Goal: Task Accomplishment & Management: Manage account settings

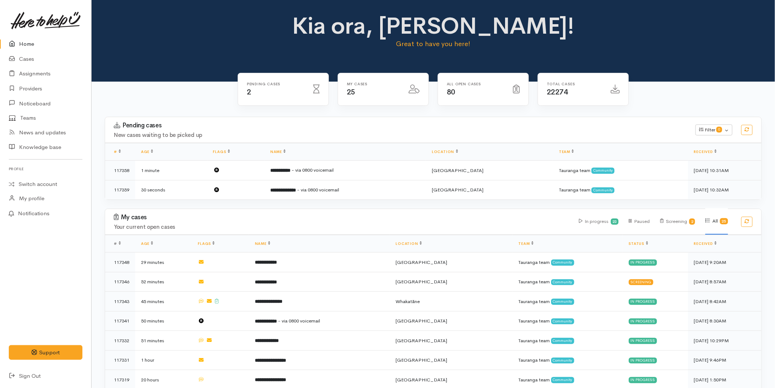
click at [35, 44] on link "Home" at bounding box center [45, 44] width 91 height 15
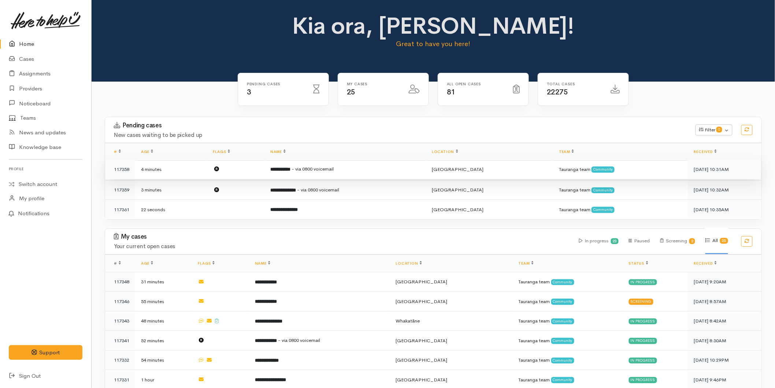
click at [291, 167] on b "**********" at bounding box center [280, 169] width 20 height 5
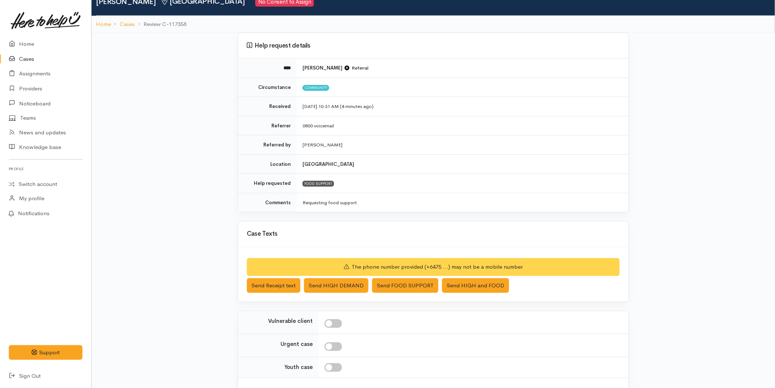
scroll to position [89, 0]
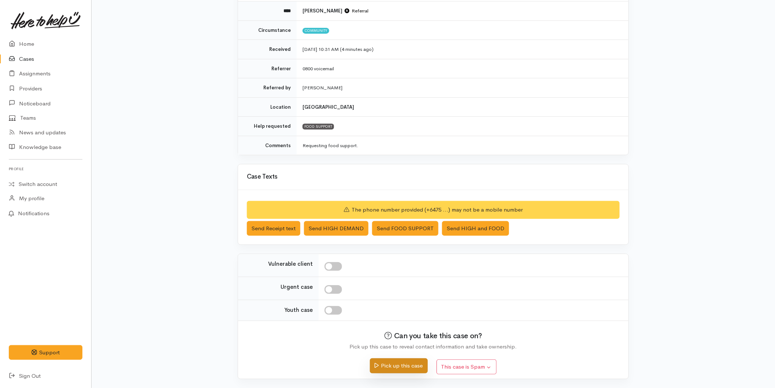
drag, startPoint x: 390, startPoint y: 361, endPoint x: 394, endPoint y: 358, distance: 5.1
click at [390, 361] on button "Pick up this case" at bounding box center [399, 366] width 58 height 15
click at [416, 365] on button "Pick up this case" at bounding box center [399, 366] width 58 height 15
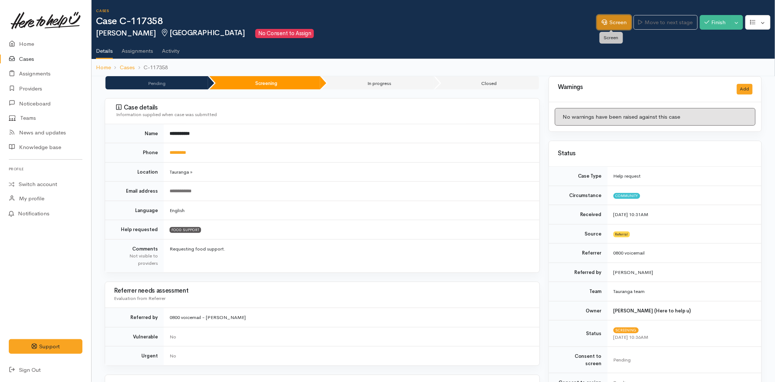
click at [598, 24] on link "Screen" at bounding box center [614, 22] width 34 height 15
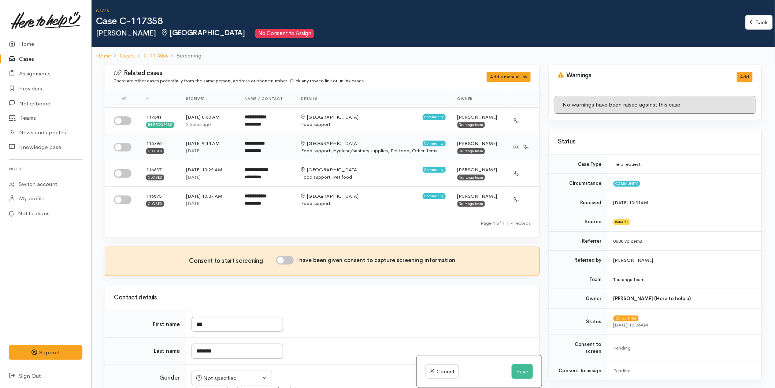
click at [120, 147] on input "checkbox" at bounding box center [123, 147] width 18 height 9
checkbox input "true"
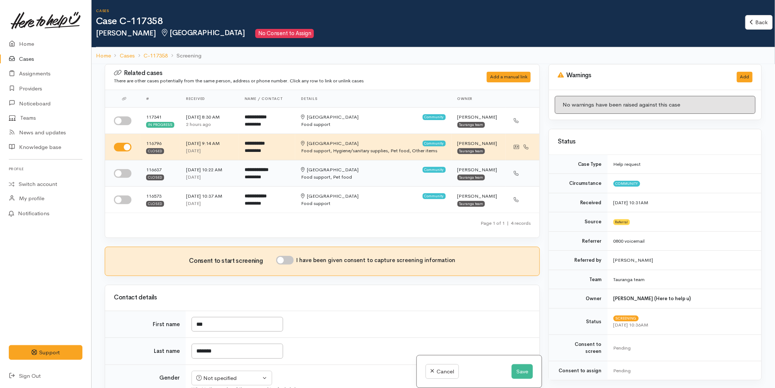
click at [121, 173] on input "checkbox" at bounding box center [123, 173] width 18 height 9
checkbox input "true"
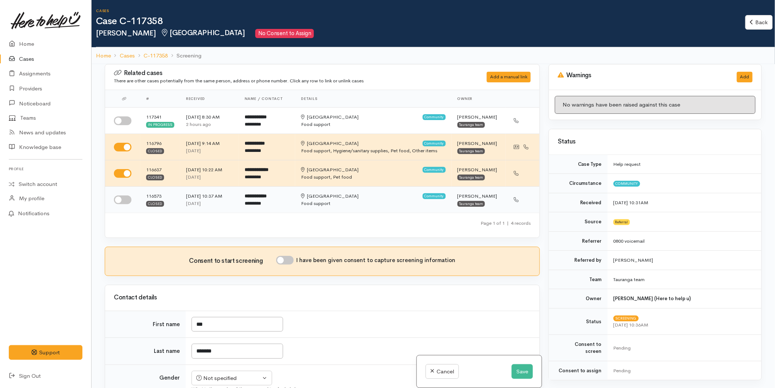
click at [120, 198] on input "checkbox" at bounding box center [123, 200] width 18 height 9
checkbox input "true"
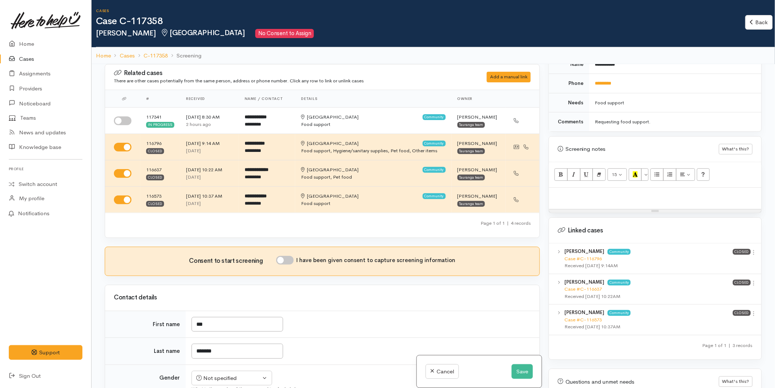
scroll to position [427, 0]
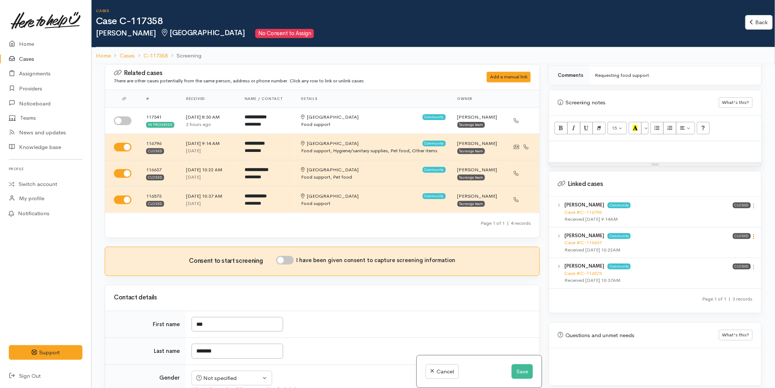
click at [752, 234] on icon at bounding box center [754, 237] width 6 height 6
click at [721, 246] on link "View case" at bounding box center [728, 251] width 58 height 11
click at [128, 120] on input "checkbox" at bounding box center [123, 121] width 18 height 9
checkbox input "true"
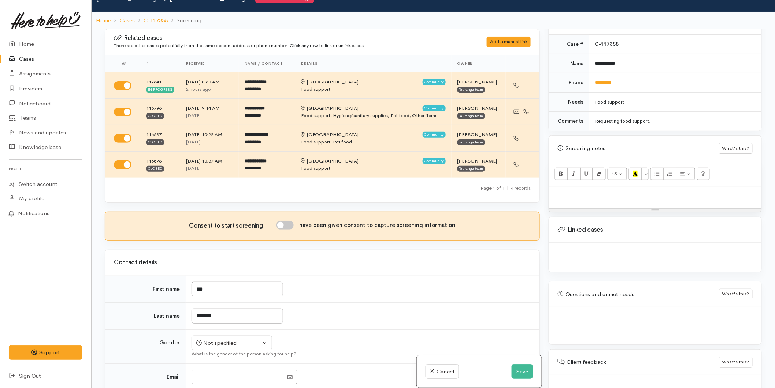
scroll to position [64, 0]
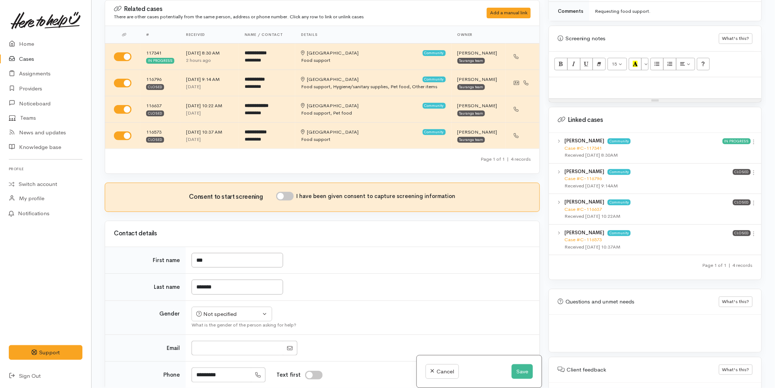
drag, startPoint x: 752, startPoint y: 135, endPoint x: 723, endPoint y: 151, distance: 33.6
click at [752, 139] on icon at bounding box center [754, 142] width 6 height 6
click at [721, 151] on link "View case" at bounding box center [728, 156] width 58 height 11
click at [573, 82] on p at bounding box center [655, 85] width 205 height 8
paste div
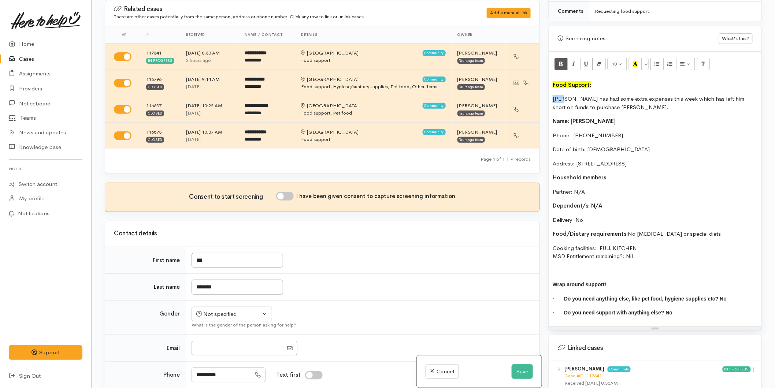
drag, startPoint x: 565, startPoint y: 91, endPoint x: 545, endPoint y: 91, distance: 20.5
click at [545, 91] on div "Warnings Add No warnings have been raised against this case Add Warning Title ●…" at bounding box center [656, 194] width 222 height 388
click at [290, 197] on input "I have been given consent to capture screening information" at bounding box center [285, 196] width 18 height 9
checkbox input "true"
click at [231, 313] on div "Not specified" at bounding box center [228, 314] width 64 height 8
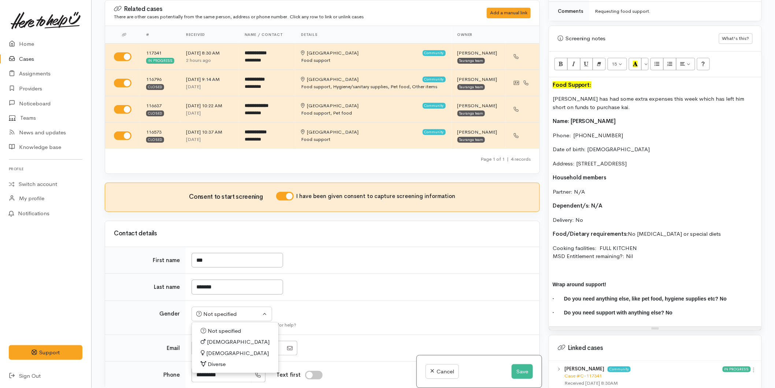
click at [210, 341] on span "[DEMOGRAPHIC_DATA]" at bounding box center [238, 342] width 63 height 8
select select "Male"
click at [589, 145] on p "Date of birth: [DEMOGRAPHIC_DATA]" at bounding box center [655, 149] width 205 height 8
click at [634, 145] on p "Date of birth: 14/01/1965" at bounding box center [655, 149] width 205 height 8
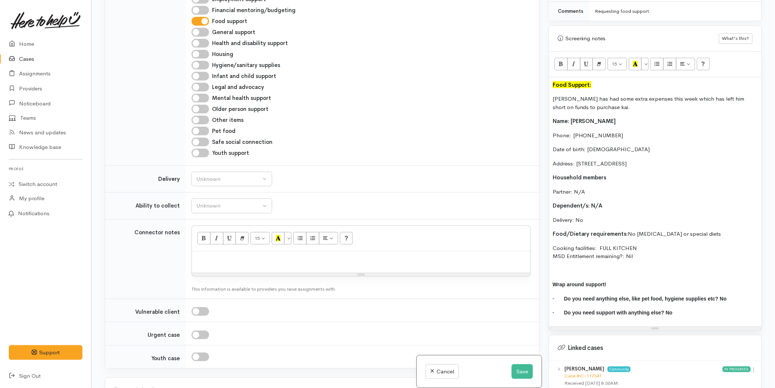
scroll to position [570, 0]
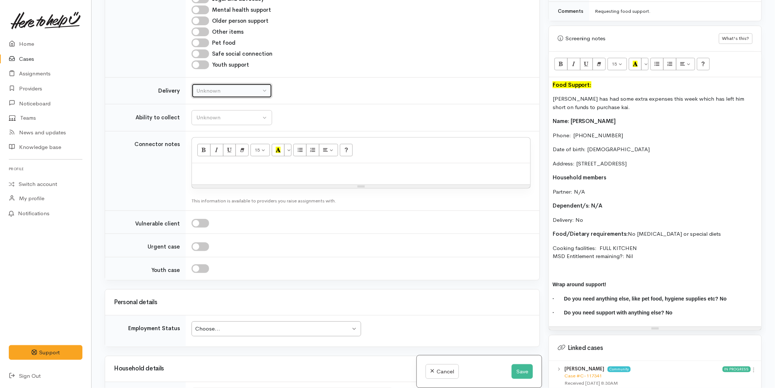
click at [207, 89] on div "Unknown" at bounding box center [228, 91] width 64 height 8
click at [215, 163] on link "No" at bounding box center [232, 159] width 80 height 11
select select "1"
click at [212, 117] on div "Unknown" at bounding box center [228, 118] width 64 height 8
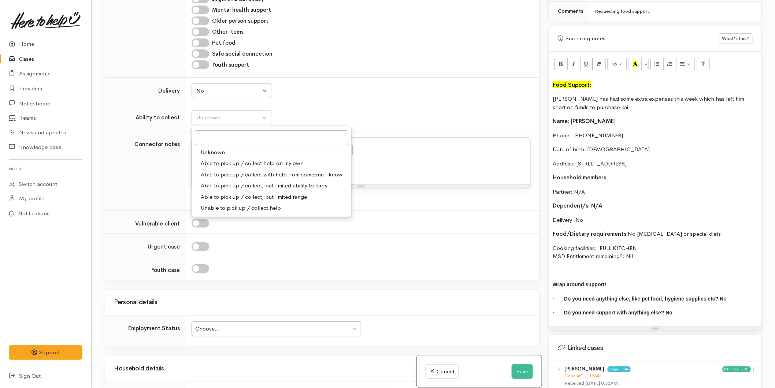
click at [223, 161] on span "Able to pick up / collect help on my own" at bounding box center [252, 163] width 103 height 8
select select "2"
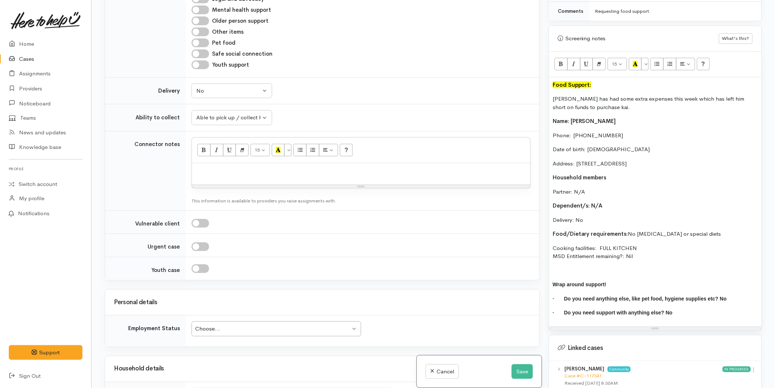
click at [617, 202] on p "Dependent/s: N/A" at bounding box center [655, 206] width 205 height 8
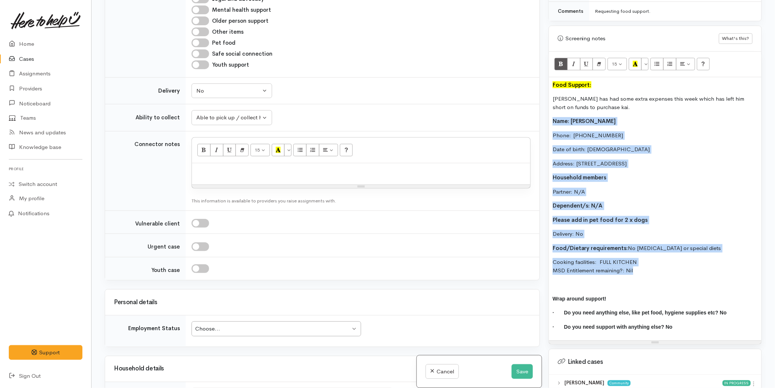
drag, startPoint x: 628, startPoint y: 266, endPoint x: 552, endPoint y: 115, distance: 169.5
click at [552, 115] on div "Food Support: Ken has had some extra expenses this week which has left him shor…" at bounding box center [655, 209] width 213 height 264
click at [584, 118] on span "Name: Leon Mikaere" at bounding box center [584, 121] width 63 height 7
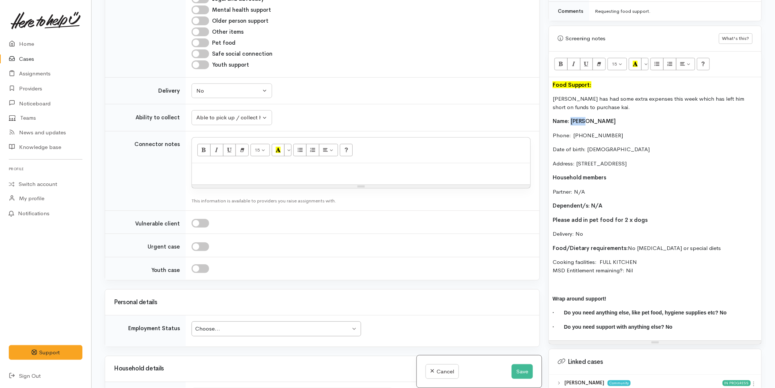
drag, startPoint x: 584, startPoint y: 112, endPoint x: 574, endPoint y: 114, distance: 10.7
click at [574, 118] on span "Name: Leon Mikaere" at bounding box center [584, 121] width 63 height 7
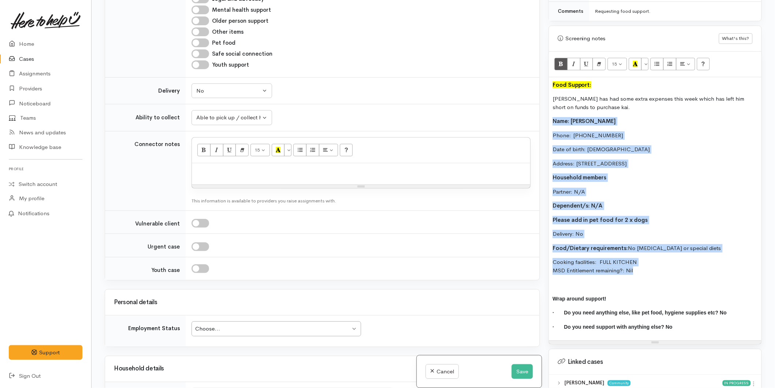
drag, startPoint x: 598, startPoint y: 250, endPoint x: 543, endPoint y: 107, distance: 152.2
click at [543, 107] on div "Related cases There are other cases potentially from the same person, address o…" at bounding box center [433, 194] width 666 height 388
copy div "Name: Ken Mikaere Phone:  075763859 Date of birth: 14/01/1970 Address: 18 Carlt…"
click at [266, 171] on p at bounding box center [361, 171] width 331 height 8
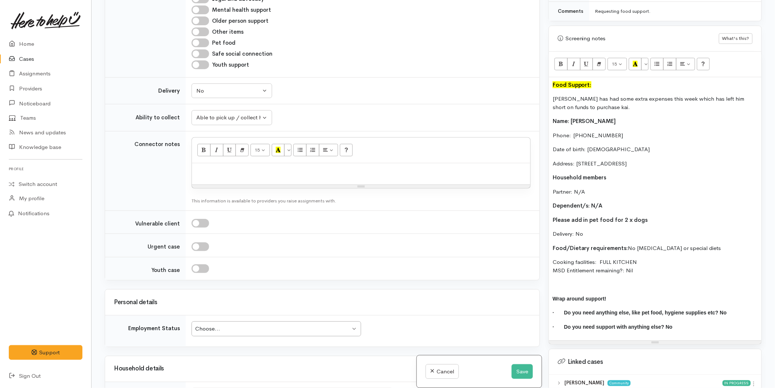
paste div
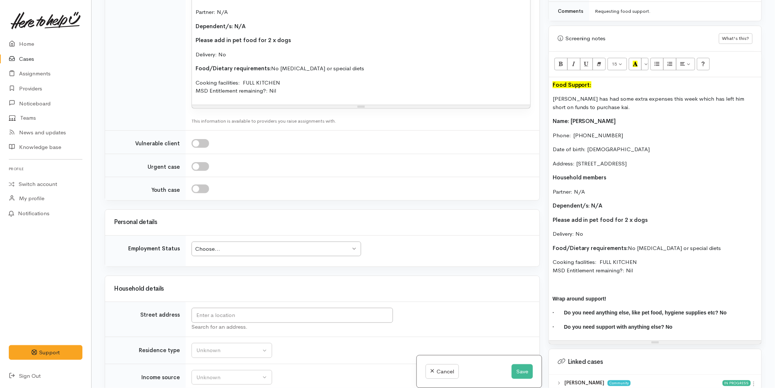
scroll to position [814, 0]
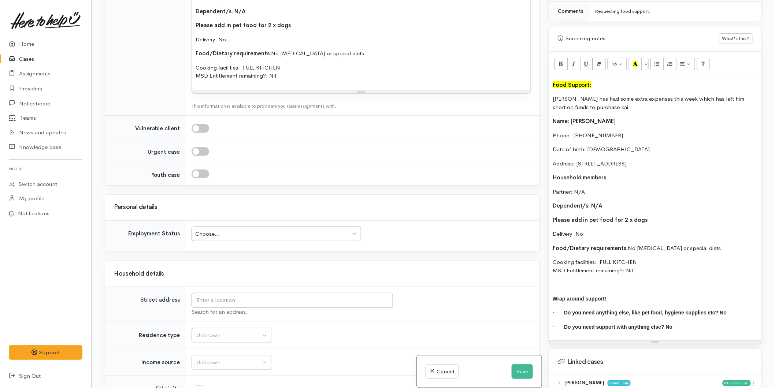
click at [237, 235] on div "Choose..." at bounding box center [272, 234] width 155 height 8
drag, startPoint x: 215, startPoint y: 327, endPoint x: 218, endPoint y: 298, distance: 28.8
click at [217, 301] on input "text" at bounding box center [293, 300] width 202 height 15
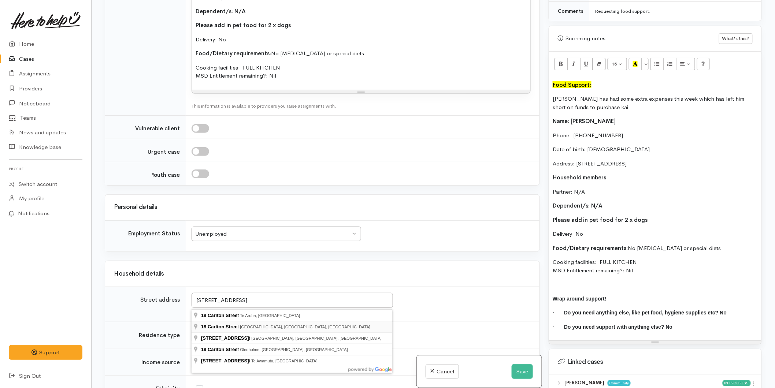
type input "18 Carlton Street, Bellevue, Tauranga, New Zealand"
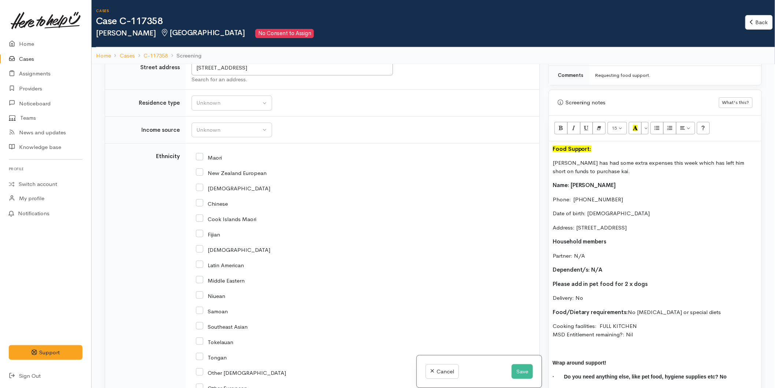
scroll to position [1099, 0]
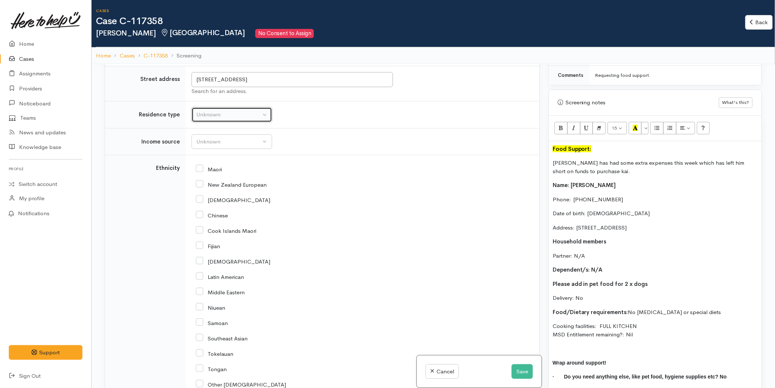
click at [215, 119] on div "Unknown" at bounding box center [228, 115] width 64 height 8
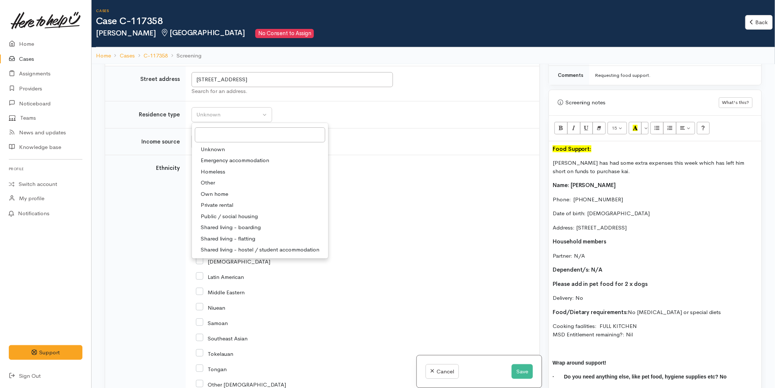
drag, startPoint x: 219, startPoint y: 206, endPoint x: 139, endPoint y: 171, distance: 87.3
click at [219, 205] on span "Private rental" at bounding box center [217, 205] width 33 height 8
select select "2"
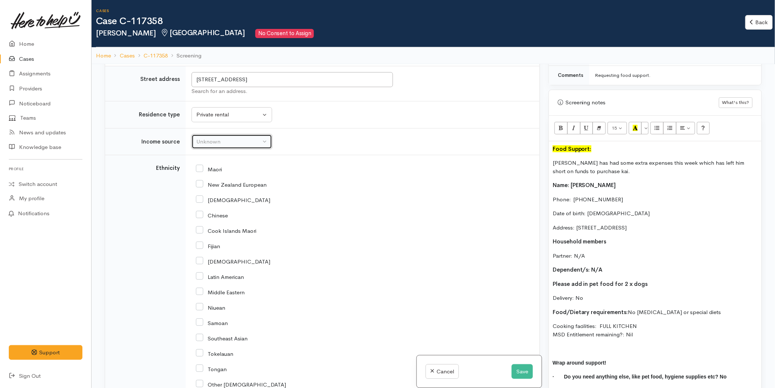
click at [206, 144] on div "Unknown" at bounding box center [228, 142] width 64 height 8
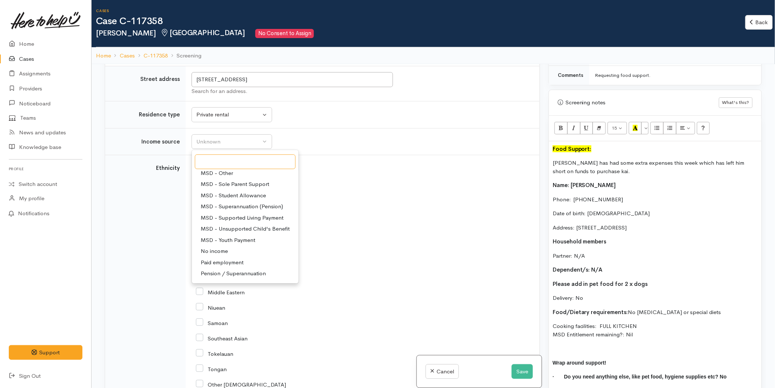
scroll to position [0, 0]
click at [226, 256] on span "MSD - Other" at bounding box center [217, 255] width 32 height 8
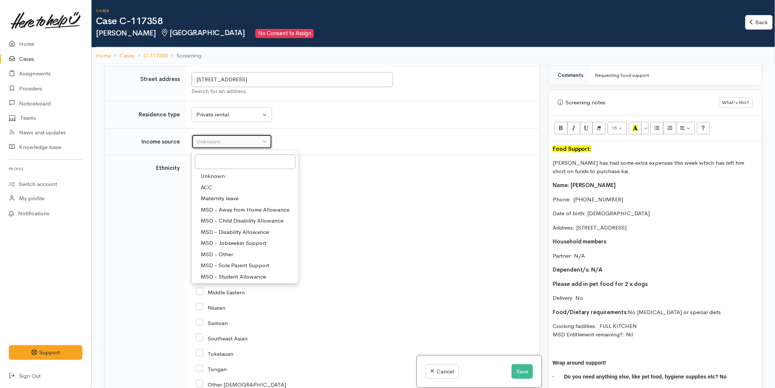
select select "6"
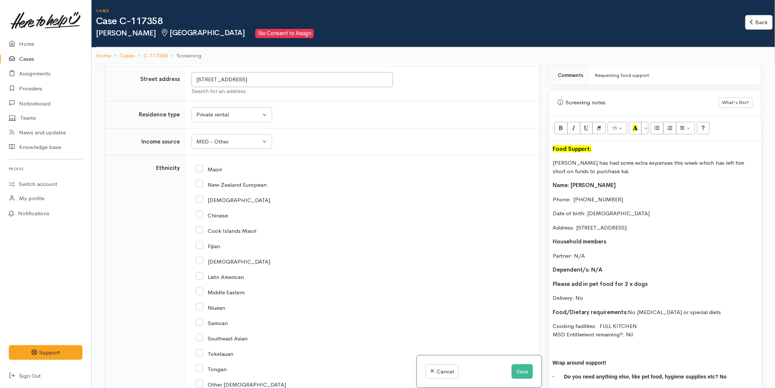
click at [199, 169] on input "Maori" at bounding box center [209, 169] width 26 height 7
checkbox input "true"
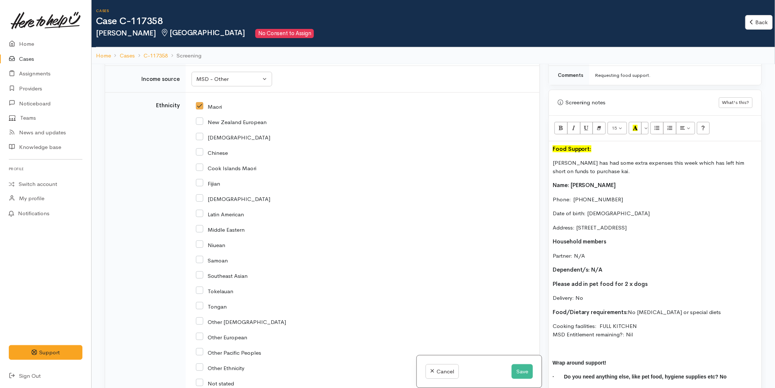
scroll to position [1384, 0]
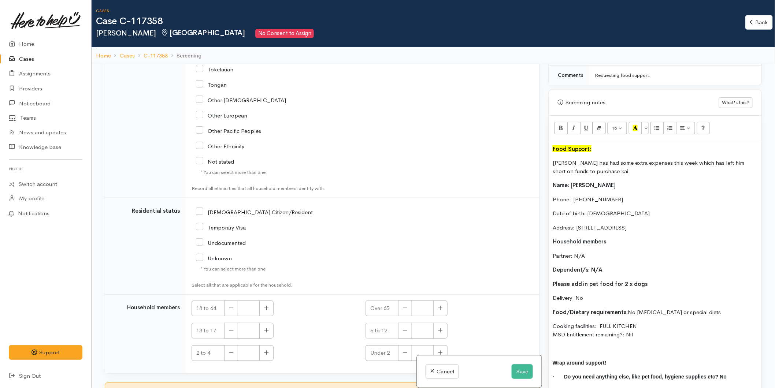
click at [199, 215] on input "[DEMOGRAPHIC_DATA] Citizen/Resident" at bounding box center [254, 212] width 117 height 7
checkbox input "true"
click at [272, 305] on button "button" at bounding box center [266, 309] width 14 height 16
type input "1"
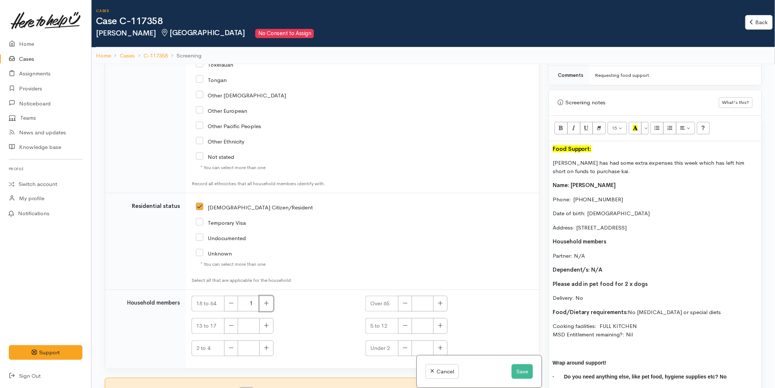
scroll to position [1391, 0]
click at [521, 370] on button "Save" at bounding box center [522, 372] width 21 height 15
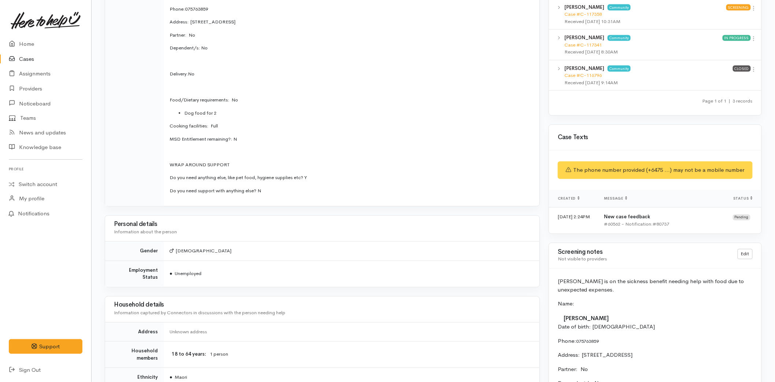
scroll to position [407, 0]
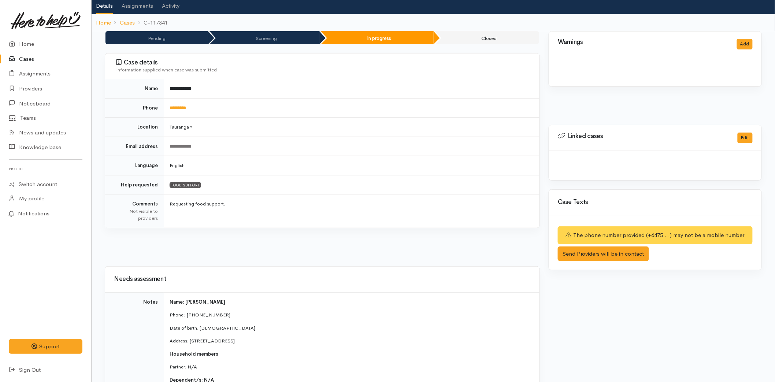
scroll to position [285, 0]
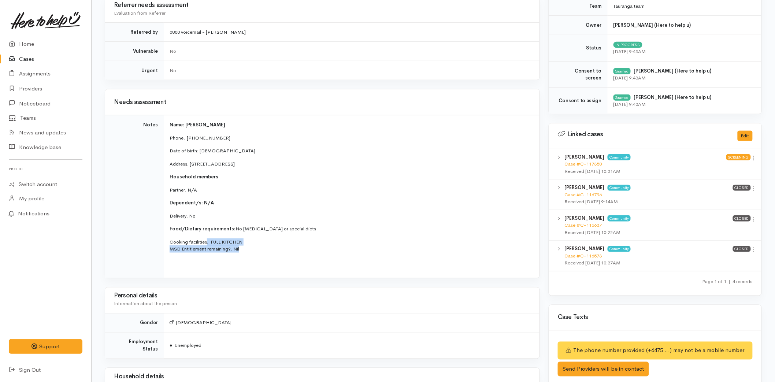
drag, startPoint x: 231, startPoint y: 247, endPoint x: 207, endPoint y: 237, distance: 26.1
click at [207, 237] on td "Name: Leon Mikaere Phone:  075763859 Date of birth: 17/01/1965 Address: 18 Carl…" at bounding box center [352, 196] width 376 height 163
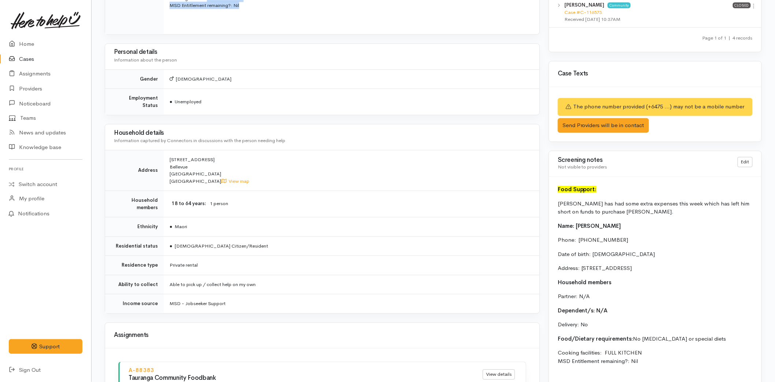
scroll to position [611, 0]
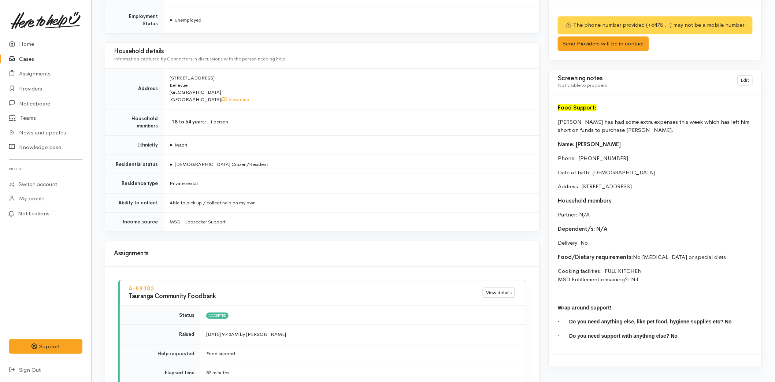
drag, startPoint x: 614, startPoint y: 270, endPoint x: 550, endPoint y: 126, distance: 158.2
click at [550, 126] on div "Food Support: Leon has had some extra expenses this week which has left him sho…" at bounding box center [655, 225] width 213 height 260
click at [661, 276] on p "Cooking facilities: FULL KITCHEN MSD Entitlement remaining?: Nil" at bounding box center [655, 275] width 195 height 16
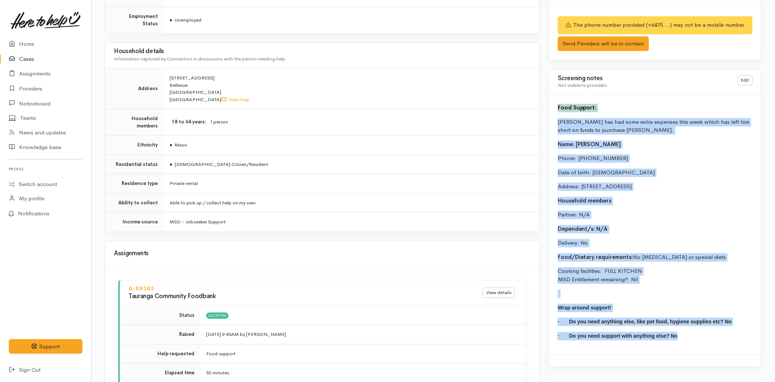
drag, startPoint x: 602, startPoint y: 292, endPoint x: 555, endPoint y: 105, distance: 193.2
click at [555, 105] on div "Food Support: Leon has had some extra expenses this week which has left him sho…" at bounding box center [655, 225] width 213 height 260
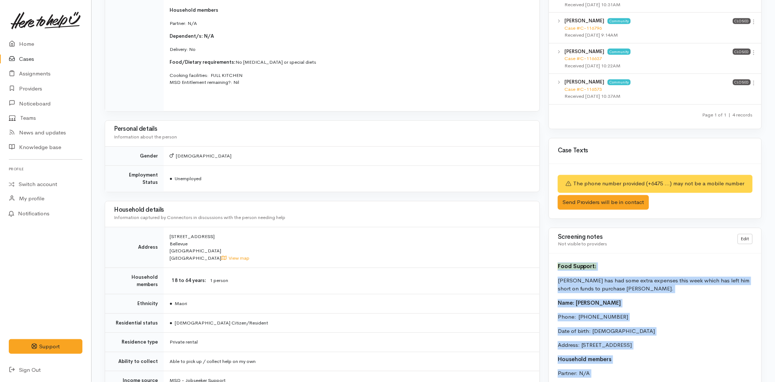
scroll to position [325, 0]
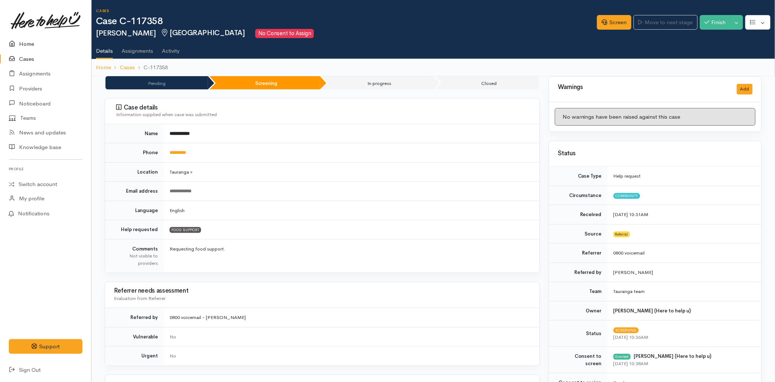
click at [37, 43] on link "Home" at bounding box center [45, 44] width 91 height 15
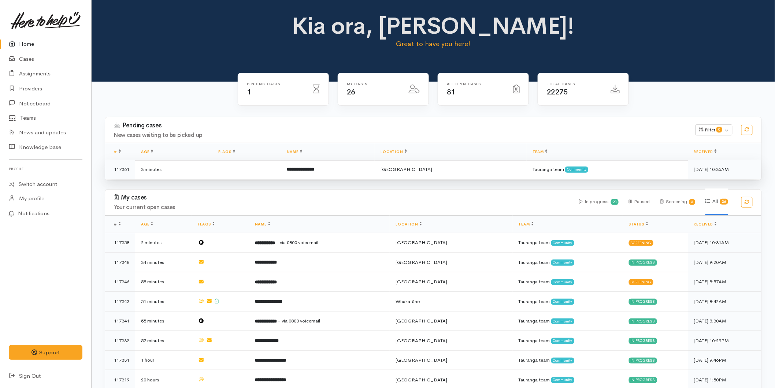
click at [322, 177] on td "**********" at bounding box center [328, 169] width 94 height 19
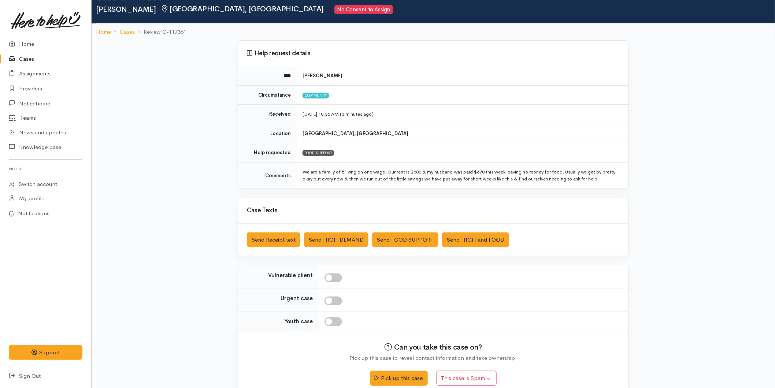
scroll to position [36, 0]
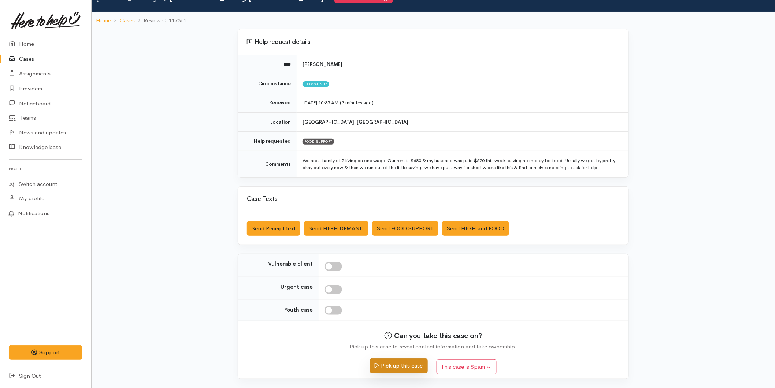
click at [387, 369] on button "Pick up this case" at bounding box center [399, 366] width 58 height 15
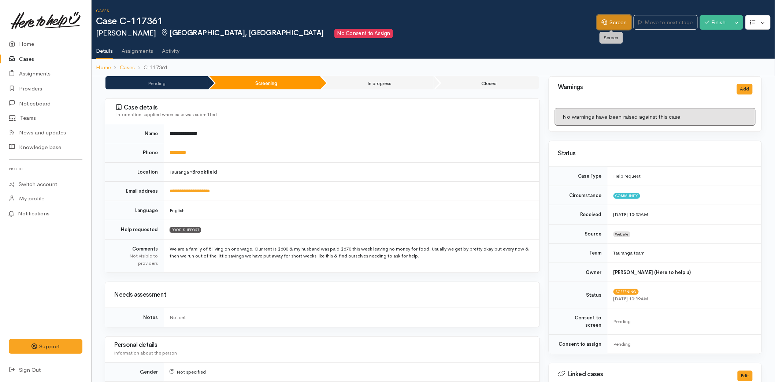
click at [607, 24] on link "Screen" at bounding box center [614, 22] width 34 height 15
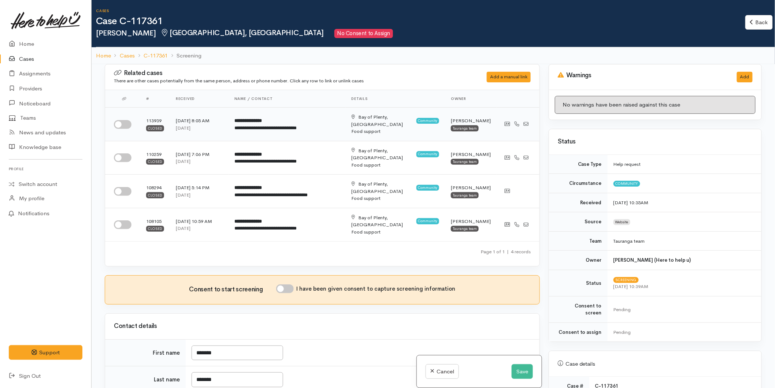
click at [125, 123] on input "checkbox" at bounding box center [123, 124] width 18 height 9
checkbox input "true"
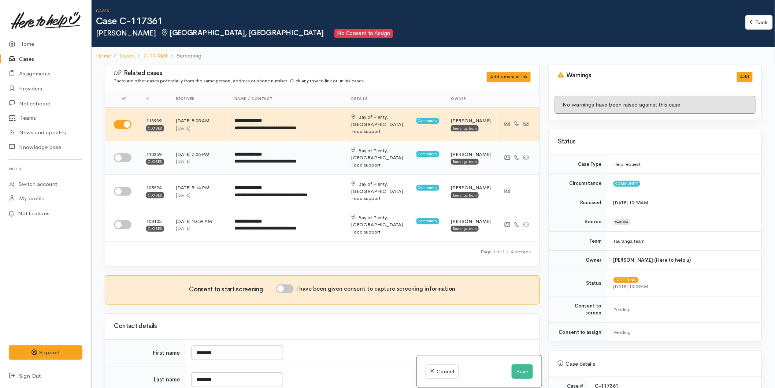
click at [129, 154] on input "checkbox" at bounding box center [123, 158] width 18 height 9
checkbox input "true"
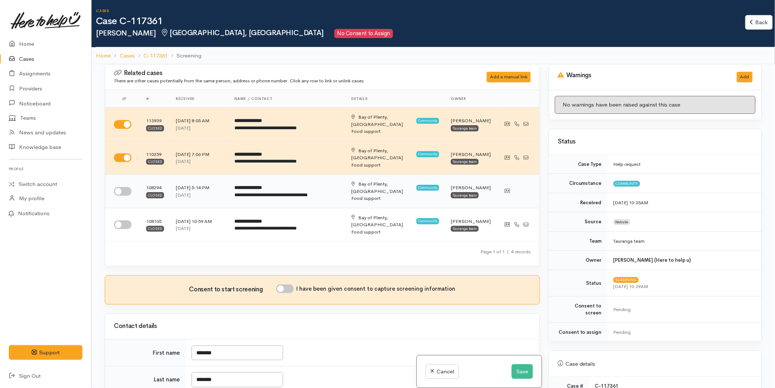
click at [125, 187] on input "checkbox" at bounding box center [123, 191] width 18 height 9
checkbox input "true"
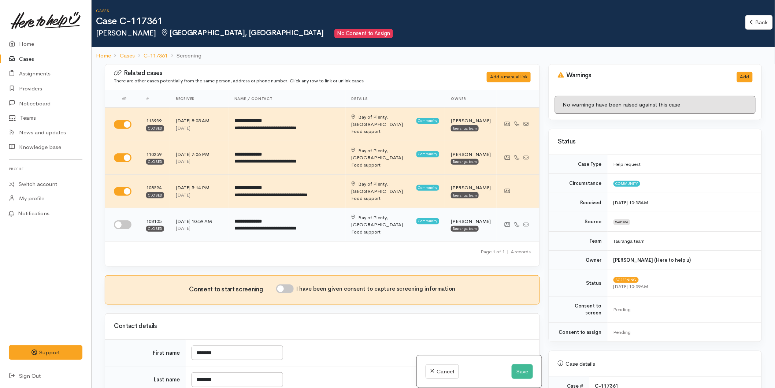
click at [120, 221] on input "checkbox" at bounding box center [123, 225] width 18 height 9
checkbox input "true"
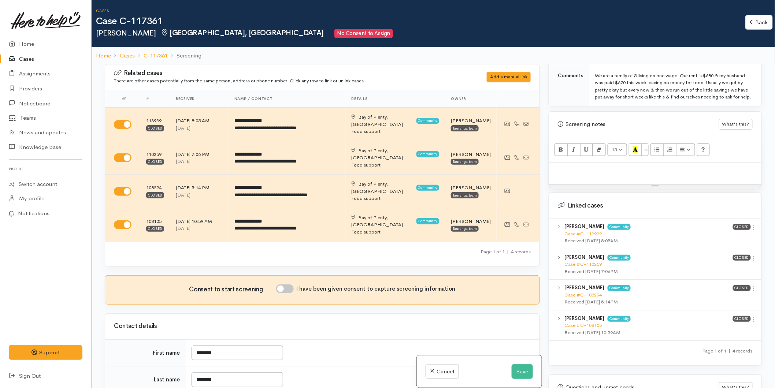
scroll to position [467, 0]
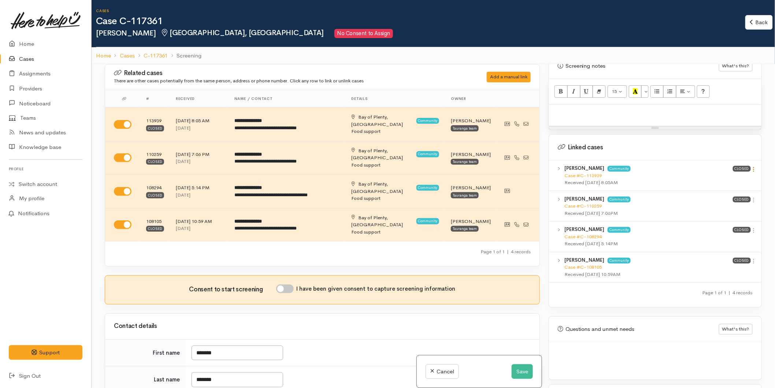
drag, startPoint x: 752, startPoint y: 167, endPoint x: 737, endPoint y: 193, distance: 29.4
click at [752, 167] on icon at bounding box center [754, 169] width 6 height 6
click at [723, 187] on link "View case" at bounding box center [728, 183] width 58 height 11
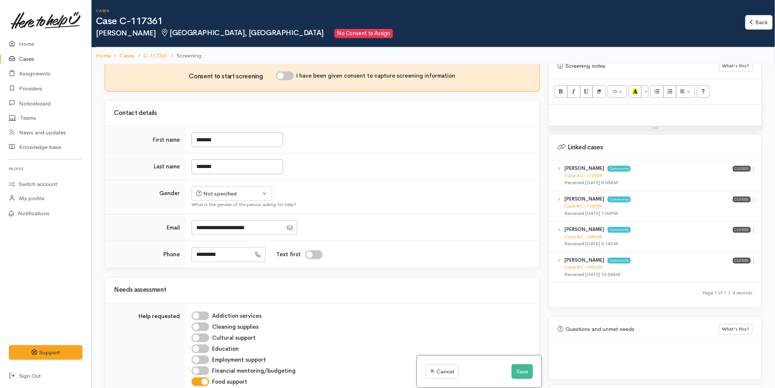
scroll to position [285, 0]
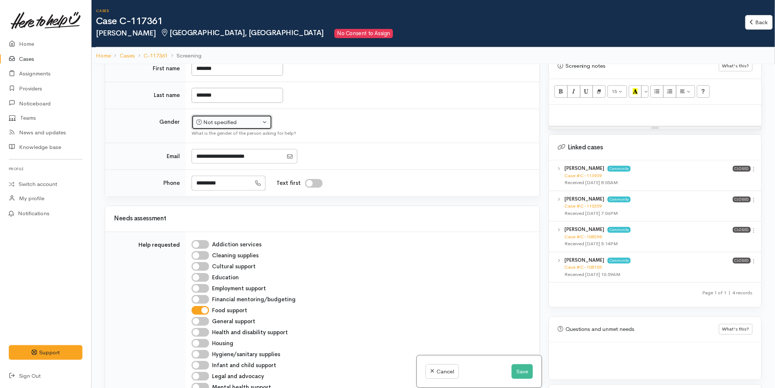
click at [215, 118] on div "Not specified" at bounding box center [228, 122] width 64 height 8
click at [213, 158] on span "Female" at bounding box center [237, 162] width 63 height 8
select select "Female"
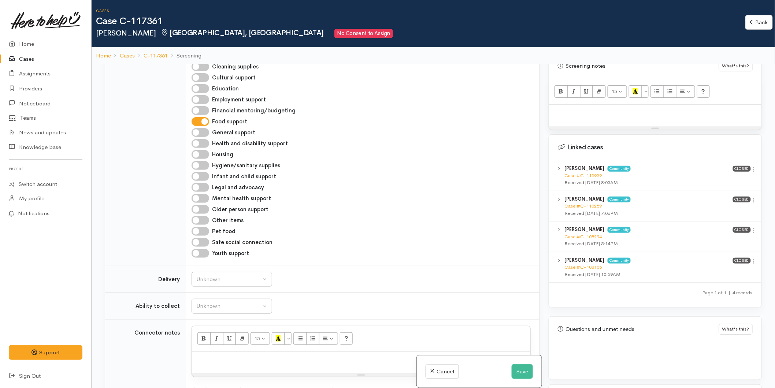
scroll to position [570, 0]
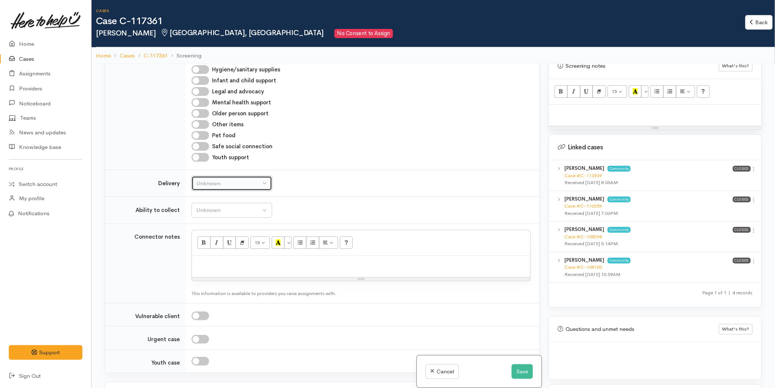
click at [208, 180] on div "Unknown" at bounding box center [228, 184] width 64 height 8
click at [206, 225] on span "Delivery needed" at bounding box center [221, 229] width 40 height 8
select select "3"
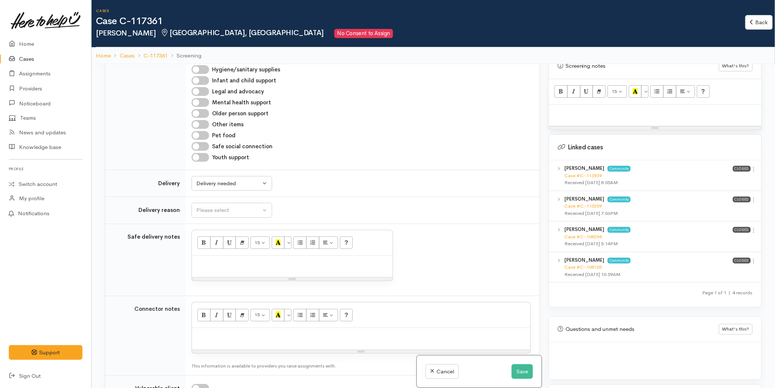
click at [208, 197] on td "Please select Elderly In self isolation Needing mental health support No transp…" at bounding box center [363, 210] width 354 height 27
click at [208, 206] on div "Please select" at bounding box center [228, 210] width 64 height 8
click at [218, 286] on span "No transport" at bounding box center [217, 290] width 32 height 8
select select "2"
click at [217, 332] on p at bounding box center [361, 336] width 331 height 8
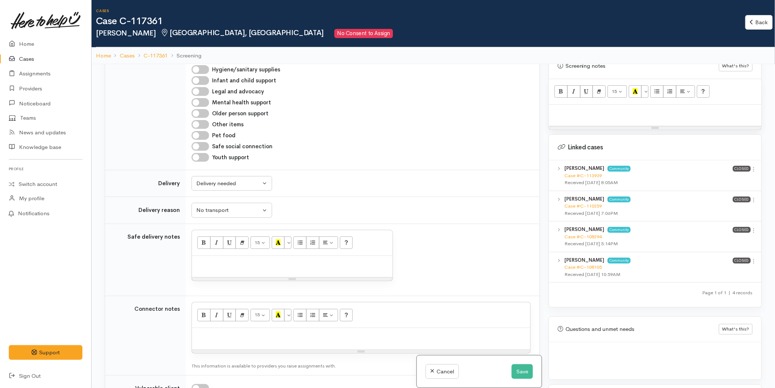
paste div
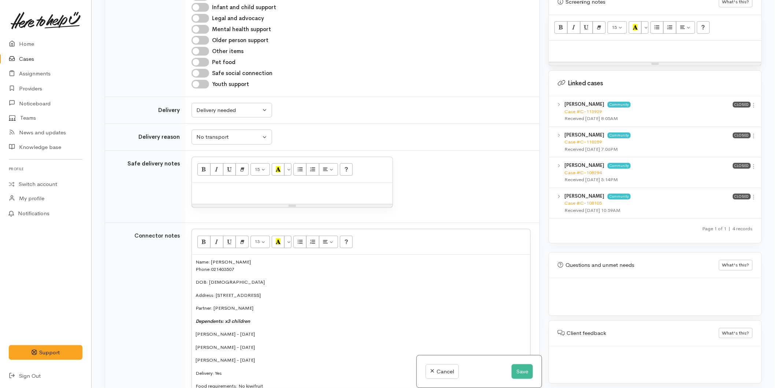
click at [215, 187] on p at bounding box center [292, 191] width 193 height 8
paste div
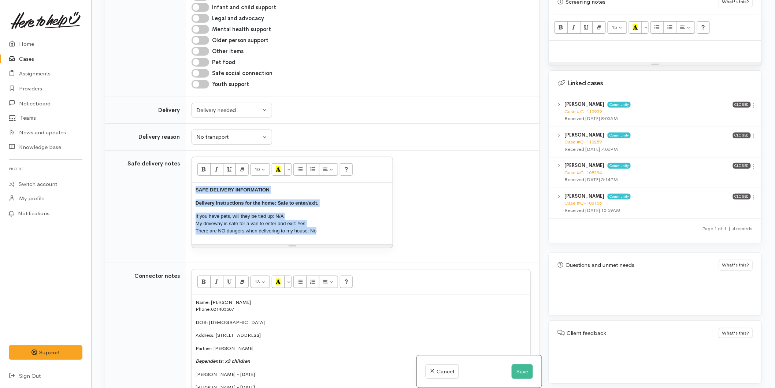
drag, startPoint x: 330, startPoint y: 204, endPoint x: 183, endPoint y: 154, distance: 155.6
click at [178, 154] on tr "Safe delivery notes <p style="font-size: 13px;"><span style="font-size: 10pt; f…" at bounding box center [322, 207] width 435 height 113
click at [291, 163] on button "More Color" at bounding box center [287, 169] width 7 height 12
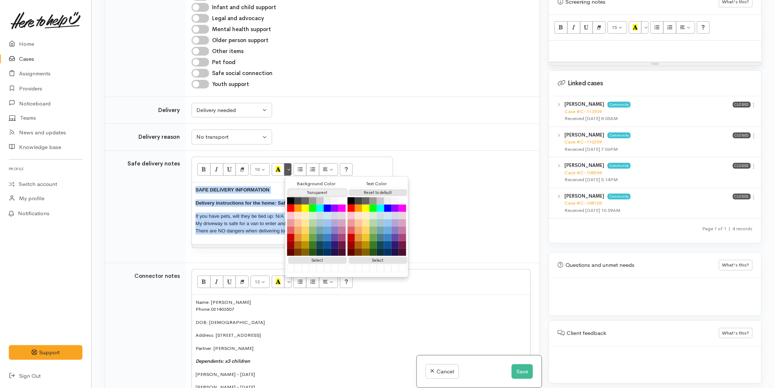
drag, startPoint x: 316, startPoint y: 163, endPoint x: 339, endPoint y: 163, distance: 23.1
click at [316, 189] on button "Transparent" at bounding box center [317, 192] width 59 height 7
click at [365, 189] on button "Reset to default" at bounding box center [378, 192] width 59 height 7
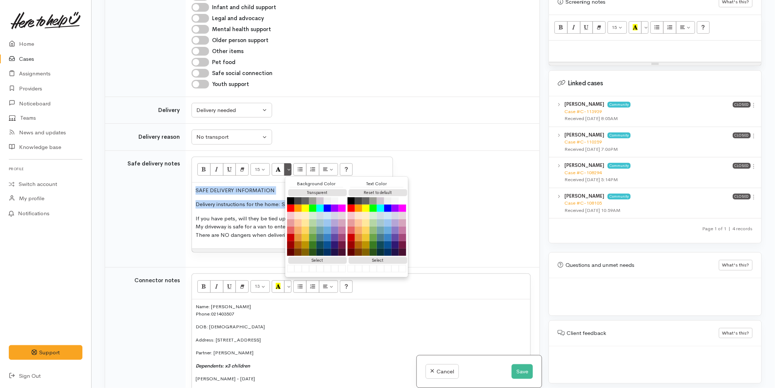
click at [247, 187] on p "SAFE DELIVERY INFORMATION" at bounding box center [292, 191] width 193 height 8
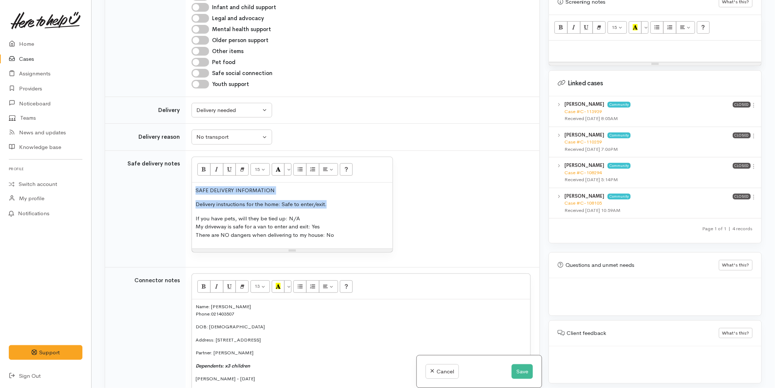
drag, startPoint x: 200, startPoint y: 159, endPoint x: 180, endPoint y: 158, distance: 20.2
click at [180, 158] on tr "Safe delivery notes <p style="">SAFE DELIVERY INFORMATION &nbsp;</p><p style=""…" at bounding box center [322, 209] width 435 height 117
click at [204, 166] on icon "Bold (CTRL+B)" at bounding box center [204, 169] width 5 height 6
click at [250, 215] on p "If you have pets, will they be tied up: N/A My driveway is safe for a van to en…" at bounding box center [292, 227] width 193 height 25
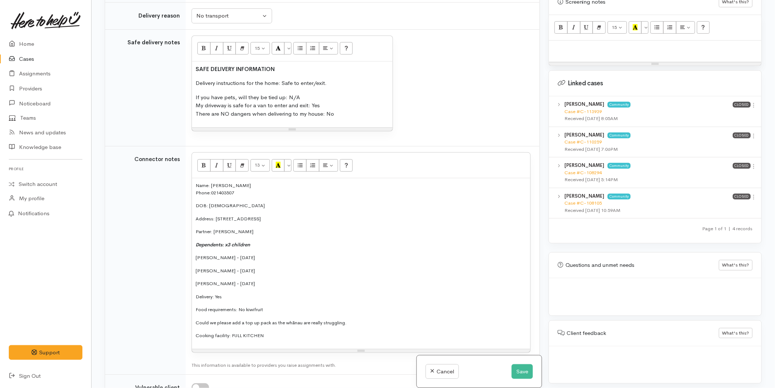
scroll to position [701, 0]
drag, startPoint x: 276, startPoint y: 309, endPoint x: 214, endPoint y: 159, distance: 162.2
click at [134, 160] on tr "Connector notes 13 8 9 10 11 12 14 18 24 36 Background Color Transparent Select…" at bounding box center [322, 260] width 435 height 229
click at [289, 159] on button "More Color" at bounding box center [287, 165] width 7 height 12
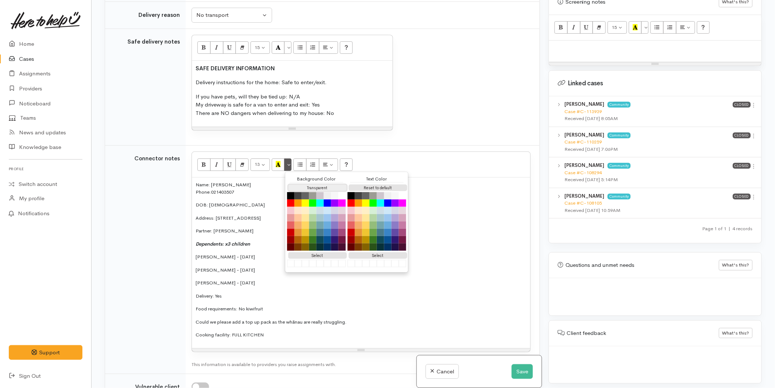
click at [299, 185] on button "Transparent" at bounding box center [317, 188] width 59 height 7
click at [367, 185] on button "Reset to default" at bounding box center [378, 188] width 59 height 7
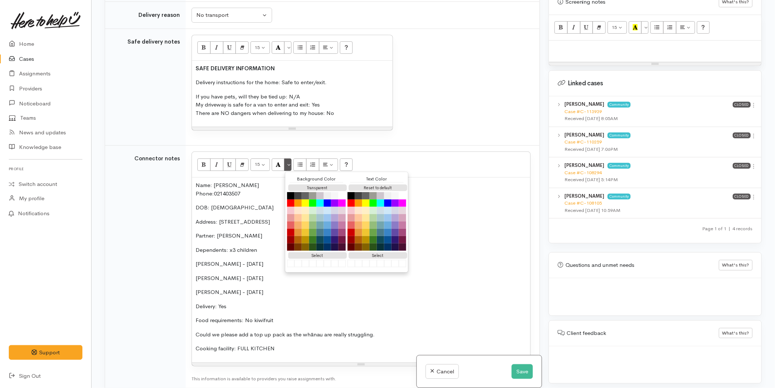
click at [272, 181] on p "Name: Rebecca Sattler Phone: 021403507" at bounding box center [361, 189] width 331 height 16
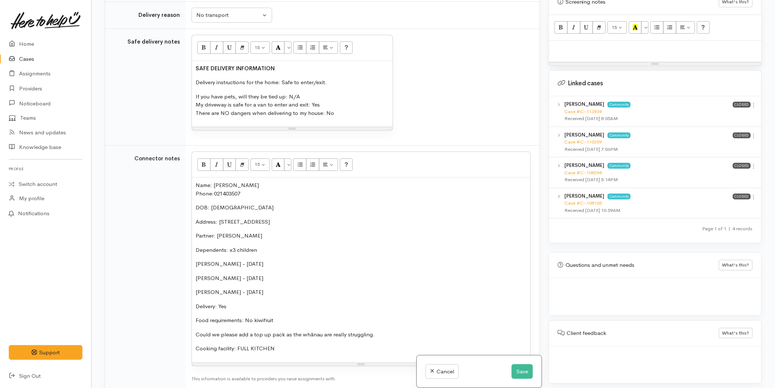
drag, startPoint x: 270, startPoint y: 158, endPoint x: 174, endPoint y: 155, distance: 95.7
click at [174, 155] on tr "Connector notes 15 8 9 10 11 12 14 18 24 36 Background Color Transparent Select…" at bounding box center [322, 267] width 435 height 243
click at [204, 161] on icon "Bold (CTRL+B)" at bounding box center [204, 164] width 5 height 6
click at [247, 214] on div "Name: Rebecca Sattler Phone: 021403507 DOB: 17/09/1984 Address: 16B Jefferson P…" at bounding box center [361, 270] width 339 height 185
drag, startPoint x: 207, startPoint y: 215, endPoint x: 177, endPoint y: 213, distance: 30.5
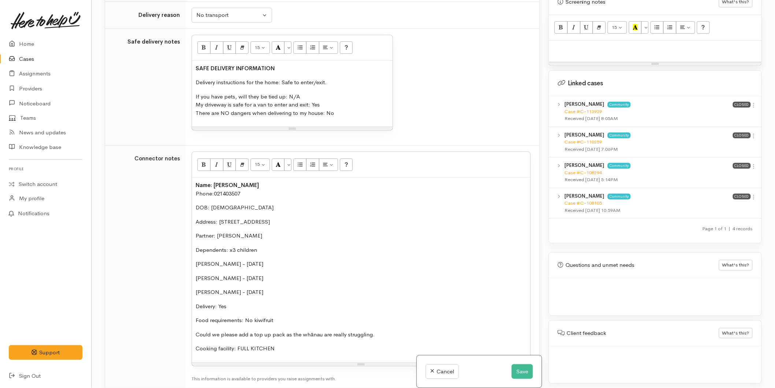
click at [176, 215] on tr "Connector notes 15 8 9 10 11 12 14 18 24 36 Background Color Transparent Select…" at bounding box center [322, 267] width 435 height 243
click at [203, 161] on icon "Bold (CTRL+B)" at bounding box center [204, 164] width 5 height 6
click at [236, 232] on p "Partner: [PERSON_NAME]" at bounding box center [361, 236] width 331 height 8
click at [191, 235] on td "15 8 9 10 11 12 14 18 24 36 Background Color Transparent Select #ffff00 Text Co…" at bounding box center [363, 267] width 354 height 243
click at [192, 236] on div "Name: Rebecca Sattler Phone: 021403507 DOB: 17/09/1984 Address: 16B Jefferson P…" at bounding box center [361, 270] width 339 height 185
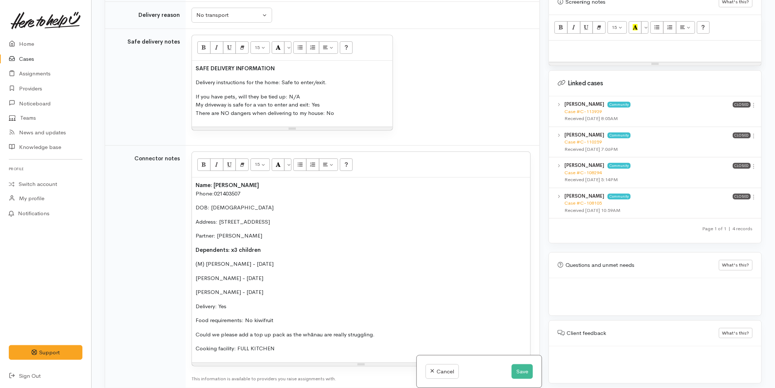
click at [193, 250] on div "Name: Rebecca Sattler Phone: 021403507 DOB: 17/09/1984 Address: 16B Jefferson P…" at bounding box center [361, 270] width 339 height 185
click at [196, 288] on p "Daeva Sattler - 06/12/2018" at bounding box center [361, 292] width 331 height 8
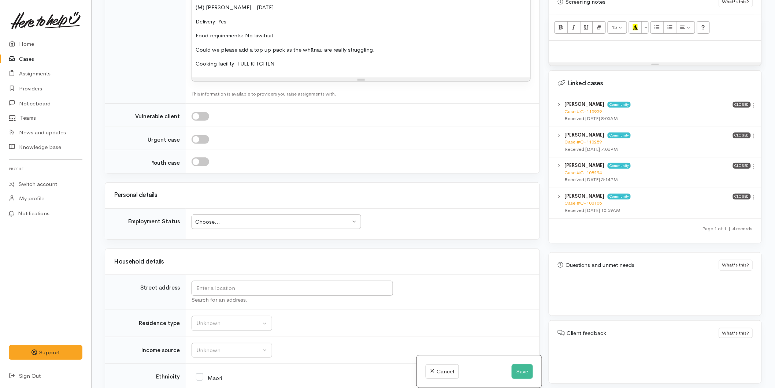
click at [222, 218] on div "Choose..." at bounding box center [272, 222] width 155 height 8
click at [206, 218] on div "Choose..." at bounding box center [272, 222] width 155 height 8
click at [211, 218] on div "Unemployed" at bounding box center [272, 222] width 155 height 8
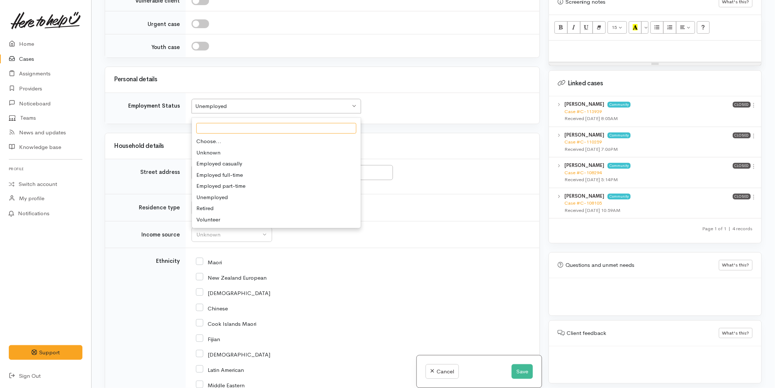
scroll to position [1108, 0]
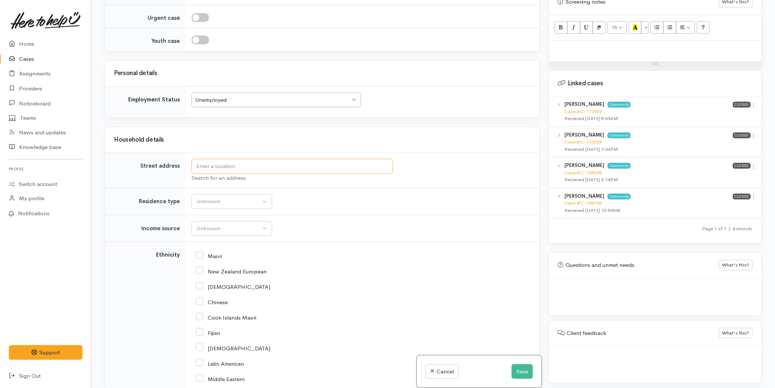
click at [219, 159] on input "text" at bounding box center [293, 166] width 202 height 15
click at [215, 159] on input "text" at bounding box center [293, 166] width 202 height 15
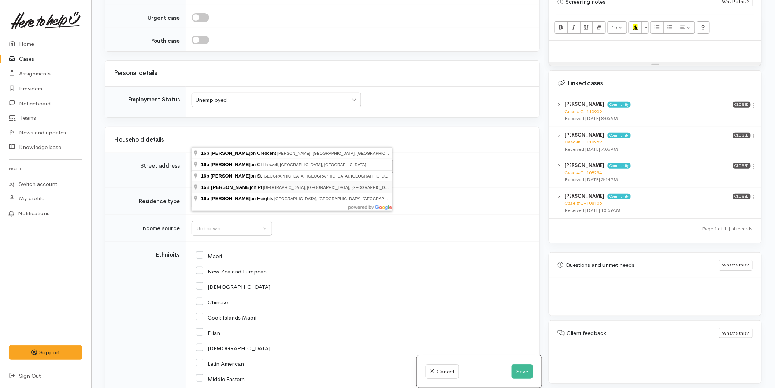
type input "16B Jefferson Pl, Brookfield, Tauranga, New Zealand"
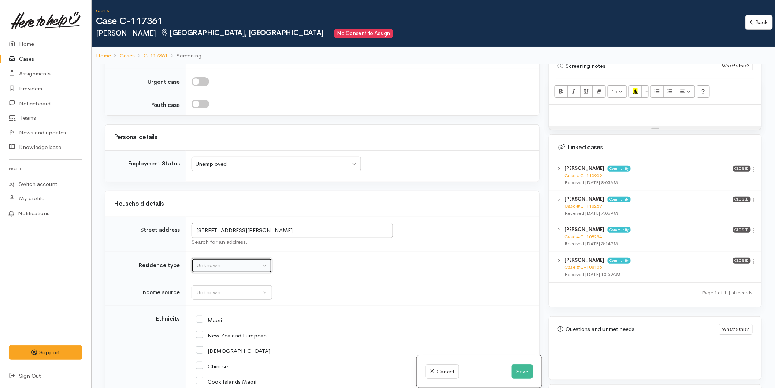
click at [206, 262] on div "Unknown" at bounding box center [228, 266] width 64 height 8
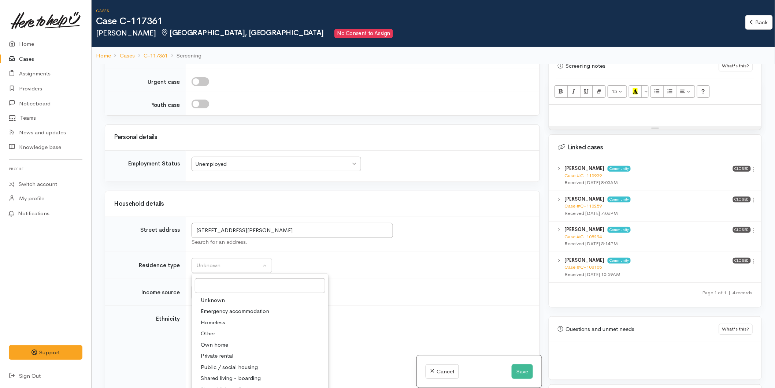
click at [221, 352] on span "Private rental" at bounding box center [217, 356] width 33 height 8
select select "2"
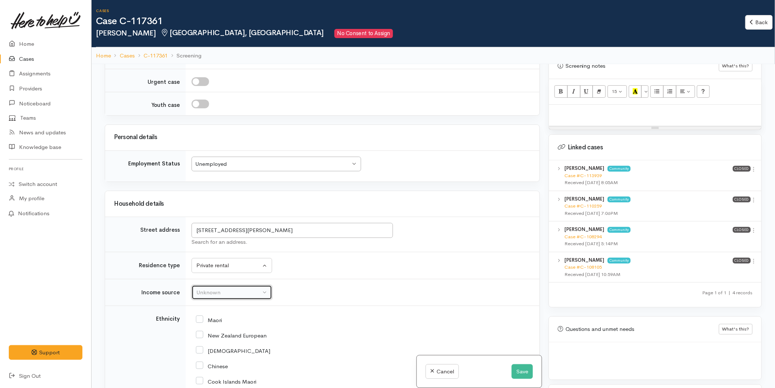
click at [215, 289] on div "Unknown" at bounding box center [228, 293] width 64 height 8
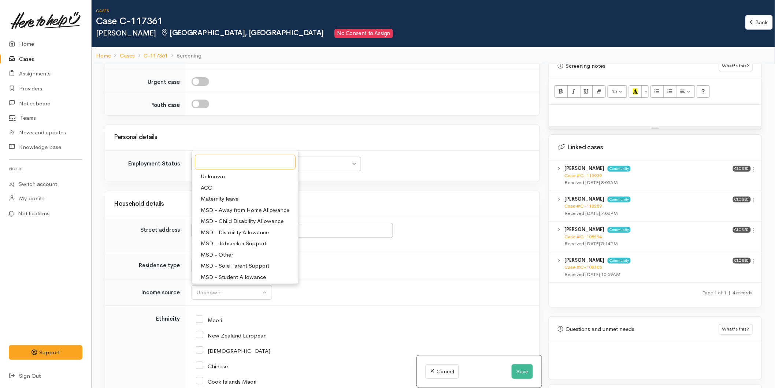
scroll to position [114, 0]
click at [220, 272] on span "Supported by partner" at bounding box center [228, 276] width 54 height 8
select select "17"
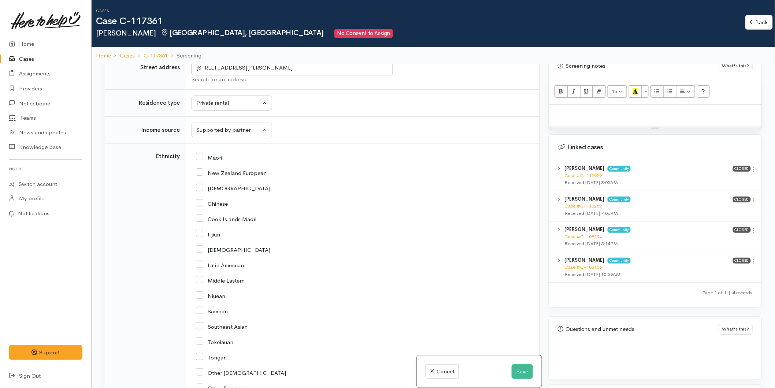
click at [199, 169] on input "New Zealand European" at bounding box center [231, 172] width 71 height 7
checkbox input "true"
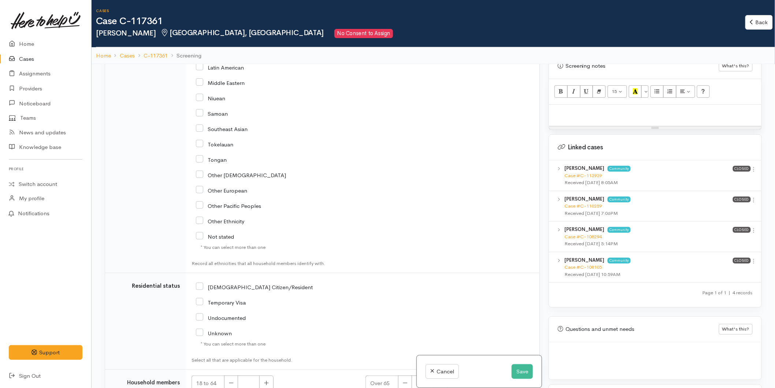
scroll to position [1522, 0]
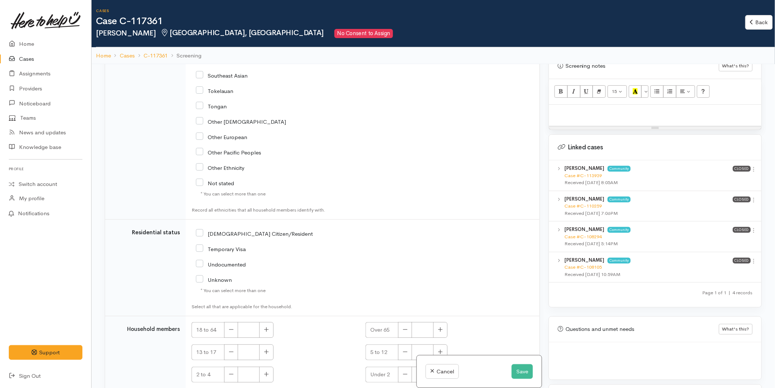
drag, startPoint x: 198, startPoint y: 206, endPoint x: 226, endPoint y: 261, distance: 61.0
click at [198, 230] on input "NZ Citizen/Resident" at bounding box center [254, 233] width 117 height 7
checkbox input "true"
click at [265, 327] on icon "button" at bounding box center [266, 329] width 5 height 5
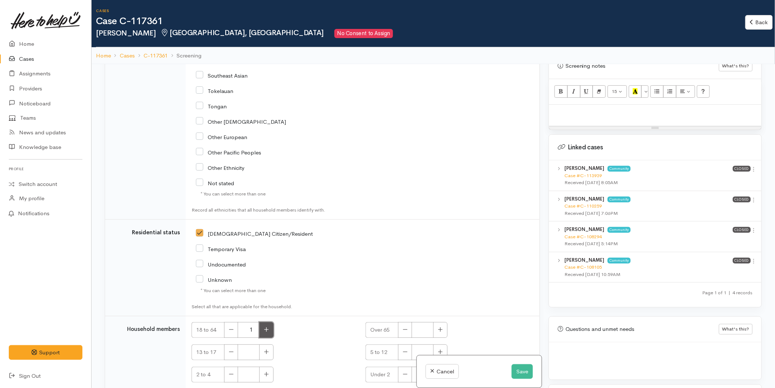
type input "2"
click at [270, 345] on button "button" at bounding box center [266, 353] width 14 height 16
type input "1"
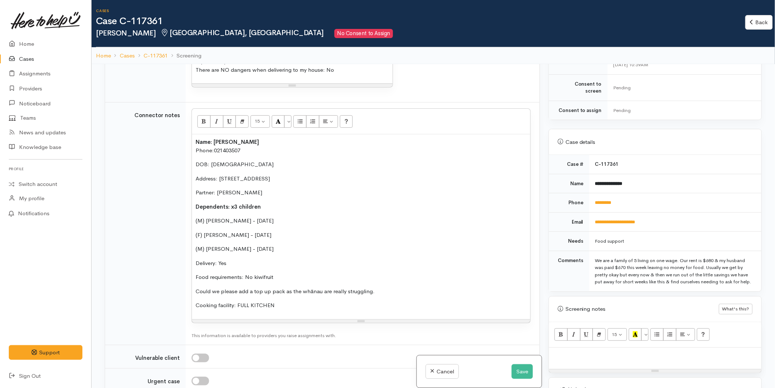
scroll to position [792, 0]
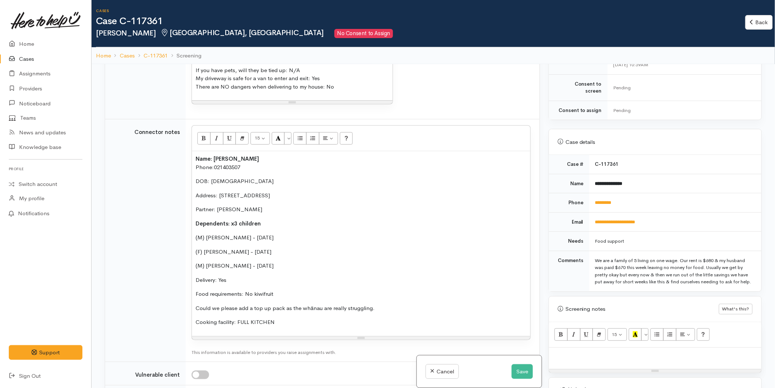
drag, startPoint x: 193, startPoint y: 141, endPoint x: 167, endPoint y: 70, distance: 75.9
click at [167, 70] on tbody "Help requested Addiction services Cleaning supplies Cultural support Education …" at bounding box center [322, 78] width 435 height 707
copy div "Name: Rebecca Sattler Phone: 021403507 DOB: 17/09/1984 Address: 16B Jefferson P…"
click at [566, 356] on p at bounding box center [655, 356] width 205 height 8
paste div
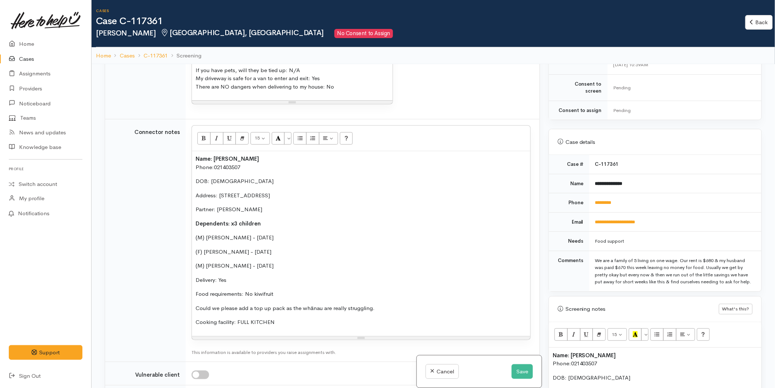
scroll to position [64, 0]
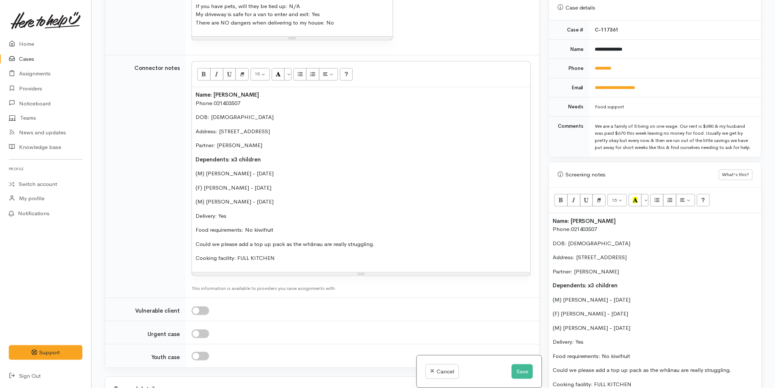
click at [553, 224] on span "Name: [PERSON_NAME]" at bounding box center [584, 221] width 63 height 7
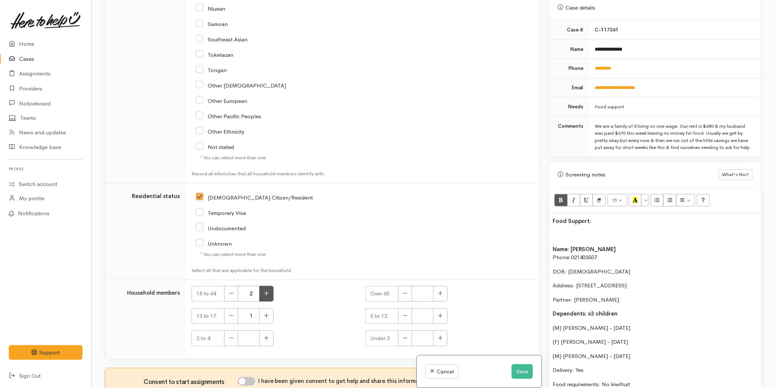
scroll to position [1522, 0]
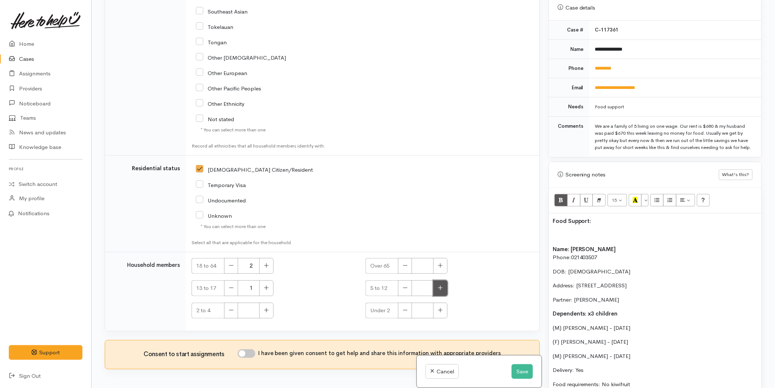
click at [438, 285] on icon "button" at bounding box center [440, 287] width 5 height 5
type input "2"
click at [250, 350] on input "I have been given consent to get help and share this information with appropria…" at bounding box center [247, 354] width 18 height 9
checkbox input "true"
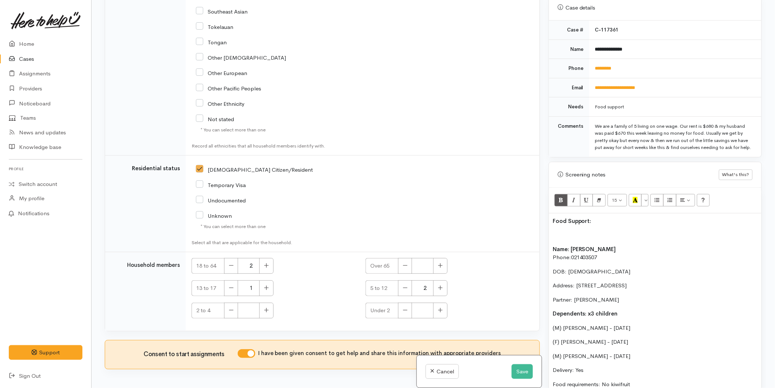
click at [572, 240] on div "Food Support: Name: Rebecca Sattler Phone: 021403507 DOB: 17/09/1984 Address: 1…" at bounding box center [655, 320] width 213 height 213
click at [559, 232] on p at bounding box center [655, 235] width 205 height 8
drag, startPoint x: 585, startPoint y: 218, endPoint x: 689, endPoint y: 202, distance: 106.0
click at [517, 213] on div "Related cases There are other cases potentially from the same person, address o…" at bounding box center [433, 194] width 666 height 388
drag, startPoint x: 639, startPoint y: 202, endPoint x: 586, endPoint y: 229, distance: 59.3
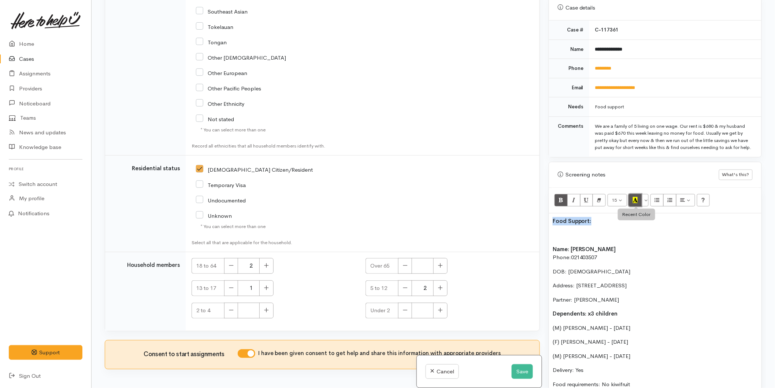
click at [639, 202] on button "Recent Color" at bounding box center [635, 200] width 13 height 12
click at [558, 232] on p at bounding box center [655, 235] width 205 height 8
click at [561, 201] on icon "Bold (CTRL+B)" at bounding box center [561, 200] width 5 height 6
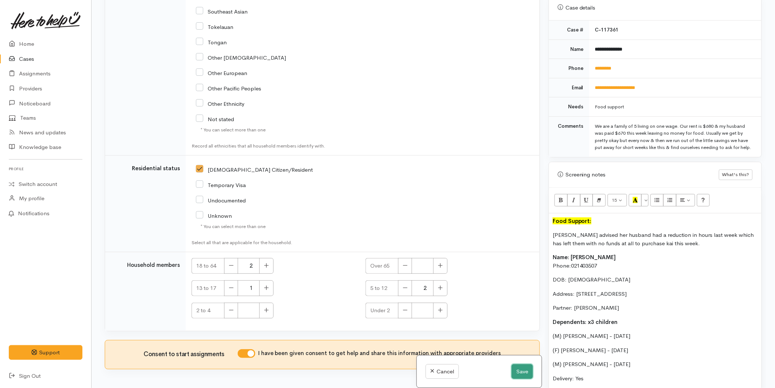
click at [523, 366] on button "Save" at bounding box center [522, 372] width 21 height 15
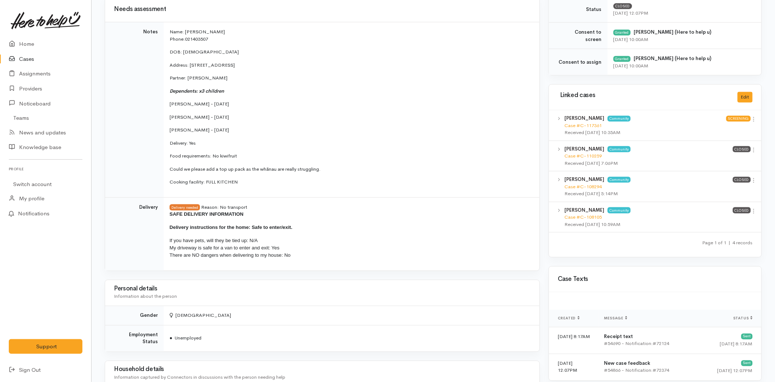
scroll to position [285, 0]
drag, startPoint x: 246, startPoint y: 185, endPoint x: 169, endPoint y: 26, distance: 176.2
click at [169, 26] on td "Name: Rebecca Sattler Phone: 021403507 DOB: 17/09/1984 Address: 16B Jefferson P…" at bounding box center [352, 110] width 376 height 176
copy td "Name: Rebecca Sattler Phone: 021403507 DOB: 17/09/1984 Address: 16B Jefferson P…"
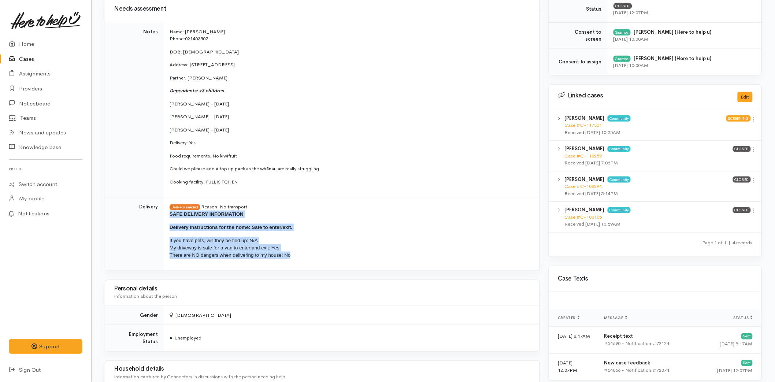
drag, startPoint x: 294, startPoint y: 260, endPoint x: 166, endPoint y: 215, distance: 135.6
click at [166, 215] on td "Delivery needed Reason: No transport SAFE DELIVERY INFORMATION Delivery instruc…" at bounding box center [352, 234] width 376 height 73
copy span "SAFE DELIVERY INFORMATION Delivery instructions for the home: Safe to enter/exi…"
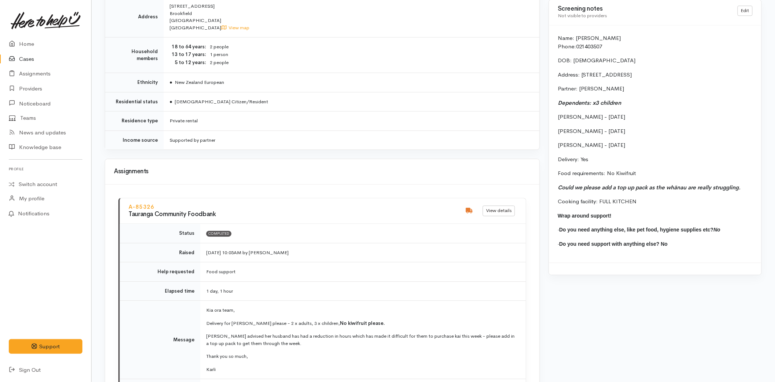
scroll to position [652, 0]
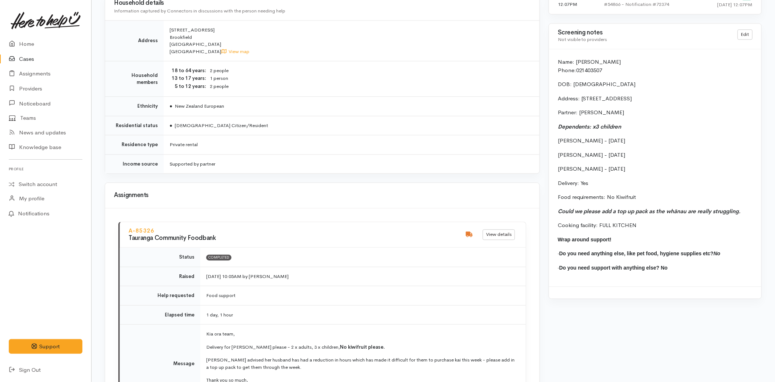
drag, startPoint x: 649, startPoint y: 227, endPoint x: 628, endPoint y: 225, distance: 21.4
click at [628, 225] on p "Cooking facility: FULL KITCHEN" at bounding box center [655, 225] width 195 height 8
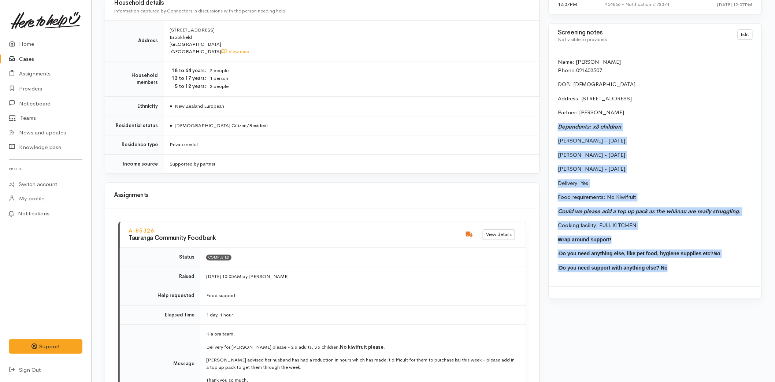
drag, startPoint x: 628, startPoint y: 225, endPoint x: 550, endPoint y: 126, distance: 125.5
click at [550, 126] on div "Name: Rebecca Sattler Phone: 021403507 DOB: 17/09/1984 Address: 16B Jefferson P…" at bounding box center [655, 167] width 213 height 237
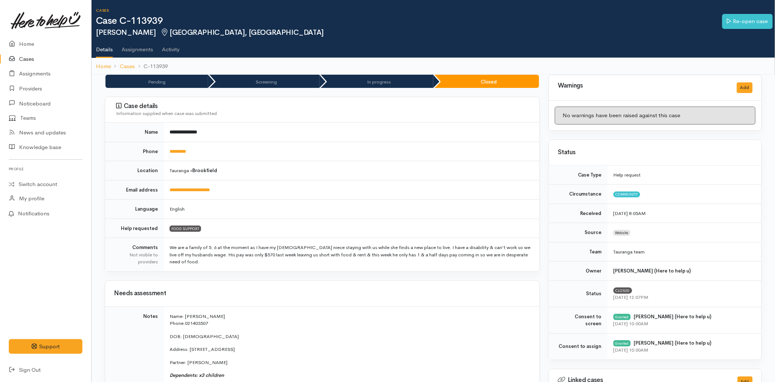
scroll to position [0, 0]
click at [22, 33] on link at bounding box center [46, 20] width 74 height 32
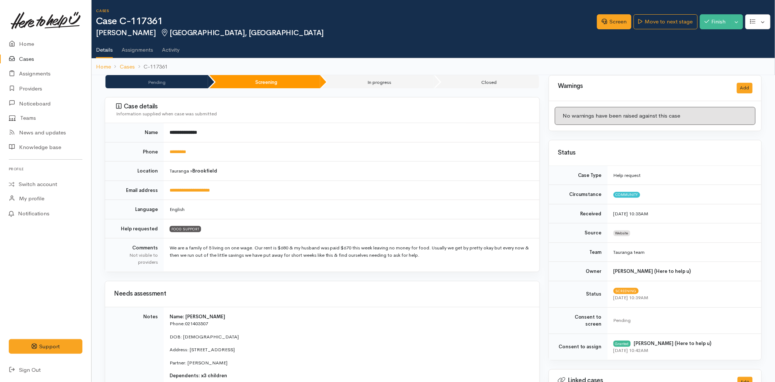
drag, startPoint x: 33, startPoint y: 59, endPoint x: 138, endPoint y: 54, distance: 104.5
click at [33, 59] on link "Cases" at bounding box center [45, 59] width 91 height 15
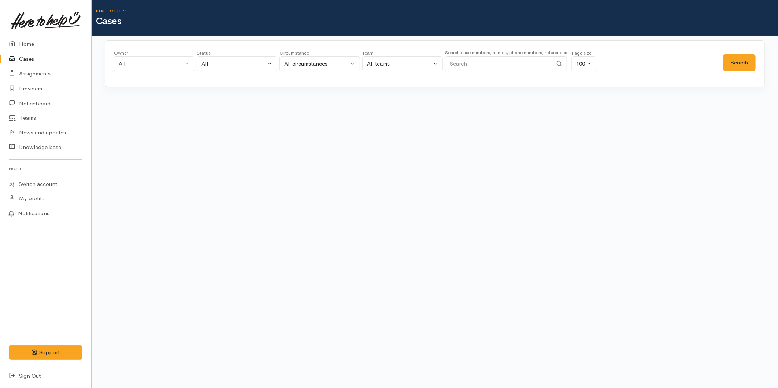
click at [456, 60] on input "Search" at bounding box center [499, 63] width 108 height 15
type input "075763859"
click at [734, 57] on button "Search" at bounding box center [739, 63] width 33 height 18
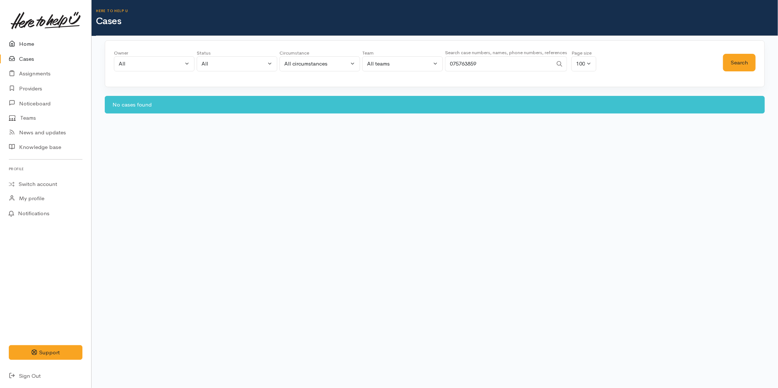
drag, startPoint x: 20, startPoint y: 41, endPoint x: 40, endPoint y: 66, distance: 31.3
click at [20, 41] on link "Home" at bounding box center [45, 44] width 91 height 15
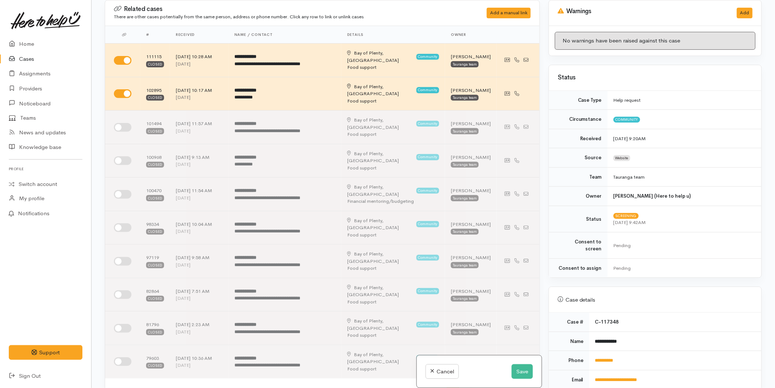
scroll to position [244, 0]
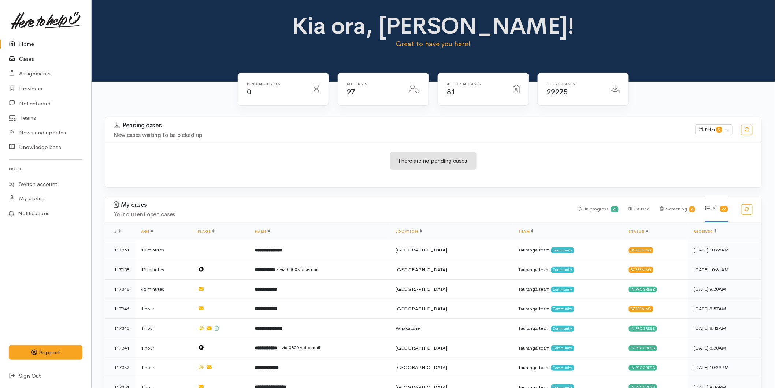
click at [35, 60] on link "Cases" at bounding box center [45, 59] width 91 height 15
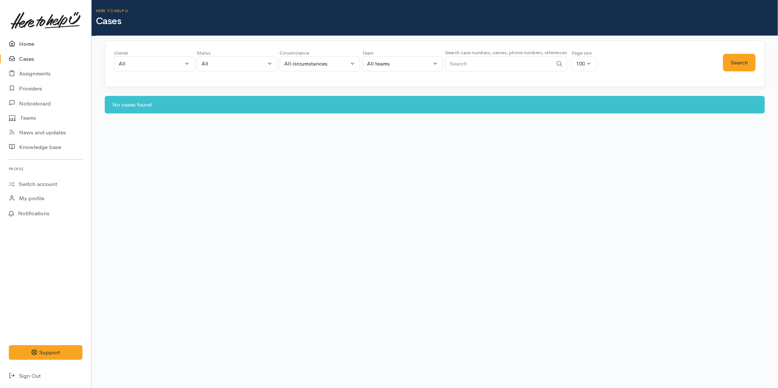
click at [31, 43] on link "Home" at bounding box center [45, 44] width 91 height 15
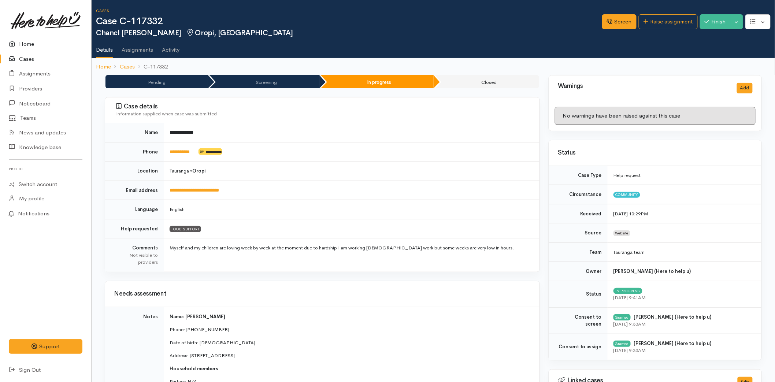
click at [21, 45] on link "Home" at bounding box center [45, 44] width 91 height 15
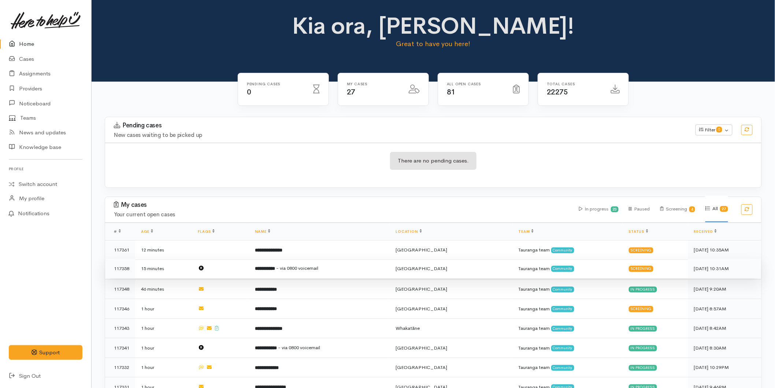
click at [288, 274] on td "**********" at bounding box center [319, 269] width 141 height 20
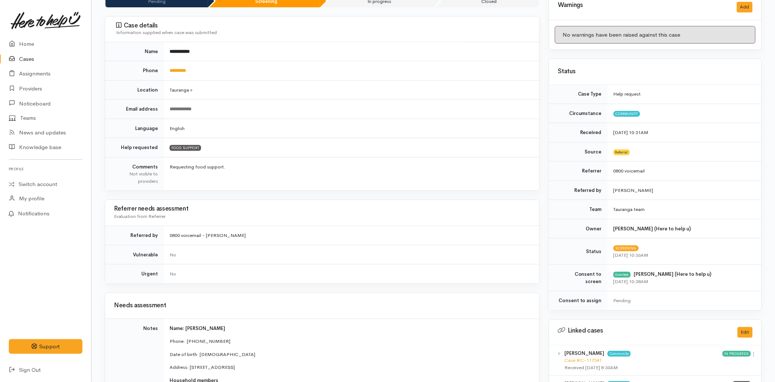
scroll to position [203, 0]
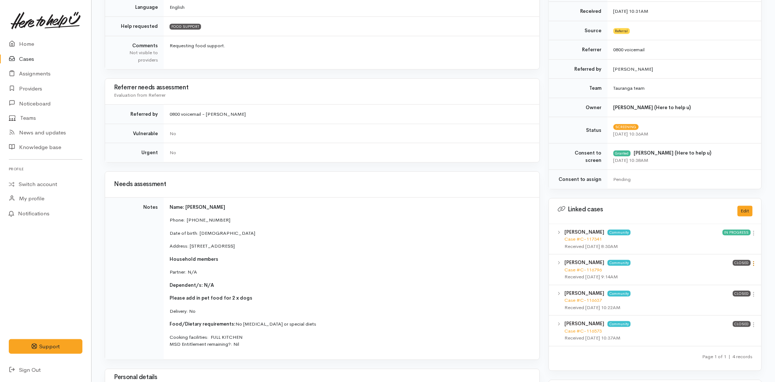
click at [755, 264] on icon at bounding box center [754, 264] width 6 height 6
click at [730, 276] on link "View case" at bounding box center [728, 277] width 58 height 11
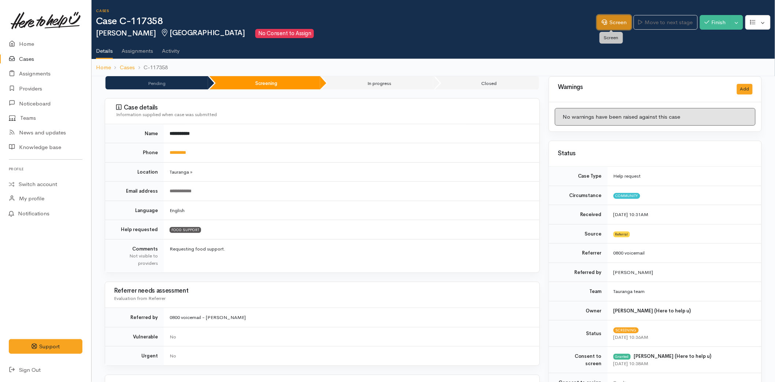
click at [611, 19] on link "Screen" at bounding box center [614, 22] width 34 height 15
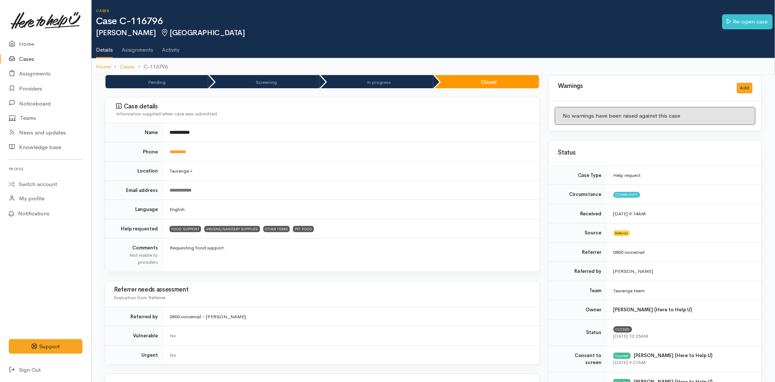
click at [29, 55] on link "Cases" at bounding box center [45, 59] width 91 height 15
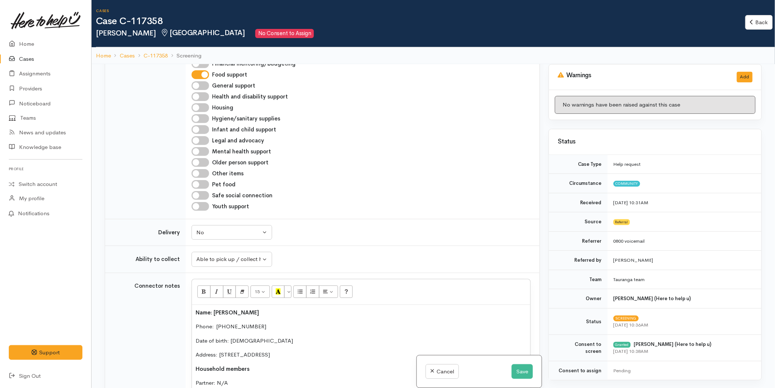
scroll to position [570, 0]
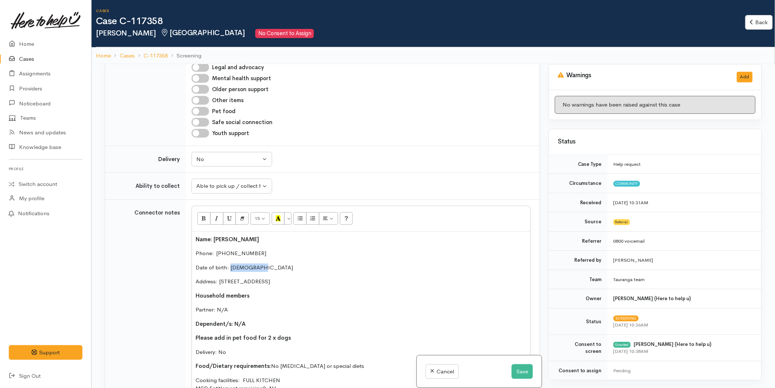
drag, startPoint x: 265, startPoint y: 268, endPoint x: 230, endPoint y: 269, distance: 34.5
click at [230, 269] on p "Date of birth: 14/01/1970" at bounding box center [361, 268] width 331 height 8
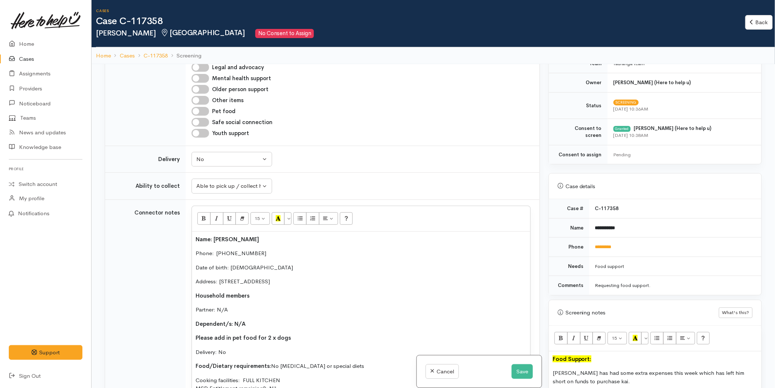
scroll to position [325, 0]
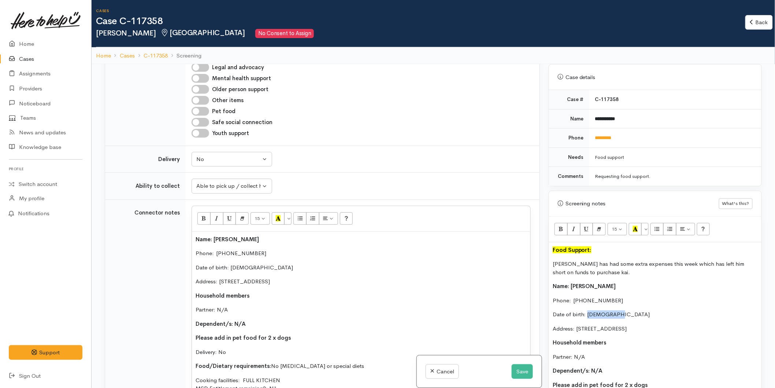
drag, startPoint x: 641, startPoint y: 312, endPoint x: 588, endPoint y: 313, distance: 53.5
click at [588, 313] on p "Date of birth: 14/01/1970" at bounding box center [655, 315] width 205 height 8
click at [524, 375] on button "Save" at bounding box center [522, 372] width 21 height 15
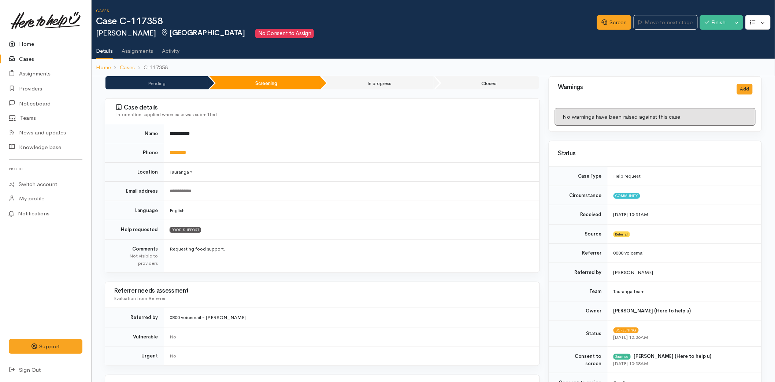
click at [36, 45] on link "Home" at bounding box center [45, 44] width 91 height 15
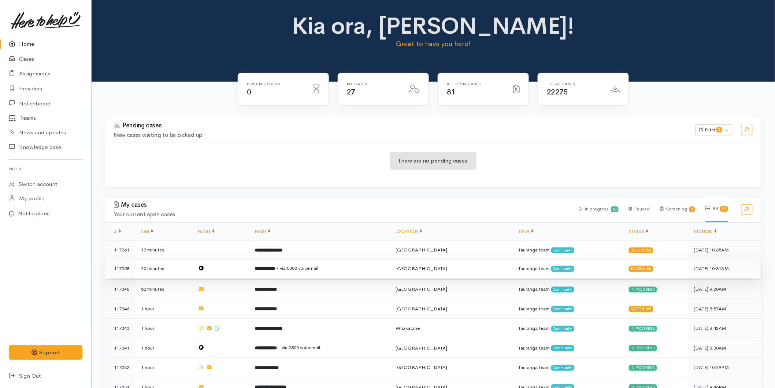
click at [275, 266] on b "**********" at bounding box center [265, 268] width 20 height 5
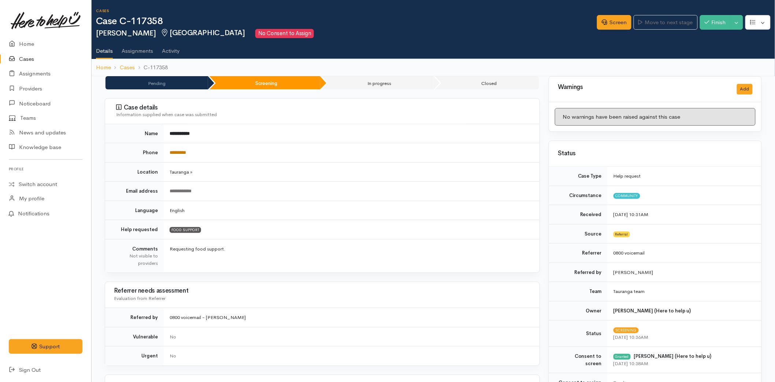
click at [186, 153] on link "*********" at bounding box center [178, 152] width 16 height 5
click at [619, 26] on link "Screen" at bounding box center [614, 22] width 34 height 15
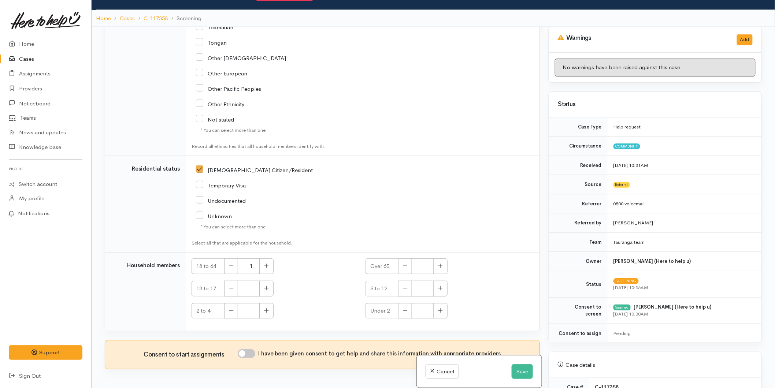
scroll to position [64, 0]
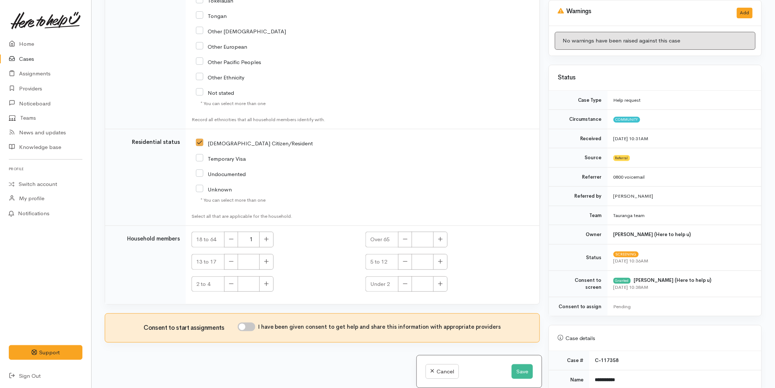
click at [248, 329] on input "I have been given consent to get help and share this information with appropria…" at bounding box center [247, 327] width 18 height 9
checkbox input "true"
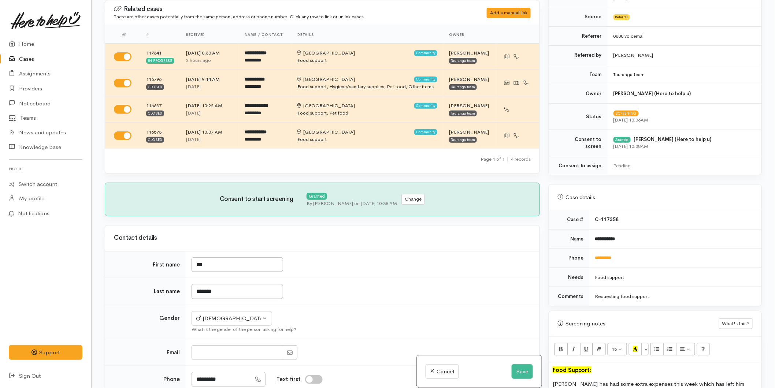
scroll to position [285, 0]
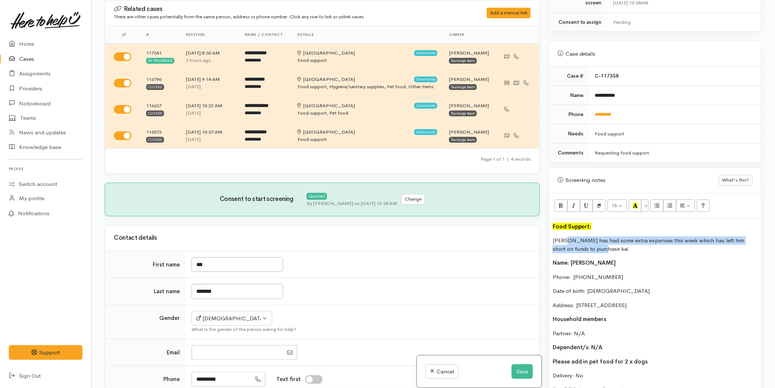
drag, startPoint x: 580, startPoint y: 248, endPoint x: 568, endPoint y: 245, distance: 11.7
click at [568, 245] on p "Ken has had some extra expenses this week which has left him short on funds to …" at bounding box center [655, 245] width 205 height 16
click at [518, 372] on button "Save" at bounding box center [522, 372] width 21 height 15
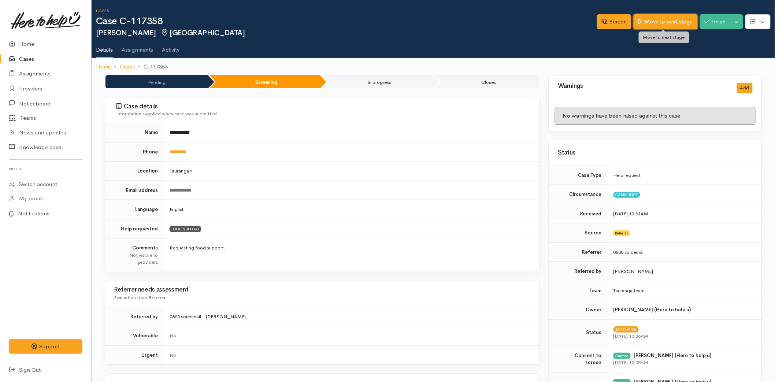
click at [659, 27] on link "Move to next stage" at bounding box center [666, 21] width 64 height 15
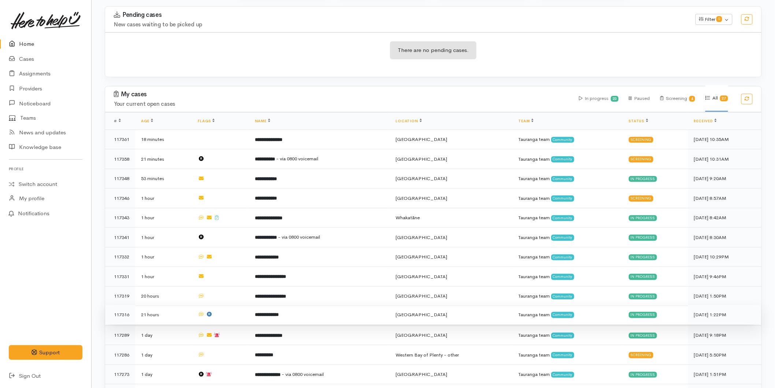
scroll to position [122, 0]
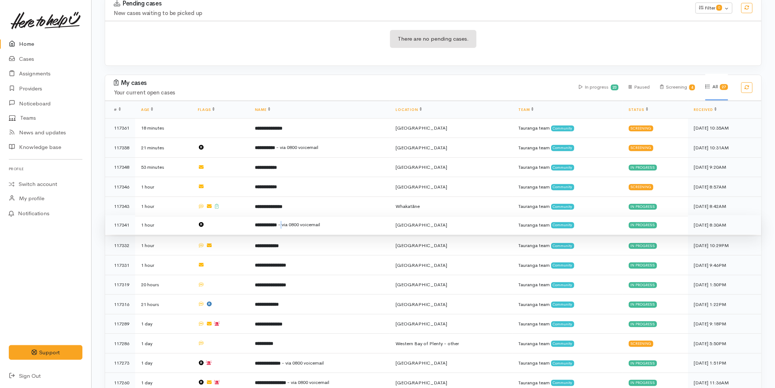
click at [285, 222] on span "- via 0800 voicemail" at bounding box center [299, 225] width 42 height 6
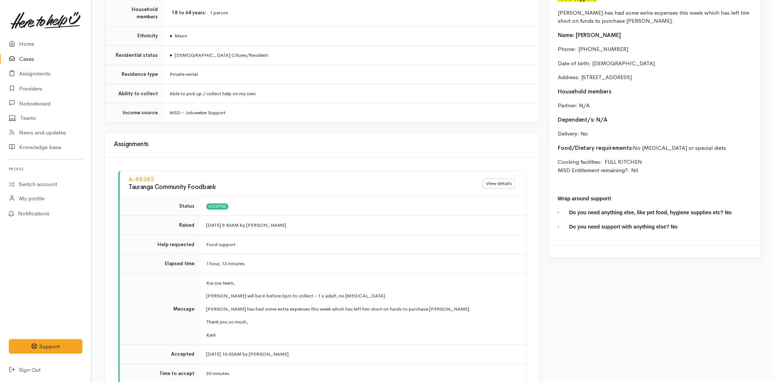
scroll to position [814, 0]
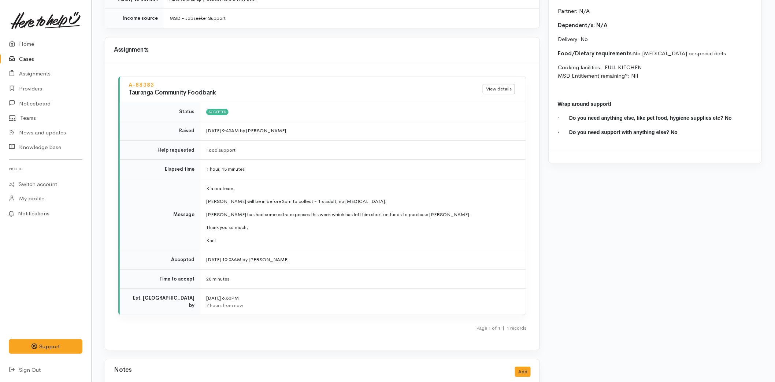
drag, startPoint x: 203, startPoint y: 226, endPoint x: 198, endPoint y: 189, distance: 36.9
click at [198, 189] on tr "Message Kia ora team, [PERSON_NAME] will be in before 2pm to collect - 1 x adul…" at bounding box center [323, 214] width 406 height 71
copy tr "Kia ora team, [PERSON_NAME] will be in before 2pm to collect - 1 x adult, no [M…"
click at [214, 202] on td "Kia ora team, [PERSON_NAME] will be in before 2pm to collect - 1 x adult, no [M…" at bounding box center [363, 214] width 326 height 71
drag, startPoint x: 215, startPoint y: 229, endPoint x: 204, endPoint y: 196, distance: 34.0
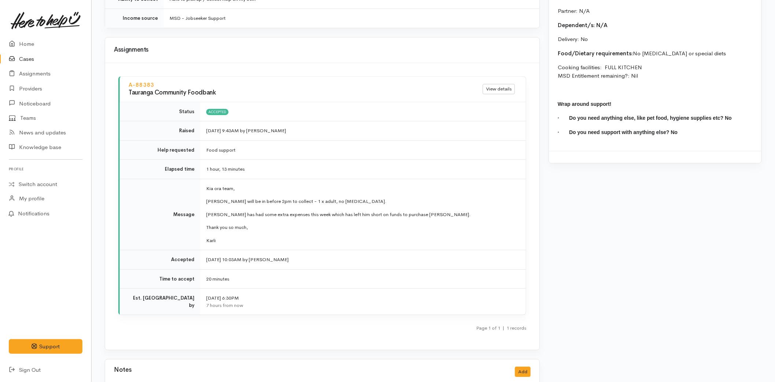
click at [204, 196] on td "Kia ora team, Leon will be in before 2pm to collect - 1 x adult, no food allerg…" at bounding box center [363, 214] width 326 height 71
copy td "Leon will be in before 2pm to collect - 1 x adult, no food allergies. Leon has …"
click at [23, 41] on link "Home" at bounding box center [45, 44] width 91 height 15
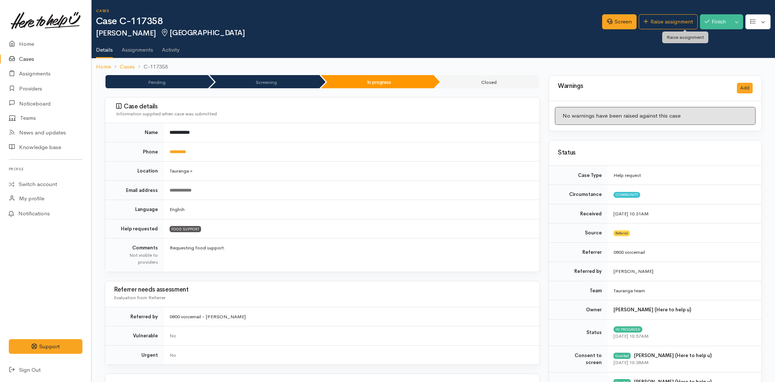
click at [658, 26] on link "Raise assignment" at bounding box center [668, 21] width 59 height 15
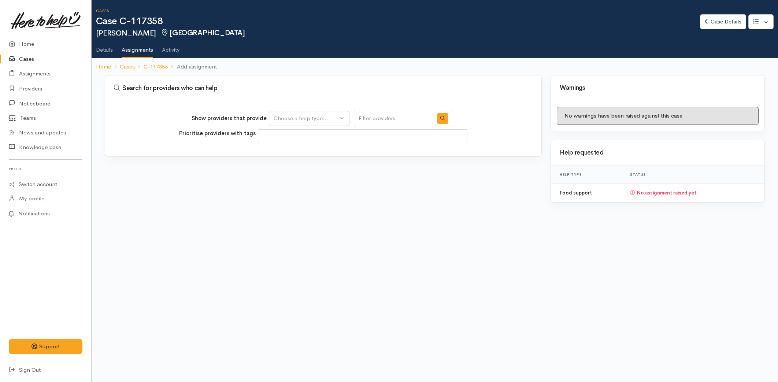
select select
click at [280, 118] on div "Choose a help type..." at bounding box center [306, 118] width 64 height 8
click at [288, 151] on span "Food support" at bounding box center [295, 153] width 34 height 8
select select "3"
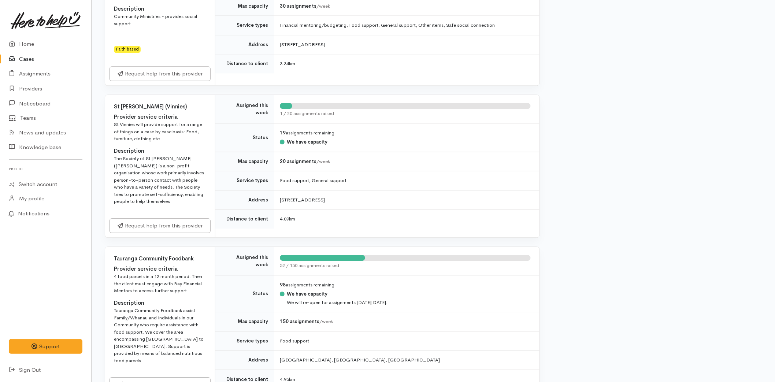
scroll to position [814, 0]
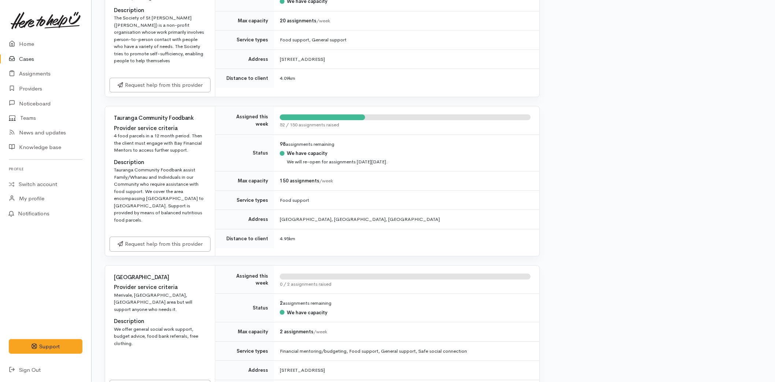
click at [169, 232] on div "Request help from this provider" at bounding box center [160, 244] width 110 height 24
click at [169, 236] on link "Request help from this provider" at bounding box center [160, 243] width 101 height 15
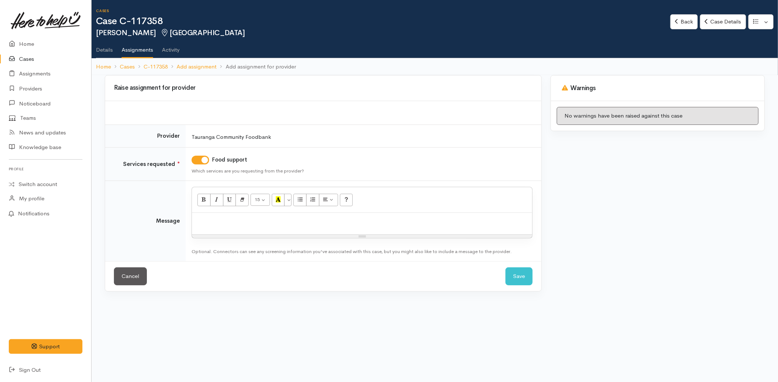
click at [215, 228] on div at bounding box center [362, 224] width 340 height 22
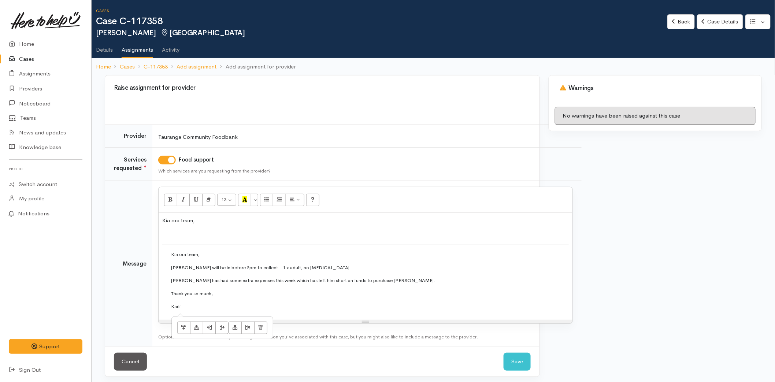
drag, startPoint x: 170, startPoint y: 301, endPoint x: 162, endPoint y: 273, distance: 29.6
click at [162, 273] on td "Kia ora team, [PERSON_NAME] will be in before 2pm to collect - 1 x adult, no [M…" at bounding box center [365, 280] width 407 height 71
copy td "[PERSON_NAME] will be in before 2pm to collect - 1 x adult, no [MEDICAL_DATA]. …"
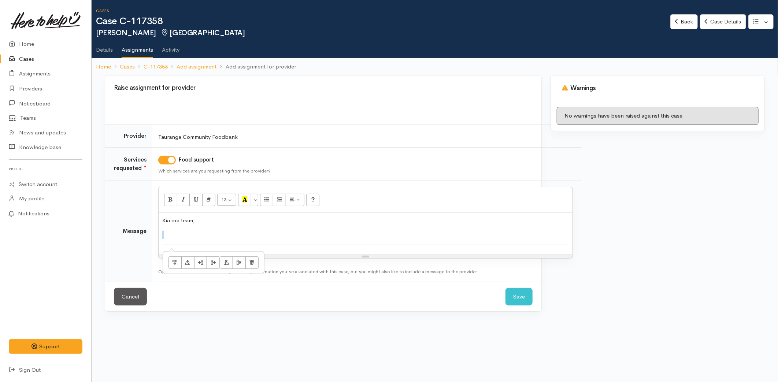
drag, startPoint x: 228, startPoint y: 235, endPoint x: 219, endPoint y: 233, distance: 9.4
click at [219, 233] on div "Kia ora team," at bounding box center [366, 234] width 414 height 42
click at [250, 264] on icon "Delete table" at bounding box center [252, 262] width 5 height 6
click at [246, 266] on button "Delete table" at bounding box center [252, 263] width 13 height 12
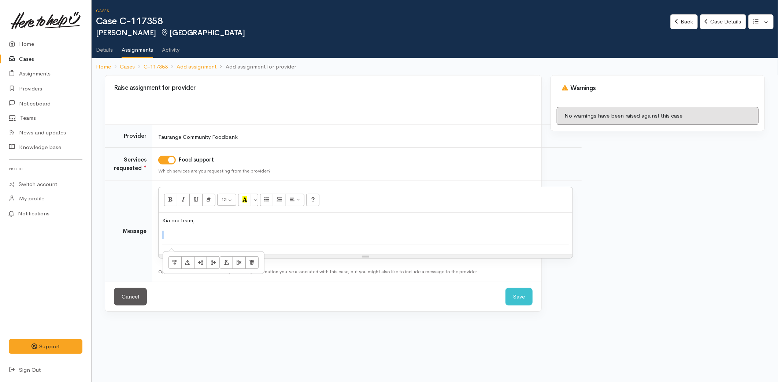
click at [222, 248] on td at bounding box center [365, 248] width 407 height 6
click at [203, 250] on td at bounding box center [365, 248] width 407 height 6
click at [250, 266] on icon "Delete table" at bounding box center [252, 262] width 5 height 6
click at [159, 246] on div "Kia ora team," at bounding box center [366, 234] width 414 height 42
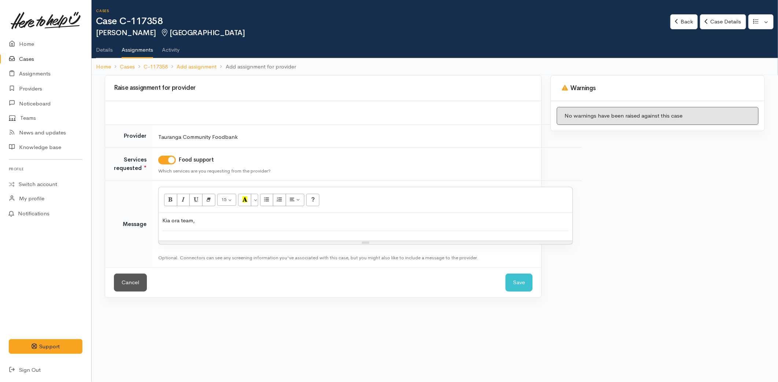
drag, startPoint x: 235, startPoint y: 233, endPoint x: 125, endPoint y: 203, distance: 114.2
click at [124, 203] on tr "Message <p>Kia ora team,</p><table class="table table-sm card-table" style="--b…" at bounding box center [343, 224] width 477 height 87
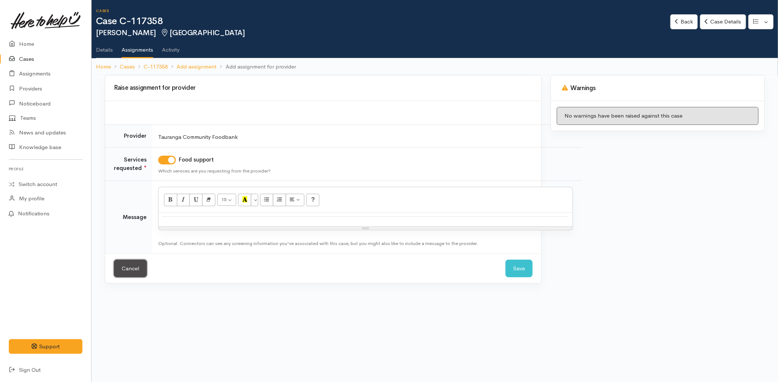
click at [142, 273] on link "Cancel" at bounding box center [130, 269] width 33 height 18
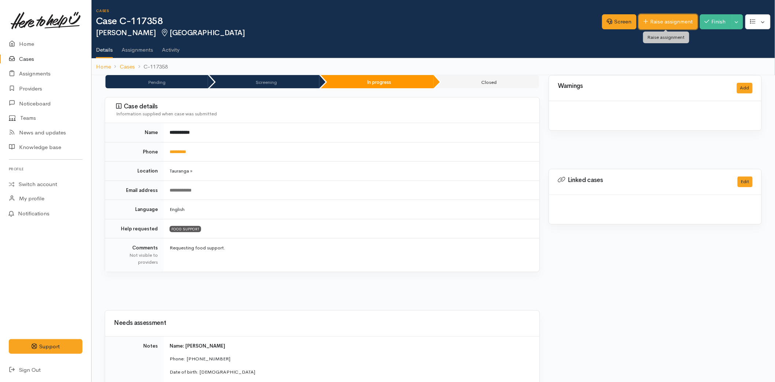
click at [675, 24] on link "Raise assignment" at bounding box center [668, 21] width 59 height 15
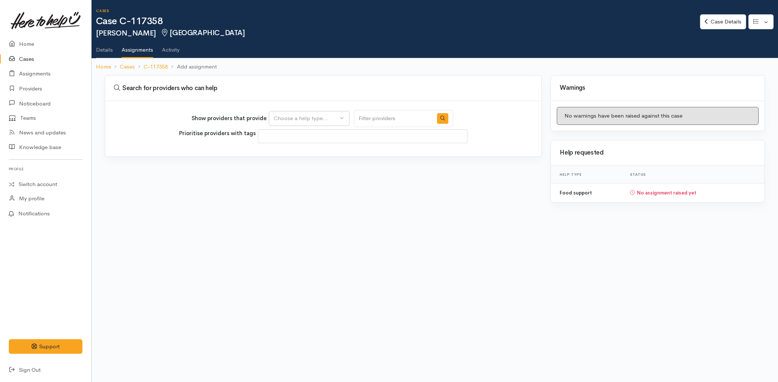
select select
click at [299, 121] on div "Choose a help type..." at bounding box center [306, 118] width 64 height 8
click at [295, 153] on span "Food support" at bounding box center [295, 153] width 34 height 8
select select "3"
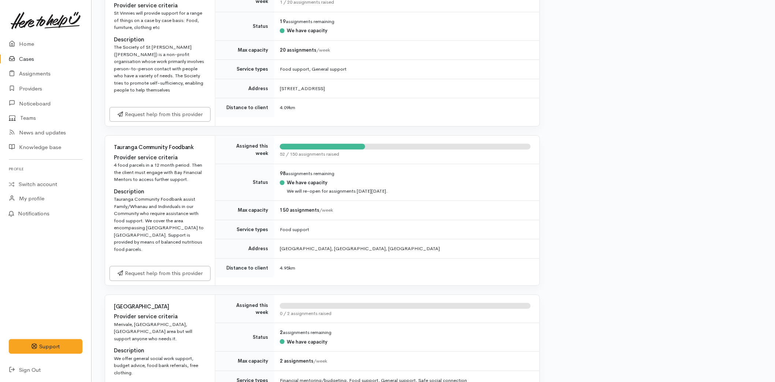
scroll to position [855, 0]
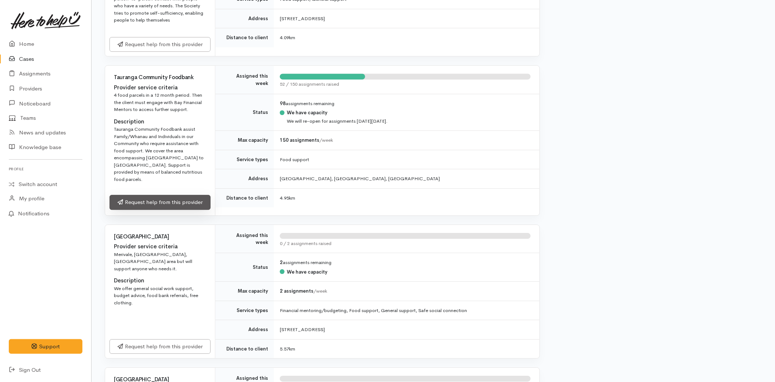
click at [156, 195] on link "Request help from this provider" at bounding box center [160, 202] width 101 height 15
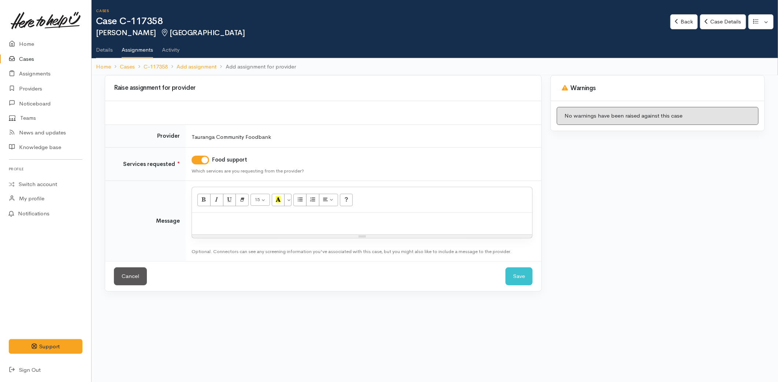
click at [247, 228] on div at bounding box center [362, 224] width 340 height 22
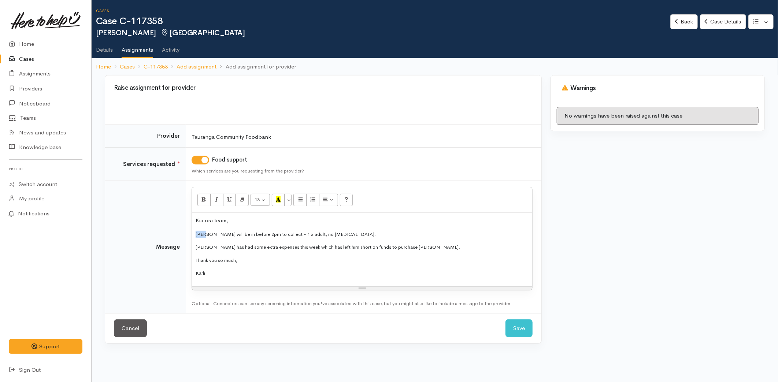
drag, startPoint x: 206, startPoint y: 234, endPoint x: 178, endPoint y: 222, distance: 30.4
click at [189, 230] on td "<p>Kia ora team,</p><p style="font-size: 13px;">Leon will be in before 2pm to c…" at bounding box center [364, 247] width 356 height 133
drag, startPoint x: 206, startPoint y: 244, endPoint x: 138, endPoint y: 240, distance: 68.6
click at [138, 240] on tr "Message <p>Kia ora team,</p><p style="font-size: 13px;">Ken will be in before 2…" at bounding box center [323, 247] width 436 height 133
drag, startPoint x: 231, startPoint y: 273, endPoint x: 160, endPoint y: 204, distance: 98.7
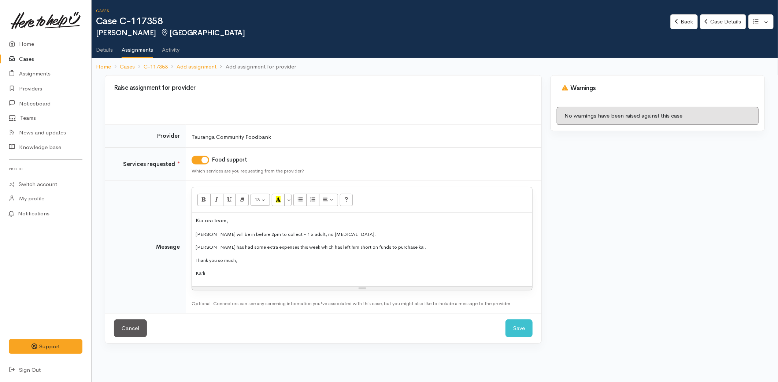
click at [159, 207] on tr "Message <p>Kia ora team,</p><p style="font-size: 13px;">Ken will be in before 2…" at bounding box center [323, 247] width 436 height 133
click at [291, 202] on button "More Color" at bounding box center [287, 200] width 7 height 12
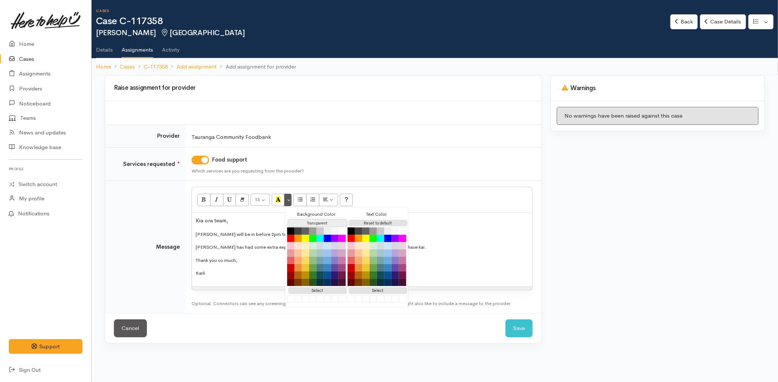
click at [313, 222] on button "Transparent" at bounding box center [317, 223] width 59 height 7
click at [365, 224] on button "Reset to default" at bounding box center [378, 223] width 59 height 7
drag, startPoint x: 433, startPoint y: 231, endPoint x: 429, endPoint y: 232, distance: 4.5
click at [433, 231] on p "Ken will be in before 2pm to collect - 1 x adult, no food allergies." at bounding box center [362, 235] width 333 height 8
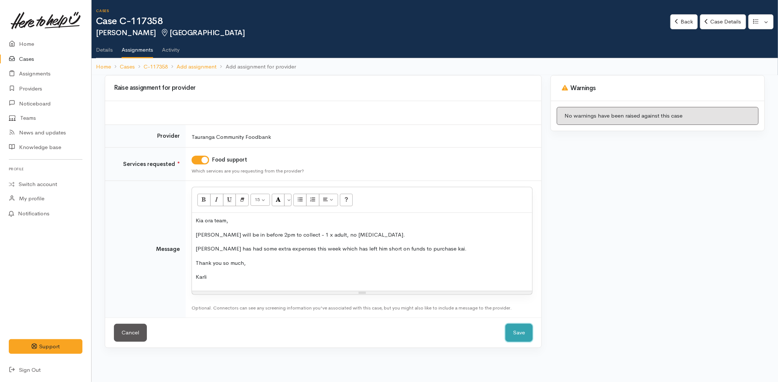
click at [524, 334] on button "Save" at bounding box center [519, 333] width 27 height 18
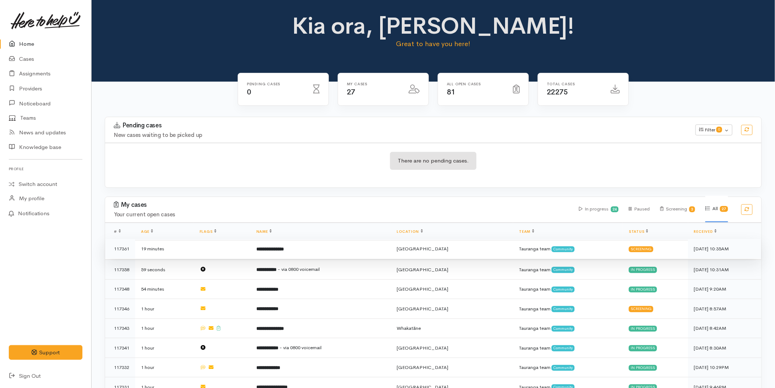
click at [276, 248] on b "**********" at bounding box center [270, 249] width 27 height 5
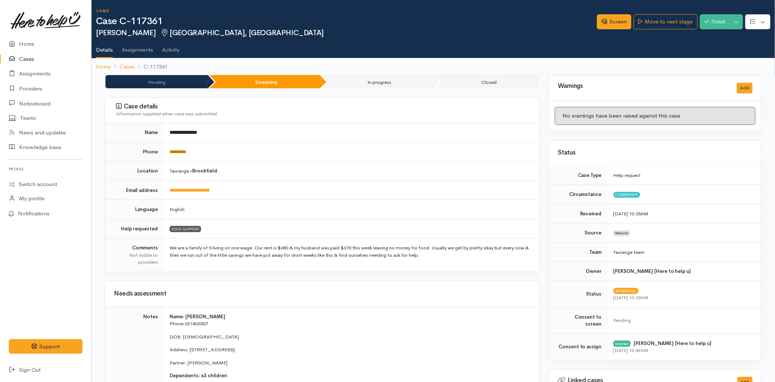
click at [176, 154] on link "*********" at bounding box center [178, 152] width 16 height 5
click at [610, 26] on link "Screen" at bounding box center [614, 21] width 34 height 15
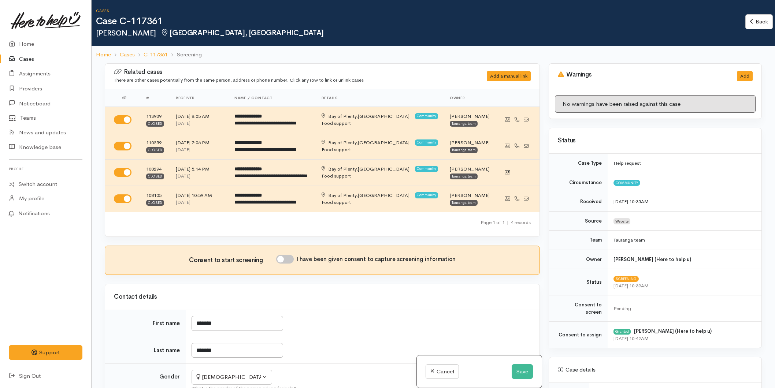
select select "2"
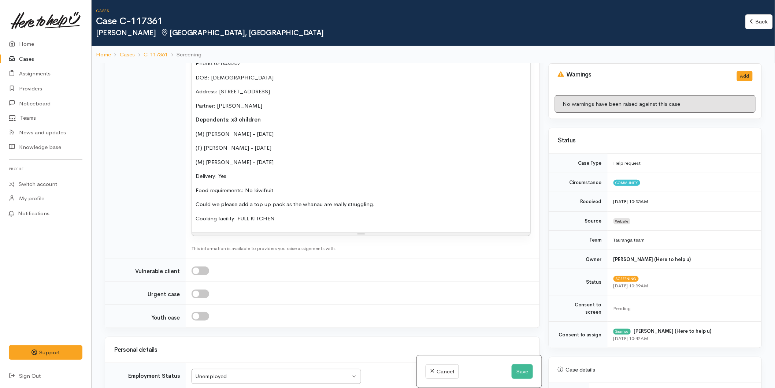
scroll to position [896, 0]
click at [281, 185] on p "Food requirements: No kiwifruit" at bounding box center [361, 189] width 331 height 8
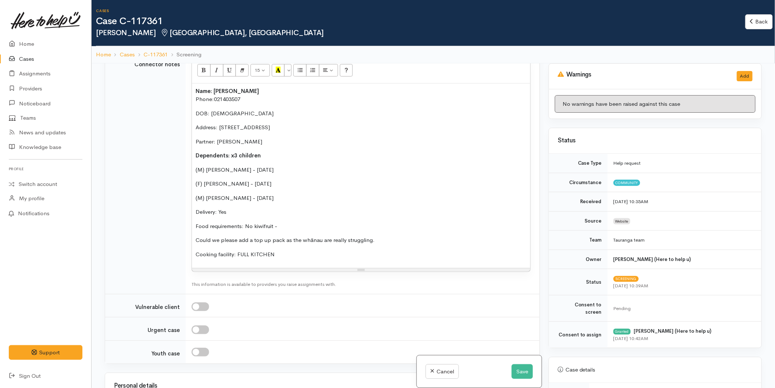
scroll to position [814, 0]
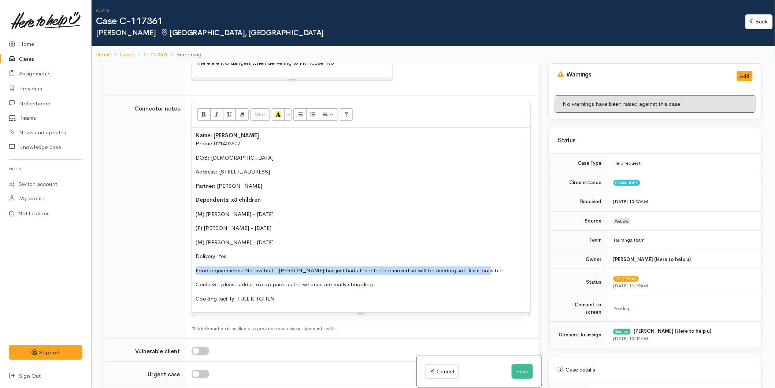
drag, startPoint x: 484, startPoint y: 240, endPoint x: 201, endPoint y: 114, distance: 310.4
click at [142, 239] on tr "Connector notes 15 8 9 10 11 12 14 18 24 36 Background Color Transparent Select…" at bounding box center [322, 217] width 435 height 243
click at [202, 108] on button "Bold (CTRL+B)" at bounding box center [204, 114] width 13 height 12
click at [418, 207] on div "Name: Rebecca Sattler Phone: 021403507 DOB: 17/09/1984 Address: 16B Jefferson P…" at bounding box center [361, 220] width 339 height 185
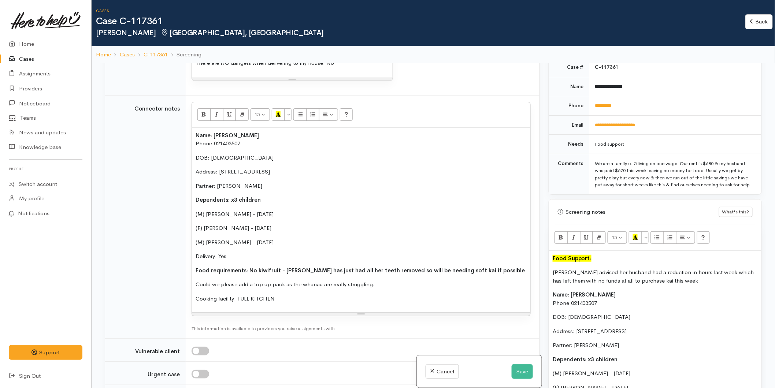
scroll to position [570, 0]
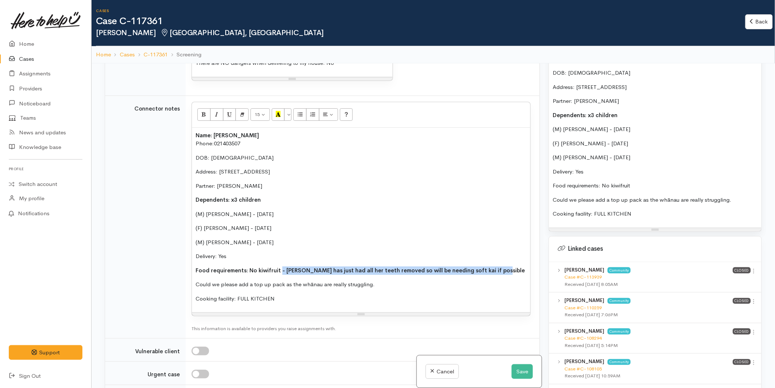
drag, startPoint x: 475, startPoint y: 241, endPoint x: 281, endPoint y: 246, distance: 194.3
click at [281, 267] on p "Food requirements: No kiwifruit - Rebecca has just had all her teeth removed so…" at bounding box center [361, 271] width 331 height 8
copy b "- Rebecca has just had all her teeth removed so will be needing soft kai if pos…"
click at [637, 185] on p "Food requirements: No kiwifruit" at bounding box center [655, 186] width 205 height 8
paste div
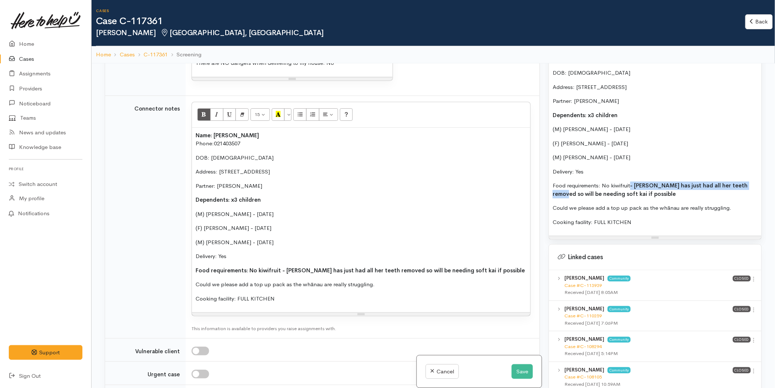
drag, startPoint x: 598, startPoint y: 188, endPoint x: 545, endPoint y: 191, distance: 53.2
click at [544, 192] on div "Related cases There are other cases potentially from the same person, address o…" at bounding box center [433, 257] width 666 height 388
click at [545, 189] on div "Warnings Add No warnings have been raised against this case Add Warning Title ●…" at bounding box center [656, 257] width 222 height 388
click at [635, 184] on span "- [PERSON_NAME] has just had all her teeth removed so will be needing soft kai …" at bounding box center [650, 189] width 195 height 15
drag, startPoint x: 608, startPoint y: 184, endPoint x: 520, endPoint y: 181, distance: 88.0
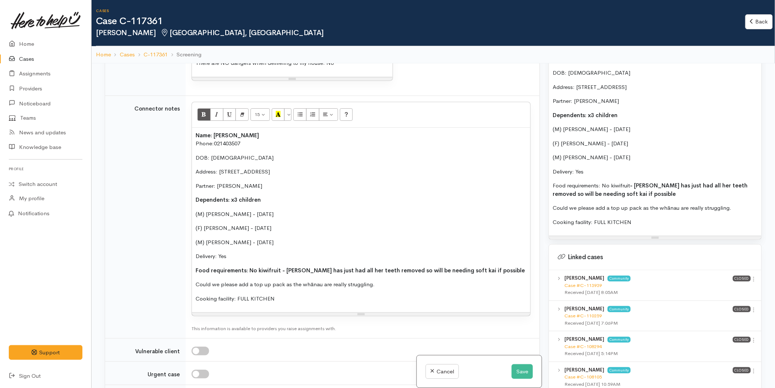
click at [520, 181] on div "Related cases There are other cases potentially from the same person, address o…" at bounding box center [433, 257] width 666 height 388
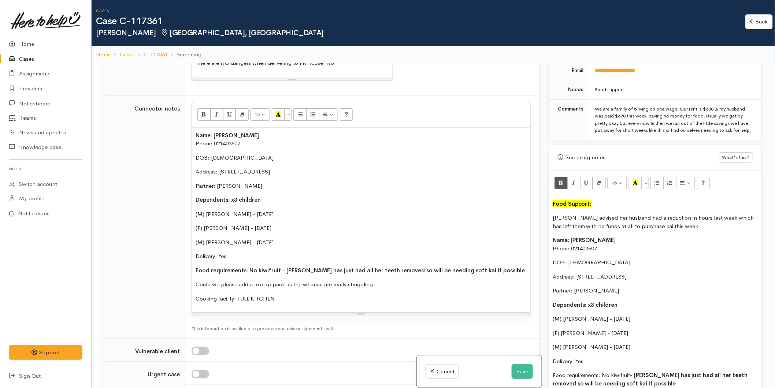
scroll to position [325, 0]
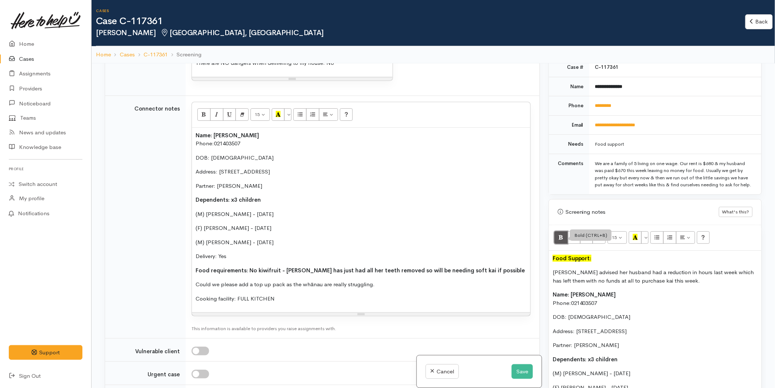
click at [559, 238] on icon "Bold (CTRL+B)" at bounding box center [561, 237] width 5 height 6
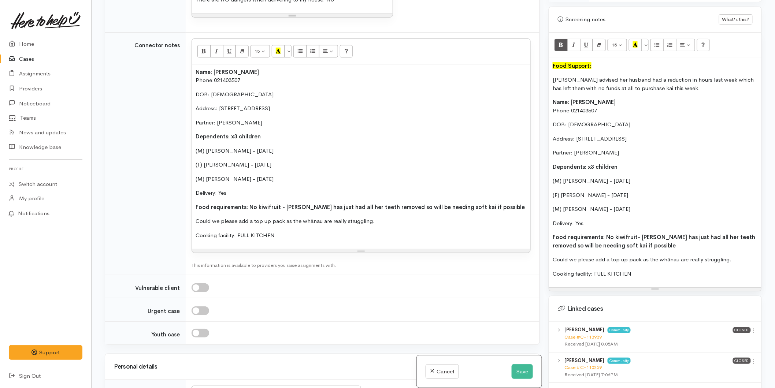
scroll to position [570, 0]
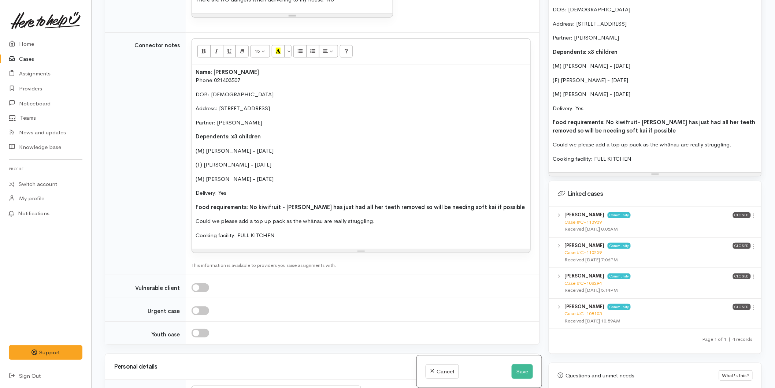
click at [618, 132] on span "- [PERSON_NAME] has just had all her teeth removed so will be needing soft kai …" at bounding box center [654, 126] width 203 height 15
drag, startPoint x: 650, startPoint y: 130, endPoint x: 548, endPoint y: 121, distance: 102.6
click at [548, 121] on div "Warnings Add No warnings have been raised against this case Add Warning Title ●…" at bounding box center [656, 194] width 222 height 388
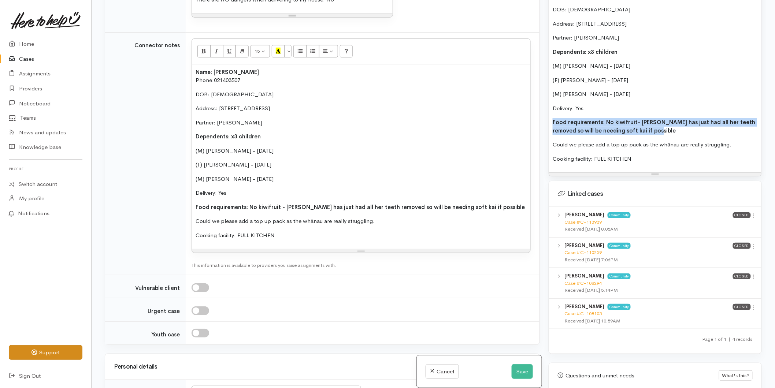
copy p "Food requirements: No kiwifruit - Rebecca has just had all her teeth removed so…"
drag, startPoint x: 597, startPoint y: 126, endPoint x: 620, endPoint y: 134, distance: 25.3
click at [597, 126] on b "Food requirements: No kiwifruit" at bounding box center [595, 122] width 85 height 7
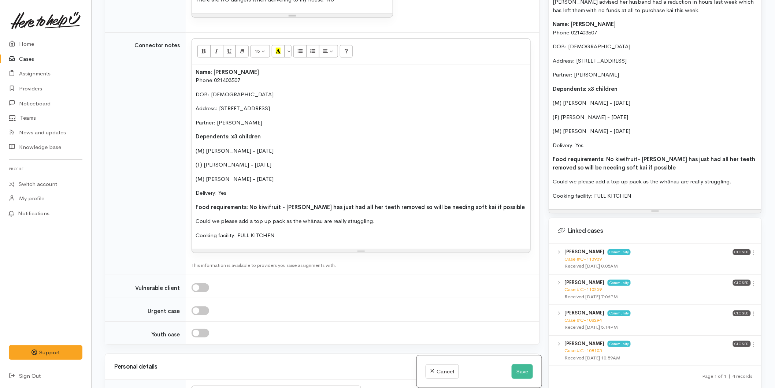
scroll to position [489, 0]
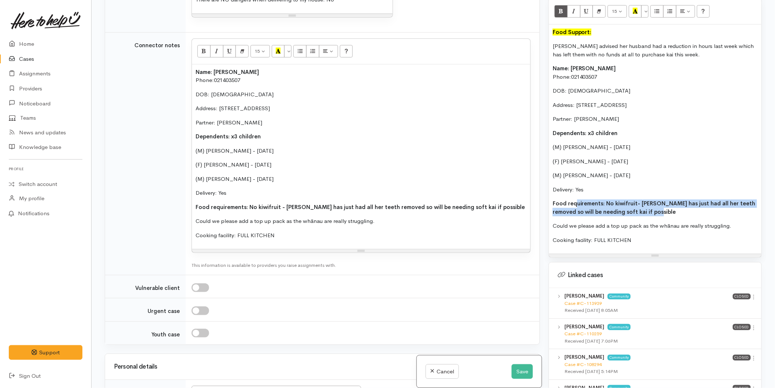
drag, startPoint x: 654, startPoint y: 214, endPoint x: 620, endPoint y: 218, distance: 34.0
click at [578, 202] on p "Food requirements: No kiwifruit - Rebecca has just had all her teeth removed so…" at bounding box center [655, 208] width 205 height 16
drag, startPoint x: 564, startPoint y: 229, endPoint x: 543, endPoint y: 46, distance: 183.7
click at [543, 46] on div "Related cases There are other cases potentially from the same person, address o…" at bounding box center [433, 194] width 666 height 388
copy div "Rebecca advised her husband had a reduction in hours last week which has left t…"
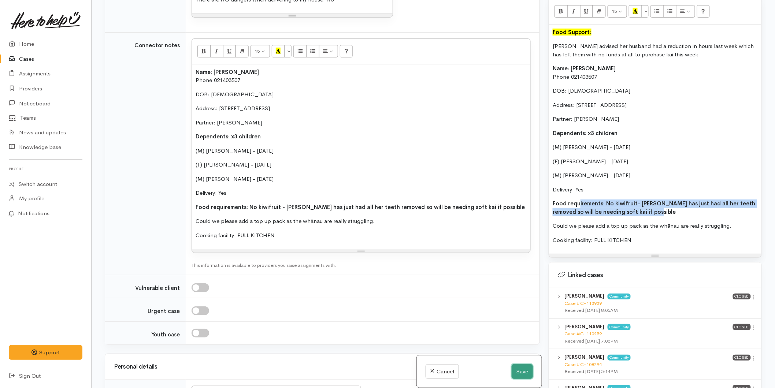
click at [528, 372] on button "Save" at bounding box center [522, 372] width 21 height 15
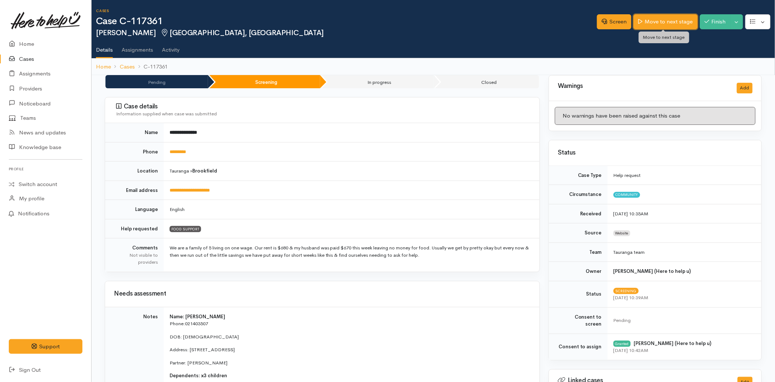
click at [651, 23] on link "Move to next stage" at bounding box center [666, 21] width 64 height 15
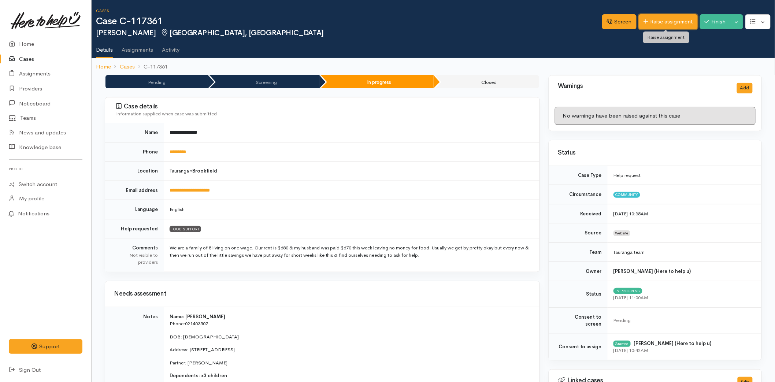
click at [654, 20] on link "Raise assignment" at bounding box center [668, 21] width 59 height 15
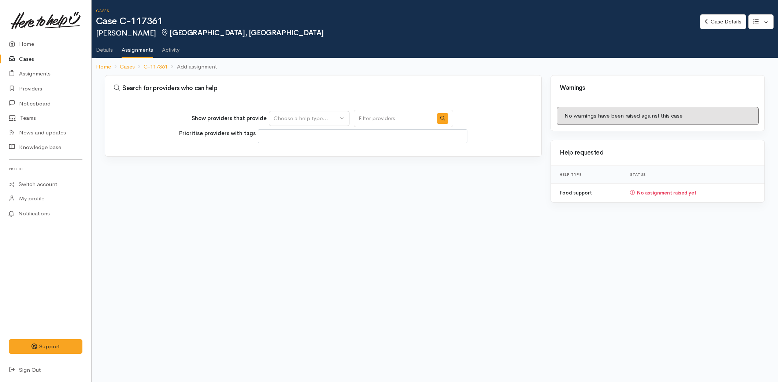
select select
click at [294, 111] on div "Show providers that provide Food support Choose a help type..." at bounding box center [323, 118] width 262 height 17
click at [294, 112] on button "Choose a help type..." at bounding box center [309, 118] width 81 height 15
click at [295, 156] on span "Food support" at bounding box center [295, 153] width 34 height 8
select select "3"
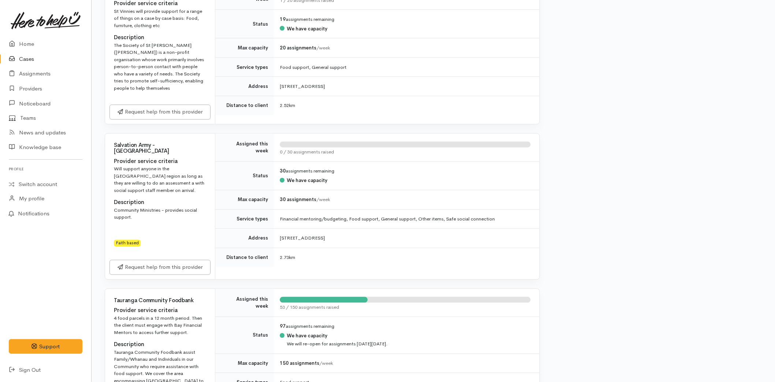
scroll to position [611, 0]
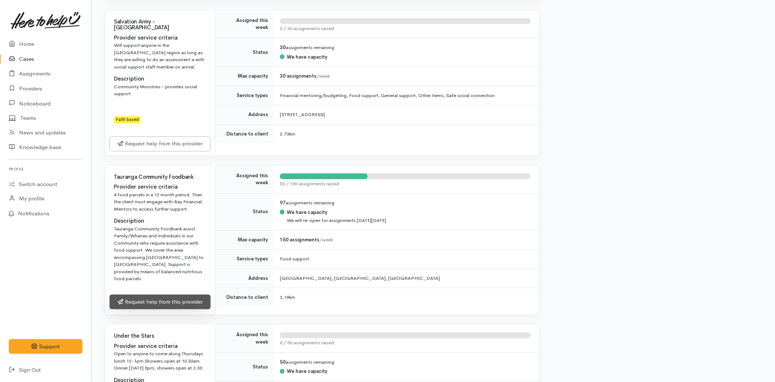
click at [145, 295] on link "Request help from this provider" at bounding box center [160, 302] width 101 height 15
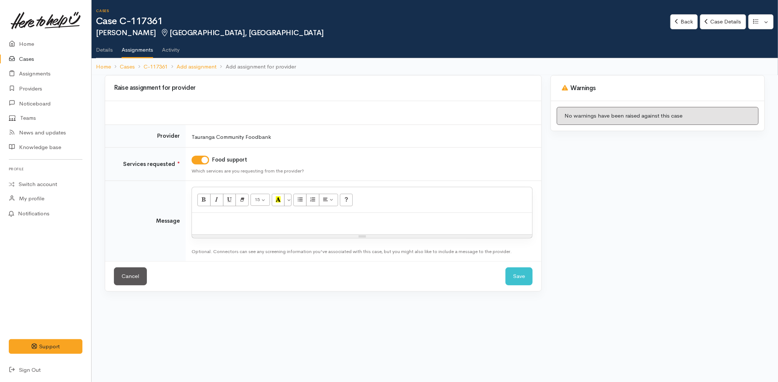
click at [224, 221] on p at bounding box center [362, 221] width 333 height 8
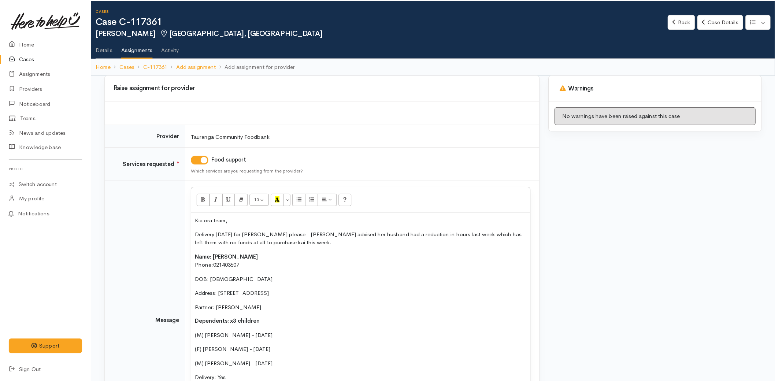
scroll to position [41, 0]
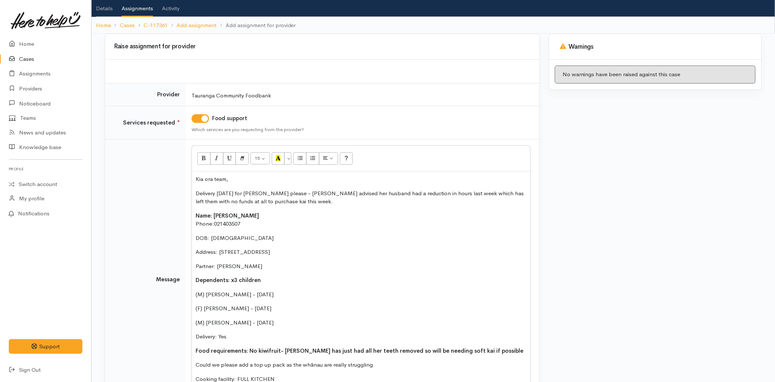
click at [296, 191] on p "Delivery [DATE] for [PERSON_NAME] please - [PERSON_NAME] advised her husband ha…" at bounding box center [361, 197] width 331 height 16
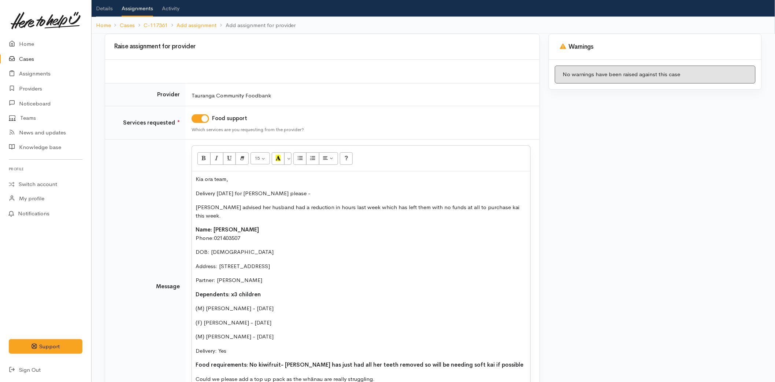
click at [296, 191] on p "Delivery [DATE] for [PERSON_NAME] please -" at bounding box center [361, 193] width 331 height 8
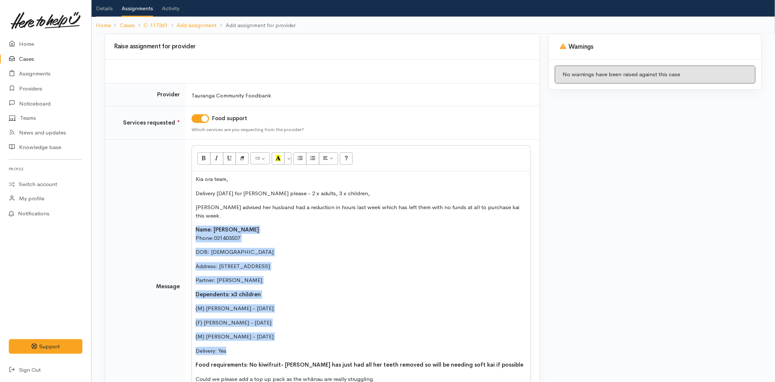
drag, startPoint x: 240, startPoint y: 340, endPoint x: 184, endPoint y: 224, distance: 128.5
click at [184, 224] on tr "Message 15 8 9 10 11 12 14 18 24 36 Background Color Transparent Select #ffff00…" at bounding box center [322, 287] width 435 height 295
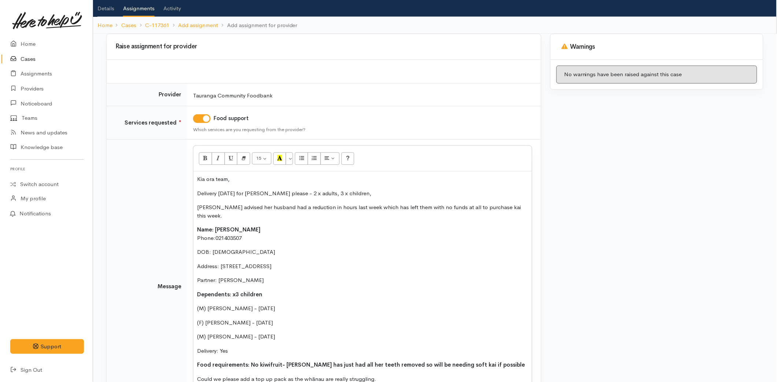
scroll to position [0, 0]
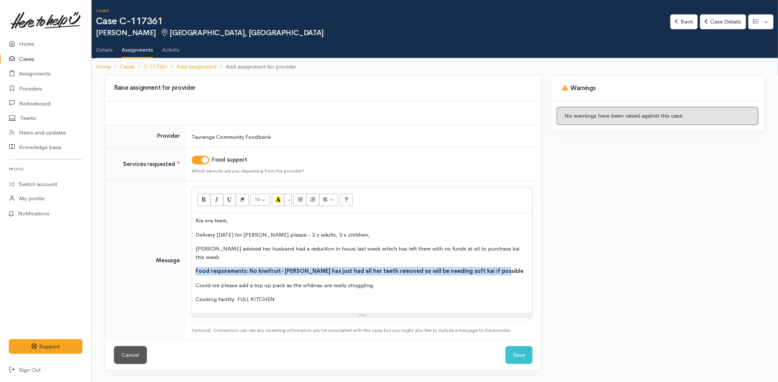
drag, startPoint x: 500, startPoint y: 261, endPoint x: 156, endPoint y: 259, distance: 343.8
click at [156, 260] on tr "Message 15 8 9 10 11 12 14 18 24 36 Background Color Transparent Select #ffff00…" at bounding box center [323, 260] width 436 height 159
copy p "Food requirements: No kiwifruit - [PERSON_NAME] has just had all her teeth remo…"
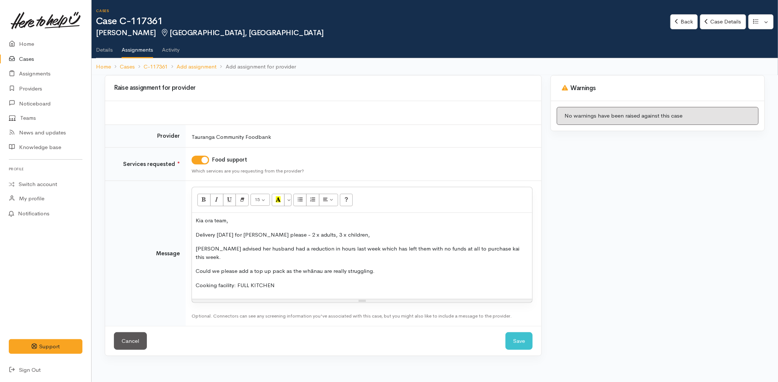
click at [372, 232] on p "Delivery [DATE] for [PERSON_NAME] please - 2 x adults, 3 x children," at bounding box center [362, 235] width 333 height 8
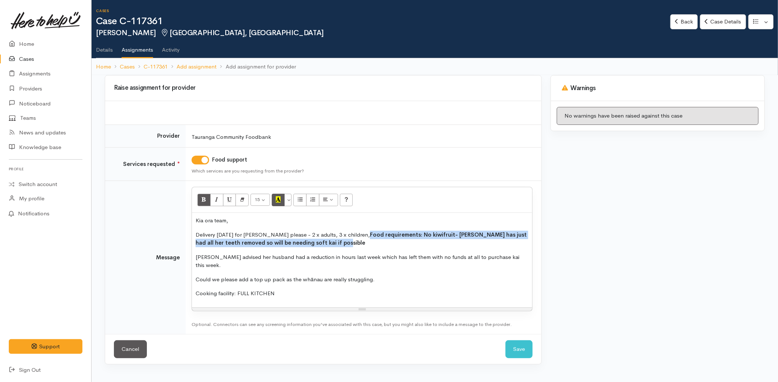
drag, startPoint x: 334, startPoint y: 242, endPoint x: 280, endPoint y: 202, distance: 67.1
click at [354, 233] on p "Delivery [DATE] for [PERSON_NAME] please - 2 x adults, 3 x children, Food requi…" at bounding box center [362, 239] width 333 height 16
click at [279, 197] on icon "Recent Color" at bounding box center [278, 199] width 5 height 6
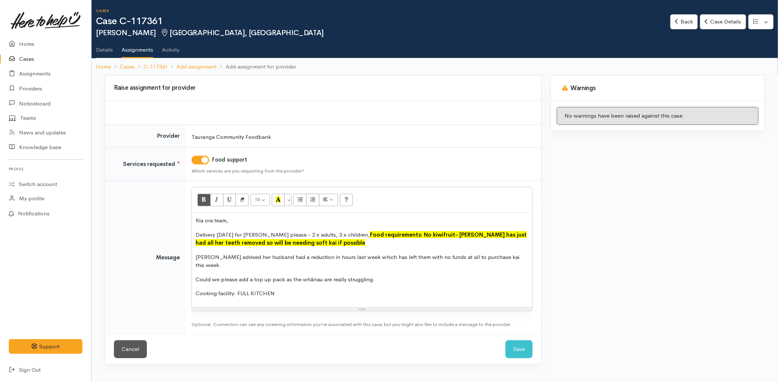
click at [283, 266] on div "Kia ora team, Delivery [DATE] for [PERSON_NAME] please - 2 x adults, 3 x childr…" at bounding box center [362, 260] width 340 height 95
drag, startPoint x: 344, startPoint y: 270, endPoint x: 215, endPoint y: 270, distance: 129.7
click at [215, 276] on p "Could we please add a top up pack as the whānau are really struggling." at bounding box center [362, 280] width 333 height 8
click at [241, 276] on p "Could we please add a top up pack as the whānau are really struggling." at bounding box center [362, 280] width 333 height 8
click at [375, 264] on div "Kia ora team, Delivery [DATE] for [PERSON_NAME] please - 2 x adults, 3 x childr…" at bounding box center [362, 260] width 340 height 95
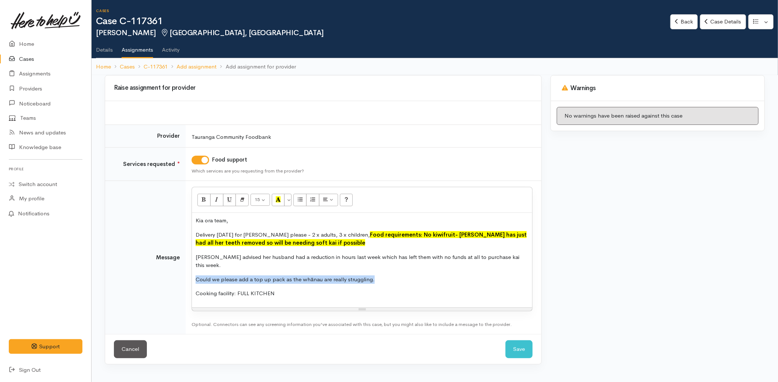
drag, startPoint x: 392, startPoint y: 273, endPoint x: 168, endPoint y: 266, distance: 224.4
click at [168, 266] on tr "Message <p>Kia ora team,</p><p>Delivery [DATE] for [PERSON_NAME] please - 2 x a…" at bounding box center [323, 258] width 436 height 154
click at [203, 202] on icon "Bold (CTRL+B)" at bounding box center [204, 199] width 5 height 6
drag, startPoint x: 271, startPoint y: 287, endPoint x: 188, endPoint y: 299, distance: 83.6
click at [189, 287] on td "<p>Kia ora team,</p><p>Delivery [DATE] for [PERSON_NAME] please - 2 x adults, 3…" at bounding box center [364, 258] width 356 height 154
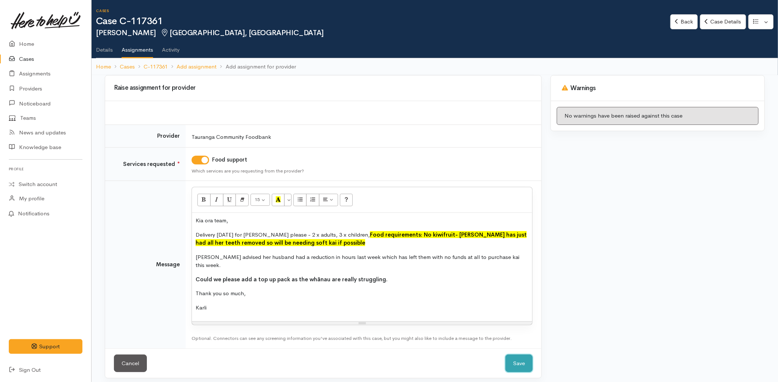
click at [515, 355] on button "Save" at bounding box center [519, 364] width 27 height 18
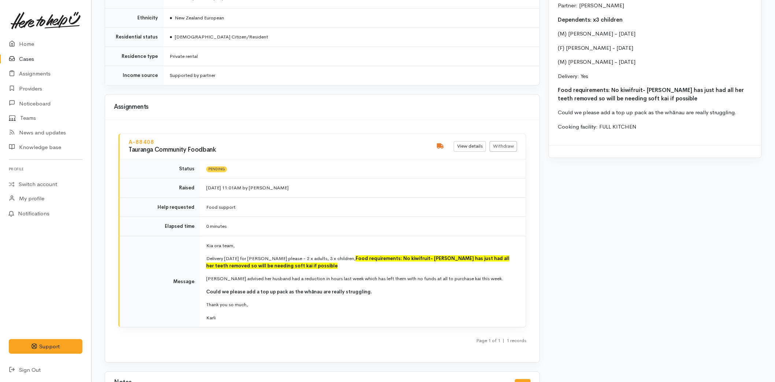
scroll to position [787, 0]
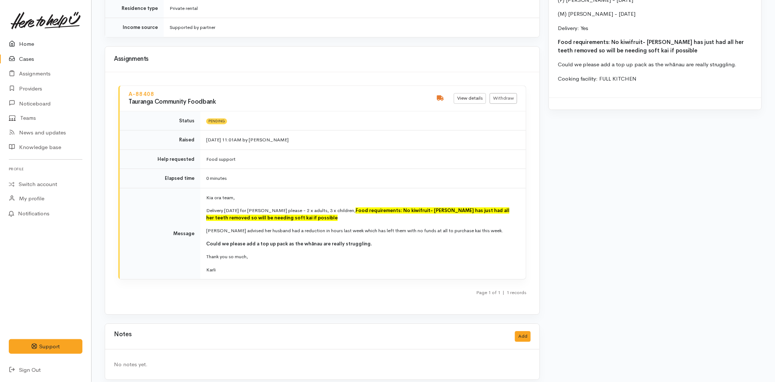
drag, startPoint x: 25, startPoint y: 43, endPoint x: 16, endPoint y: 51, distance: 12.2
click at [25, 43] on link "Home" at bounding box center [45, 44] width 91 height 15
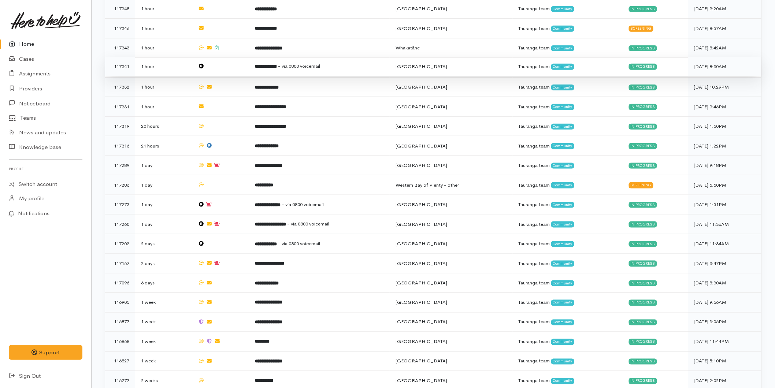
scroll to position [279, 0]
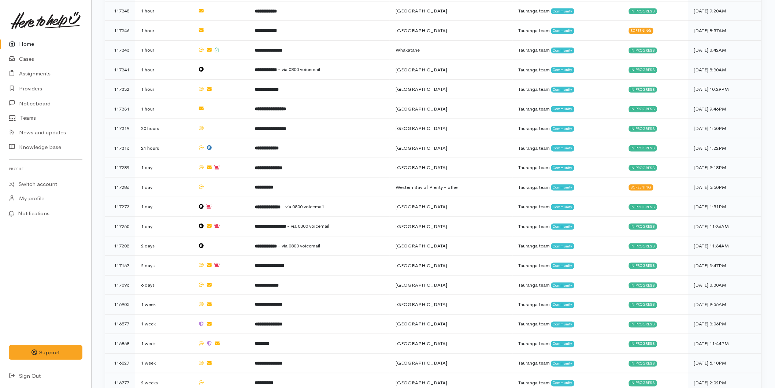
click at [40, 40] on link "Home" at bounding box center [45, 44] width 91 height 15
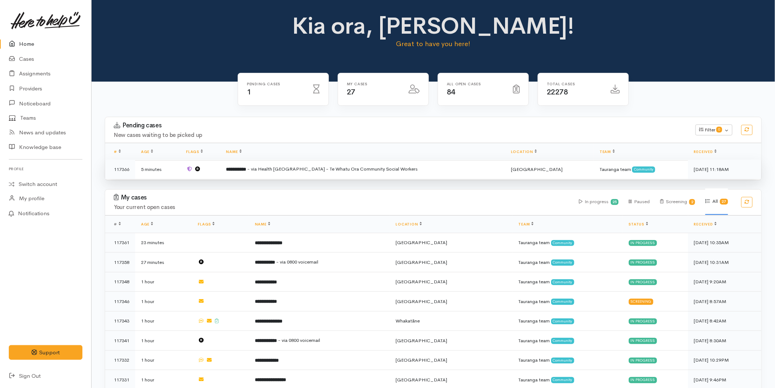
click at [294, 174] on td "**********" at bounding box center [363, 169] width 285 height 19
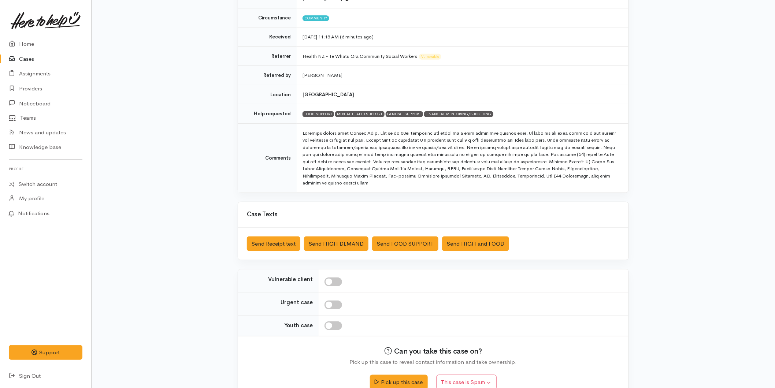
scroll to position [117, 0]
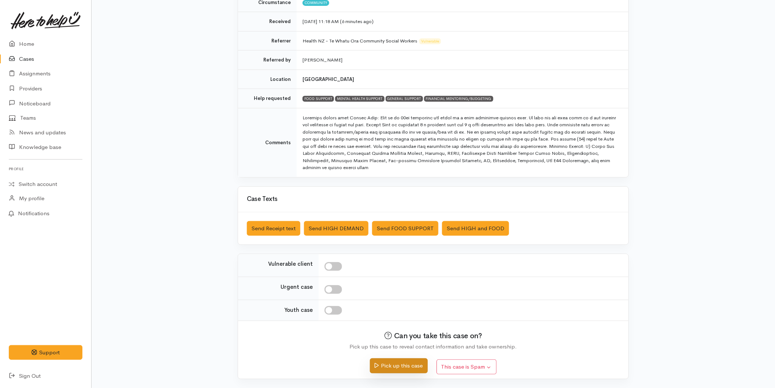
click at [375, 371] on button "Pick up this case" at bounding box center [399, 366] width 58 height 15
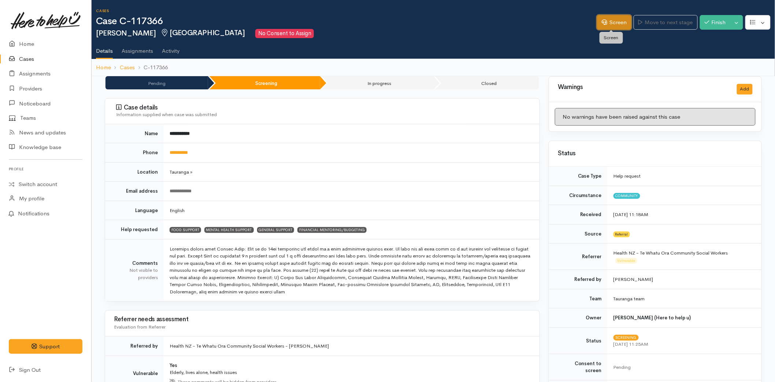
click at [597, 23] on link "Screen" at bounding box center [614, 22] width 34 height 15
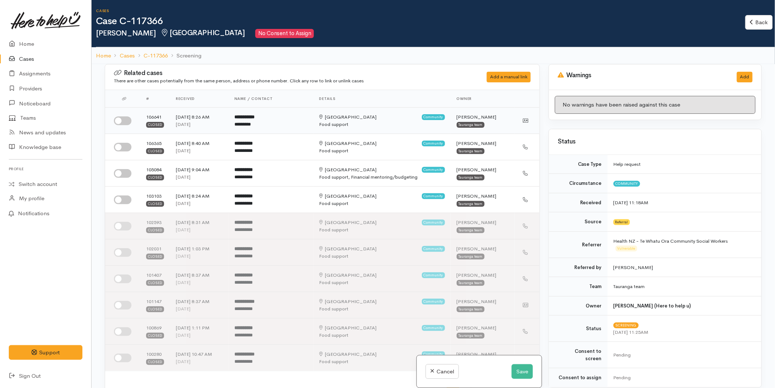
click at [127, 122] on input "checkbox" at bounding box center [123, 121] width 18 height 9
checkbox input "true"
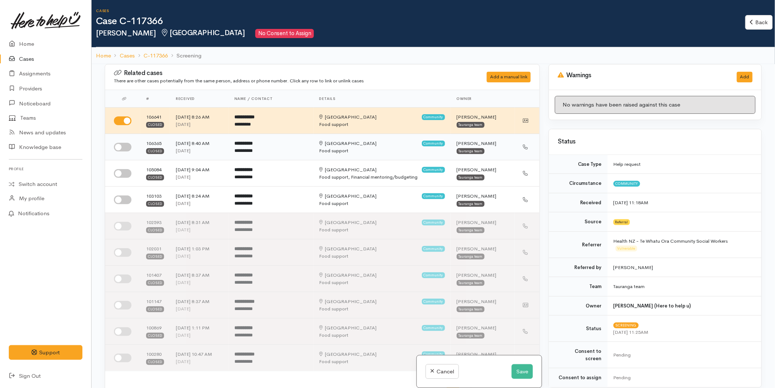
click at [124, 152] on td at bounding box center [122, 147] width 35 height 26
drag, startPoint x: 128, startPoint y: 147, endPoint x: 131, endPoint y: 174, distance: 27.3
click at [127, 147] on input "checkbox" at bounding box center [123, 147] width 18 height 9
checkbox input "true"
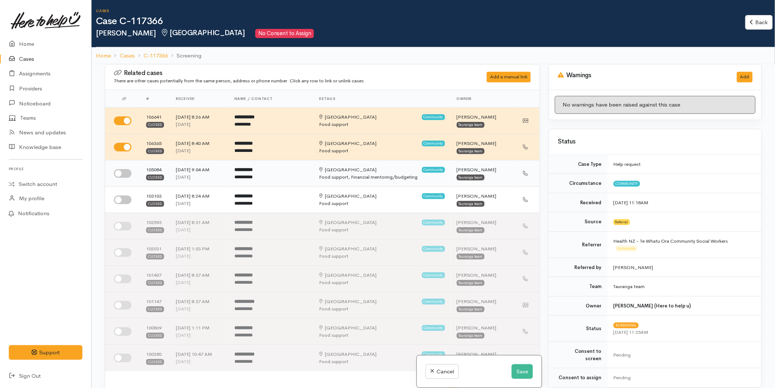
click at [123, 174] on input "checkbox" at bounding box center [123, 173] width 18 height 9
checkbox input "true"
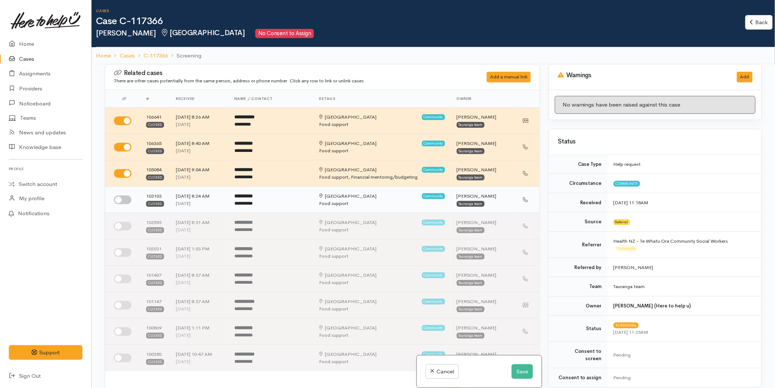
click at [121, 200] on input "checkbox" at bounding box center [123, 200] width 18 height 9
checkbox input "true"
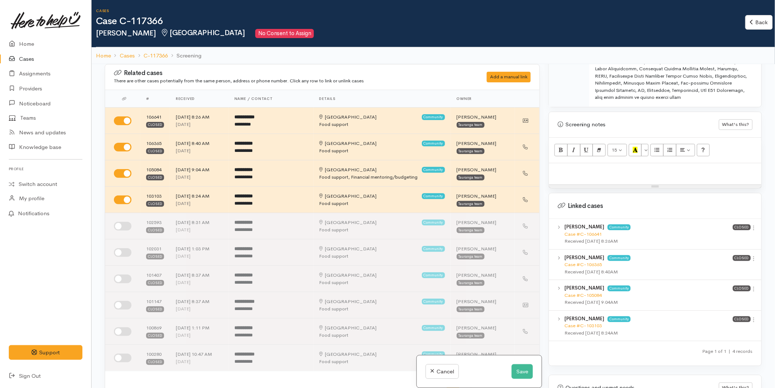
scroll to position [593, 0]
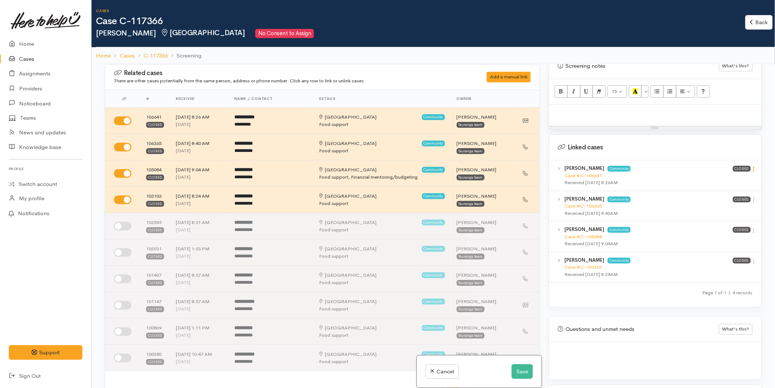
click at [752, 170] on icon at bounding box center [754, 169] width 6 height 6
click at [710, 181] on link "View case" at bounding box center [728, 183] width 58 height 11
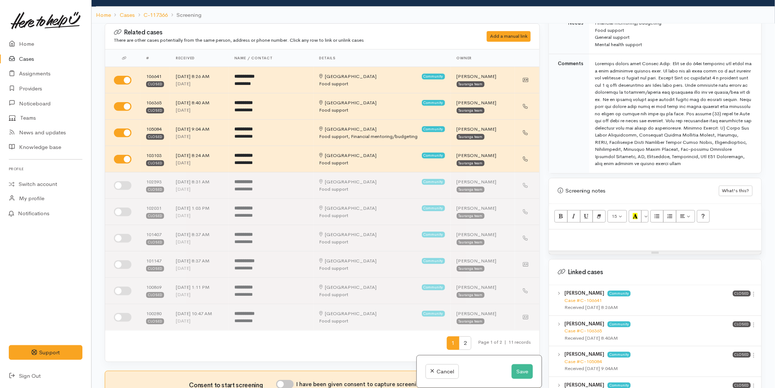
scroll to position [308, 0]
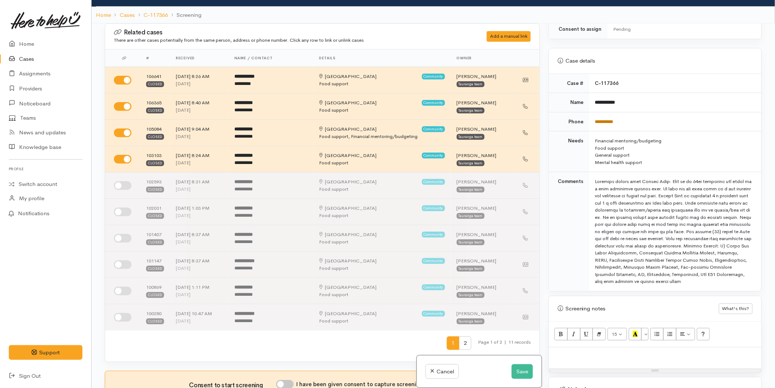
click at [601, 119] on link "**********" at bounding box center [605, 121] width 18 height 5
click at [609, 119] on link "**********" at bounding box center [605, 121] width 18 height 5
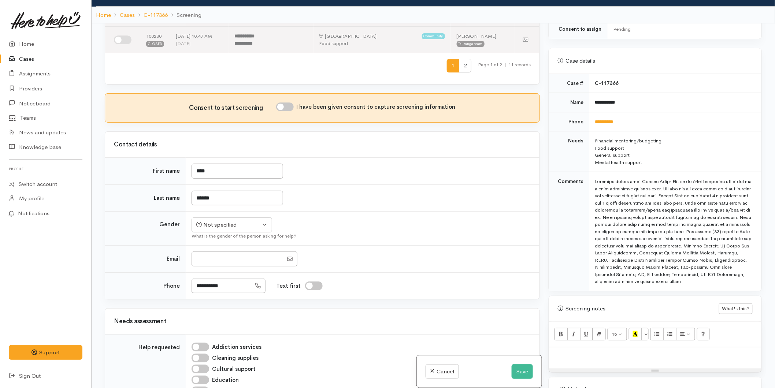
scroll to position [325, 0]
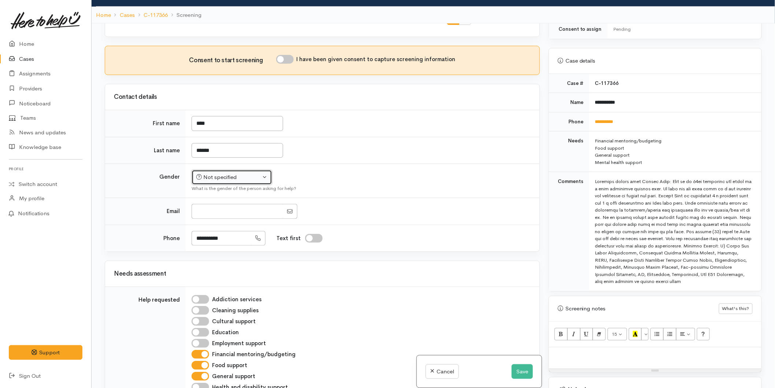
drag, startPoint x: 224, startPoint y: 180, endPoint x: 222, endPoint y: 186, distance: 6.0
click at [224, 180] on div "Not specified" at bounding box center [228, 177] width 64 height 8
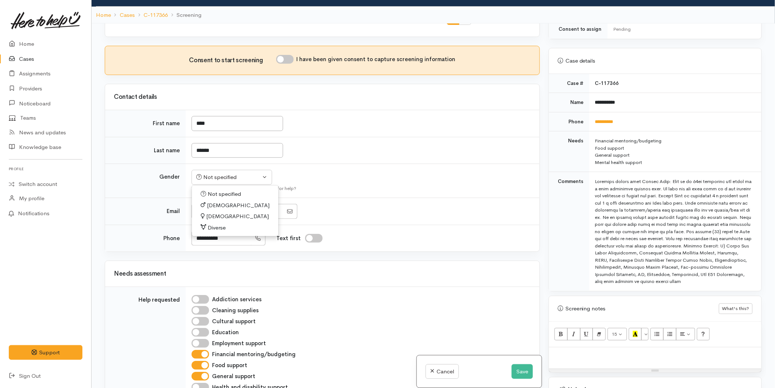
click at [214, 215] on span "Female" at bounding box center [237, 217] width 63 height 8
select select "Female"
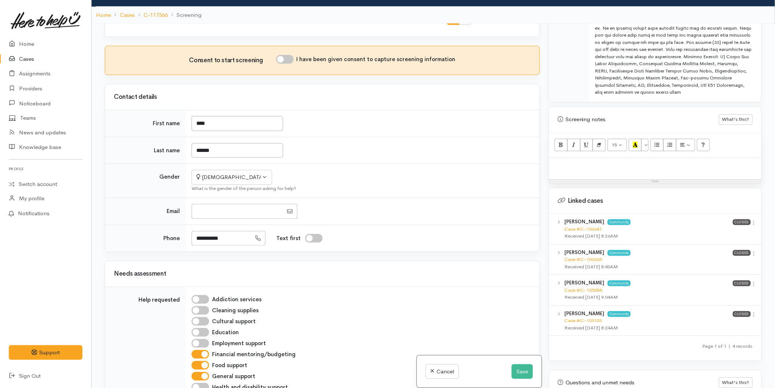
scroll to position [593, 0]
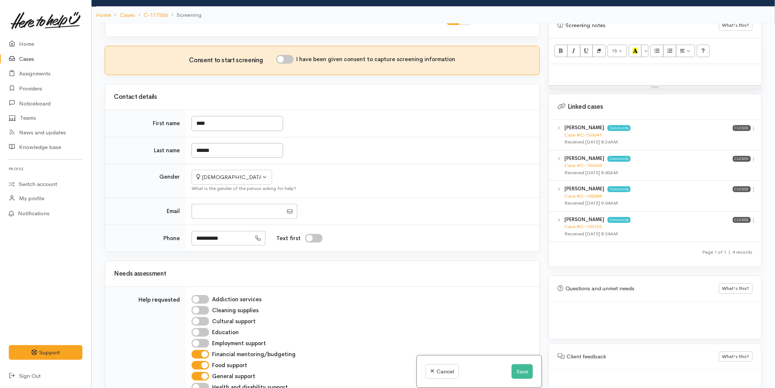
click at [561, 68] on p at bounding box center [655, 72] width 205 height 8
paste div
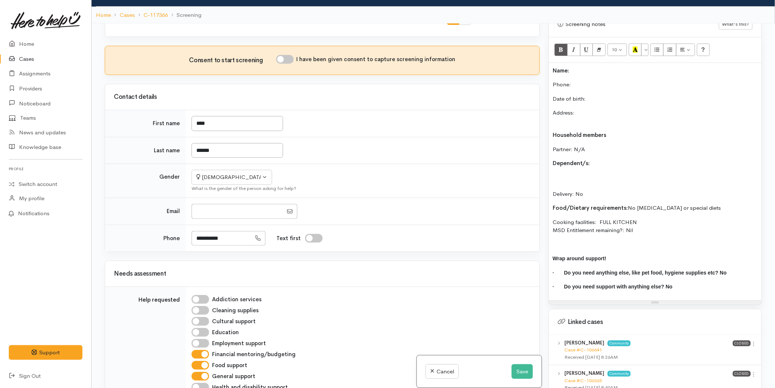
click at [577, 72] on p "Name:" at bounding box center [655, 71] width 205 height 8
click at [553, 69] on b "Name:" at bounding box center [561, 70] width 16 height 7
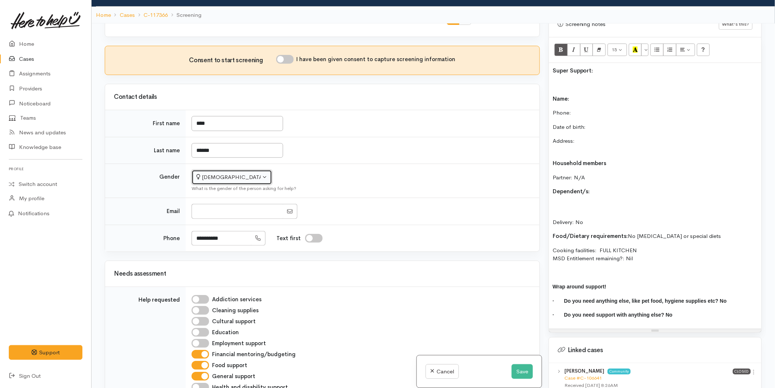
click at [219, 183] on button "[DEMOGRAPHIC_DATA]" at bounding box center [232, 177] width 81 height 15
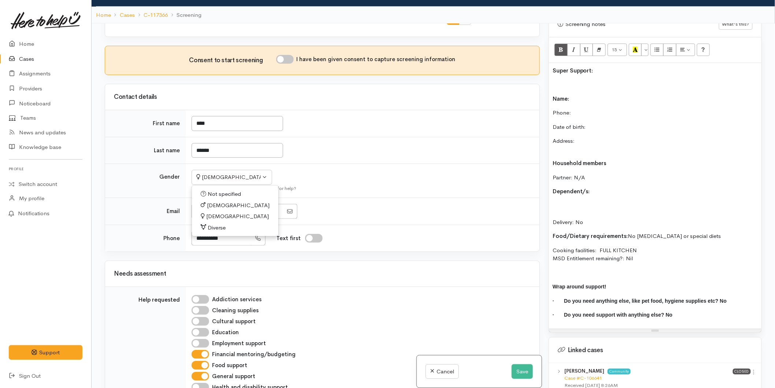
click at [217, 205] on span "[DEMOGRAPHIC_DATA]" at bounding box center [238, 206] width 63 height 8
select select "[DEMOGRAPHIC_DATA]"
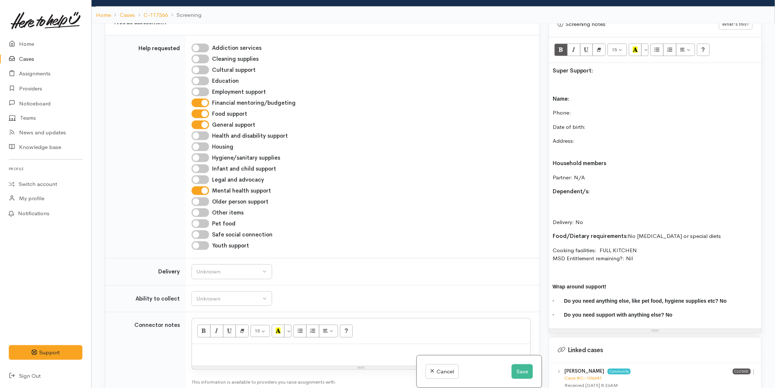
scroll to position [611, 0]
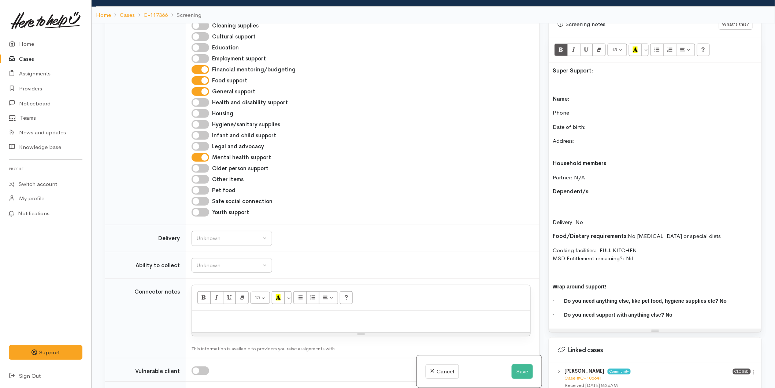
click at [210, 317] on p at bounding box center [361, 319] width 331 height 8
paste div
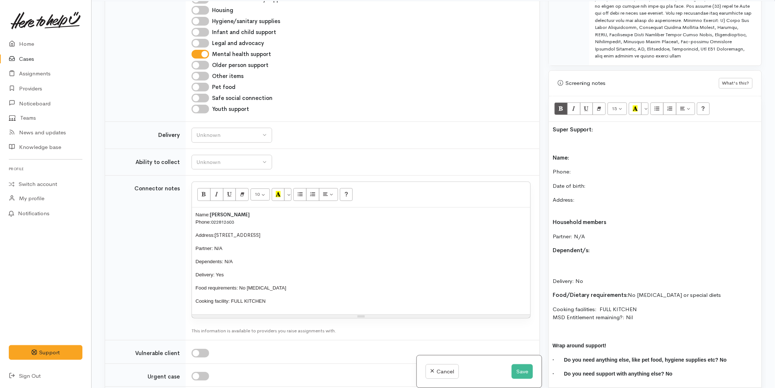
scroll to position [692, 0]
drag, startPoint x: 208, startPoint y: 287, endPoint x: 178, endPoint y: 204, distance: 87.9
click at [178, 204] on tr "Connector notes Drag image or text here 10 8 9 10 11 12 14 18 24 36 Background …" at bounding box center [322, 258] width 435 height 165
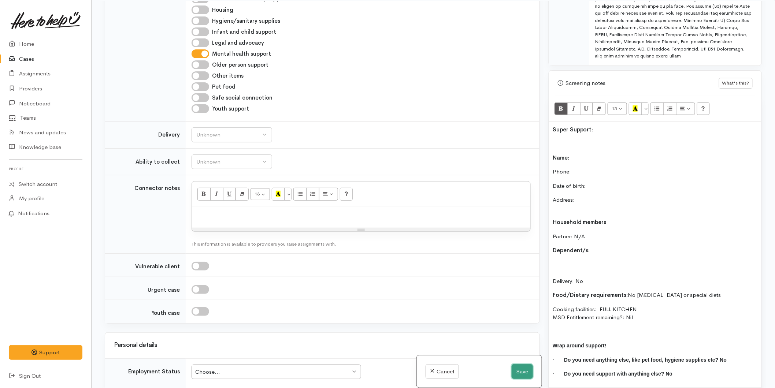
click at [528, 366] on button "Save" at bounding box center [522, 372] width 21 height 15
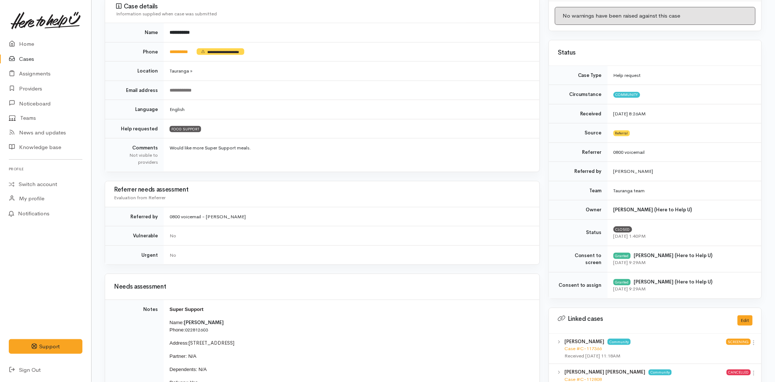
scroll to position [325, 0]
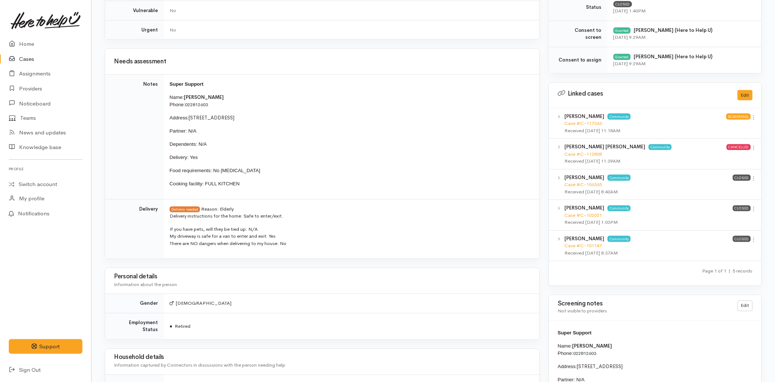
drag, startPoint x: 250, startPoint y: 184, endPoint x: 166, endPoint y: 98, distance: 120.2
click at [166, 98] on td "Super Support Name: Ross Bourne Phone: 022812603 Address: 6G/39 Maitland Street…" at bounding box center [352, 137] width 376 height 125
copy td "Name: Ross Bourne Phone: 022812603 Address: 6G/39 Maitland Street, Greerton Par…"
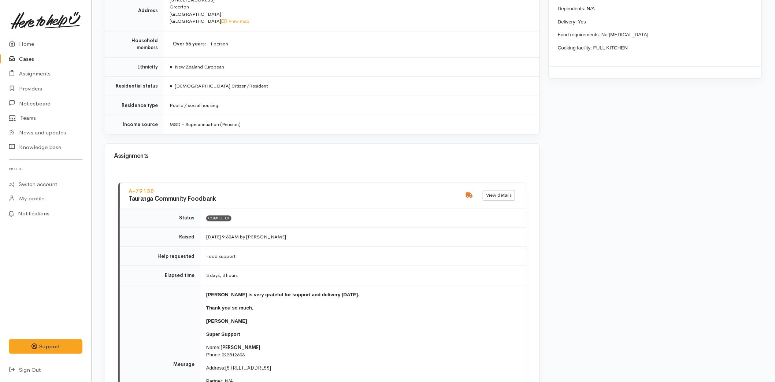
scroll to position [814, 0]
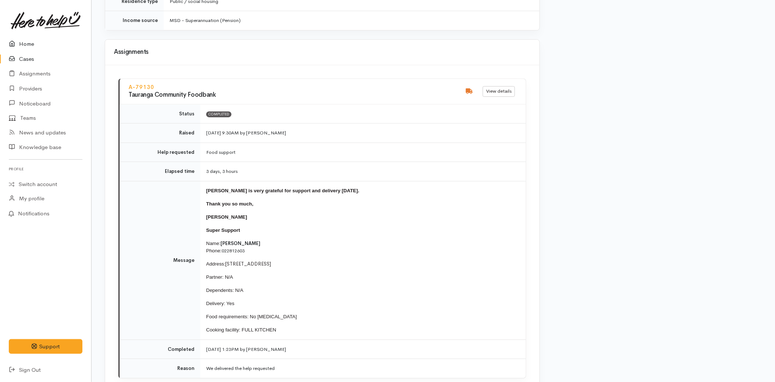
click at [19, 45] on link "Home" at bounding box center [45, 44] width 91 height 15
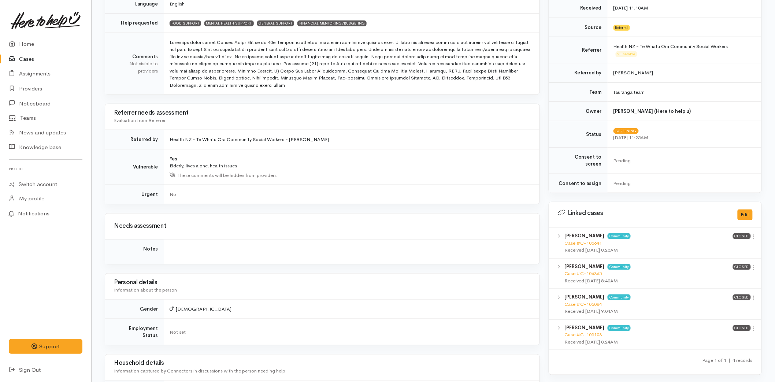
scroll to position [325, 0]
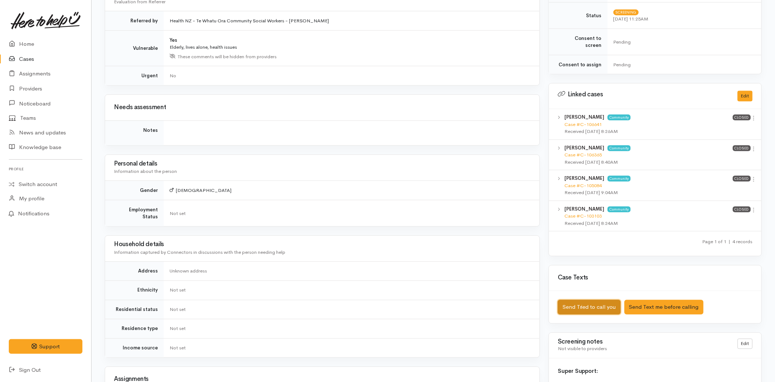
click at [584, 301] on button "Send Tried to call you" at bounding box center [589, 307] width 63 height 15
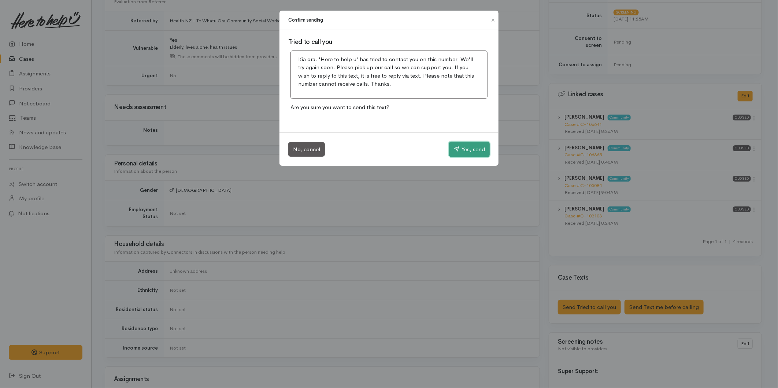
click at [478, 152] on button "Yes, send" at bounding box center [469, 149] width 41 height 15
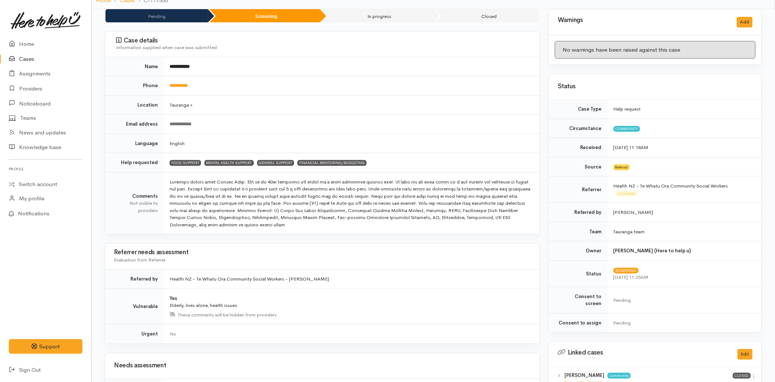
scroll to position [0, 0]
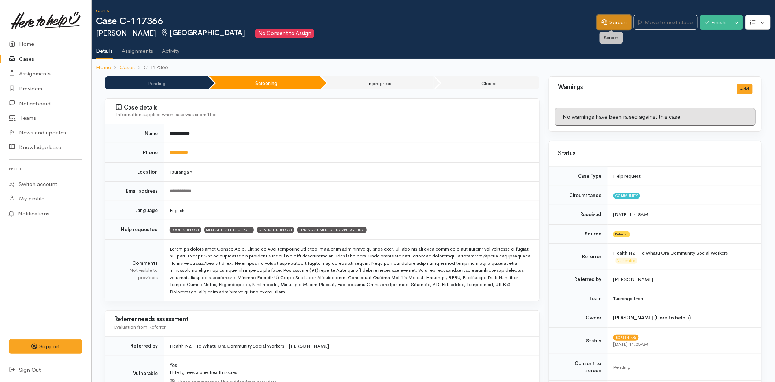
click at [603, 17] on link "Screen" at bounding box center [614, 22] width 34 height 15
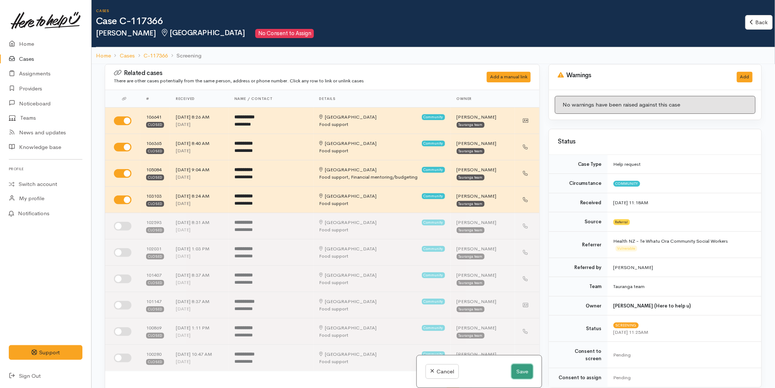
click at [524, 374] on button "Save" at bounding box center [522, 372] width 21 height 15
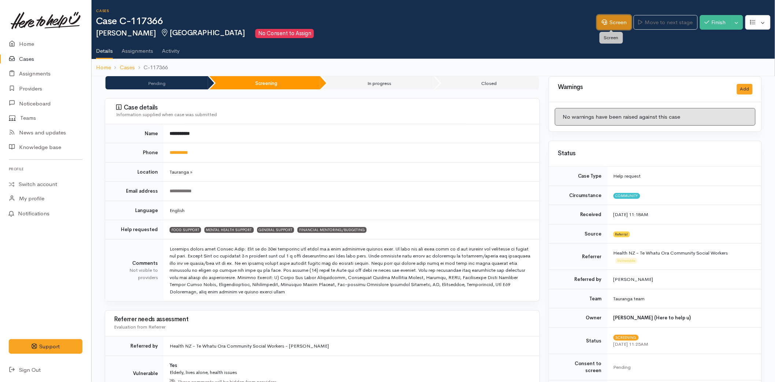
click at [623, 22] on link "Screen" at bounding box center [614, 22] width 34 height 15
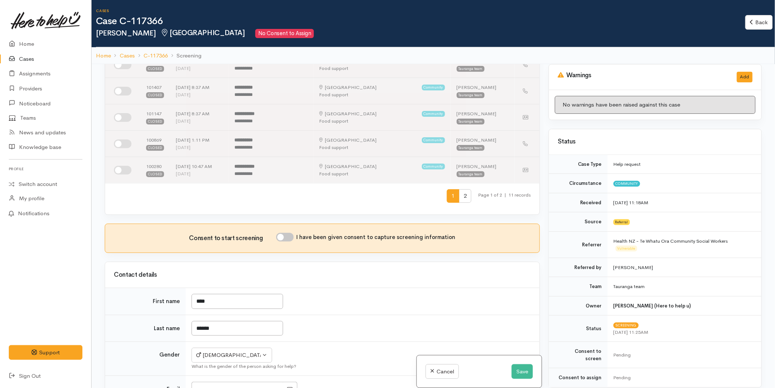
scroll to position [285, 0]
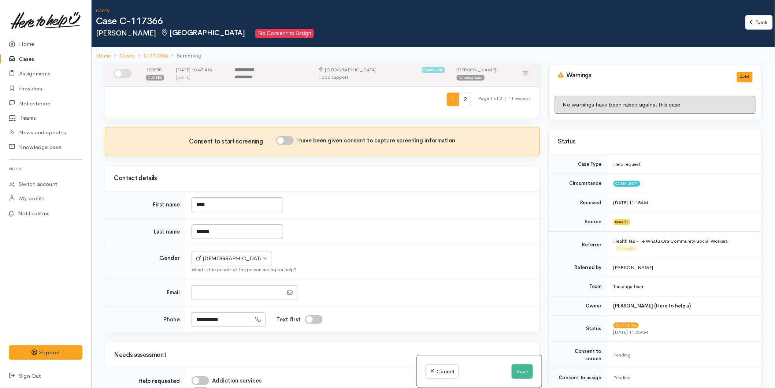
click at [288, 137] on input "I have been given consent to capture screening information" at bounding box center [285, 140] width 18 height 9
checkbox input "true"
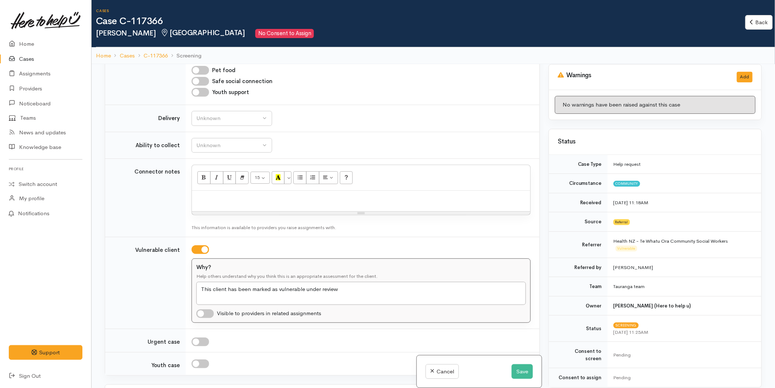
scroll to position [855, 0]
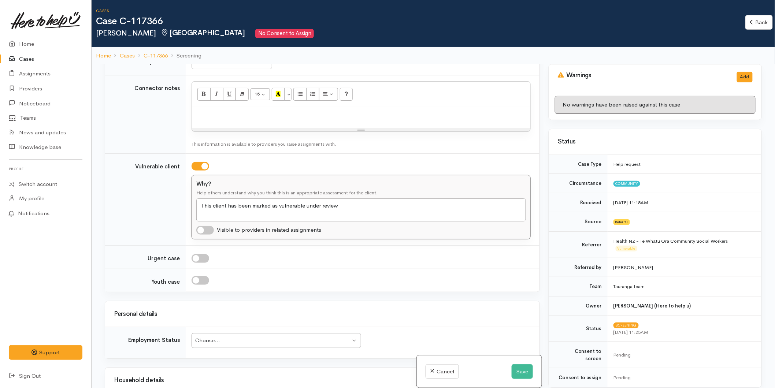
click at [264, 116] on p at bounding box center [361, 114] width 331 height 7
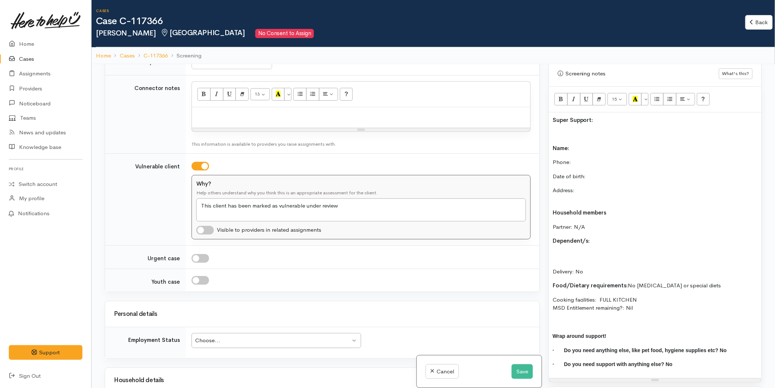
scroll to position [570, 0]
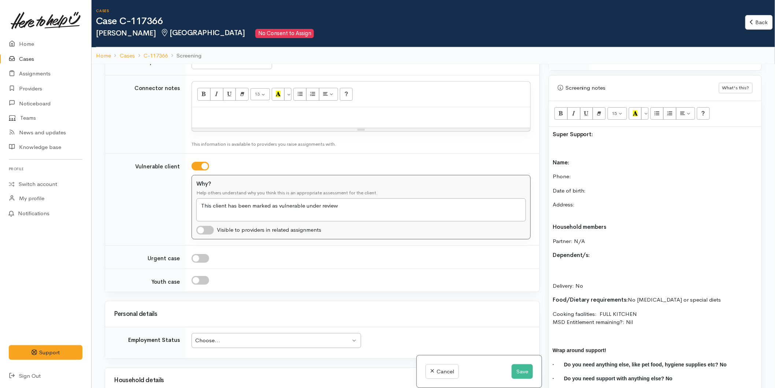
click at [583, 125] on div "15 8 9 10 11 12 14 18 24 36 Background Color Transparent Select #ffff00 Text Co…" at bounding box center [655, 114] width 213 height 26
click at [580, 164] on p "Name:" at bounding box center [655, 163] width 205 height 8
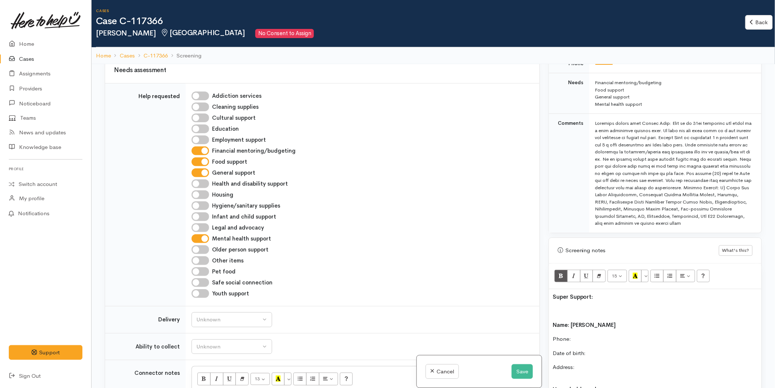
click at [581, 338] on p "Phone:" at bounding box center [655, 339] width 205 height 8
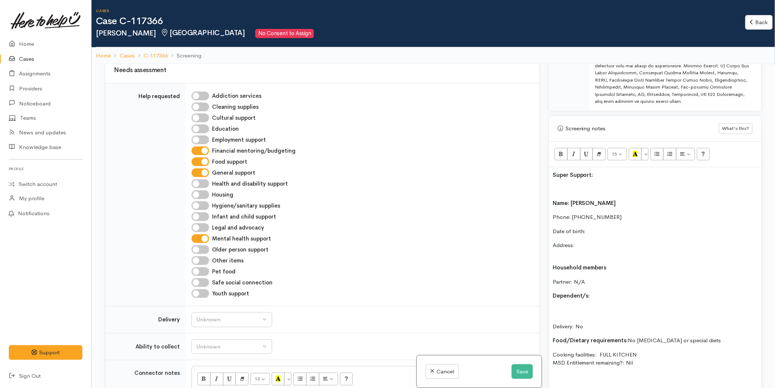
scroll to position [774, 0]
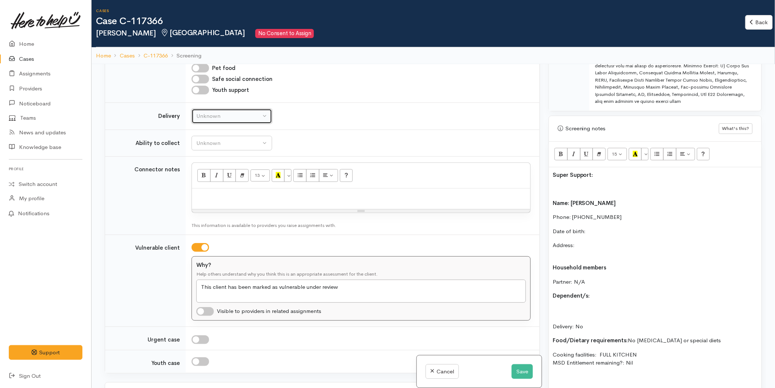
click at [199, 114] on div "Unknown" at bounding box center [228, 116] width 64 height 8
click at [201, 185] on span "No" at bounding box center [205, 184] width 8 height 8
select select "1"
click at [210, 145] on div "Unknown" at bounding box center [228, 143] width 64 height 8
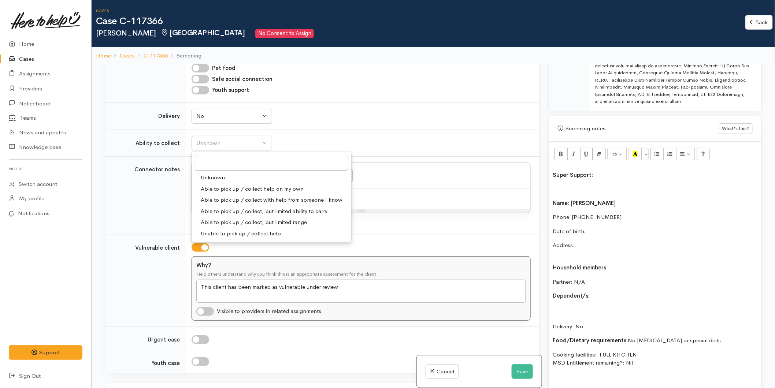
click at [207, 189] on span "Able to pick up / collect help on my own" at bounding box center [252, 189] width 103 height 8
select select "2"
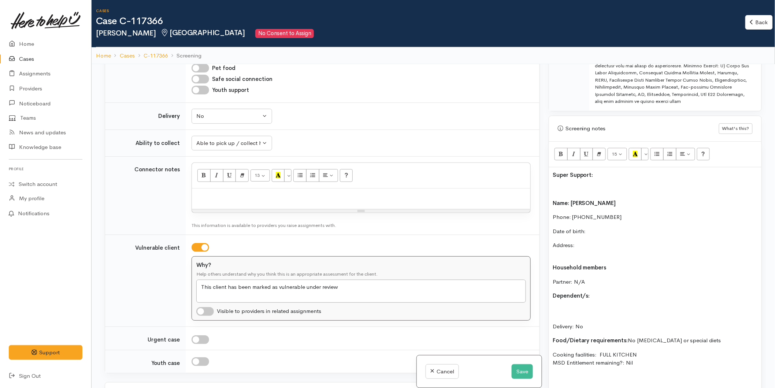
click at [552, 174] on div "Super Support: Name: Ross Bourne Phone: 0225862402 Date of birth: Address: Hous…" at bounding box center [655, 300] width 213 height 266
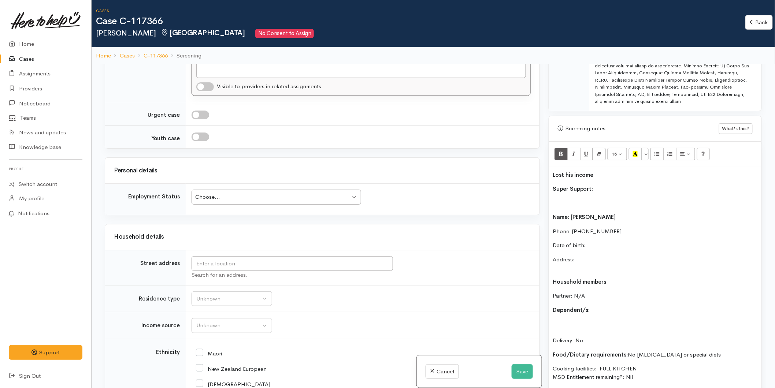
scroll to position [1099, 0]
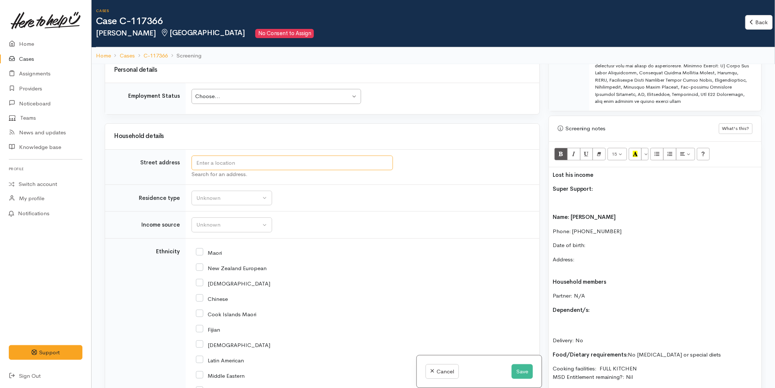
click at [214, 165] on input "text" at bounding box center [293, 163] width 202 height 15
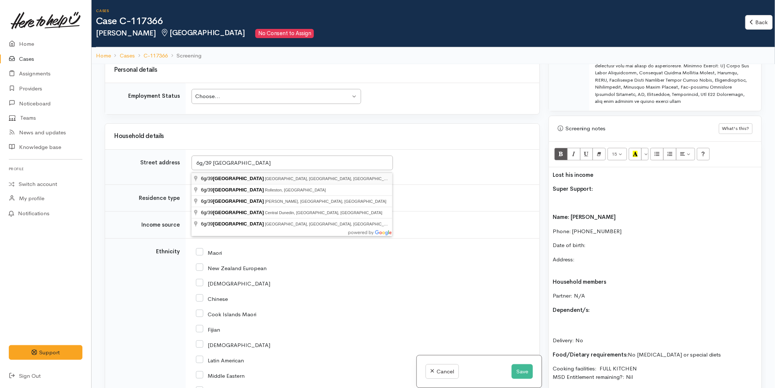
type input "6g/39 Maitland Street, Greerton, Tauranga, New Zealand"
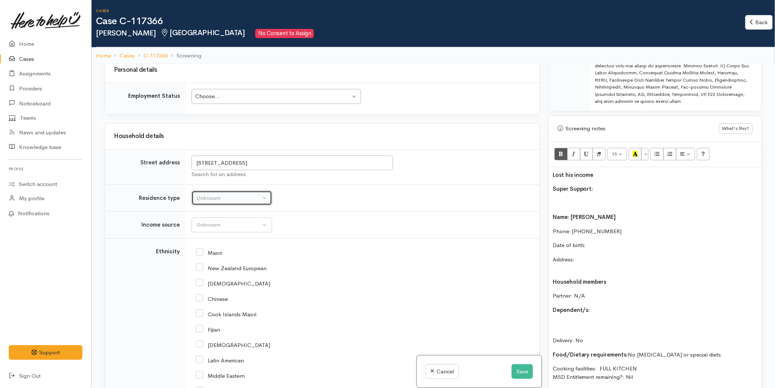
click at [243, 195] on button "Unknown" at bounding box center [232, 198] width 81 height 15
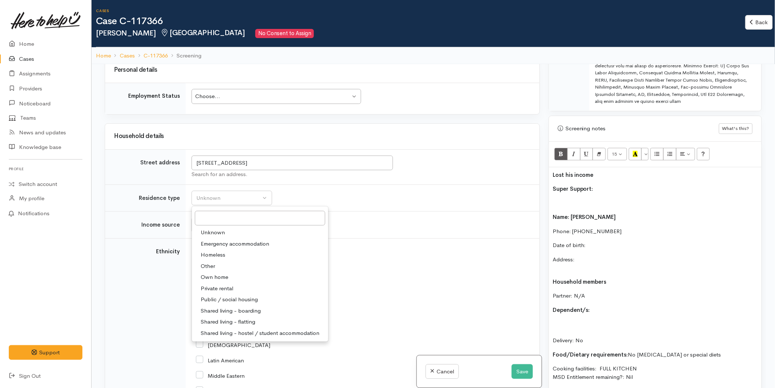
click at [226, 300] on span "Public / social housing" at bounding box center [229, 300] width 57 height 8
select select "3"
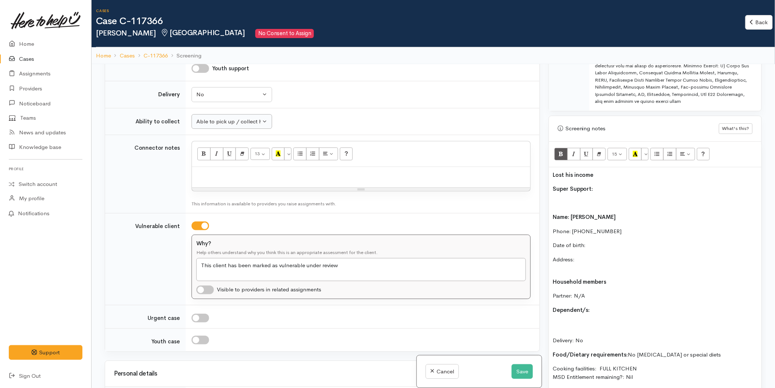
scroll to position [774, 0]
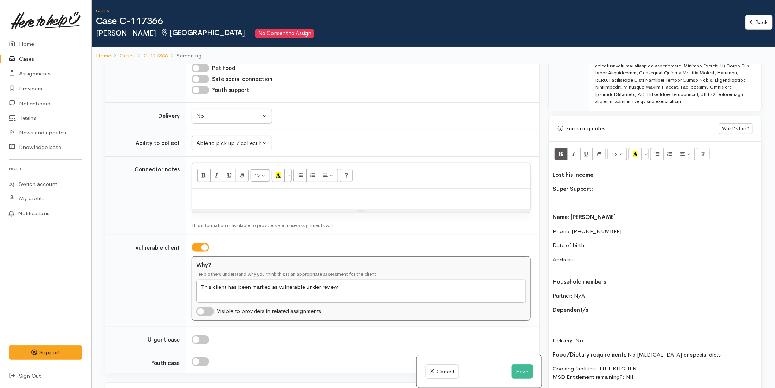
click at [211, 196] on p at bounding box center [361, 195] width 331 height 7
click at [209, 121] on div "No" at bounding box center [228, 116] width 64 height 8
click at [223, 164] on span "Delivery needed" at bounding box center [221, 162] width 40 height 8
select select "3"
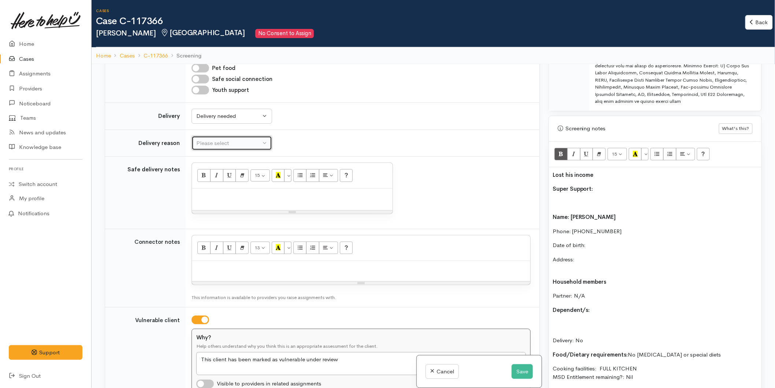
click at [224, 145] on div "Please select" at bounding box center [228, 143] width 64 height 8
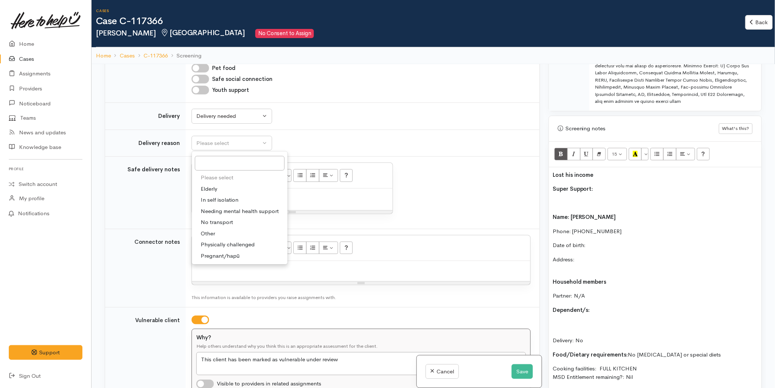
click at [221, 189] on link "Elderly" at bounding box center [240, 189] width 96 height 11
select select "6"
click at [203, 193] on div at bounding box center [292, 200] width 201 height 22
paste div
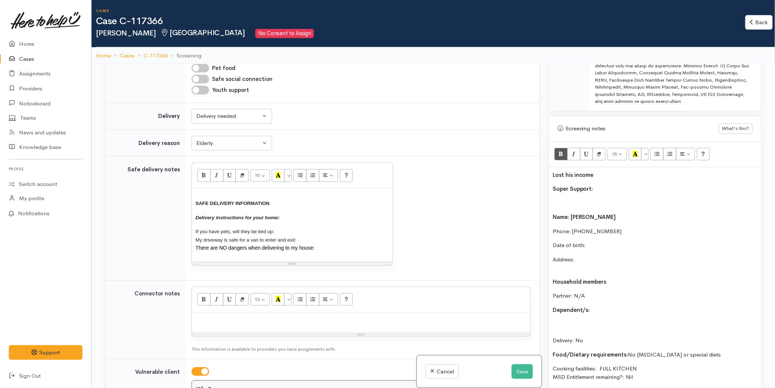
drag, startPoint x: 192, startPoint y: 229, endPoint x: 185, endPoint y: 188, distance: 42.4
click at [145, 186] on tr "Safe delivery notes 10 8 9 10 11 12 14 18 24 36 Background Color Transparent Se…" at bounding box center [322, 219] width 435 height 124
click at [288, 178] on button "More Color" at bounding box center [287, 175] width 7 height 12
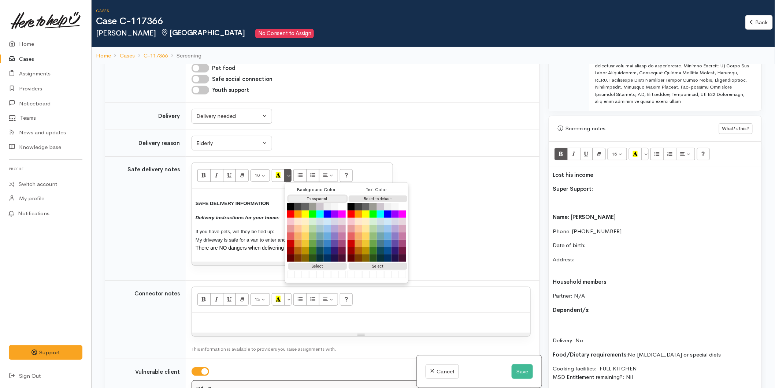
click at [310, 198] on button "Transparent" at bounding box center [317, 199] width 59 height 7
click at [369, 203] on button "Reset to default" at bounding box center [378, 199] width 59 height 7
click at [367, 200] on button "Reset to default" at bounding box center [378, 199] width 59 height 7
click at [306, 199] on button "Transparent" at bounding box center [317, 199] width 59 height 7
click at [192, 200] on div "SAFE DELIVERY INFORMATION Delivery instructions for your home: If you have pets…" at bounding box center [292, 225] width 201 height 73
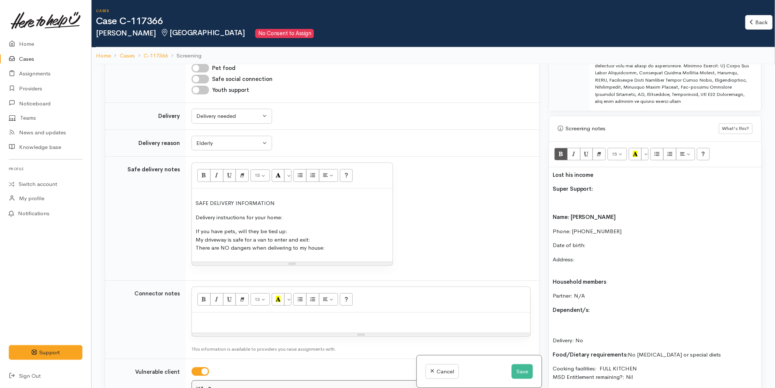
click at [195, 203] on div "SAFE DELIVERY INFORMATION Delivery instructions for your home: If you have pets…" at bounding box center [292, 225] width 201 height 73
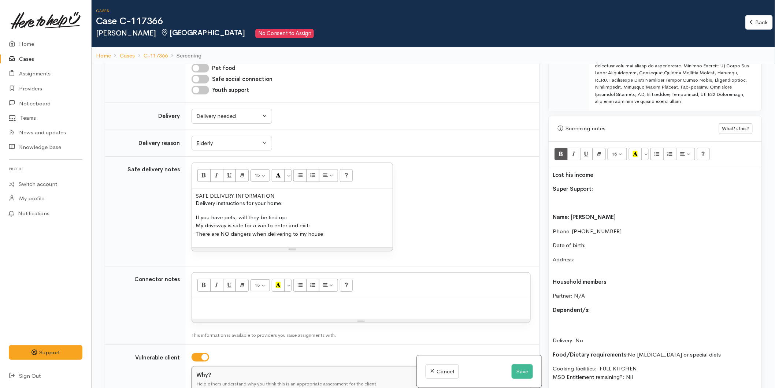
drag, startPoint x: 291, startPoint y: 193, endPoint x: 128, endPoint y: 176, distance: 163.9
click at [128, 176] on tr "Safe delivery notes 15 8 9 10 11 12 14 18 24 36 Background Color Transparent Se…" at bounding box center [322, 212] width 435 height 110
click at [203, 173] on icon "Bold (CTRL+B)" at bounding box center [204, 175] width 5 height 6
click at [247, 203] on p "Delivery instructions for your home:" at bounding box center [292, 203] width 193 height 8
click at [196, 195] on b "SAFE DELIVERY INFORMATION" at bounding box center [235, 195] width 79 height 7
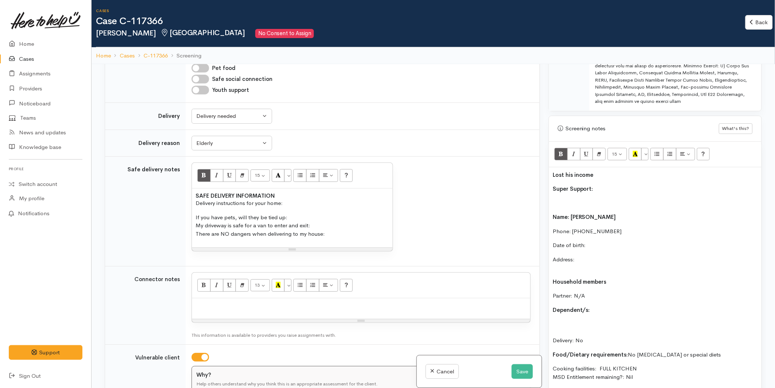
click at [288, 204] on p "Delivery instructions for your home:" at bounding box center [292, 203] width 193 height 8
click at [318, 200] on p "Delivery instructions for your home:" at bounding box center [292, 203] width 193 height 8
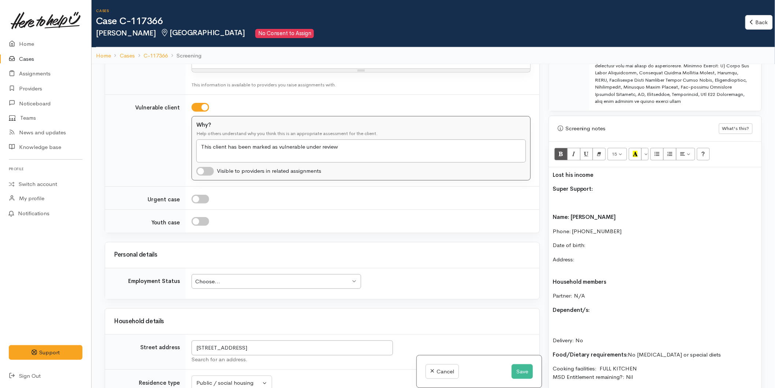
scroll to position [1099, 0]
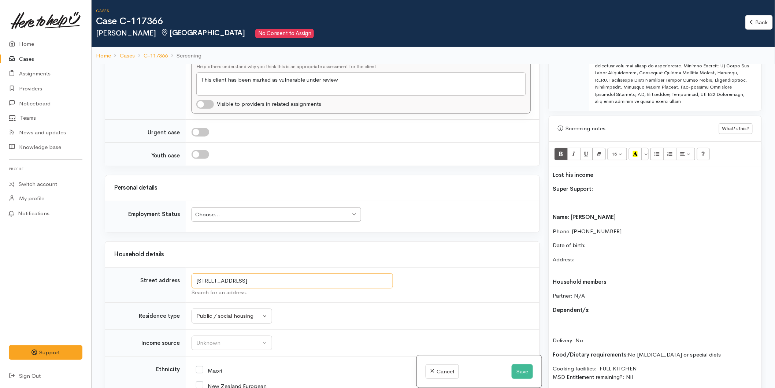
drag, startPoint x: 372, startPoint y: 284, endPoint x: 155, endPoint y: 282, distance: 217.0
click at [155, 282] on tr "Street address 6g/39 Maitland Street, Greerton, Tauranga, New Zealand Search fo…" at bounding box center [322, 285] width 435 height 35
click at [591, 258] on p "Address:" at bounding box center [655, 264] width 205 height 16
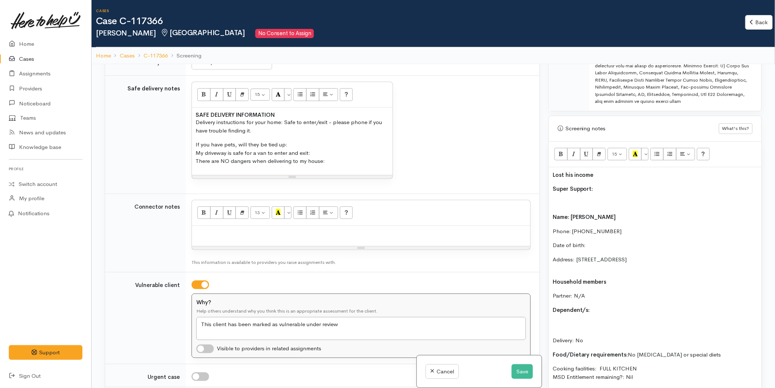
scroll to position [855, 0]
drag, startPoint x: 596, startPoint y: 243, endPoint x: 540, endPoint y: 241, distance: 56.5
click at [540, 241] on div "Related cases There are other cases potentially from the same person, address o…" at bounding box center [433, 258] width 666 height 388
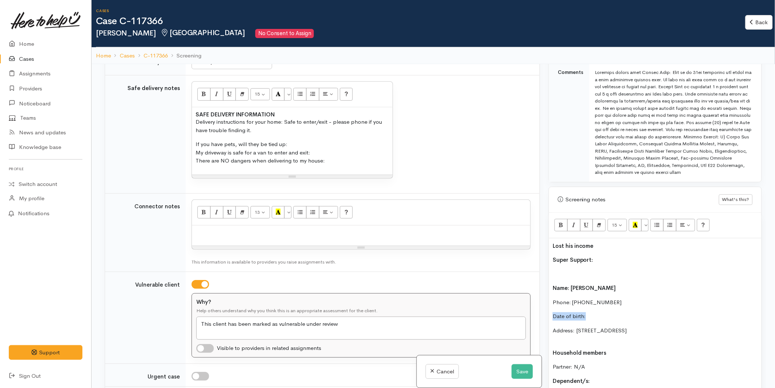
scroll to position [529, 0]
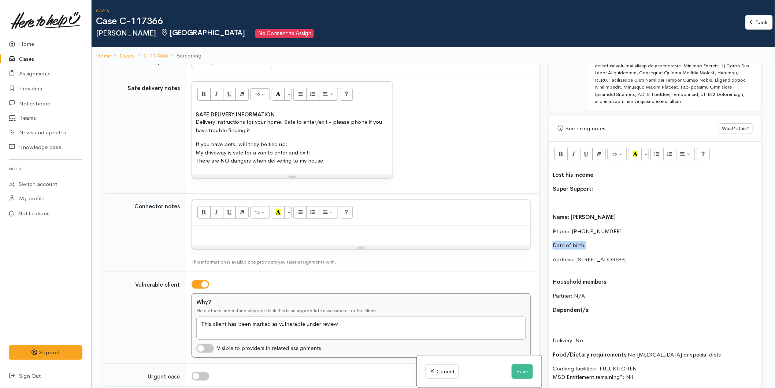
click at [595, 242] on p "Date of birth:" at bounding box center [655, 246] width 205 height 8
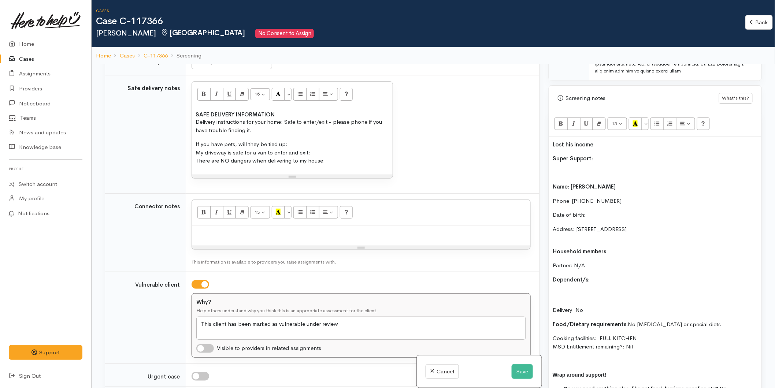
scroll to position [611, 0]
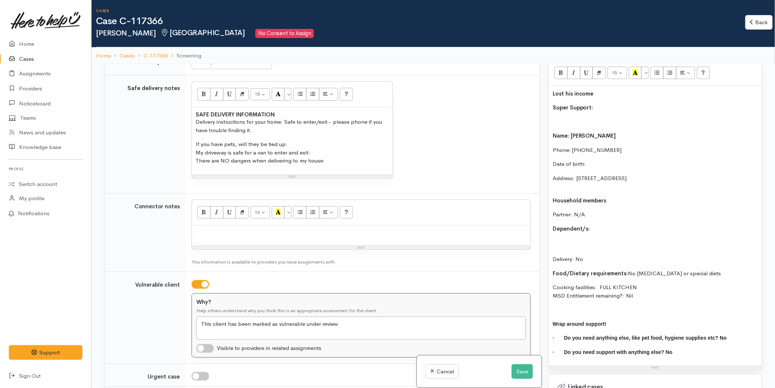
click at [569, 191] on p "Address: 6g/39 Maitland Street, Greerton, Tauranga, New Zealand" at bounding box center [655, 182] width 205 height 16
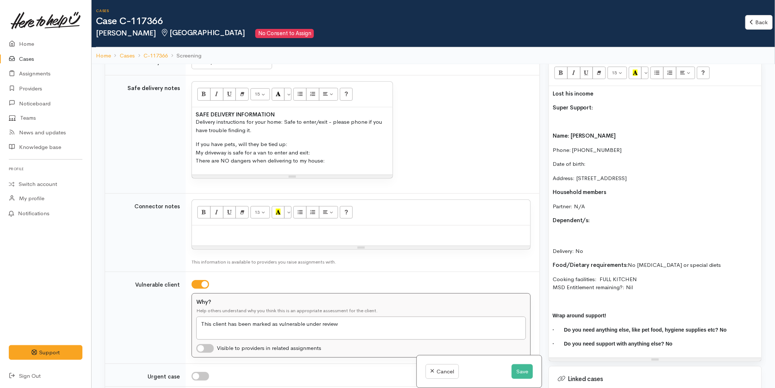
click at [591, 220] on p "Dependent/s:" at bounding box center [655, 221] width 205 height 8
drag, startPoint x: 566, startPoint y: 239, endPoint x: 559, endPoint y: 235, distance: 8.7
click at [559, 235] on p "Delivery: No" at bounding box center [655, 243] width 205 height 25
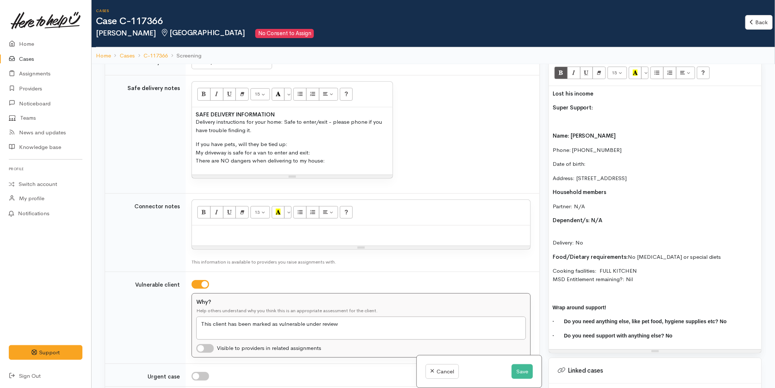
click at [562, 231] on p "Delivery: No" at bounding box center [655, 239] width 205 height 16
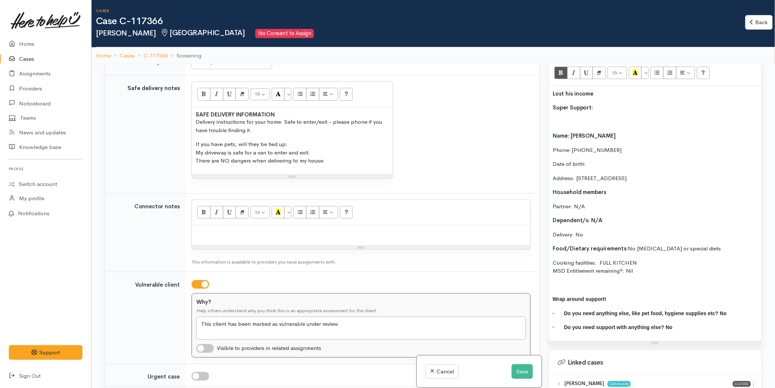
click at [597, 234] on p "Delivery: No" at bounding box center [655, 235] width 205 height 8
drag, startPoint x: 718, startPoint y: 250, endPoint x: 625, endPoint y: 244, distance: 92.5
click at [625, 244] on div "Lost his income Super Support: Name: Ross Bourne Phone: 0225862402 Date of birt…" at bounding box center [655, 213] width 213 height 255
click at [594, 163] on p "Date of birth:" at bounding box center [655, 164] width 205 height 8
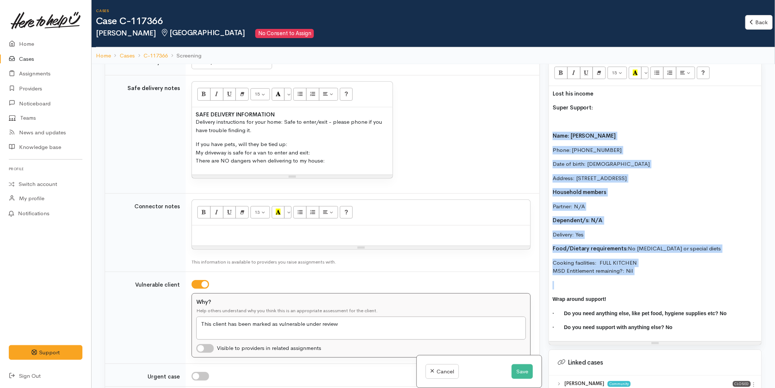
drag, startPoint x: 652, startPoint y: 276, endPoint x: 534, endPoint y: 131, distance: 187.0
click at [534, 131] on div "Related cases There are other cases potentially from the same person, address o…" at bounding box center [433, 258] width 666 height 388
copy div "Name: Ross Bourne Phone: 0225862402 Date of birth: 10/07/1945 Address: 6g/39 Ma…"
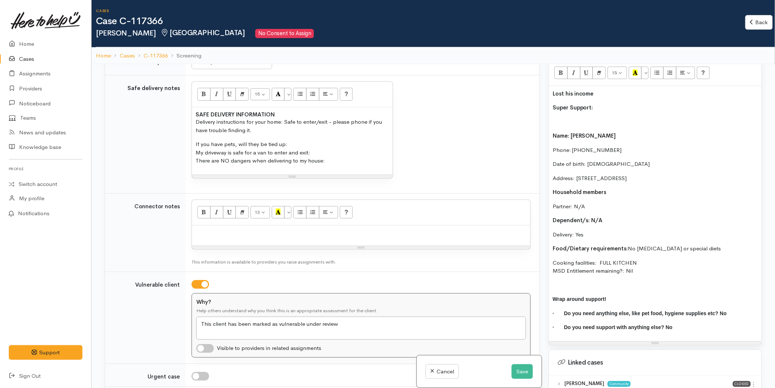
click at [224, 239] on div at bounding box center [361, 236] width 339 height 21
paste div
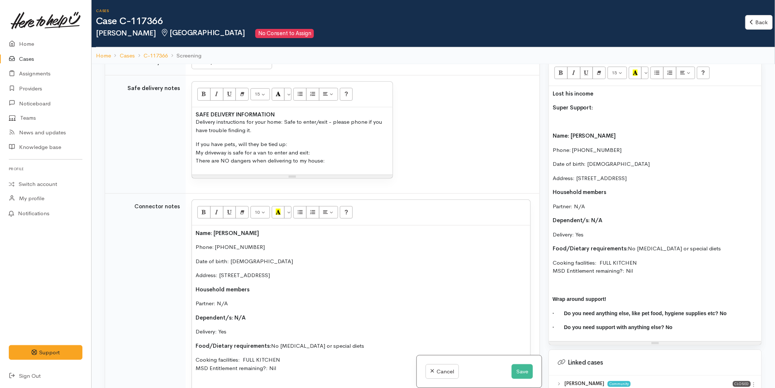
click at [291, 141] on div "SAFE DELIVERY INFORMATION Delivery instructions for your home: Safe to enter/ex…" at bounding box center [292, 140] width 201 height 67
click at [344, 154] on p "If you have pets, will they be tied up: N/A My driveway is safe for a van to en…" at bounding box center [292, 152] width 193 height 25
click at [335, 163] on p "If you have pets, will they be tied up: N/A My driveway is safe for a van to en…" at bounding box center [292, 152] width 193 height 25
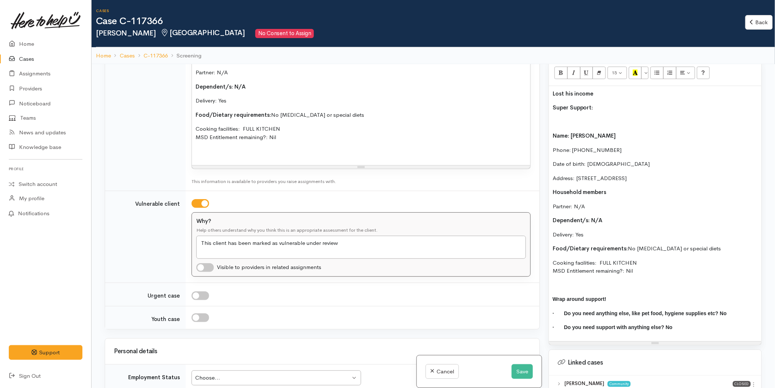
scroll to position [1262, 0]
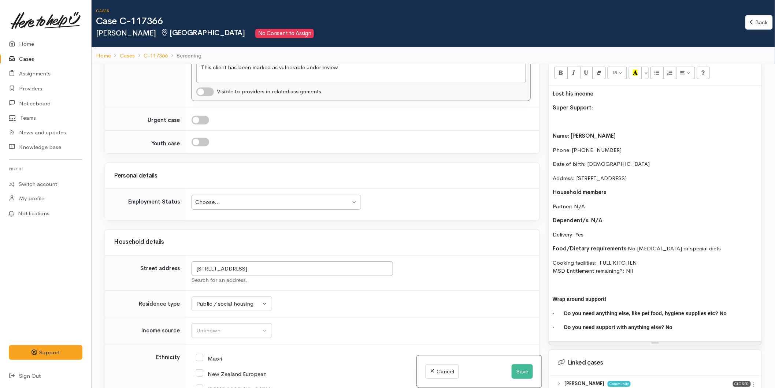
click at [210, 198] on div "Choose... Choose..." at bounding box center [277, 202] width 170 height 15
click at [206, 333] on div "Unknown" at bounding box center [228, 331] width 64 height 8
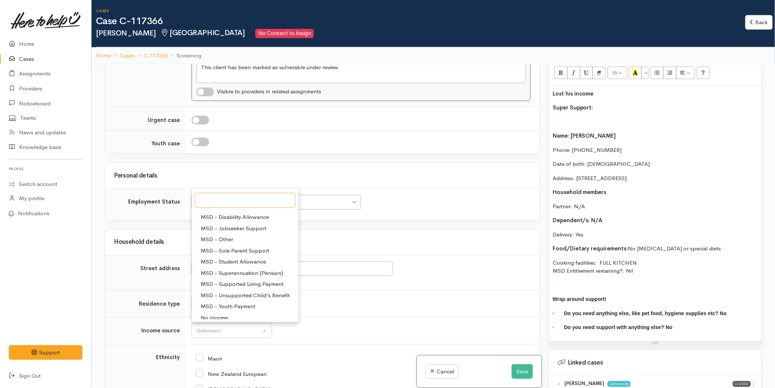
scroll to position [114, 0]
click at [225, 283] on span "Pension / Superannuation" at bounding box center [233, 280] width 65 height 8
select select "19"
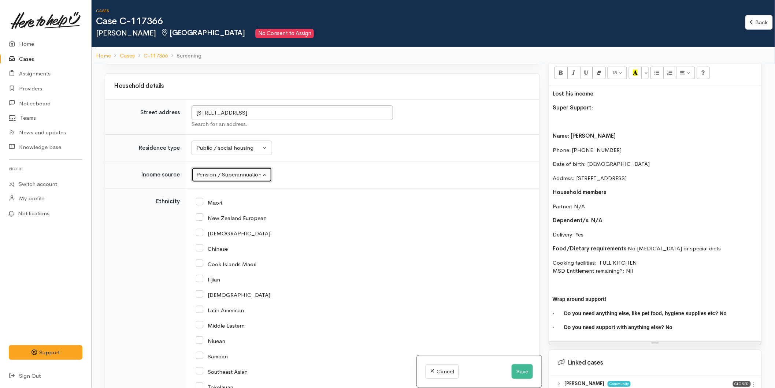
scroll to position [1507, 0]
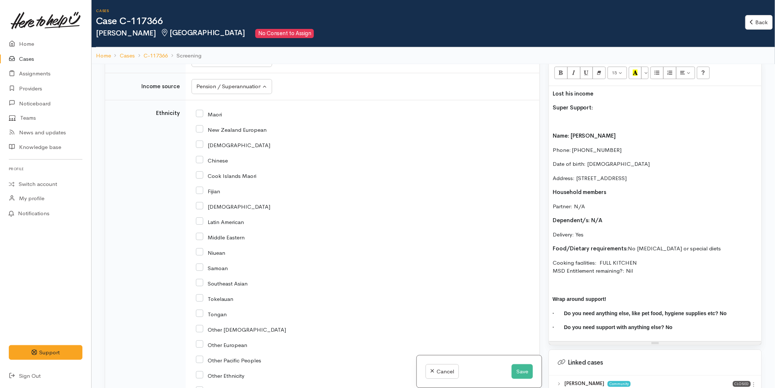
click at [203, 130] on input "New Zealand European" at bounding box center [231, 129] width 71 height 7
checkbox input "true"
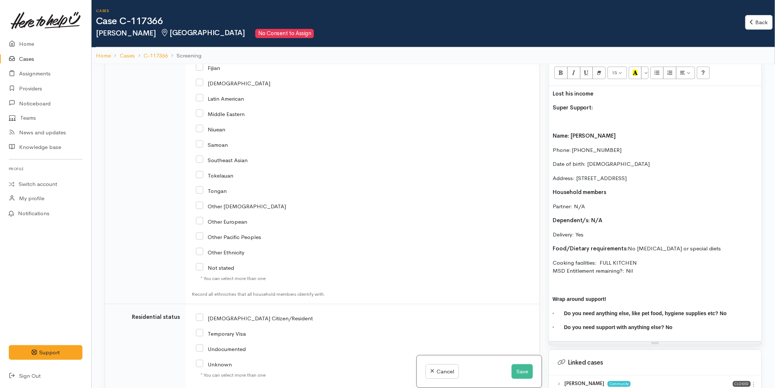
scroll to position [1743, 0]
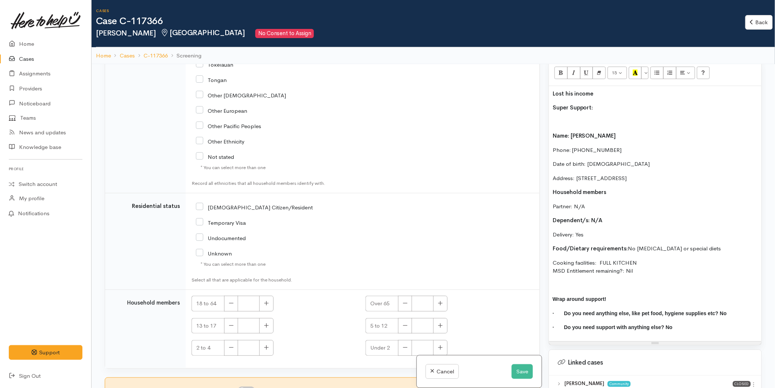
click at [200, 204] on input "NZ Citizen/Resident" at bounding box center [254, 207] width 117 height 7
checkbox input "true"
click at [440, 306] on button "button" at bounding box center [441, 304] width 14 height 16
type input "1"
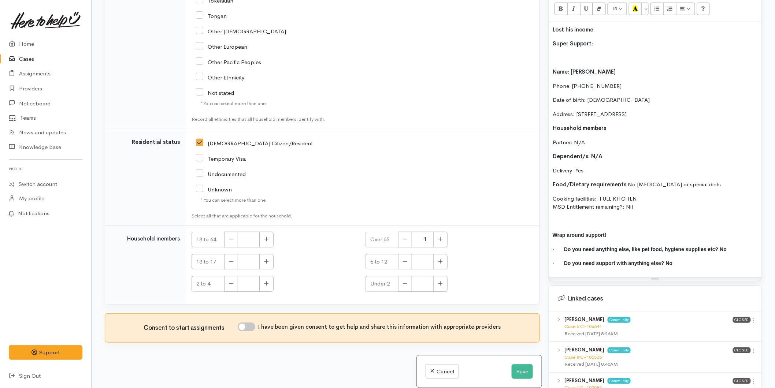
click at [246, 331] on div "I have been given consent to get help and share this information with appropria…" at bounding box center [369, 328] width 263 height 11
click at [253, 326] on input "I have been given consent to get help and share this information with appropria…" at bounding box center [247, 327] width 18 height 9
checkbox input "true"
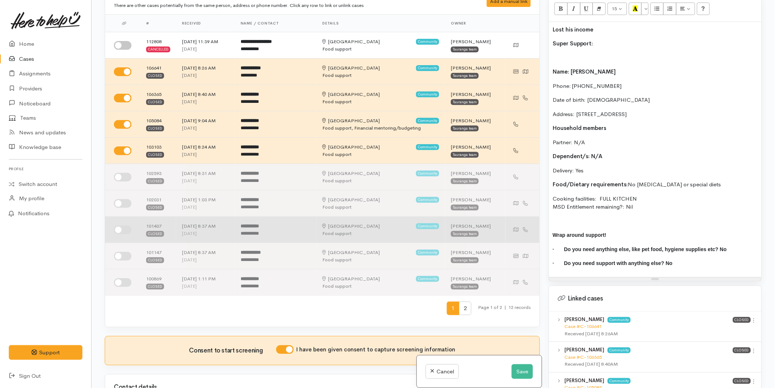
scroll to position [0, 0]
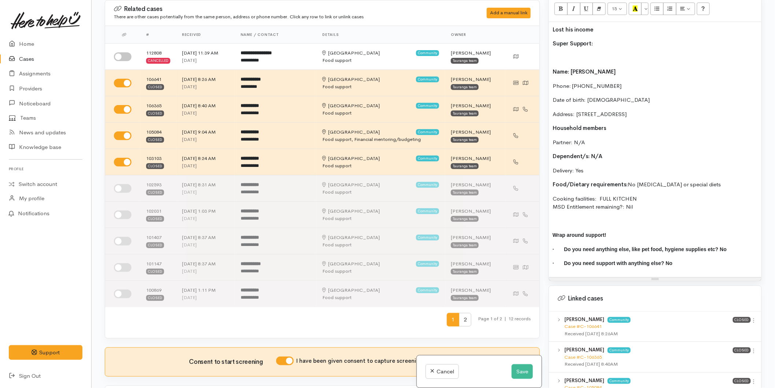
click at [581, 58] on p at bounding box center [655, 58] width 205 height 8
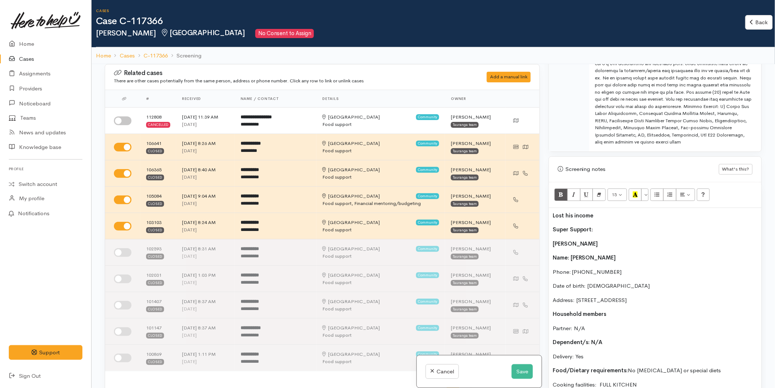
scroll to position [448, 0]
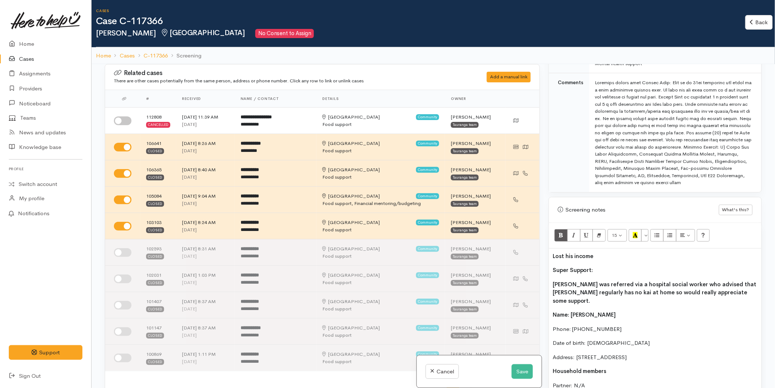
drag, startPoint x: 598, startPoint y: 269, endPoint x: 598, endPoint y: 217, distance: 51.3
click at [531, 269] on div "Related cases There are other cases potentially from the same person, address o…" at bounding box center [433, 258] width 666 height 388
click at [638, 232] on icon "Recent Color" at bounding box center [635, 235] width 5 height 6
click at [605, 259] on p "Lost his income" at bounding box center [655, 256] width 205 height 8
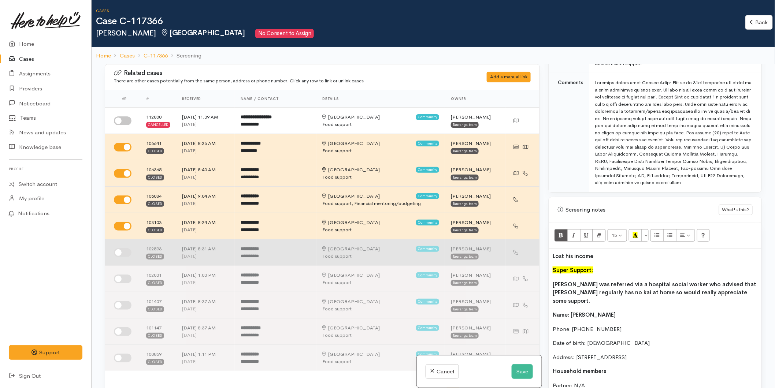
click at [496, 255] on div "Related cases There are other cases potentially from the same person, address o…" at bounding box center [433, 258] width 666 height 388
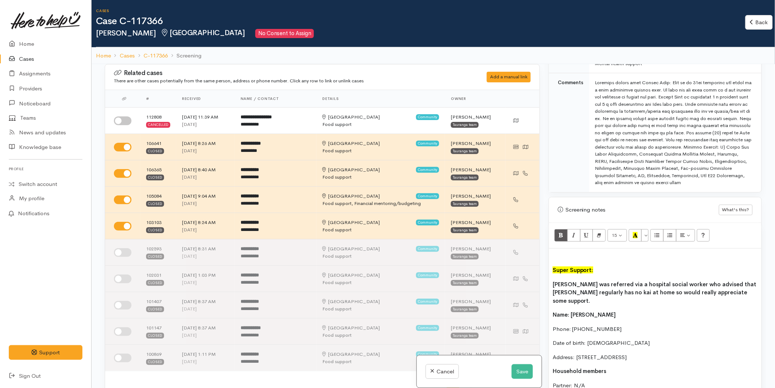
click at [552, 273] on div "Super Support: Ross was referred via a hospital social worker who advised that …" at bounding box center [655, 385] width 213 height 272
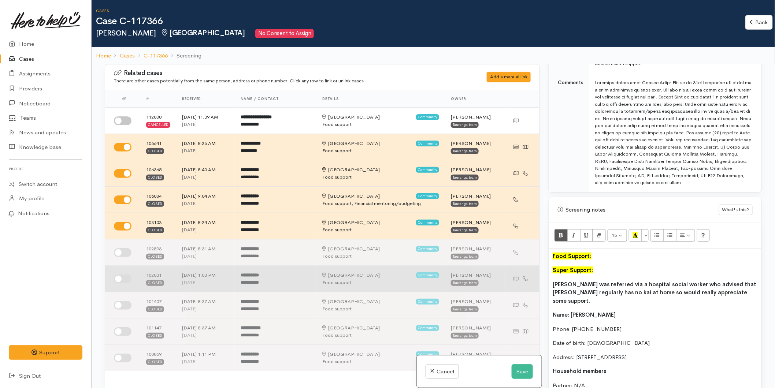
drag, startPoint x: 598, startPoint y: 268, endPoint x: 531, endPoint y: 266, distance: 66.7
click at [527, 268] on div "Related cases There are other cases potentially from the same person, address o…" at bounding box center [433, 258] width 666 height 388
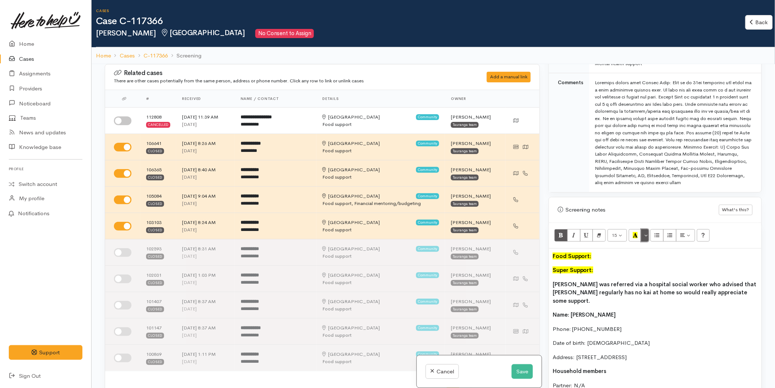
click at [648, 233] on button "More Color" at bounding box center [645, 235] width 7 height 12
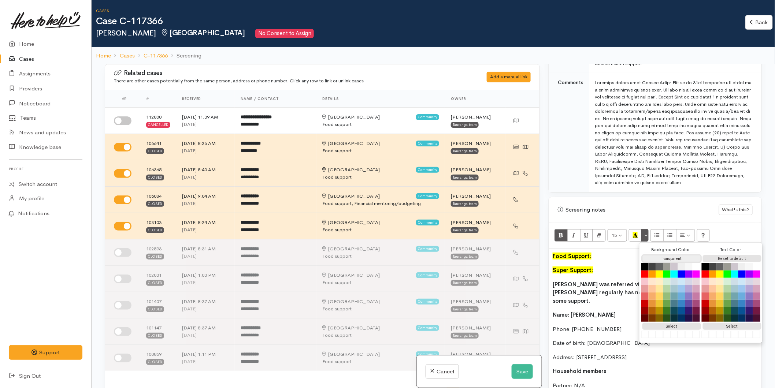
click at [654, 258] on button "Transparent" at bounding box center [672, 258] width 59 height 7
click at [716, 254] on div "Text Color" at bounding box center [732, 250] width 54 height 7
click at [606, 291] on b "Ross was referred via a hospital social worker who advised that Ross regularly …" at bounding box center [655, 292] width 204 height 23
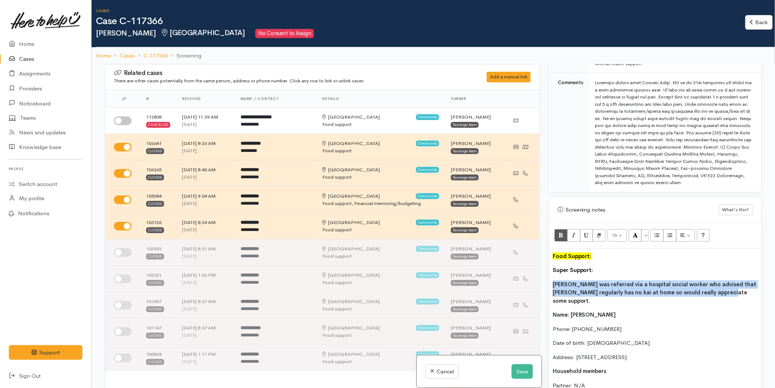
drag, startPoint x: 644, startPoint y: 296, endPoint x: 550, endPoint y: 287, distance: 93.9
click at [550, 287] on div "Food Support: Super Support: Ross was referred via a hospital social worker who…" at bounding box center [655, 385] width 213 height 272
click at [562, 236] on icon "Bold (CTRL+B)" at bounding box center [561, 235] width 5 height 6
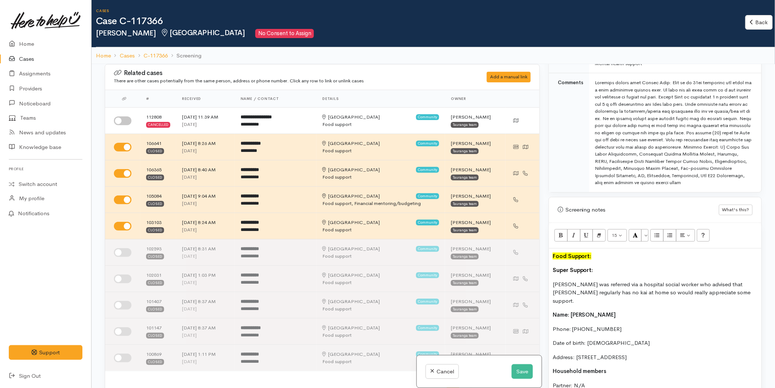
click at [591, 301] on div "Food Support: Super Support: Ross was referred via a hospital social worker who…" at bounding box center [655, 385] width 213 height 272
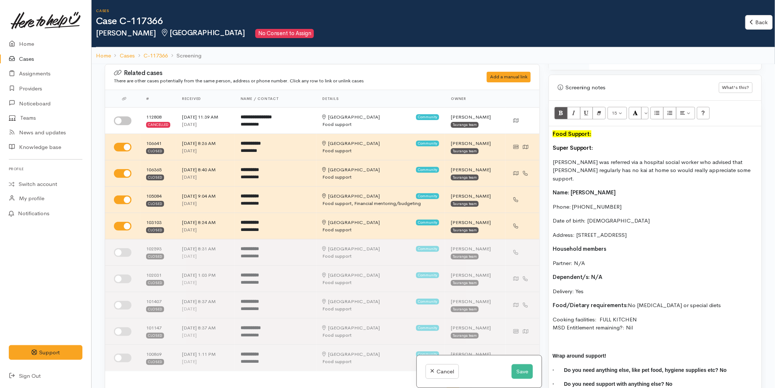
scroll to position [651, 0]
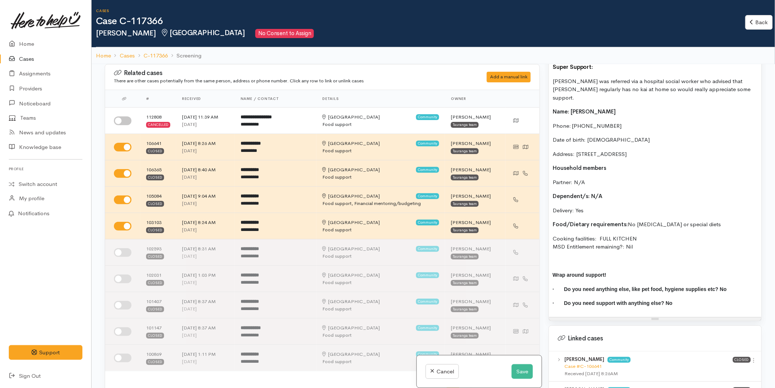
click at [589, 257] on p at bounding box center [655, 261] width 205 height 8
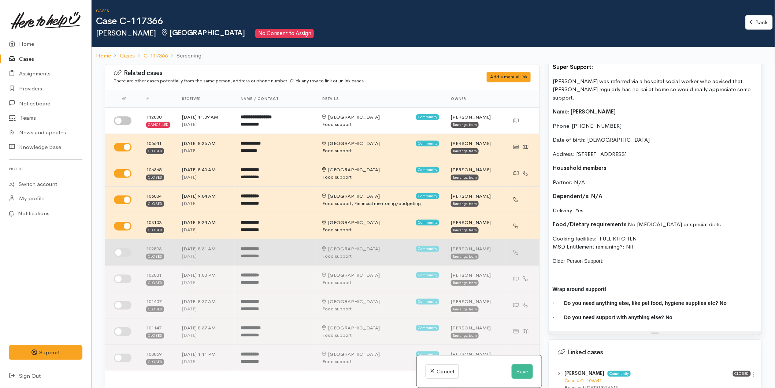
drag, startPoint x: 613, startPoint y: 252, endPoint x: 524, endPoint y: 248, distance: 88.4
click at [524, 248] on div "Related cases There are other cases potentially from the same person, address o…" at bounding box center [433, 258] width 666 height 388
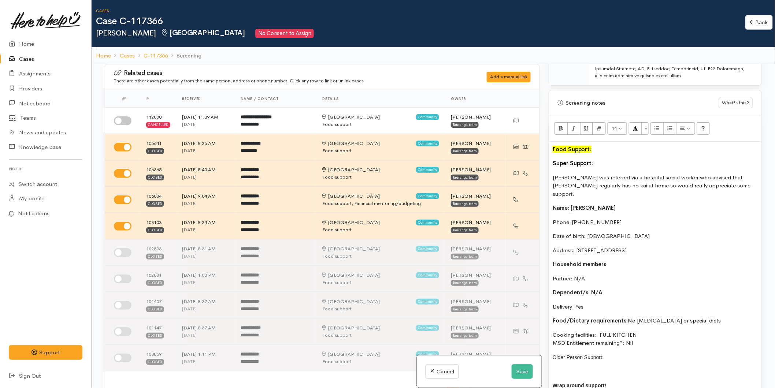
scroll to position [407, 0]
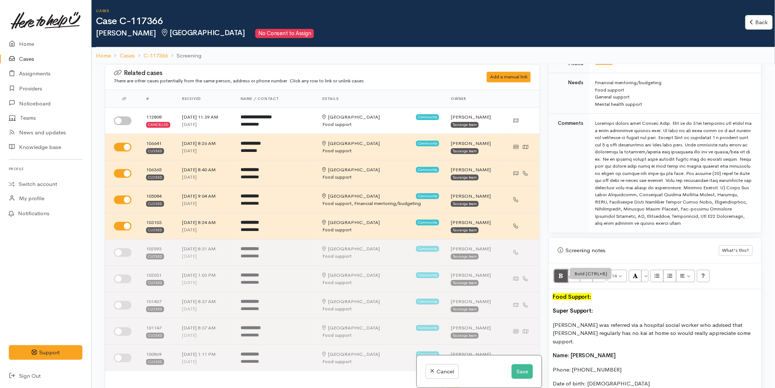
click at [561, 275] on icon "Bold (CTRL+B)" at bounding box center [561, 276] width 5 height 6
click at [646, 276] on button "More Color" at bounding box center [645, 276] width 7 height 12
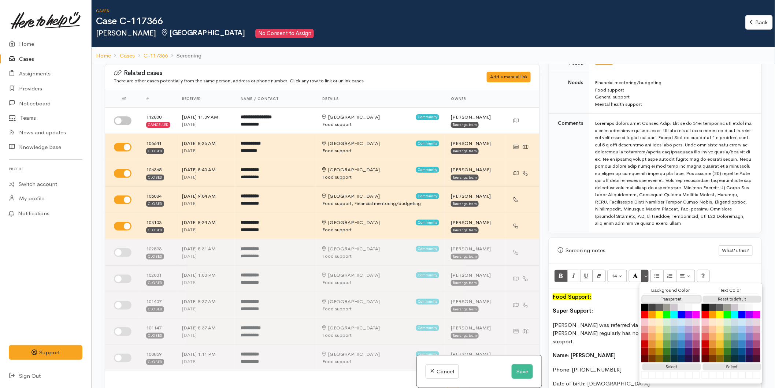
click at [675, 298] on button "Transparent" at bounding box center [672, 299] width 59 height 7
click at [718, 299] on button "Reset to default" at bounding box center [732, 299] width 59 height 7
click at [561, 277] on icon "Bold (CTRL+B)" at bounding box center [561, 276] width 5 height 6
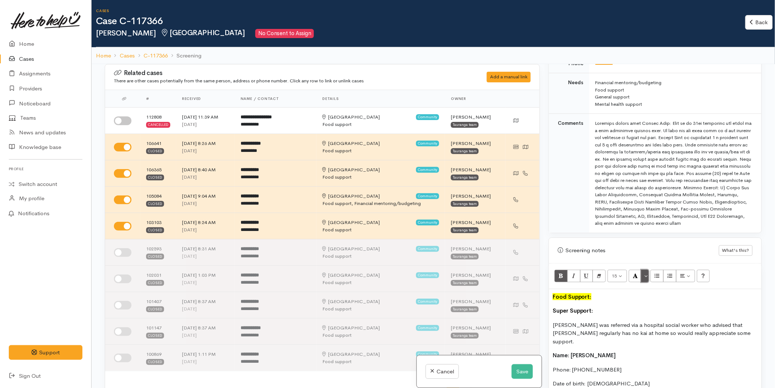
click at [648, 277] on button "More Color" at bounding box center [645, 276] width 7 height 12
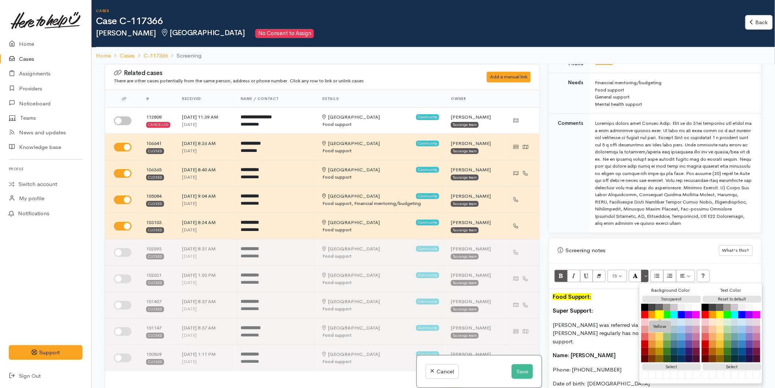
click at [660, 317] on button "Yellow" at bounding box center [660, 315] width 9 height 9
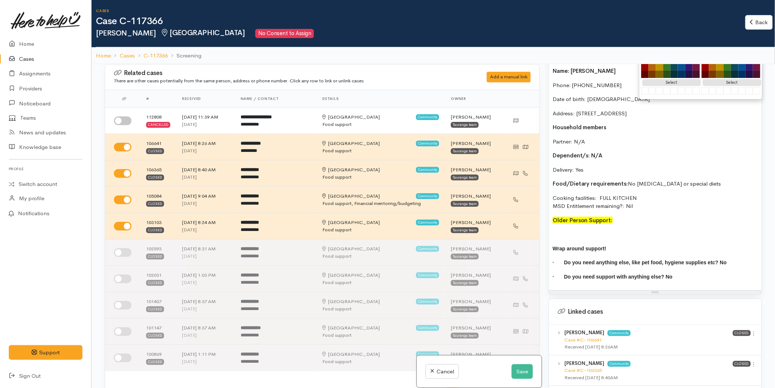
click at [560, 231] on p at bounding box center [655, 235] width 205 height 8
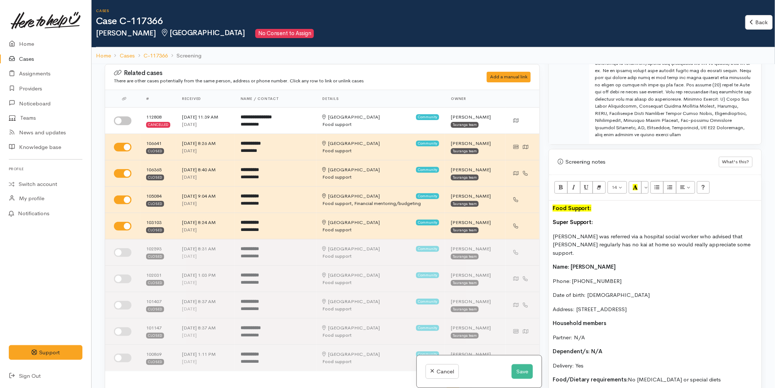
scroll to position [489, 0]
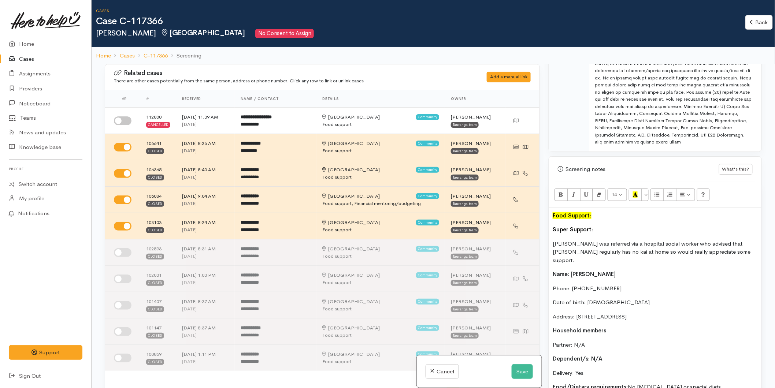
drag, startPoint x: 600, startPoint y: 294, endPoint x: 547, endPoint y: 265, distance: 61.2
click at [547, 265] on div "Warnings Add No warnings have been raised against this case Add Warning Title ●…" at bounding box center [656, 258] width 222 height 388
copy div "Name: Ross Bourne Phone: 0225862402 Date of birth: 10/07/1945 Address: 6g/39 Ma…"
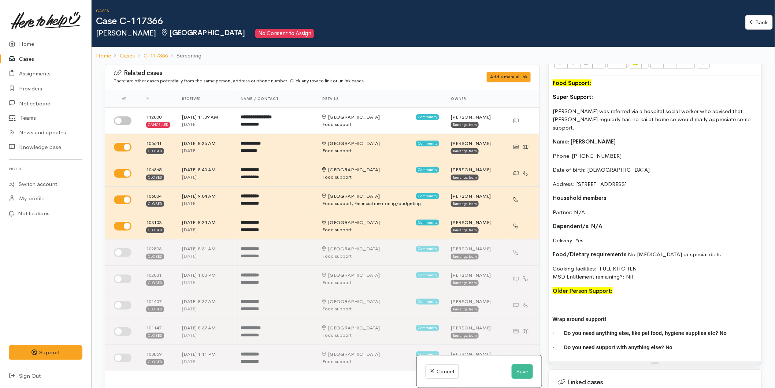
scroll to position [774, 0]
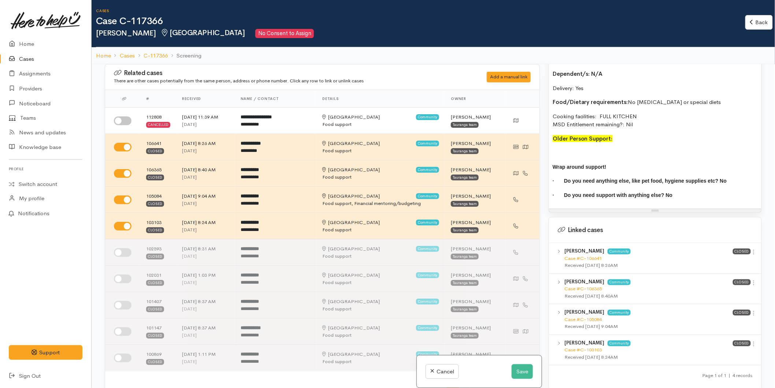
click at [559, 139] on div "Food Support: Super Support: Ross was referred via a hospital social worker who…" at bounding box center [655, 66] width 213 height 286
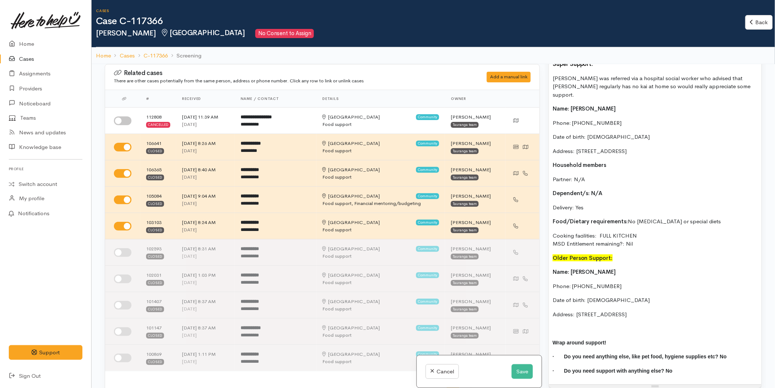
scroll to position [651, 0]
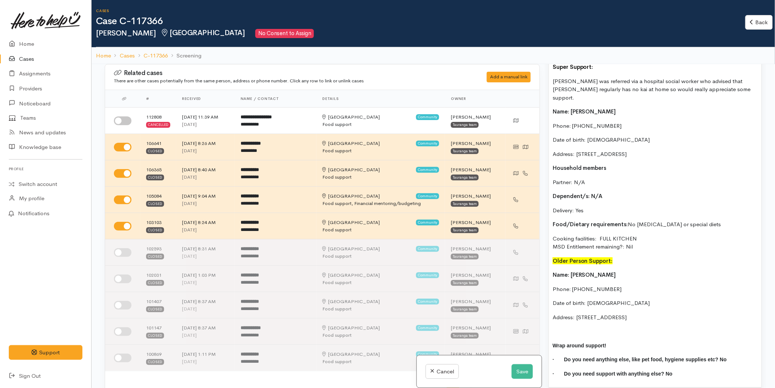
click at [657, 237] on p "Cooking facilities: FULL KITCHEN MSD Entitlement remaining?: Nil" at bounding box center [655, 243] width 205 height 16
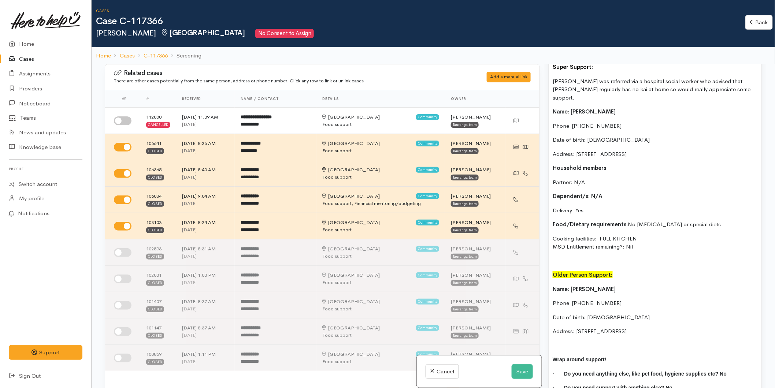
click at [558, 332] on div "Food Support: Super Support: Ross was referred via a hospital social worker who…" at bounding box center [655, 223] width 213 height 357
click at [554, 356] on p at bounding box center [655, 360] width 205 height 8
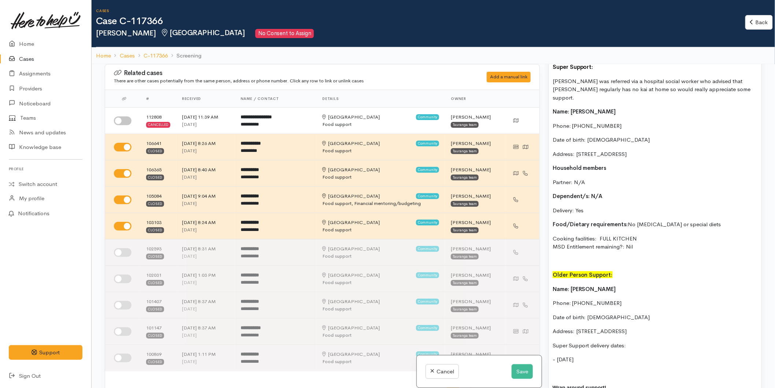
drag, startPoint x: 600, startPoint y: 351, endPoint x: 543, endPoint y: 349, distance: 56.8
click at [543, 349] on div "Related cases There are other cases potentially from the same person, address o…" at bounding box center [433, 258] width 666 height 388
copy p "- Friday, 5th of Sep"
click at [557, 360] on div "Food Support: Super Support: Ross was referred via a hospital social worker who…" at bounding box center [655, 237] width 213 height 385
click at [578, 370] on p "- Friday, 5th of Sep" at bounding box center [655, 374] width 205 height 8
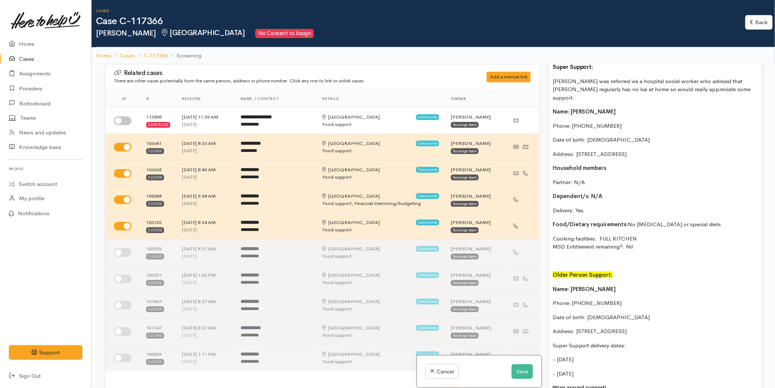
click at [625, 370] on p "- Friday, 12th of Sep" at bounding box center [655, 374] width 205 height 8
click at [577, 384] on p "- Friday, 5th of Sep" at bounding box center [655, 388] width 205 height 8
click at [614, 384] on p "- Friday, 26th of Sep" at bounding box center [655, 388] width 205 height 8
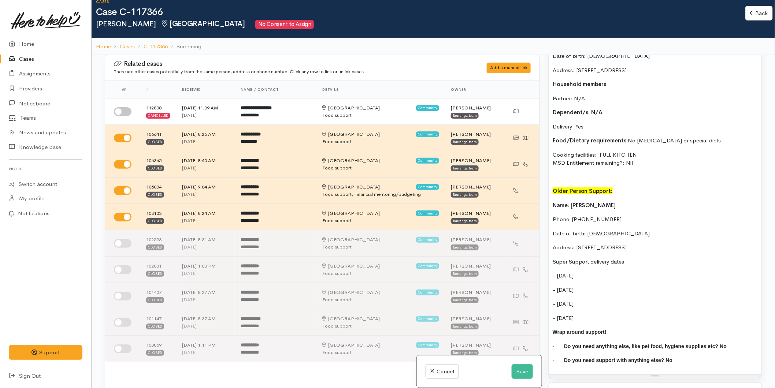
scroll to position [733, 0]
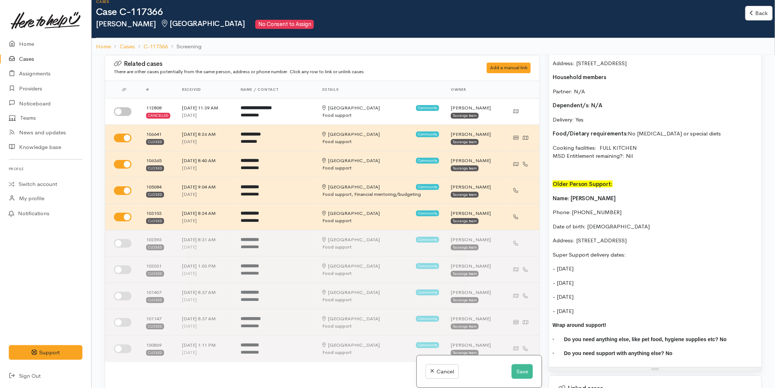
drag, startPoint x: 602, startPoint y: 302, endPoint x: 576, endPoint y: 303, distance: 25.3
click at [576, 307] on p "- Friday, 5th of Sep" at bounding box center [655, 311] width 205 height 8
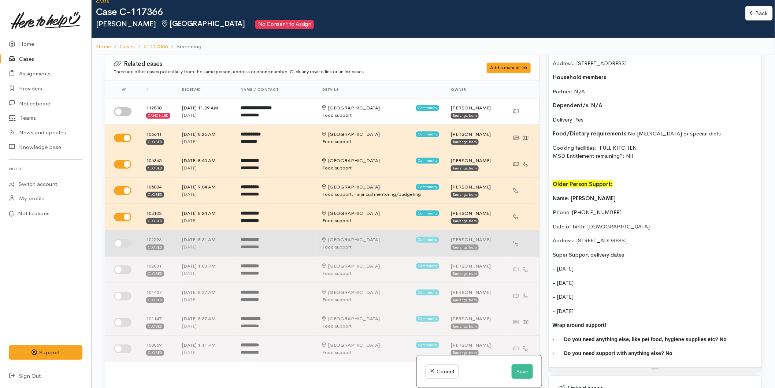
drag, startPoint x: 554, startPoint y: 241, endPoint x: 533, endPoint y: 237, distance: 21.3
click at [530, 237] on div "Related cases There are other cases potentially from the same person, address o…" at bounding box center [433, 249] width 666 height 388
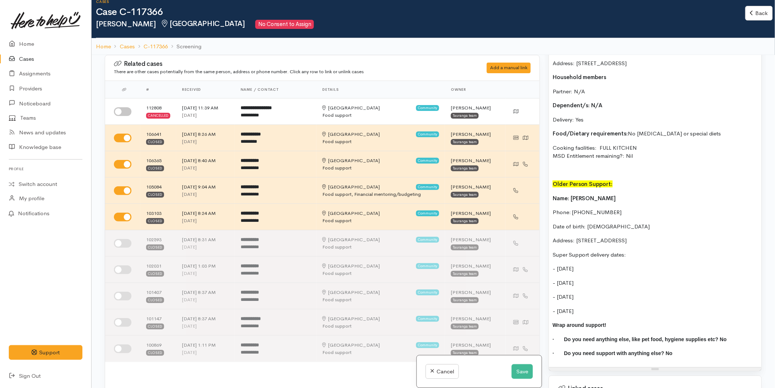
click at [614, 251] on p "Super Support delivery dates:" at bounding box center [655, 255] width 205 height 8
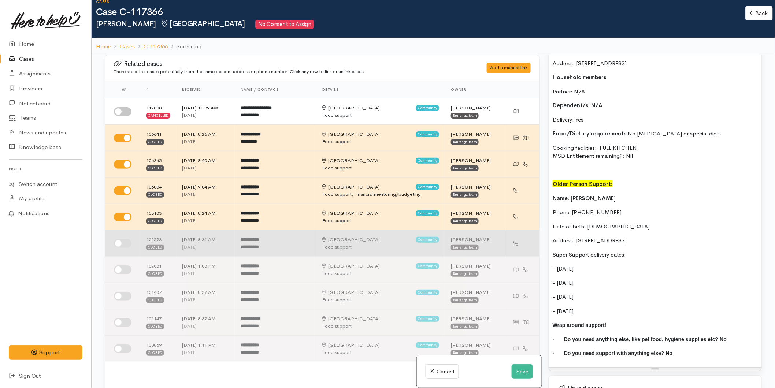
drag, startPoint x: 607, startPoint y: 246, endPoint x: 532, endPoint y: 243, distance: 74.5
click at [532, 243] on div "Related cases There are other cases potentially from the same person, address o…" at bounding box center [433, 249] width 666 height 388
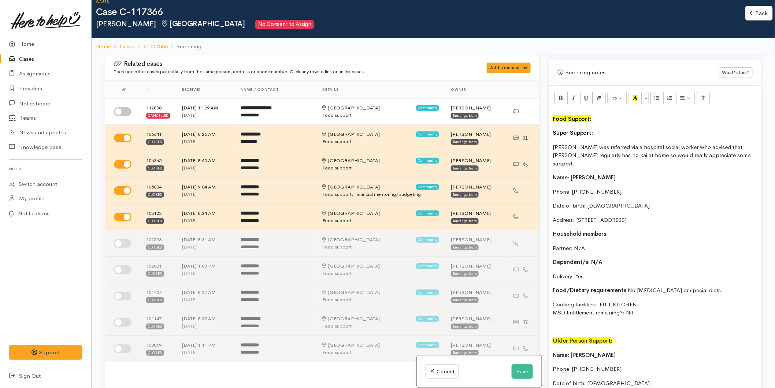
scroll to position [448, 0]
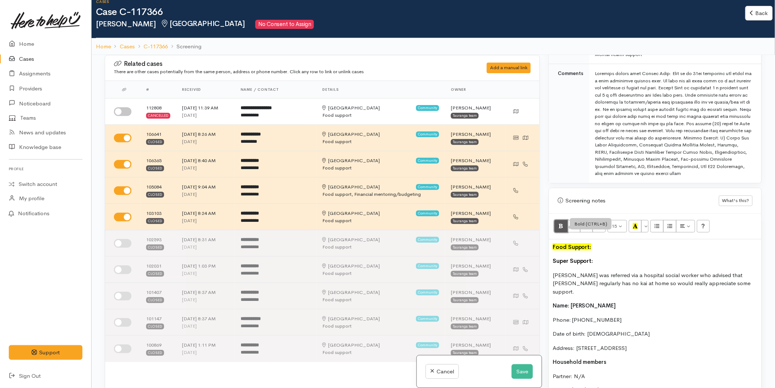
click at [560, 222] on button "Bold (CTRL+B)" at bounding box center [561, 226] width 13 height 12
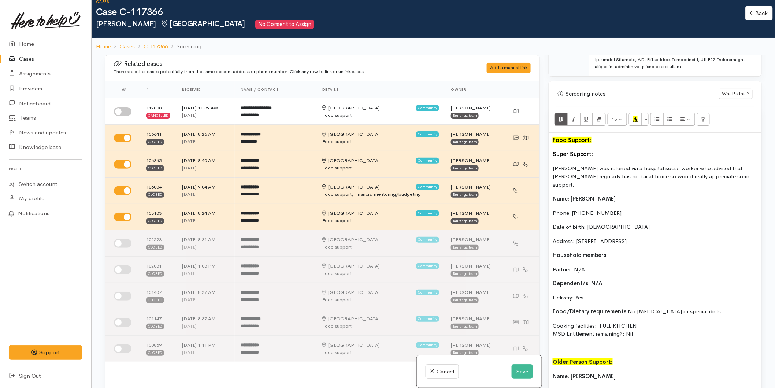
scroll to position [733, 0]
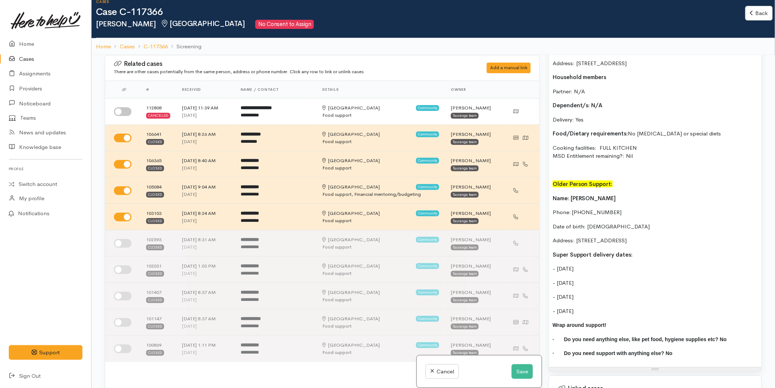
click at [624, 307] on p "- Friday, 10th of Oct" at bounding box center [655, 311] width 205 height 8
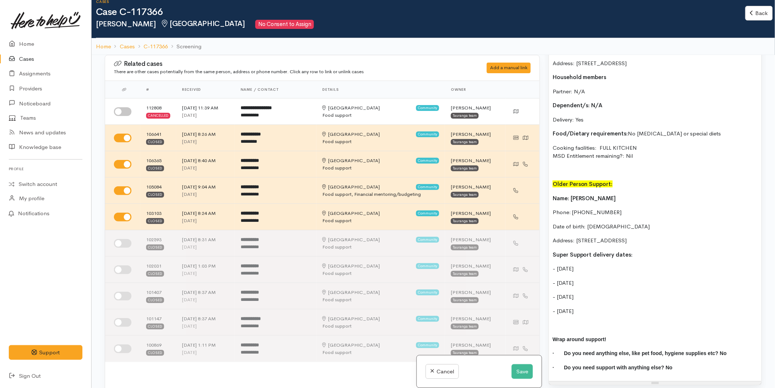
drag, startPoint x: 615, startPoint y: 303, endPoint x: 554, endPoint y: 192, distance: 126.9
click at [554, 192] on div "Food Support: Super Support: Ross was referred via a hospital social worker who…" at bounding box center [655, 168] width 213 height 427
copy div "Name: Ross Bourne Phone: 0225862402 Date of birth: 10/07/1945 Address: 6g/39 Ma…"
click at [520, 371] on button "Save" at bounding box center [522, 372] width 21 height 15
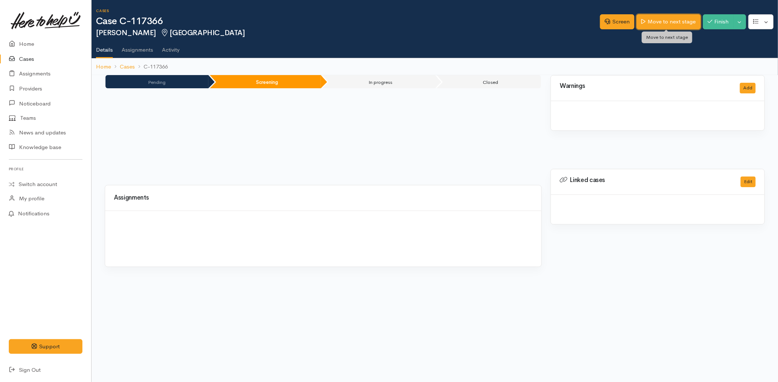
click at [663, 25] on link "Move to next stage" at bounding box center [669, 21] width 64 height 15
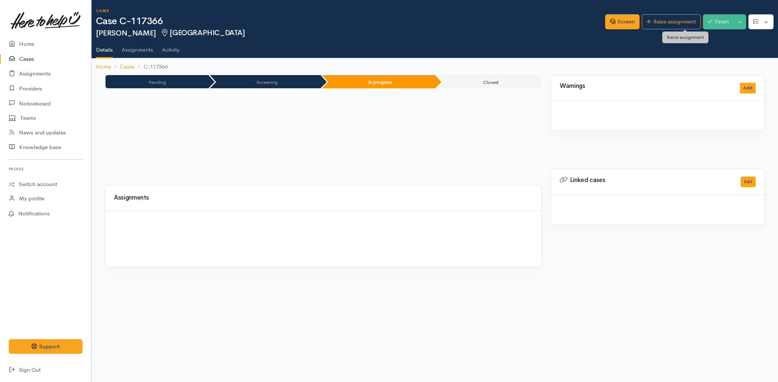
click at [670, 21] on link "Raise assignment" at bounding box center [671, 21] width 59 height 15
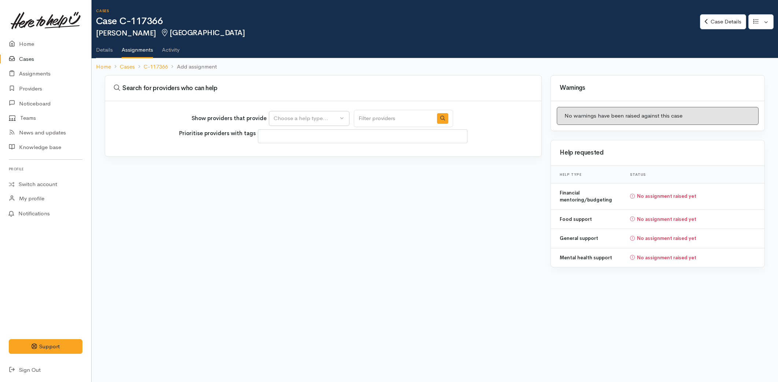
select select
click at [306, 117] on div "Choose a help type..." at bounding box center [306, 118] width 64 height 8
click at [107, 47] on link "Details" at bounding box center [104, 47] width 17 height 21
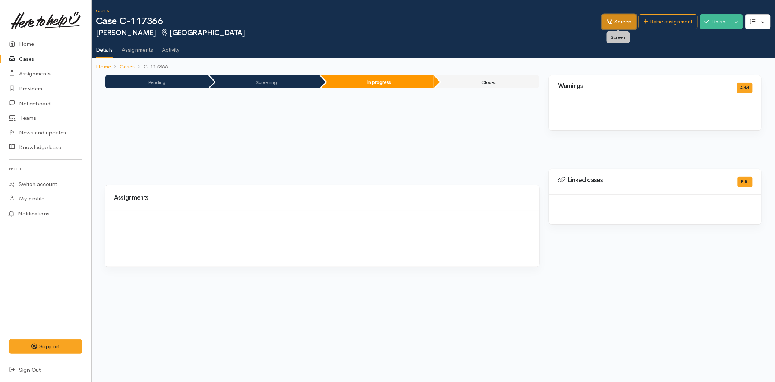
click at [612, 19] on link "Screen" at bounding box center [619, 21] width 34 height 15
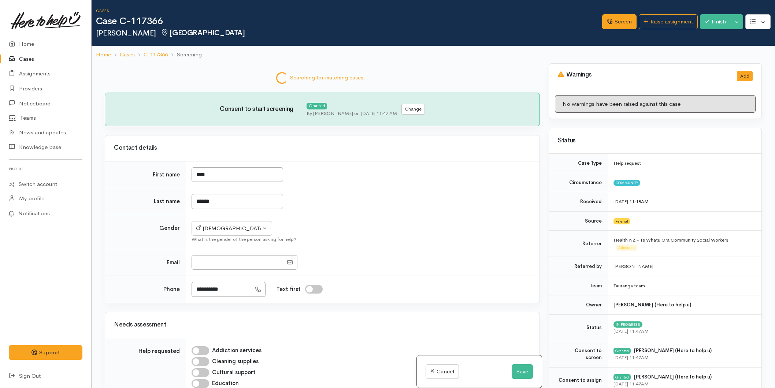
select select "6"
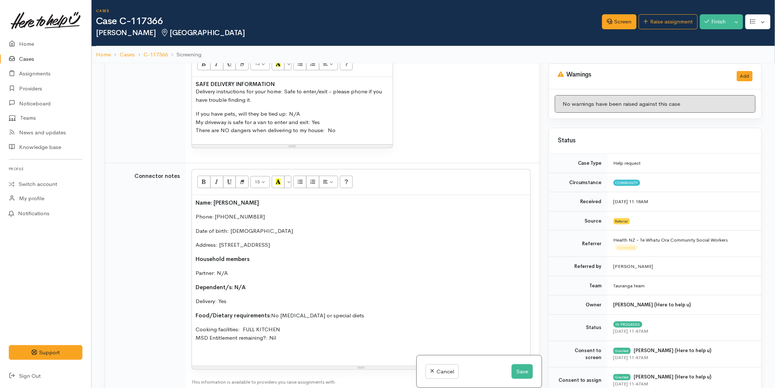
scroll to position [604, 0]
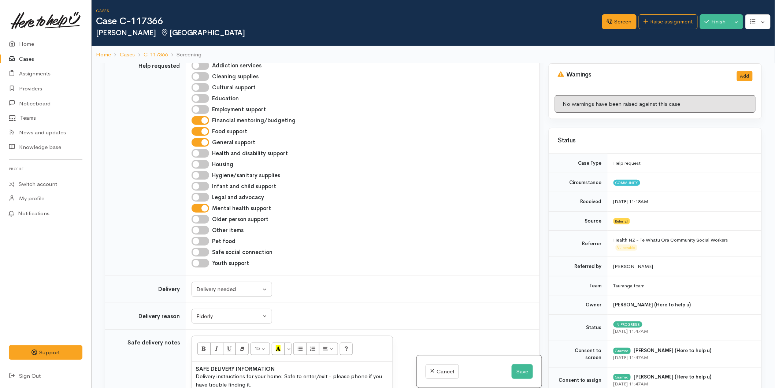
click at [199, 221] on input "Older person support" at bounding box center [201, 219] width 18 height 9
checkbox input "true"
click at [515, 371] on button "Save" at bounding box center [522, 372] width 21 height 15
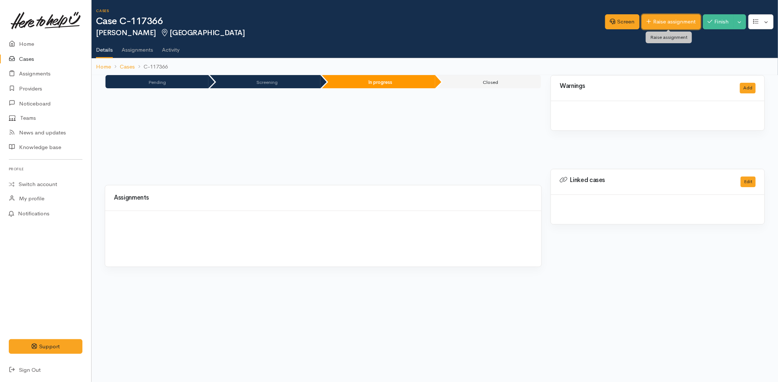
click at [651, 20] on link "Raise assignment" at bounding box center [671, 21] width 59 height 15
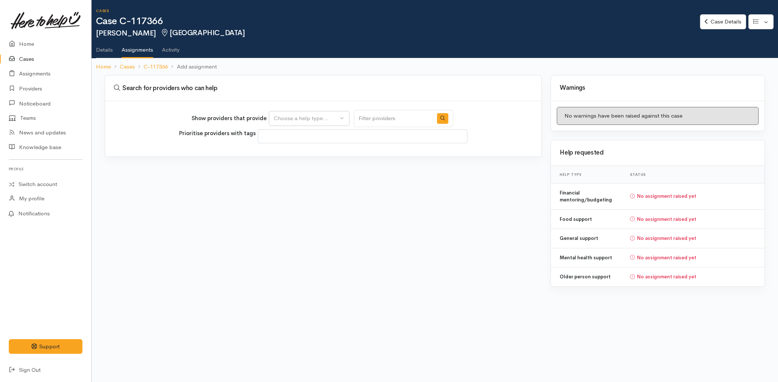
select select
click at [288, 118] on div "Choose a help type..." at bounding box center [306, 118] width 64 height 8
click at [292, 197] on span "Older person support" at bounding box center [305, 198] width 54 height 8
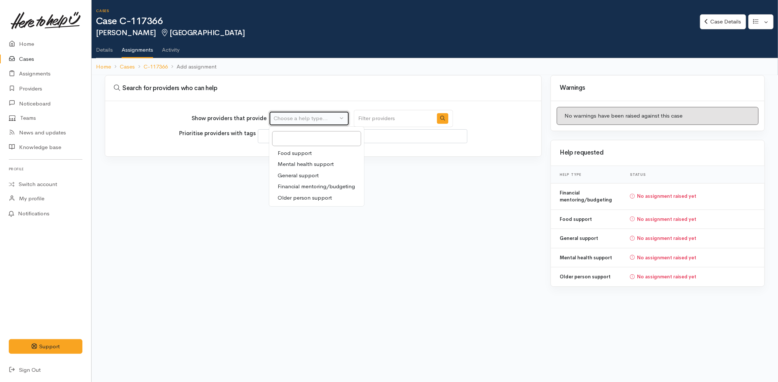
select select "29"
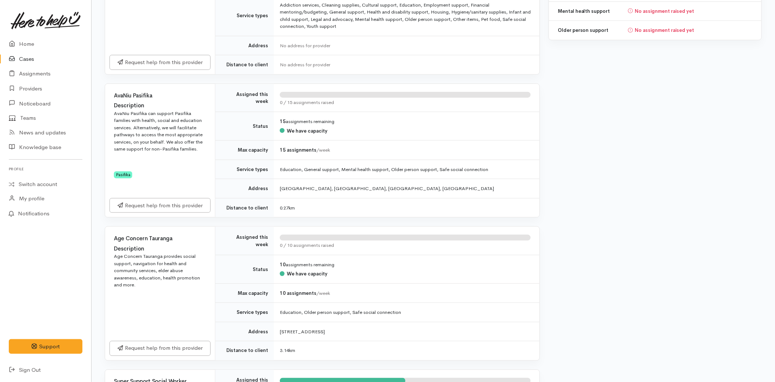
scroll to position [448, 0]
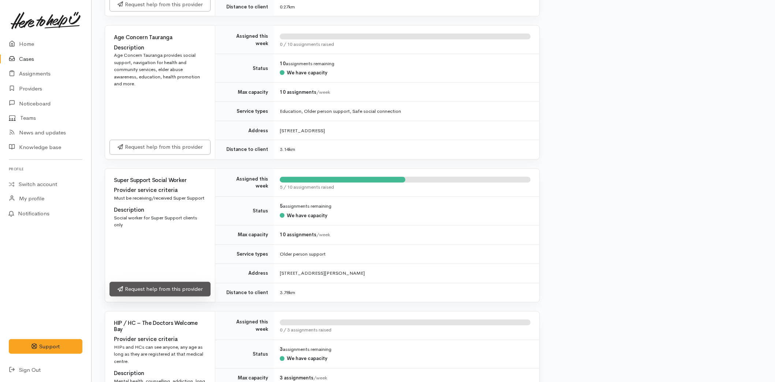
click at [158, 290] on link "Request help from this provider" at bounding box center [160, 289] width 101 height 15
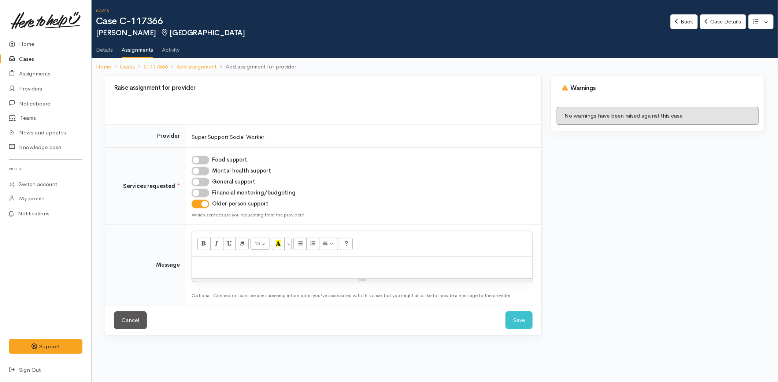
click at [237, 265] on p at bounding box center [362, 265] width 333 height 8
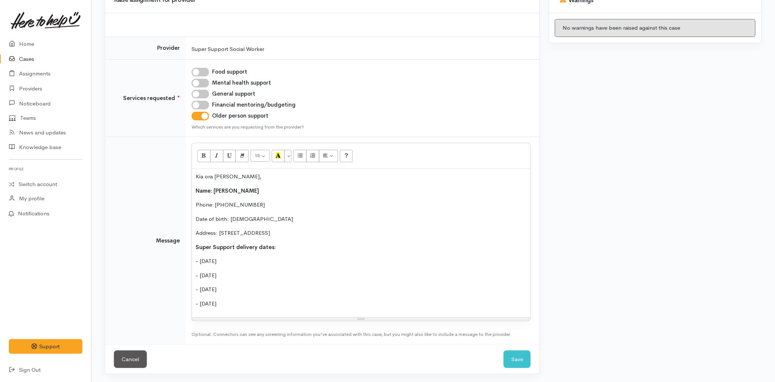
scroll to position [89, 0]
click at [287, 247] on p "Super Support delivery dates:" at bounding box center [361, 246] width 331 height 8
click at [265, 308] on div "Kia ora Melissa, Name: Ross Bourne Phone: 0225862402 Date of birth: 10/07/1945 …" at bounding box center [361, 242] width 339 height 148
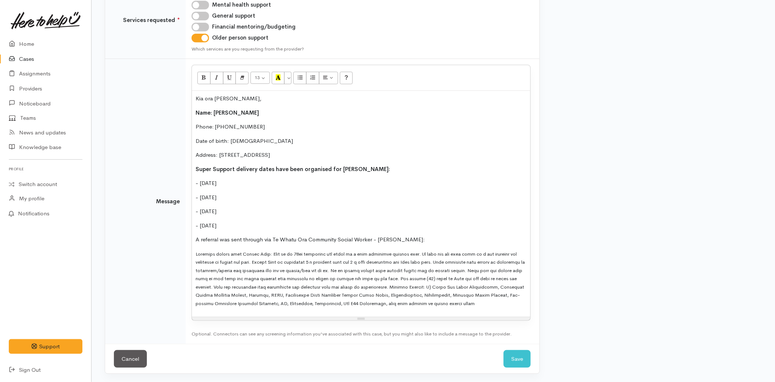
scroll to position [167, 0]
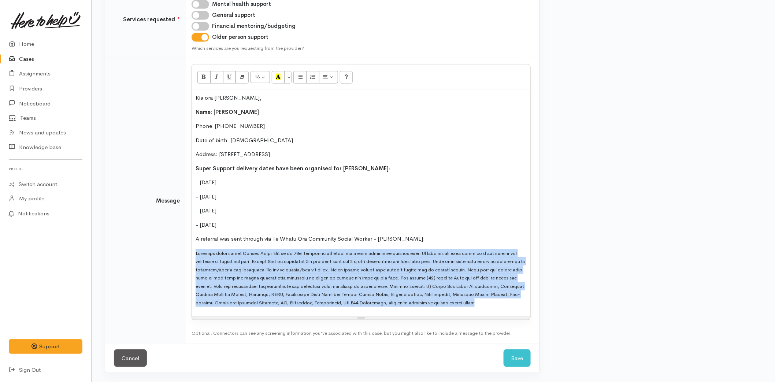
drag, startPoint x: 503, startPoint y: 302, endPoint x: 188, endPoint y: 246, distance: 319.8
click at [188, 246] on td "13 8 9 10 11 12 14 18 24 36 Background Color Transparent Select #ffff00 Text Co…" at bounding box center [363, 200] width 354 height 285
drag, startPoint x: 291, startPoint y: 74, endPoint x: 288, endPoint y: 82, distance: 8.5
click at [291, 74] on button "More Color" at bounding box center [287, 77] width 7 height 12
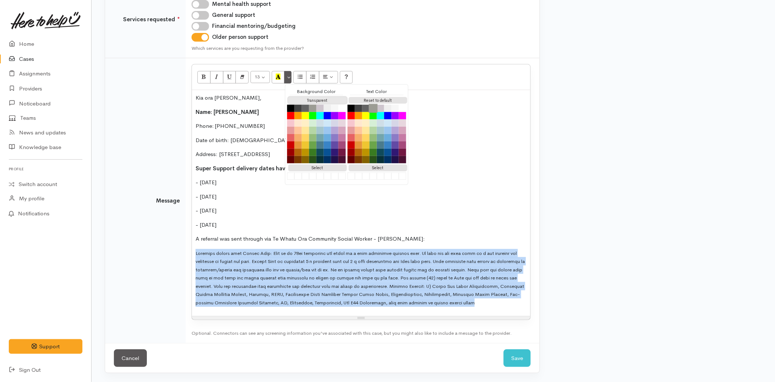
drag, startPoint x: 316, startPoint y: 100, endPoint x: 371, endPoint y: 105, distance: 55.6
click at [316, 99] on button "Transparent" at bounding box center [317, 100] width 59 height 7
drag, startPoint x: 380, startPoint y: 99, endPoint x: 379, endPoint y: 103, distance: 4.1
click at [380, 98] on button "Reset to default" at bounding box center [378, 100] width 59 height 7
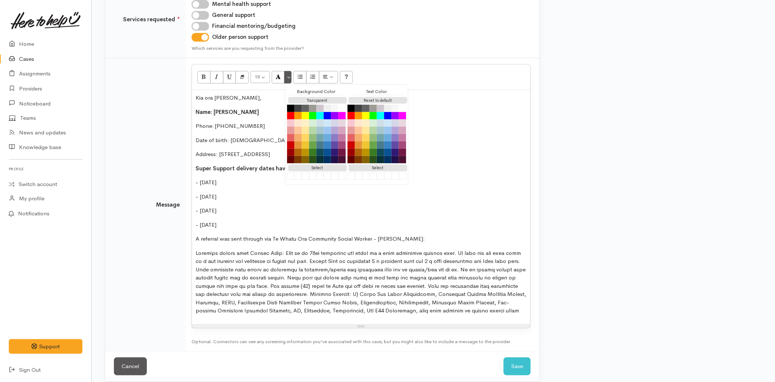
click at [367, 270] on p at bounding box center [361, 282] width 331 height 66
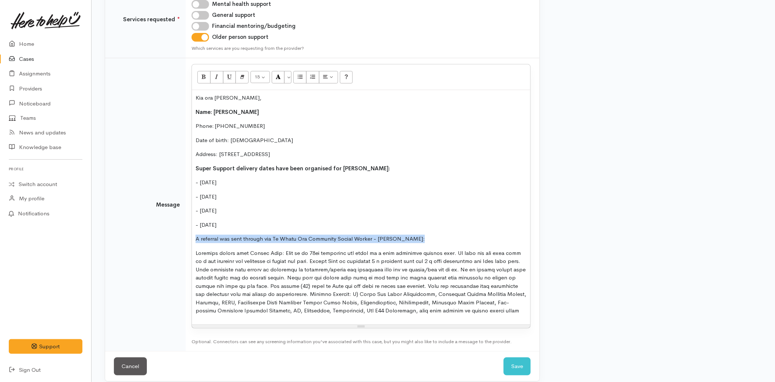
drag, startPoint x: 414, startPoint y: 236, endPoint x: 186, endPoint y: 237, distance: 228.7
click at [186, 237] on td "15 8 9 10 11 12 14 18 24 36 Background Color Transparent Select #ffff00 Text Co…" at bounding box center [363, 205] width 354 height 294
click at [204, 76] on icon "Bold (CTRL+B)" at bounding box center [204, 77] width 5 height 6
click at [416, 237] on b "A referral was sent through via Te Whatu Ora Community Social Worker - Vinnie G…" at bounding box center [319, 238] width 247 height 7
click at [418, 237] on b "A referral was sent through via Te Whatu Ora Community Social Worker - Vinnie G…" at bounding box center [319, 238] width 247 height 7
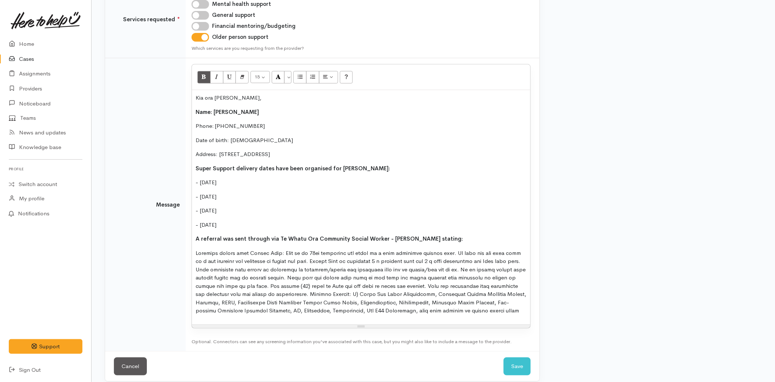
drag, startPoint x: 257, startPoint y: 222, endPoint x: 186, endPoint y: 167, distance: 89.6
click at [186, 167] on td "15 8 9 10 11 12 14 18 24 36 Background Color Transparent Select #ffff00 Text Co…" at bounding box center [363, 205] width 354 height 294
copy div "Super Support delivery dates have been organised for Ross: - Friday, 5th of Sep…"
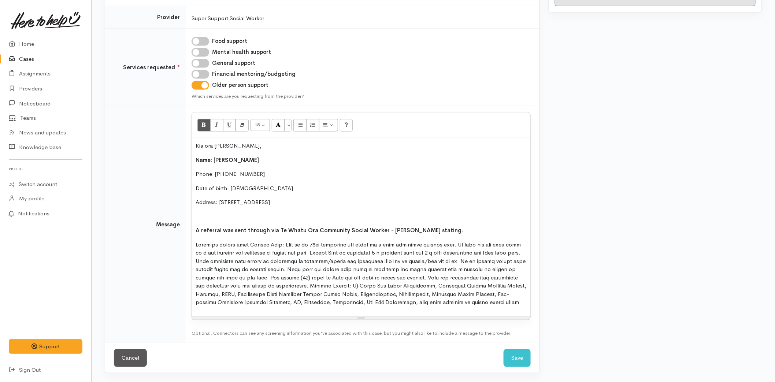
scroll to position [113, 0]
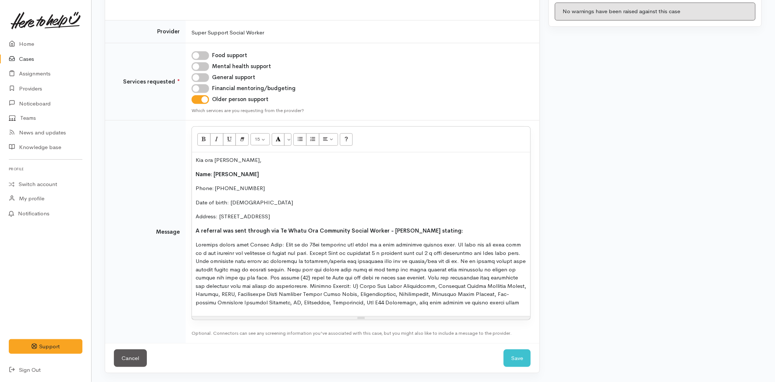
drag, startPoint x: 251, startPoint y: 305, endPoint x: 247, endPoint y: 301, distance: 5.7
click at [251, 303] on p at bounding box center [361, 274] width 331 height 66
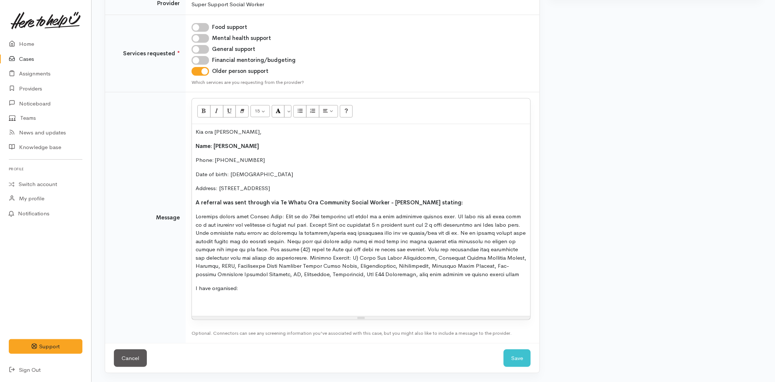
scroll to position [167, 0]
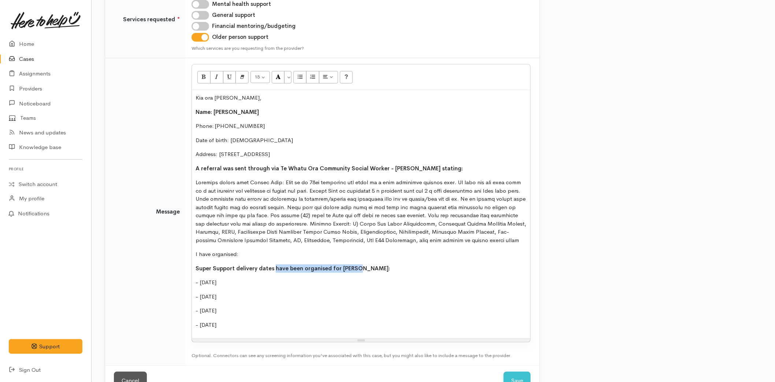
drag, startPoint x: 346, startPoint y: 273, endPoint x: 273, endPoint y: 276, distance: 72.6
click at [273, 273] on p "Super Support delivery dates have been organised for Ross:" at bounding box center [361, 269] width 331 height 8
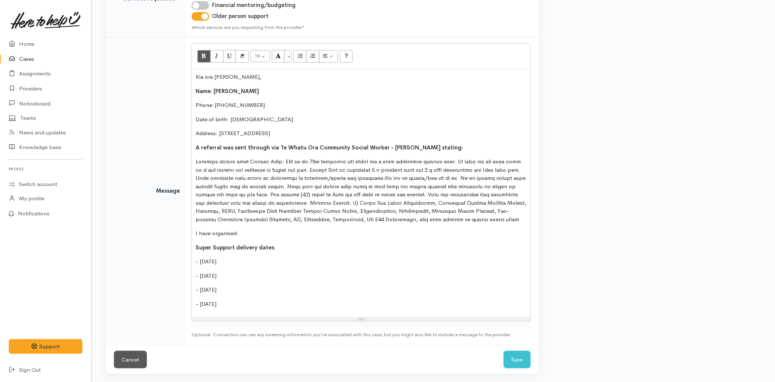
scroll to position [197, 0]
click at [265, 308] on div "Kia ora Melissa, Name: Ross Bourne Phone: 0225862402 Date of birth: 10/07/1945 …" at bounding box center [361, 192] width 339 height 248
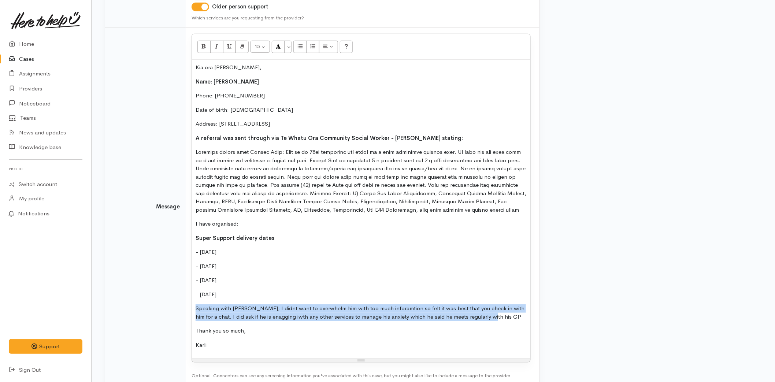
drag, startPoint x: 483, startPoint y: 323, endPoint x: 187, endPoint y: 313, distance: 295.9
click at [187, 313] on td "15 8 9 10 11 12 14 18 24 36 Background Color Transparent Select #ffff00 Text Co…" at bounding box center [363, 207] width 354 height 358
copy p "Speaking with Ross, I didnt want to overwhelm him with too much inforamtion so …"
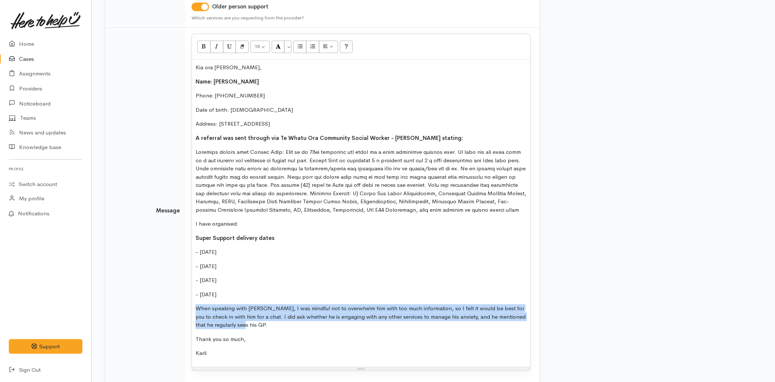
drag, startPoint x: 235, startPoint y: 330, endPoint x: 180, endPoint y: 312, distance: 57.7
click at [180, 312] on tr "Message 15 8 9 10 11 12 14 18 24 36 Background Color Transparent Select #ffff00…" at bounding box center [322, 211] width 435 height 366
copy p "When speaking with Ross, I was mindful not to overwhelm him with too much infor…"
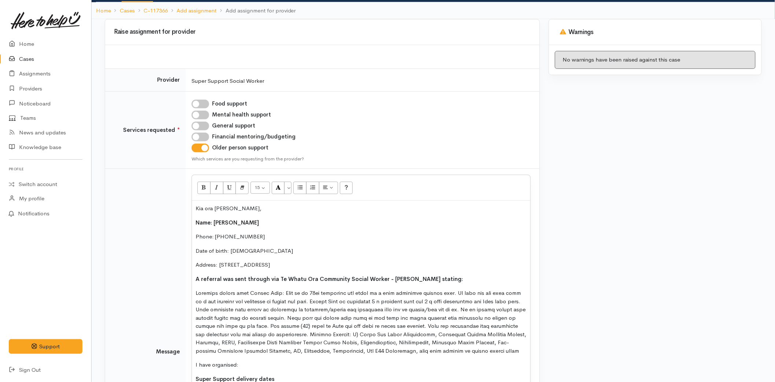
scroll to position [0, 0]
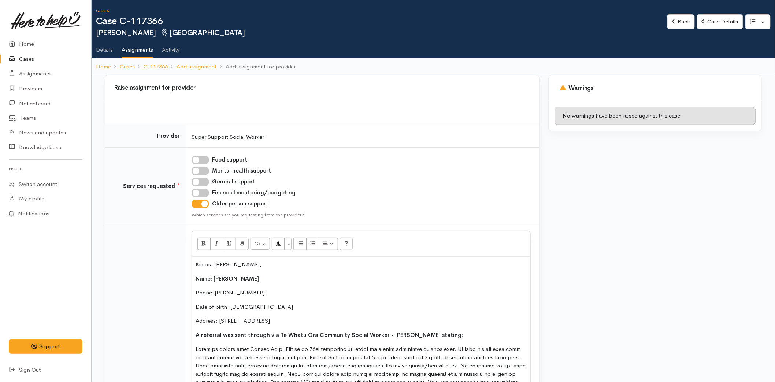
click at [199, 192] on input "Financial mentoring/budgeting" at bounding box center [201, 193] width 18 height 9
checkbox input "true"
click at [196, 178] on input "General support" at bounding box center [201, 182] width 18 height 9
checkbox input "true"
click at [198, 169] on input "Mental health support" at bounding box center [201, 171] width 18 height 9
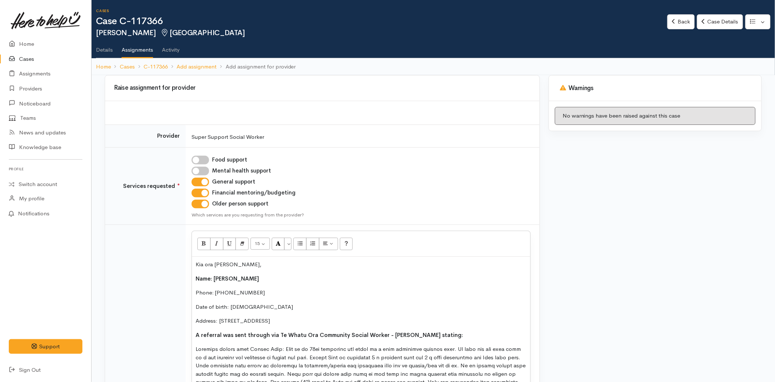
checkbox input "true"
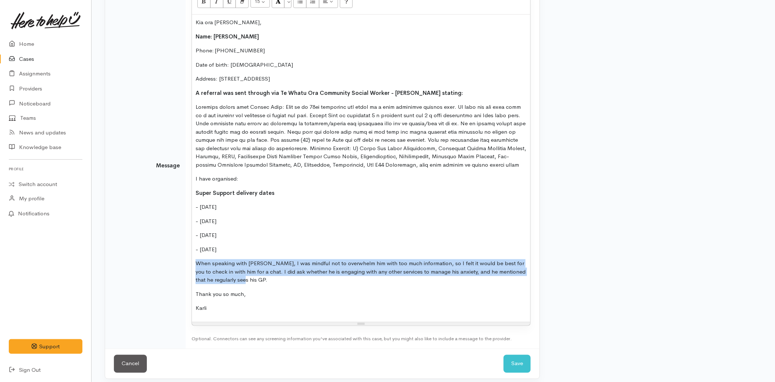
scroll to position [256, 0]
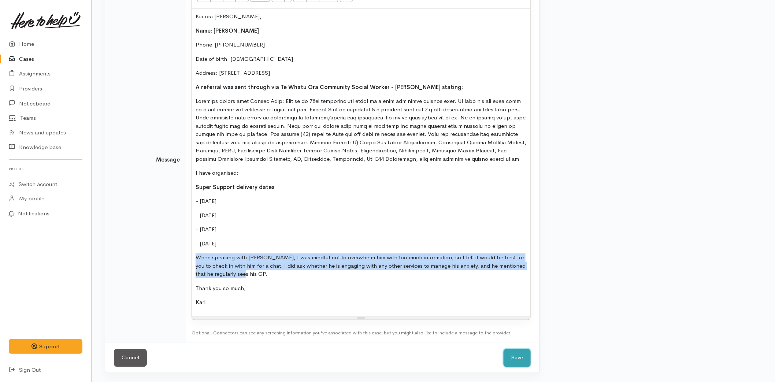
click at [512, 358] on button "Save" at bounding box center [517, 358] width 27 height 18
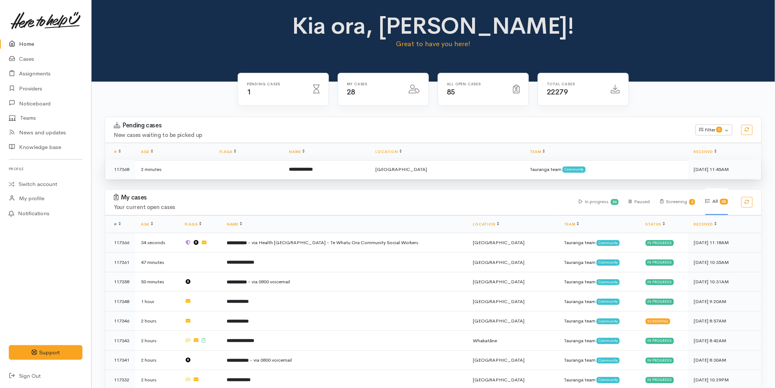
click at [270, 173] on td at bounding box center [249, 169] width 70 height 19
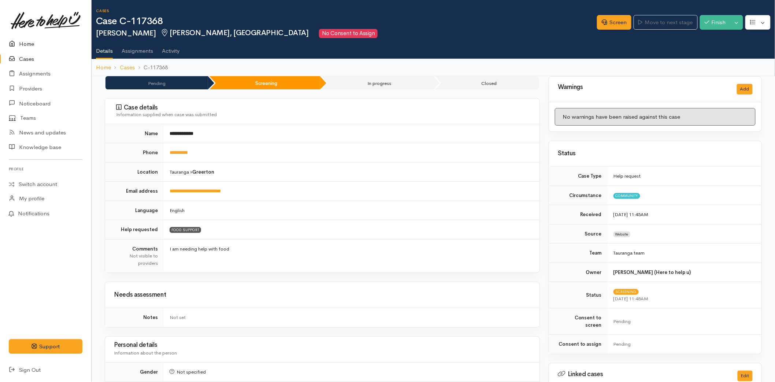
click at [31, 44] on link "Home" at bounding box center [45, 44] width 91 height 15
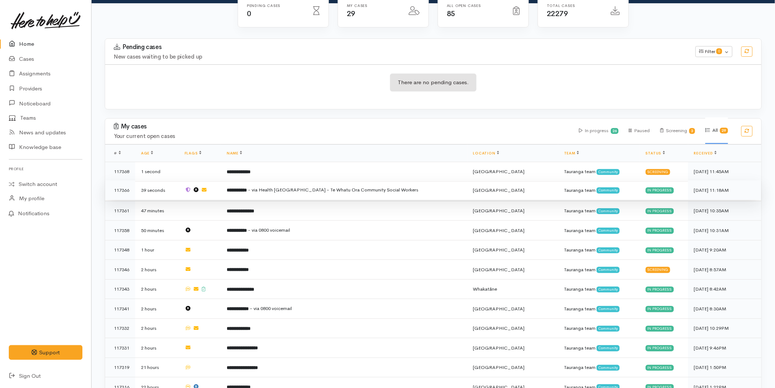
scroll to position [81, 0]
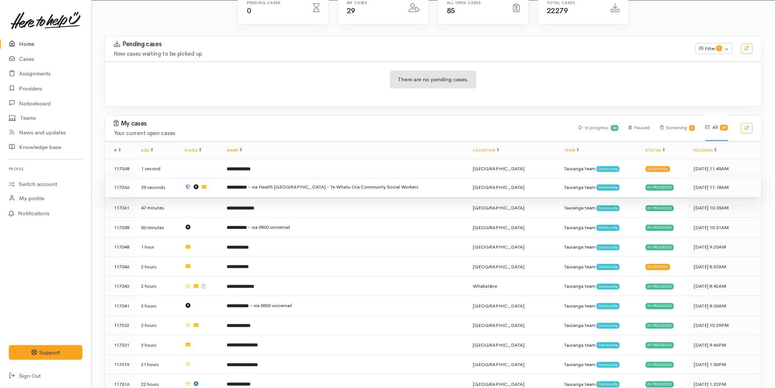
click at [255, 182] on td "**********" at bounding box center [344, 188] width 247 height 20
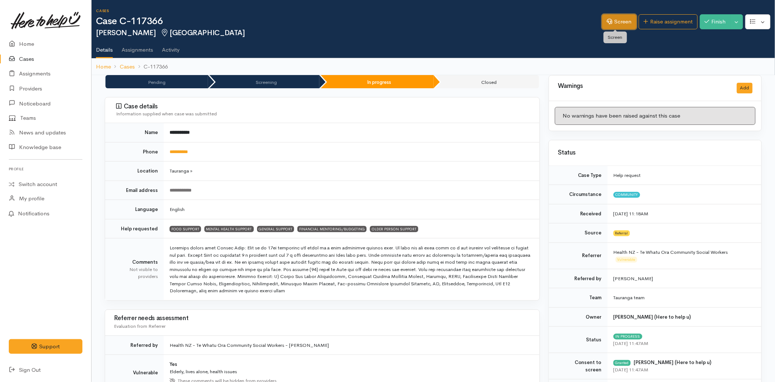
drag, startPoint x: 602, startPoint y: 20, endPoint x: 517, endPoint y: 73, distance: 101.1
click at [607, 20] on icon at bounding box center [609, 21] width 5 height 5
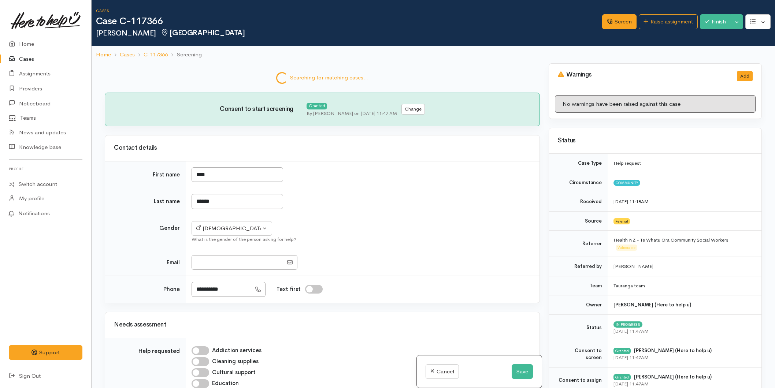
select select "6"
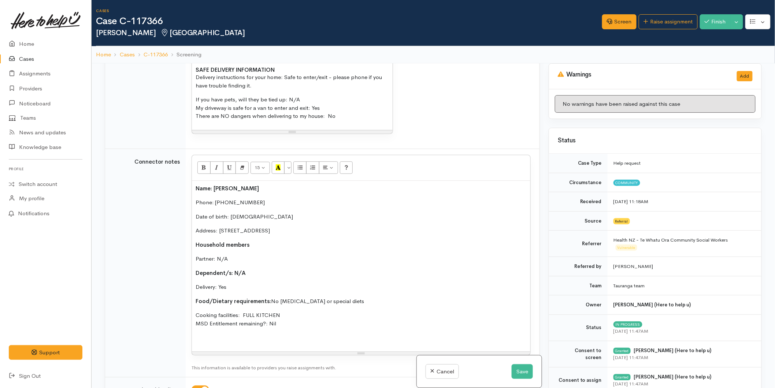
scroll to position [1011, 0]
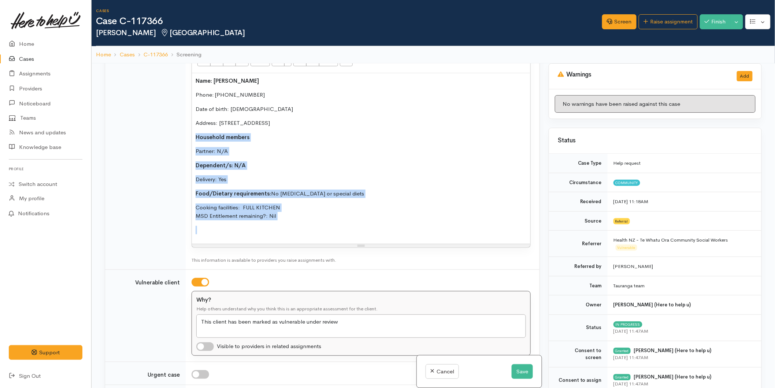
drag, startPoint x: 295, startPoint y: 220, endPoint x: 193, endPoint y: 134, distance: 132.9
click at [193, 134] on div "Name: [PERSON_NAME] Phone: [PHONE_NUMBER] Date of birth: [DEMOGRAPHIC_DATA] Add…" at bounding box center [361, 158] width 339 height 171
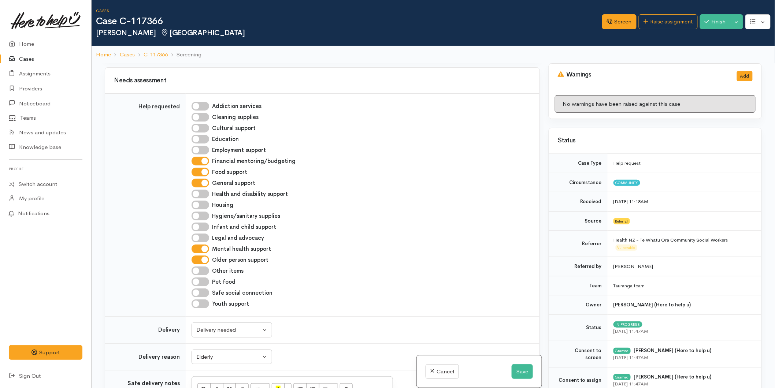
scroll to position [285, 0]
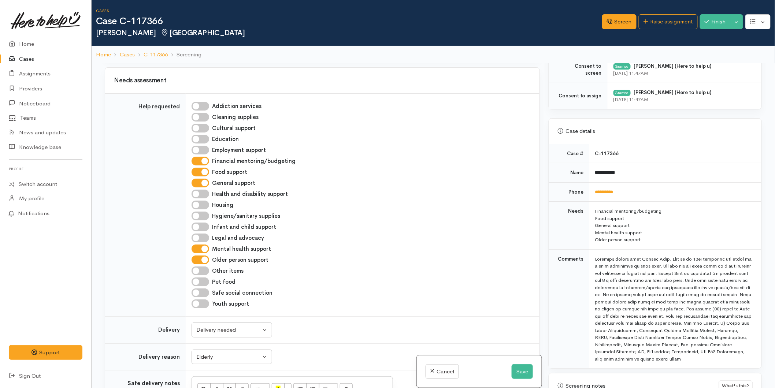
drag, startPoint x: 624, startPoint y: 368, endPoint x: 589, endPoint y: 259, distance: 114.0
click at [590, 259] on td at bounding box center [676, 309] width 172 height 119
copy div "Concerns raised from Vision West: [PERSON_NAME] is an [DEMOGRAPHIC_DATA] gentle…"
click at [517, 369] on button "Save" at bounding box center [522, 372] width 21 height 15
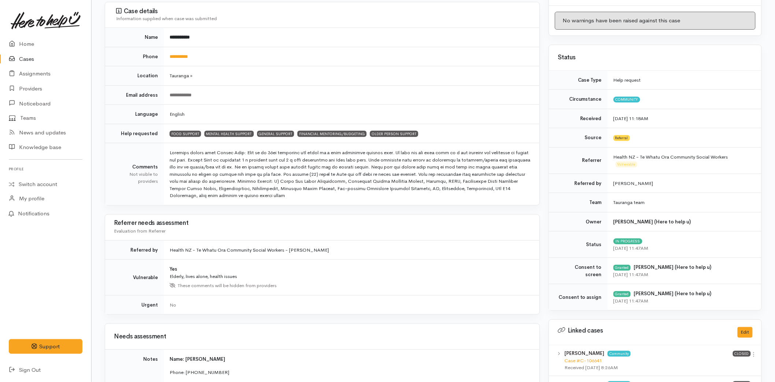
scroll to position [244, 0]
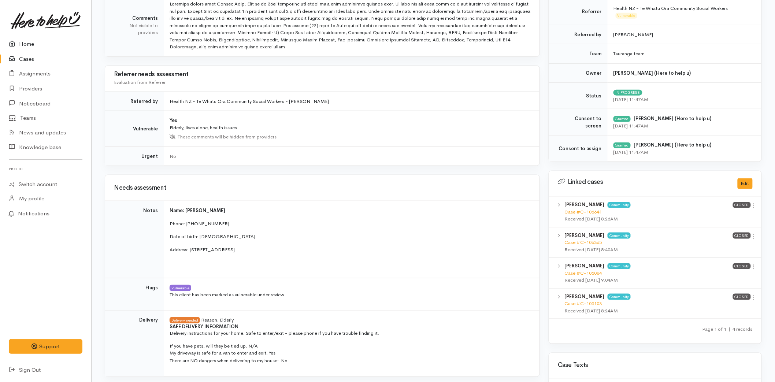
click at [33, 41] on link "Home" at bounding box center [45, 44] width 91 height 15
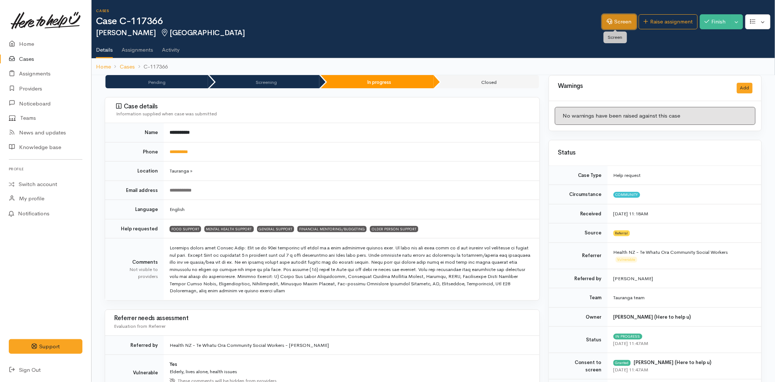
click at [624, 19] on link "Screen" at bounding box center [619, 21] width 34 height 15
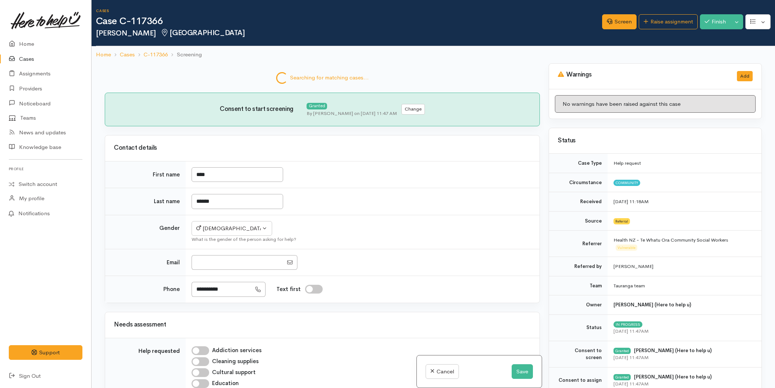
select select "6"
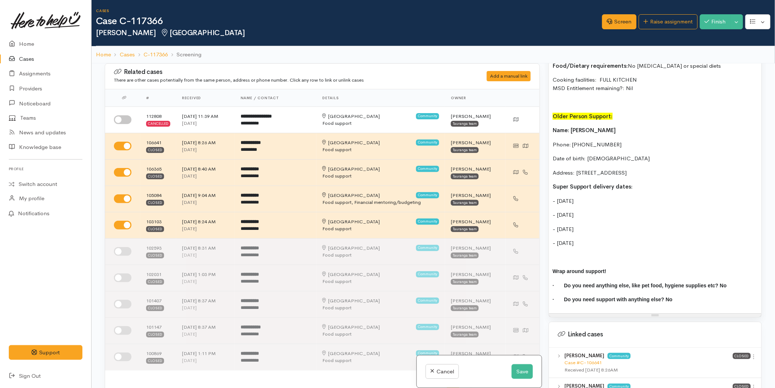
scroll to position [814, 0]
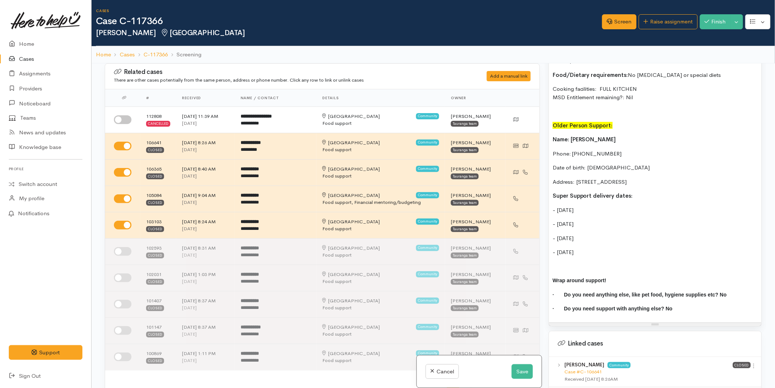
click at [564, 264] on p at bounding box center [655, 267] width 205 height 8
paste div
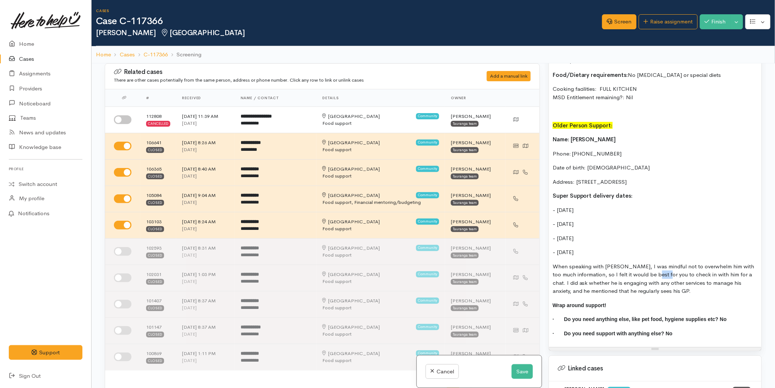
drag, startPoint x: 668, startPoint y: 273, endPoint x: 655, endPoint y: 274, distance: 12.8
click at [655, 274] on p "When speaking with Ross, I was mindful not to overwhelm him with too much infor…" at bounding box center [655, 279] width 205 height 33
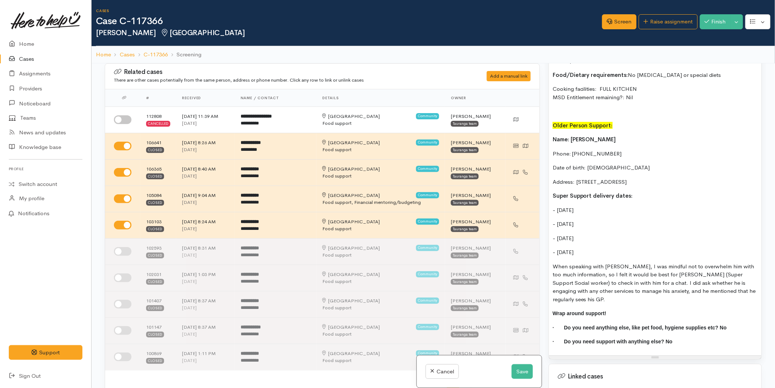
click at [660, 299] on div "Food Support: Super Support: Ross was referred via a hospital social worker who…" at bounding box center [655, 126] width 213 height 460
click at [610, 125] on b "Older Person Support:" at bounding box center [583, 125] width 60 height 7
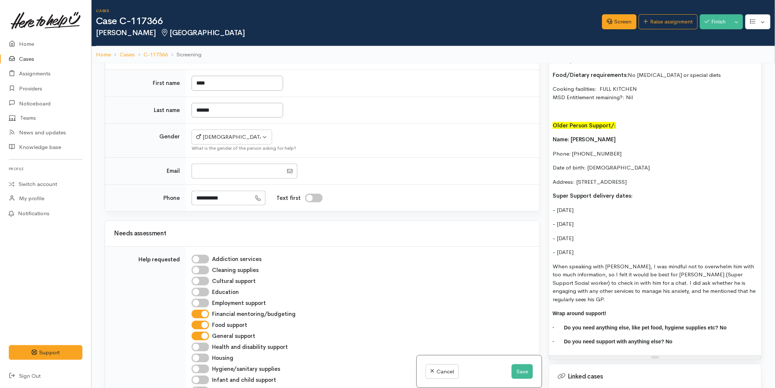
scroll to position [529, 0]
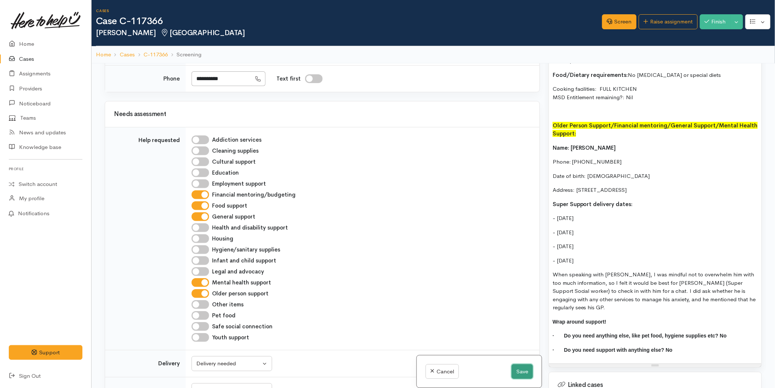
click at [512, 369] on button "Save" at bounding box center [522, 372] width 21 height 15
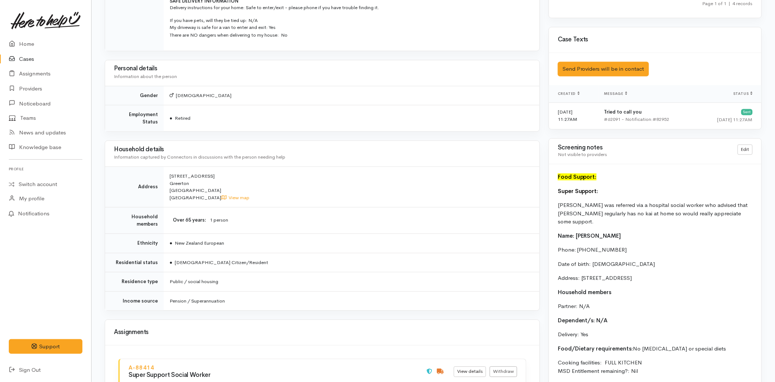
scroll to position [774, 0]
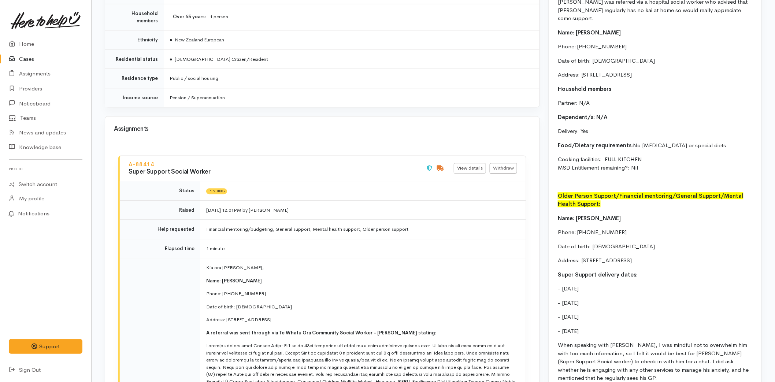
drag, startPoint x: 614, startPoint y: 325, endPoint x: 558, endPoint y: 280, distance: 71.2
click at [558, 280] on div "Food Support: Super Support: [PERSON_NAME] was referred via a hospital social w…" at bounding box center [655, 200] width 213 height 479
copy div "- [DATE] - [DATE] - [DATE] - [DATE]"
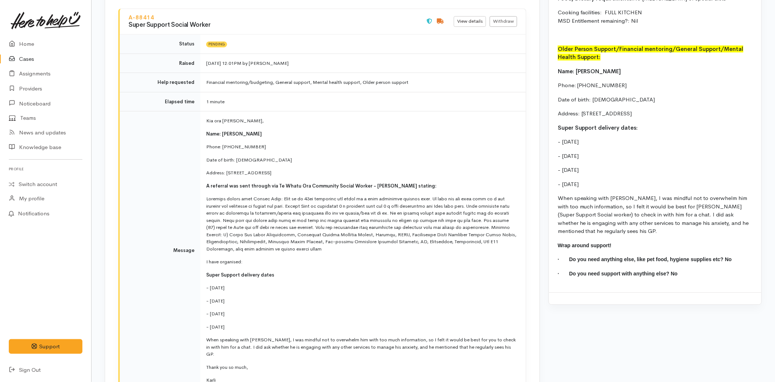
scroll to position [1024, 0]
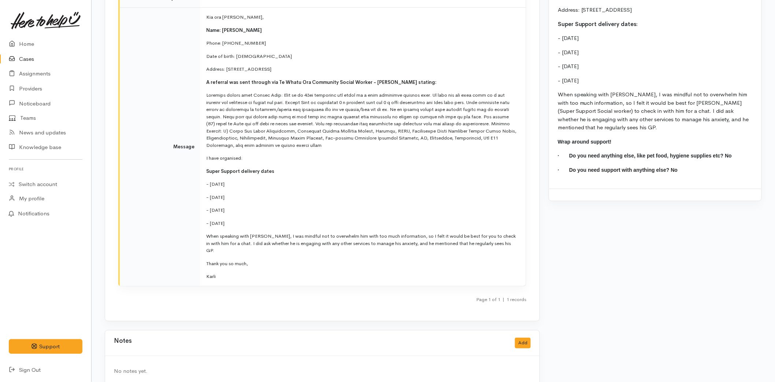
click at [525, 336] on div "Notes Add" at bounding box center [322, 343] width 417 height 15
click at [525, 338] on button "Add" at bounding box center [523, 343] width 16 height 11
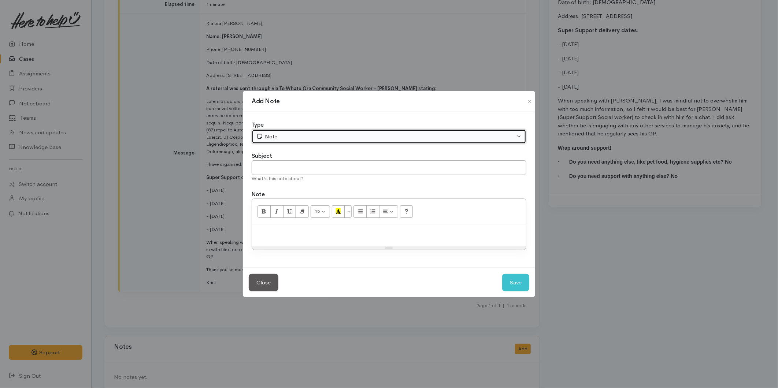
click at [290, 136] on div "Note" at bounding box center [386, 137] width 259 height 8
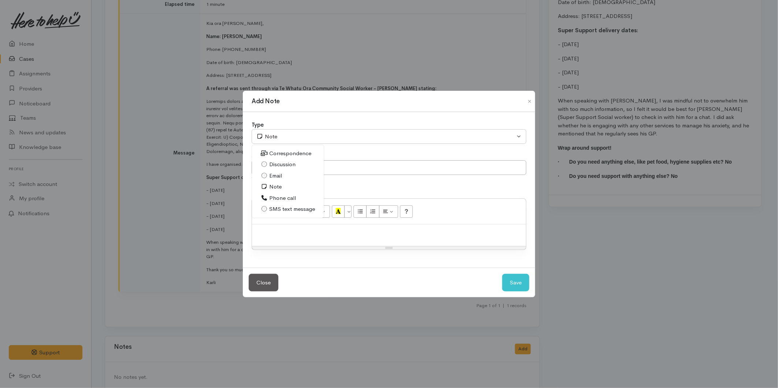
drag, startPoint x: 289, startPoint y: 210, endPoint x: 281, endPoint y: 185, distance: 26.1
click at [289, 210] on span "SMS text message" at bounding box center [292, 209] width 46 height 8
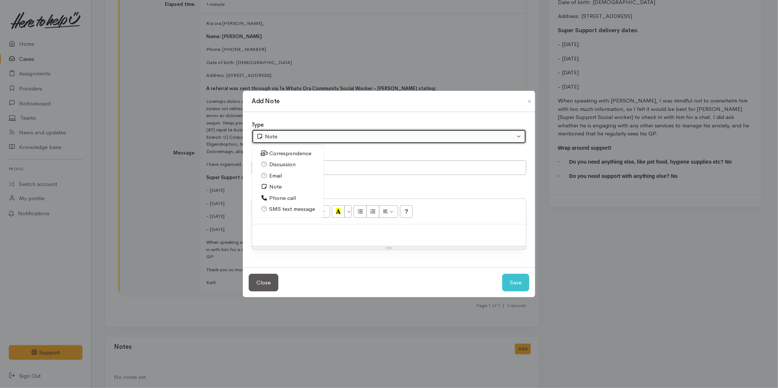
select select "5"
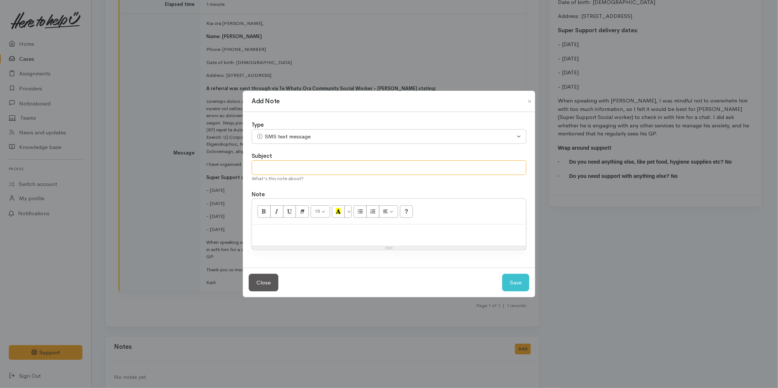
click at [283, 163] on input "text" at bounding box center [389, 168] width 275 height 15
type input "Provider details"
paste div
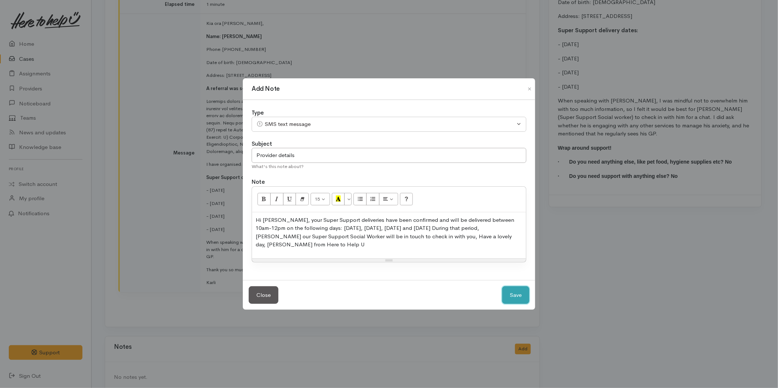
click at [520, 299] on button "Save" at bounding box center [515, 296] width 27 height 18
select select "1"
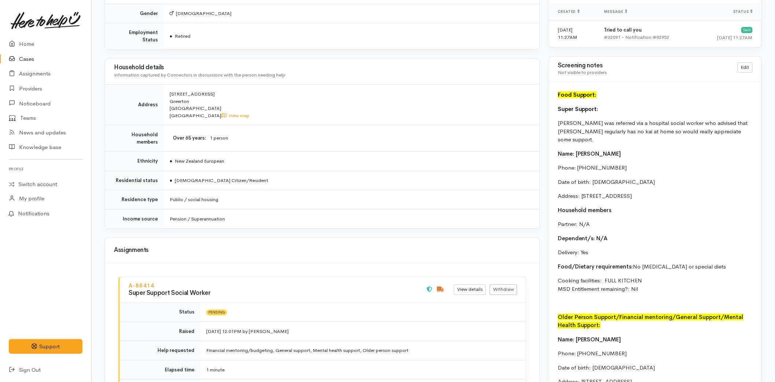
scroll to position [652, 0]
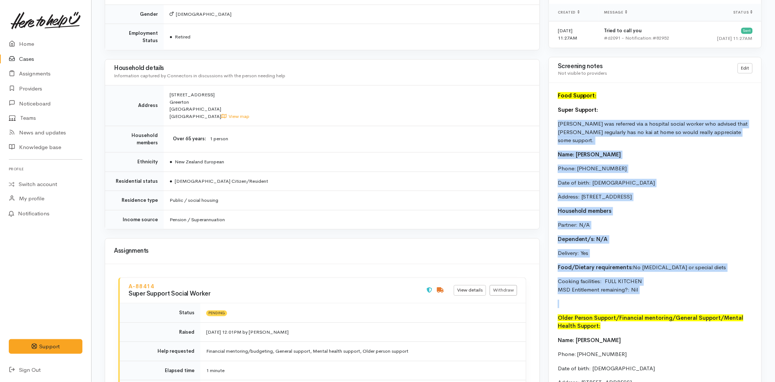
drag, startPoint x: 624, startPoint y: 277, endPoint x: 554, endPoint y: 125, distance: 167.9
click at [554, 124] on div "Food Support: Super Support: Ross was referred via a hospital social worker who…" at bounding box center [655, 322] width 213 height 479
copy div "Ross was referred via a hospital social worker who advised that Ross regularly …"
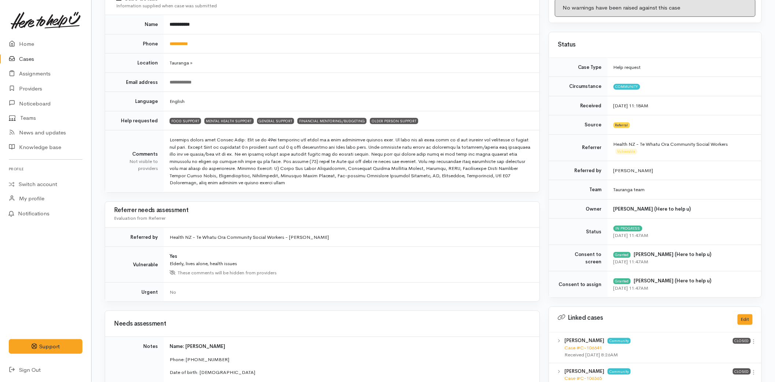
scroll to position [0, 0]
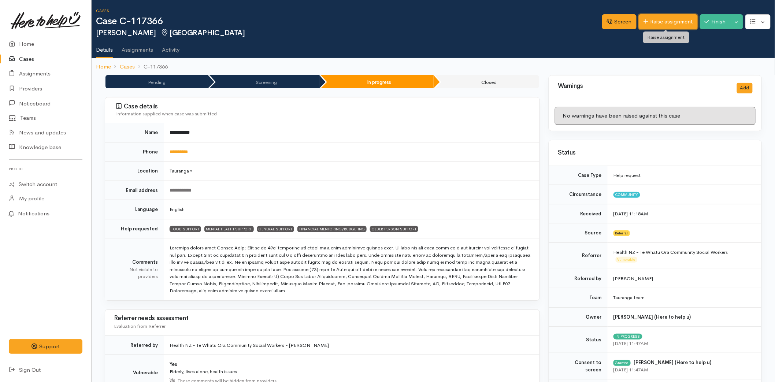
click at [666, 21] on link "Raise assignment" at bounding box center [668, 21] width 59 height 15
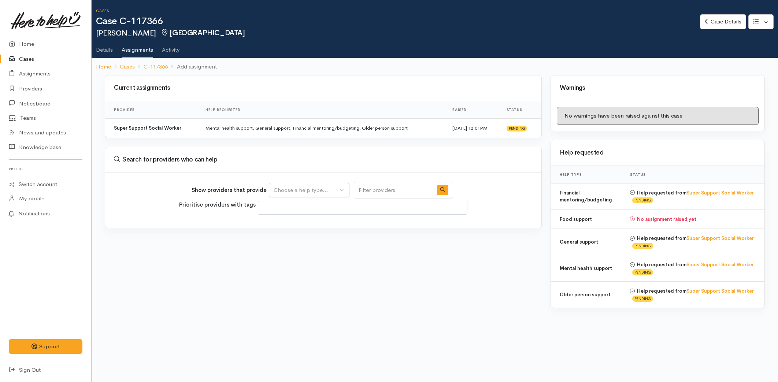
select select
click at [331, 191] on div "Choose a help type..." at bounding box center [306, 190] width 64 height 8
click at [301, 228] on span "Food support" at bounding box center [295, 225] width 34 height 8
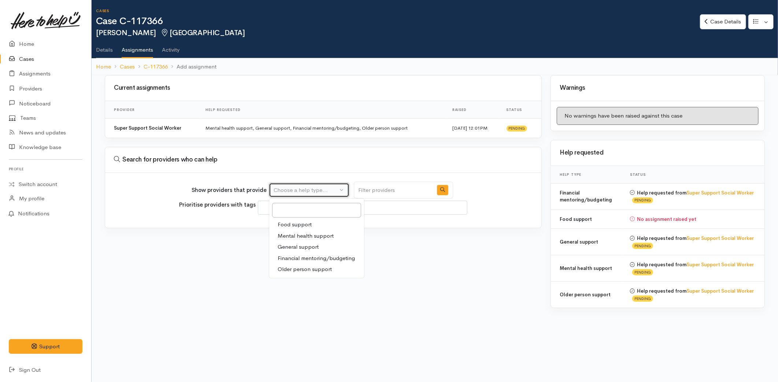
select select "3"
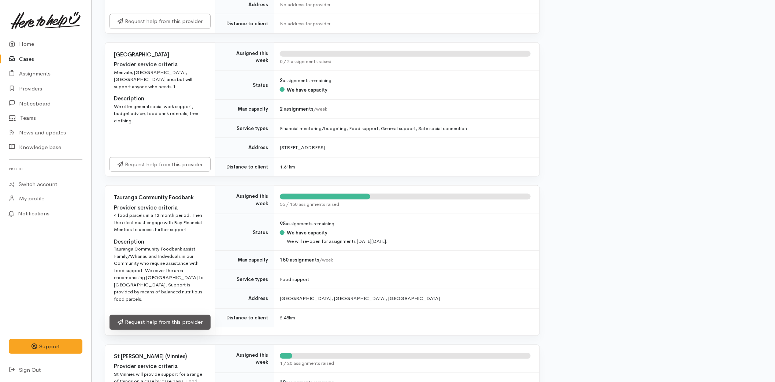
scroll to position [407, 0]
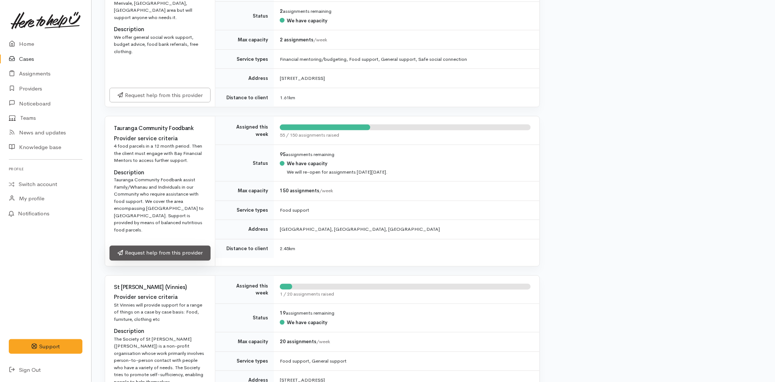
click at [170, 246] on link "Request help from this provider" at bounding box center [160, 253] width 101 height 15
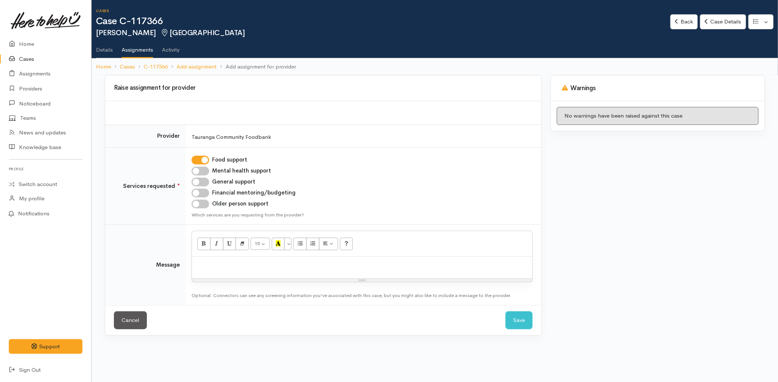
click at [243, 261] on p at bounding box center [362, 265] width 333 height 8
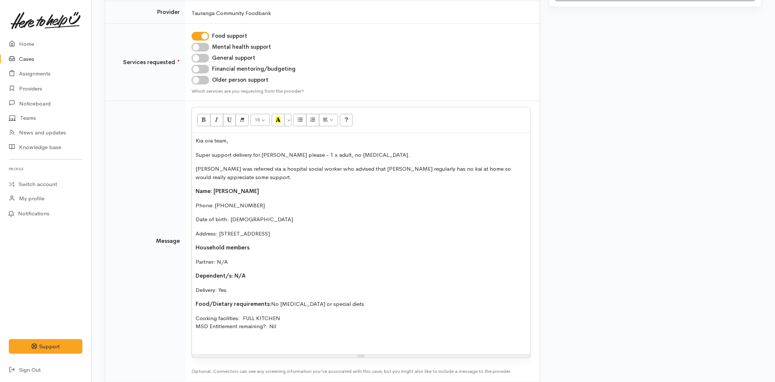
scroll to position [162, 0]
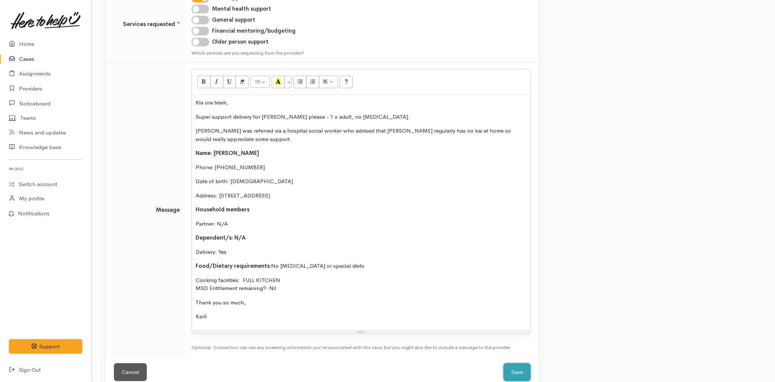
click at [508, 367] on button "Save" at bounding box center [517, 373] width 27 height 18
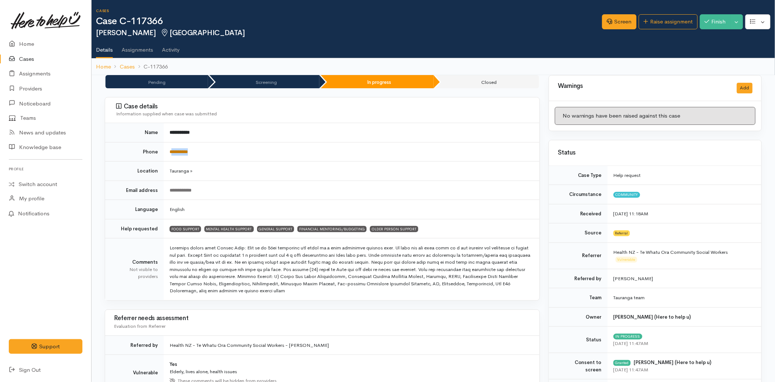
drag, startPoint x: 206, startPoint y: 151, endPoint x: 172, endPoint y: 150, distance: 34.1
click at [172, 150] on td "**********" at bounding box center [352, 151] width 376 height 19
copy link "*********"
click at [26, 47] on link "Home" at bounding box center [45, 44] width 91 height 15
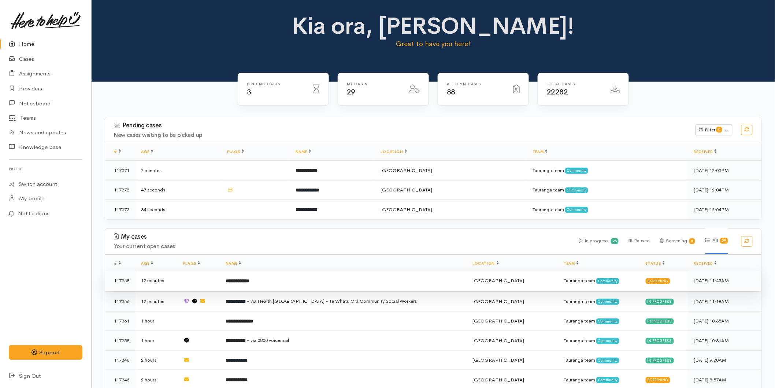
click at [250, 280] on b "**********" at bounding box center [238, 281] width 24 height 5
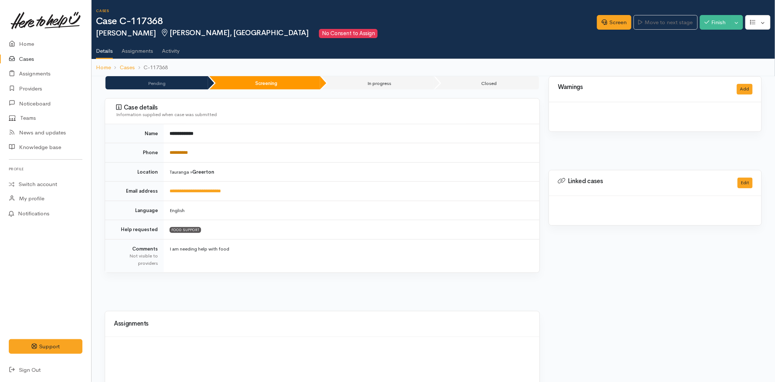
click at [181, 154] on link "**********" at bounding box center [179, 152] width 18 height 5
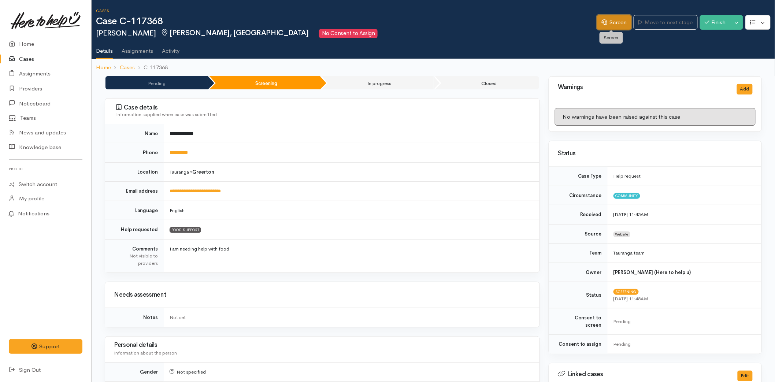
click at [625, 21] on link "Screen" at bounding box center [614, 22] width 34 height 15
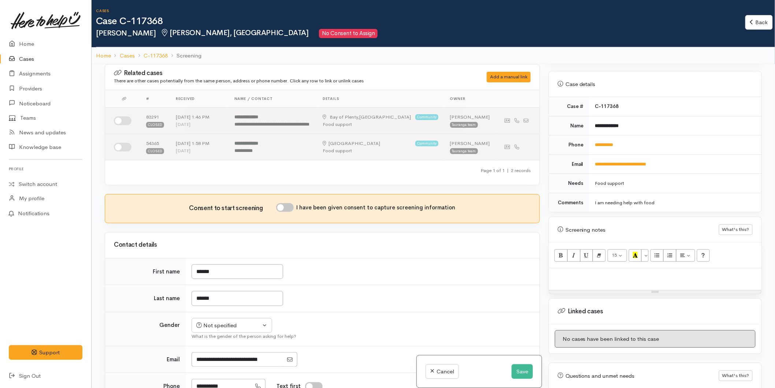
scroll to position [285, 0]
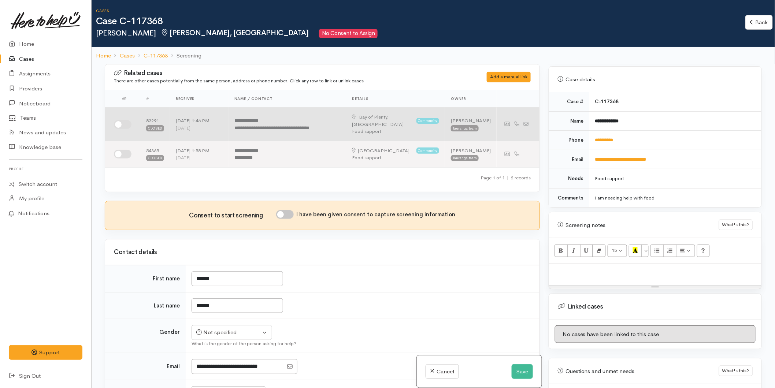
drag, startPoint x: 123, startPoint y: 121, endPoint x: 130, endPoint y: 137, distance: 17.6
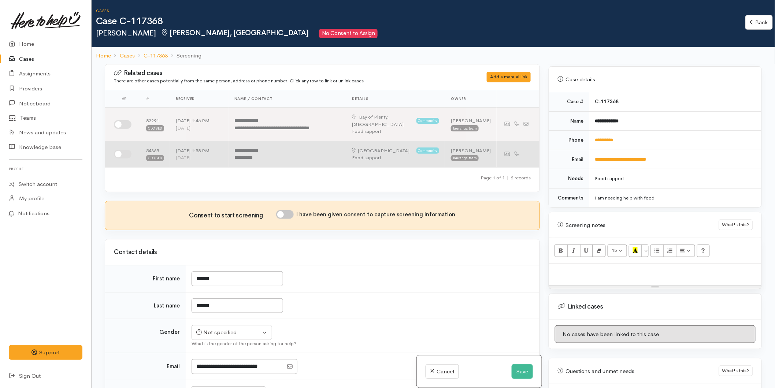
click at [123, 121] on input "checkbox" at bounding box center [123, 124] width 18 height 9
checkbox input "true"
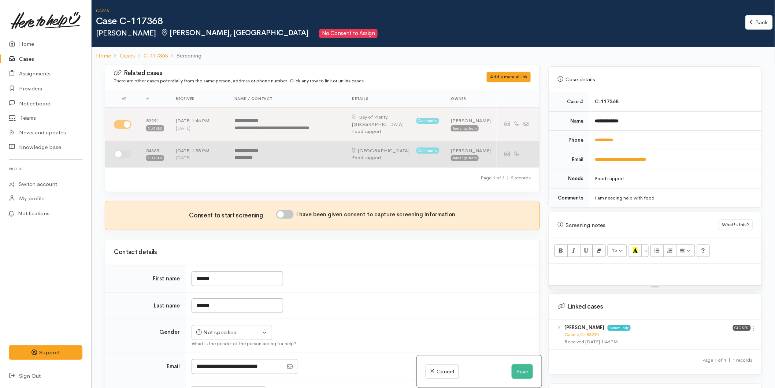
click at [124, 150] on input "checkbox" at bounding box center [123, 154] width 18 height 9
checkbox input "true"
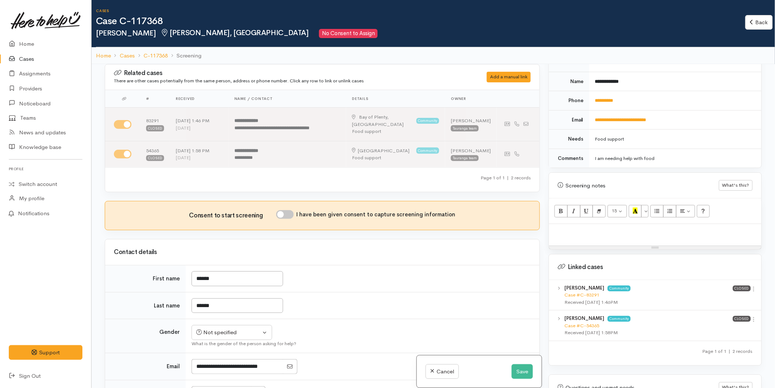
scroll to position [377, 0]
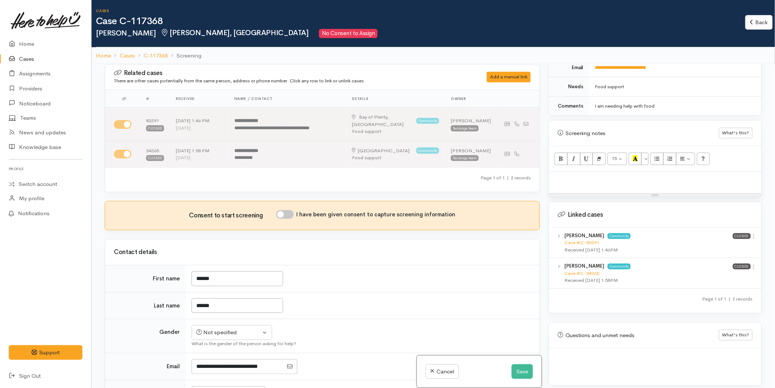
drag, startPoint x: 752, startPoint y: 230, endPoint x: 731, endPoint y: 240, distance: 22.9
click at [752, 234] on icon at bounding box center [754, 237] width 6 height 6
click at [726, 246] on link "View case" at bounding box center [728, 251] width 58 height 11
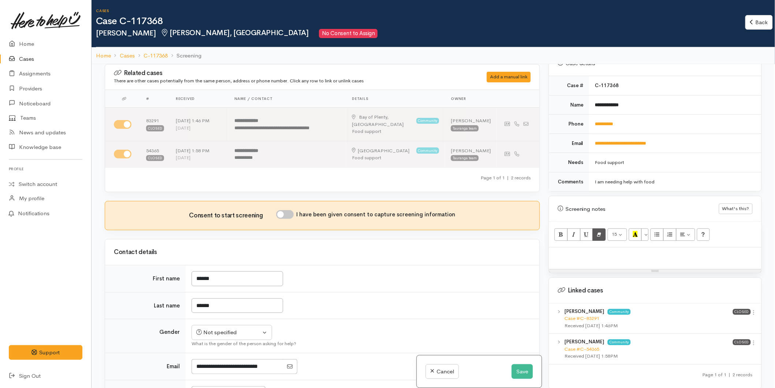
scroll to position [295, 0]
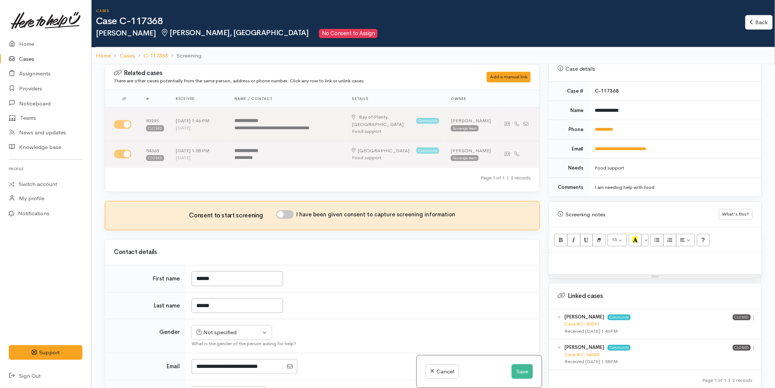
click at [572, 257] on p at bounding box center [655, 261] width 205 height 8
paste div
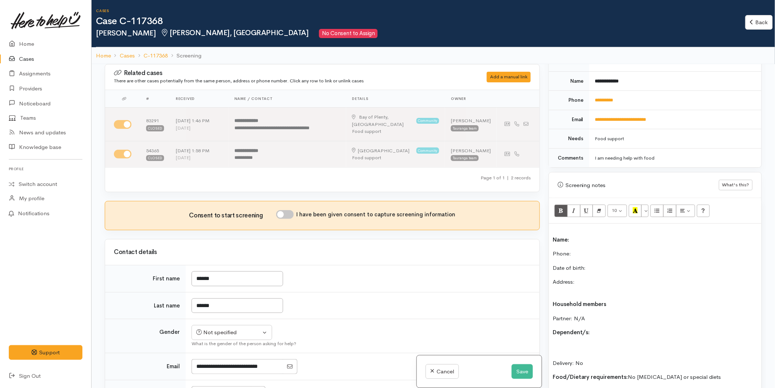
scroll to position [64, 0]
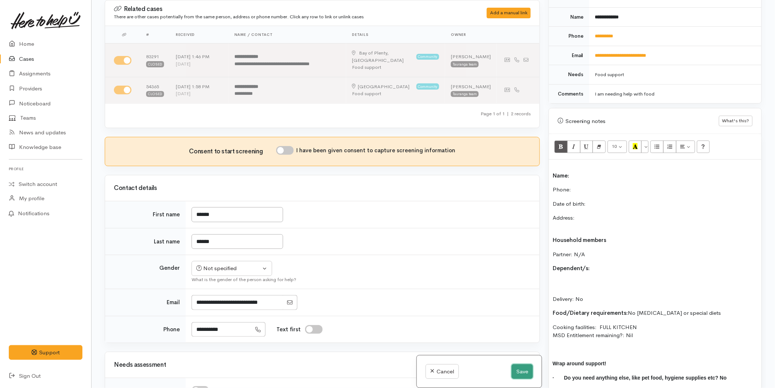
click at [519, 378] on button "Save" at bounding box center [522, 372] width 21 height 15
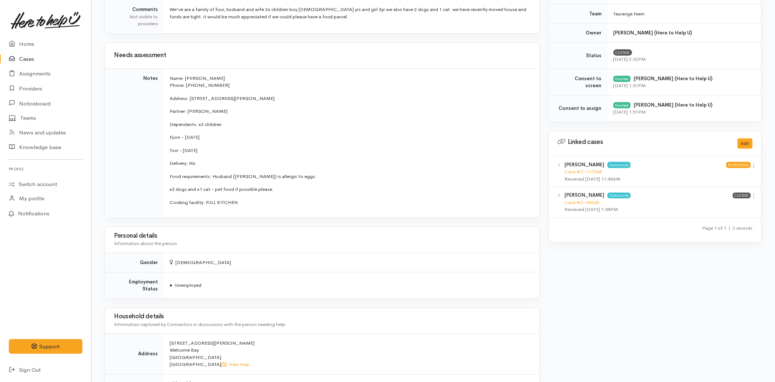
scroll to position [285, 0]
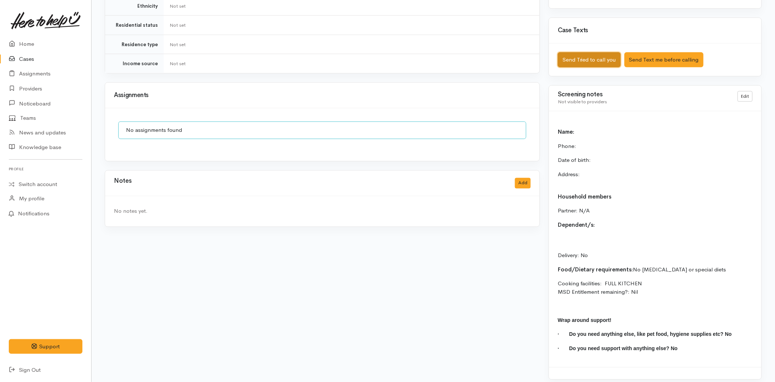
click at [566, 52] on button "Send Tried to call you" at bounding box center [589, 59] width 63 height 15
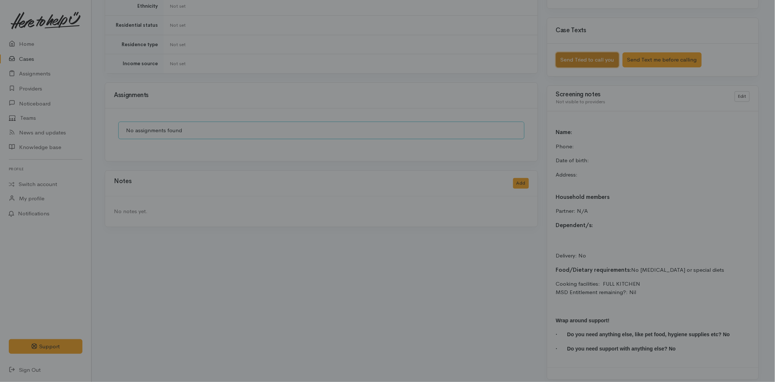
scroll to position [460, 0]
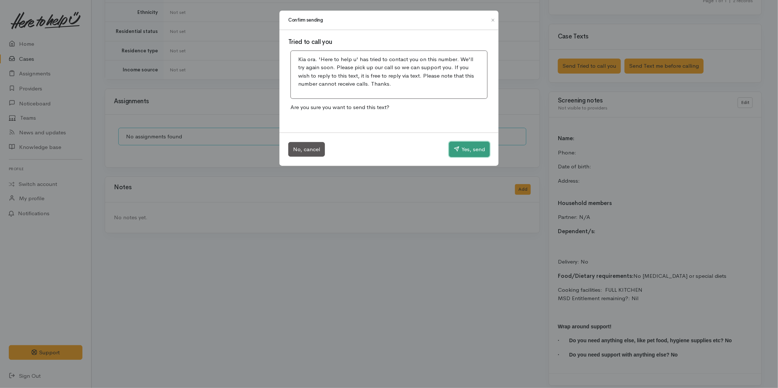
click at [464, 148] on button "Yes, send" at bounding box center [469, 149] width 41 height 15
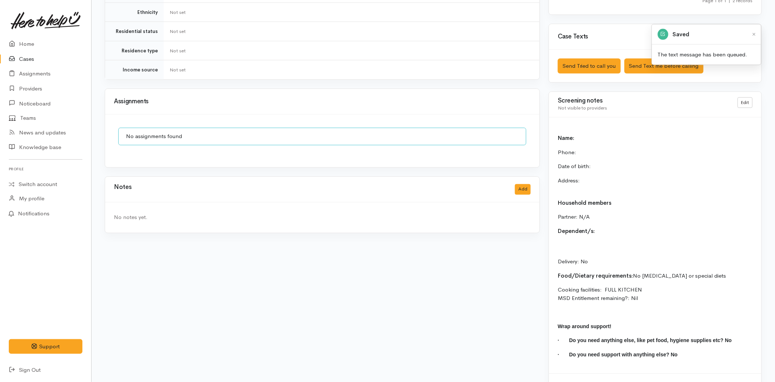
click at [34, 36] on link at bounding box center [46, 20] width 74 height 32
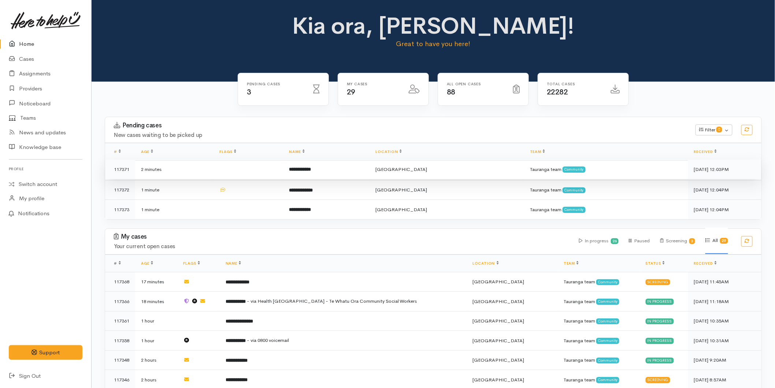
click at [283, 174] on td at bounding box center [249, 170] width 70 height 20
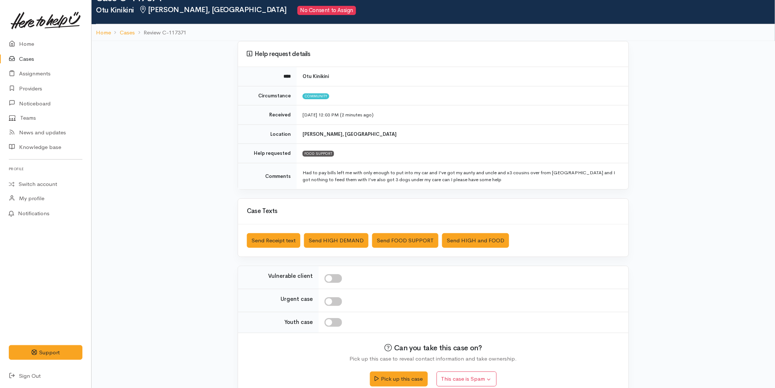
scroll to position [36, 0]
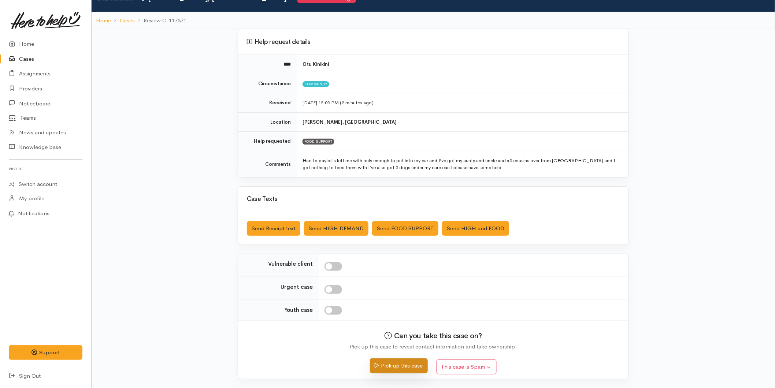
click at [398, 371] on button "Pick up this case" at bounding box center [399, 366] width 58 height 15
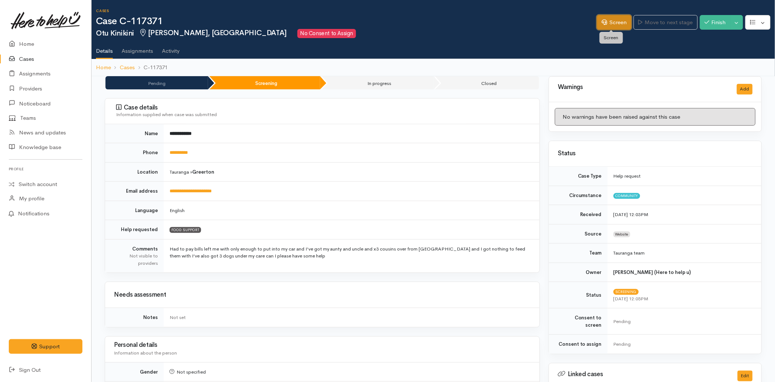
click at [617, 19] on link "Screen" at bounding box center [614, 22] width 34 height 15
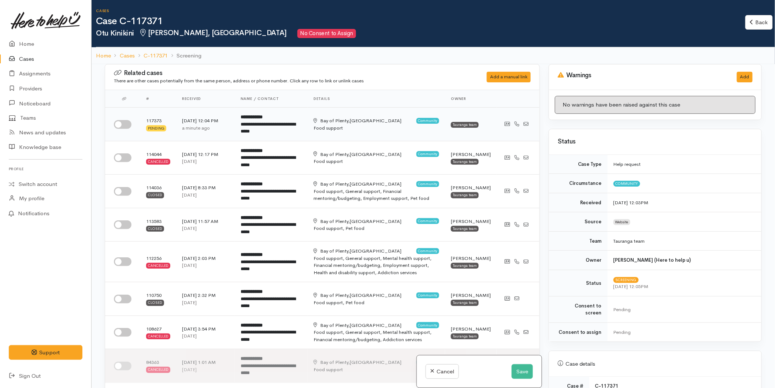
click at [118, 125] on input "checkbox" at bounding box center [123, 124] width 18 height 9
checkbox input "true"
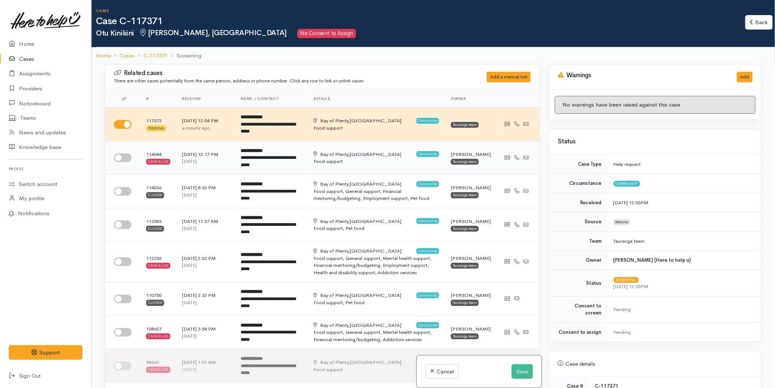
click at [124, 156] on input "checkbox" at bounding box center [123, 158] width 18 height 9
checkbox input "true"
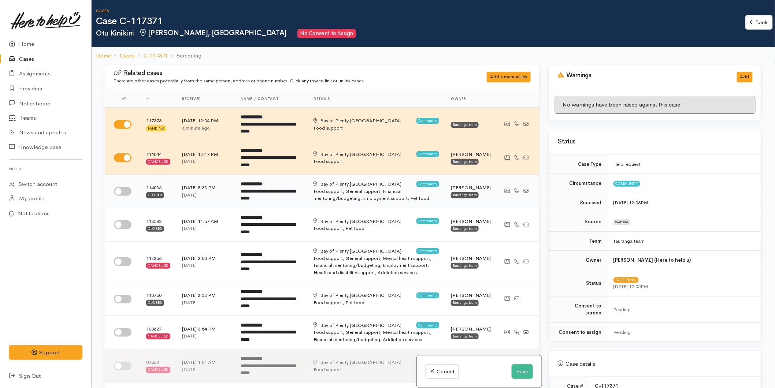
click at [121, 187] on input "checkbox" at bounding box center [123, 191] width 18 height 9
checkbox input "true"
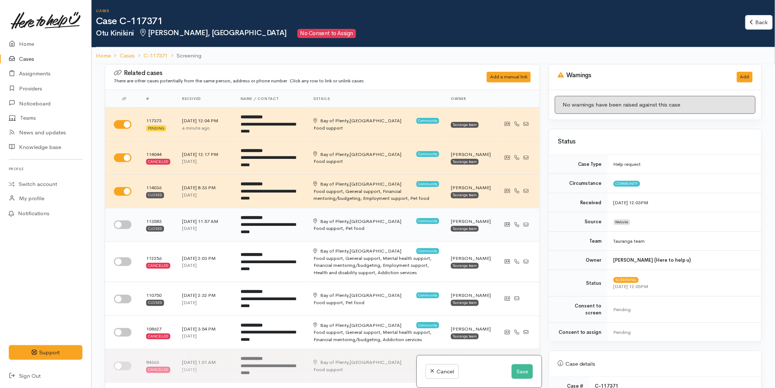
click at [123, 227] on input "checkbox" at bounding box center [123, 225] width 18 height 9
checkbox input "true"
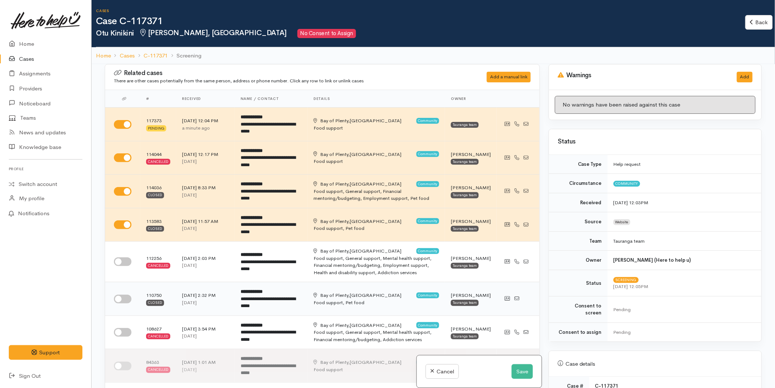
drag, startPoint x: 122, startPoint y: 260, endPoint x: 133, endPoint y: 294, distance: 35.1
click at [123, 263] on input "checkbox" at bounding box center [123, 262] width 18 height 9
checkbox input "true"
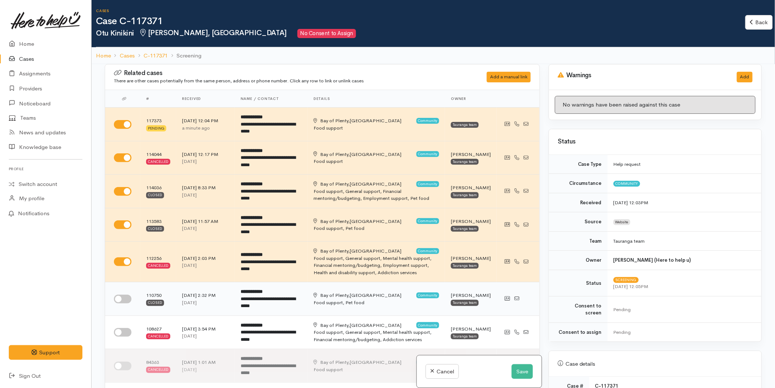
click at [126, 298] on input "checkbox" at bounding box center [123, 299] width 18 height 9
checkbox input "true"
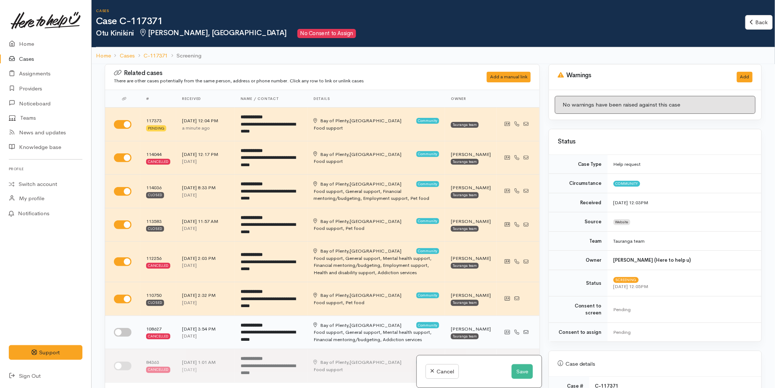
click at [119, 332] on input "checkbox" at bounding box center [123, 332] width 18 height 9
checkbox input "true"
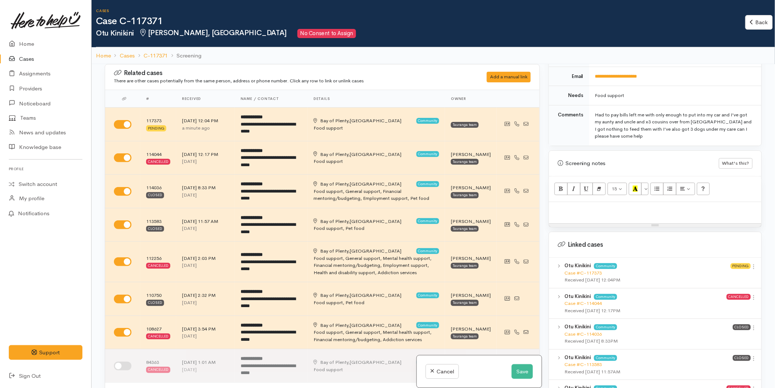
scroll to position [407, 0]
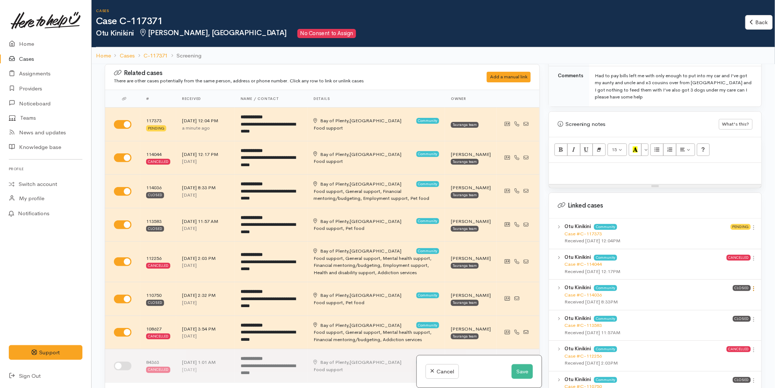
click at [751, 286] on icon at bounding box center [754, 289] width 6 height 6
click at [735, 298] on link "View case" at bounding box center [728, 303] width 58 height 11
click at [573, 167] on p at bounding box center [655, 171] width 205 height 8
paste div
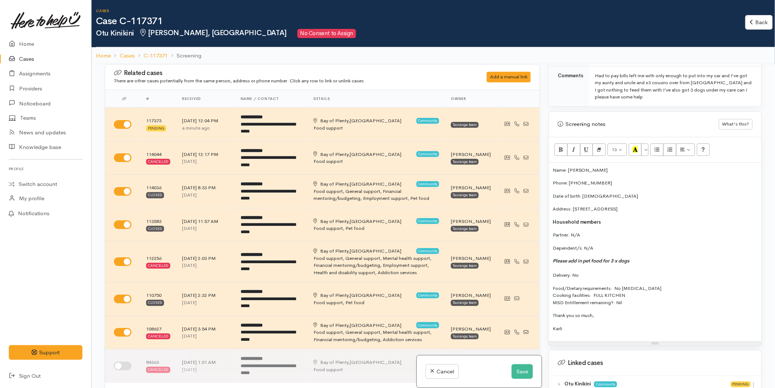
drag, startPoint x: 582, startPoint y: 325, endPoint x: 549, endPoint y: 150, distance: 178.0
click at [548, 150] on div "Warnings Add No warnings have been raised against this case Add Warning Title ●…" at bounding box center [656, 258] width 222 height 388
drag, startPoint x: 636, startPoint y: 312, endPoint x: 624, endPoint y: 317, distance: 12.5
click at [636, 312] on p "Thank you so much," at bounding box center [655, 315] width 205 height 7
click at [646, 146] on button "More Color" at bounding box center [645, 150] width 7 height 12
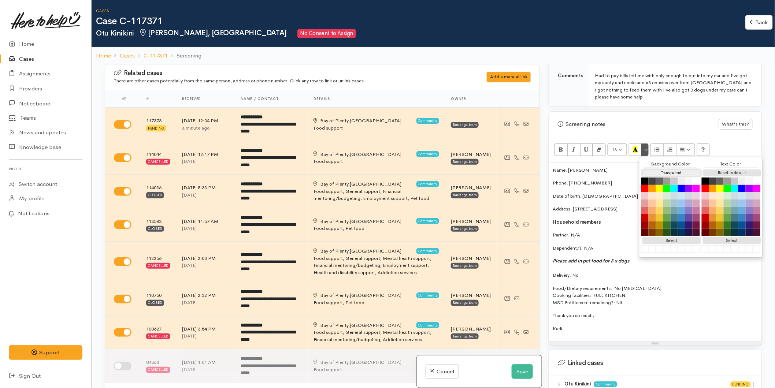
click at [670, 170] on button "Transparent" at bounding box center [672, 173] width 59 height 7
click at [521, 372] on button "Save" at bounding box center [522, 372] width 21 height 15
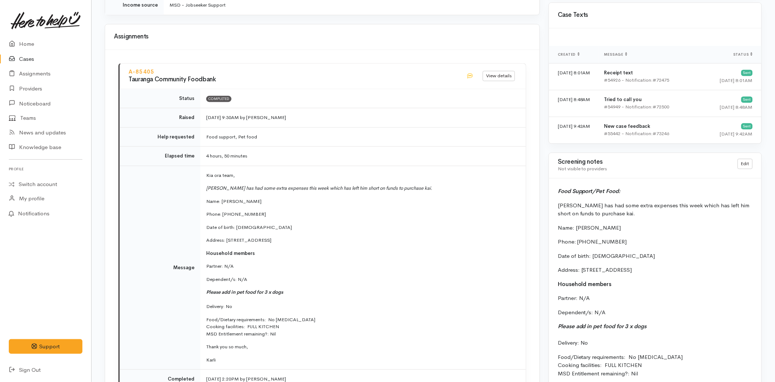
scroll to position [611, 0]
drag, startPoint x: 240, startPoint y: 351, endPoint x: 204, endPoint y: 192, distance: 163.0
click at [204, 192] on td "Kia ora team, Otu has had some extra expenses this week which has left him shor…" at bounding box center [363, 267] width 326 height 204
copy td "Name: Otu Kinikini Phone: 0211283738 Date of birth: 30/09/2003 Address: 4 Dunro…"
click at [26, 47] on link "Home" at bounding box center [45, 44] width 91 height 15
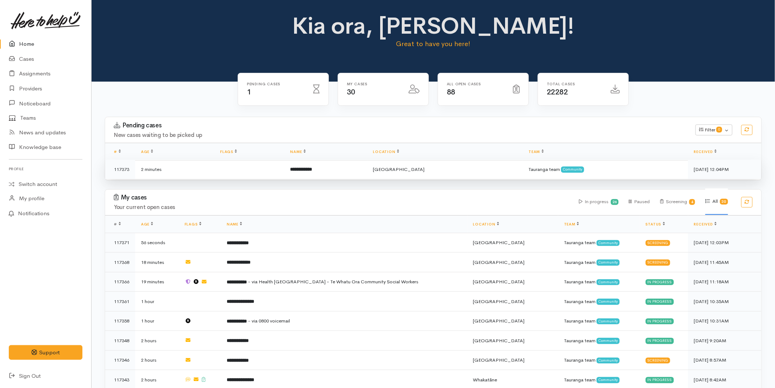
click at [270, 170] on td at bounding box center [249, 169] width 70 height 19
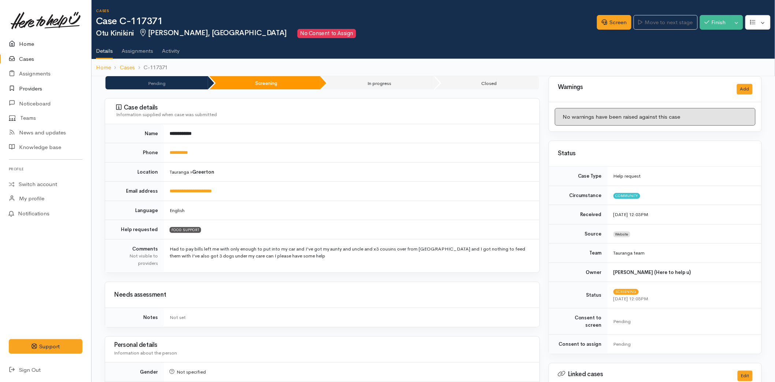
drag, startPoint x: 26, startPoint y: 43, endPoint x: 74, endPoint y: 83, distance: 62.5
click at [26, 43] on link "Home" at bounding box center [45, 44] width 91 height 15
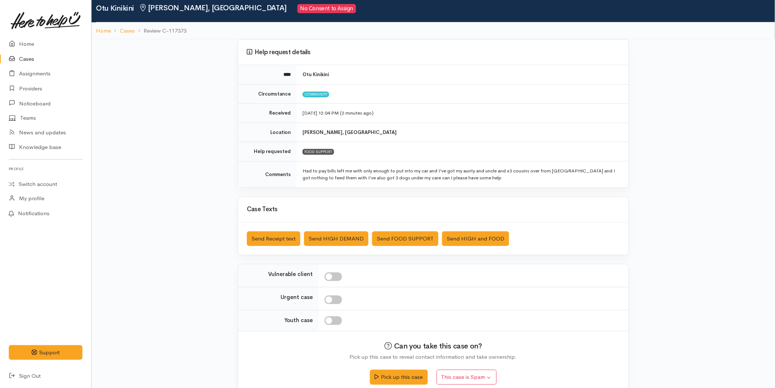
scroll to position [36, 0]
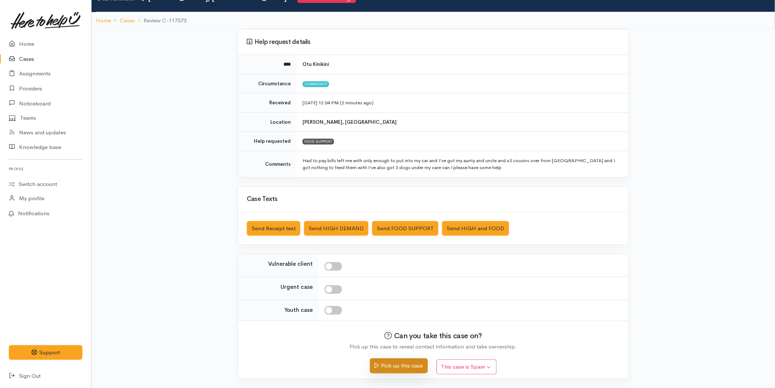
click at [395, 364] on button "Pick up this case" at bounding box center [399, 366] width 58 height 15
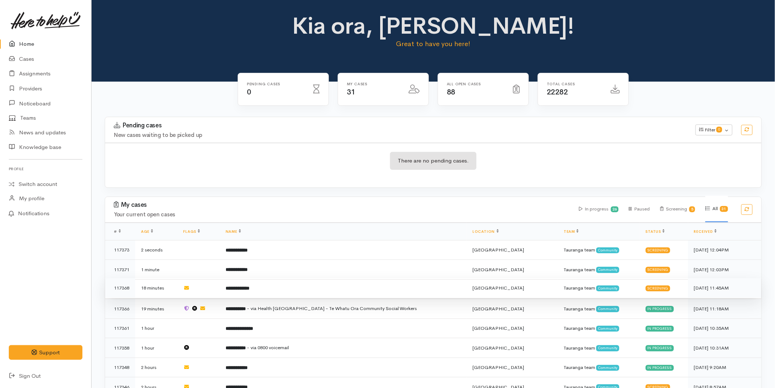
click at [247, 288] on b "**********" at bounding box center [238, 288] width 24 height 5
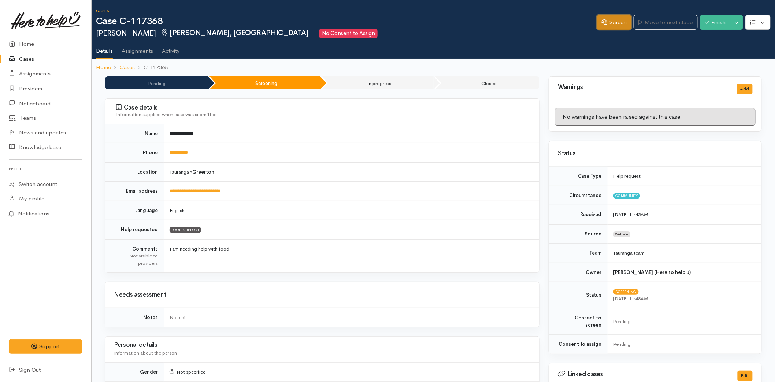
click at [613, 27] on link "Screen" at bounding box center [614, 22] width 34 height 15
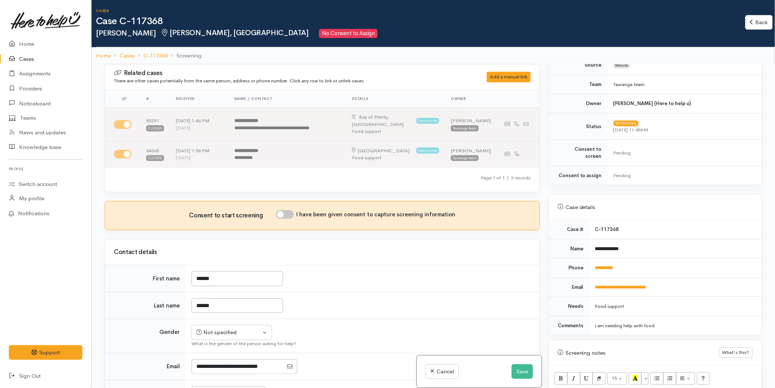
scroll to position [163, 0]
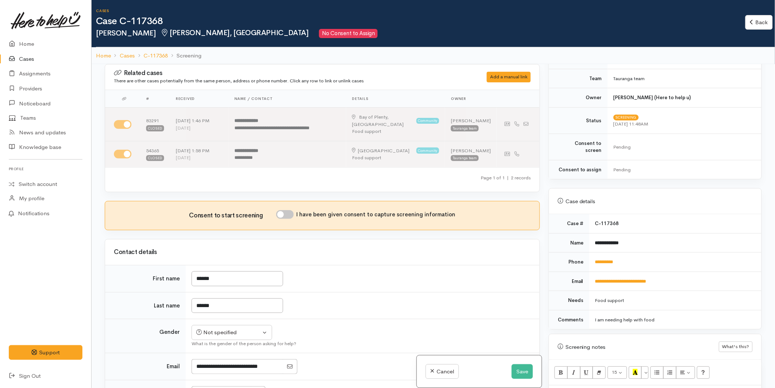
click at [287, 210] on input "I have been given consent to capture screening information" at bounding box center [285, 214] width 18 height 9
checkbox input "true"
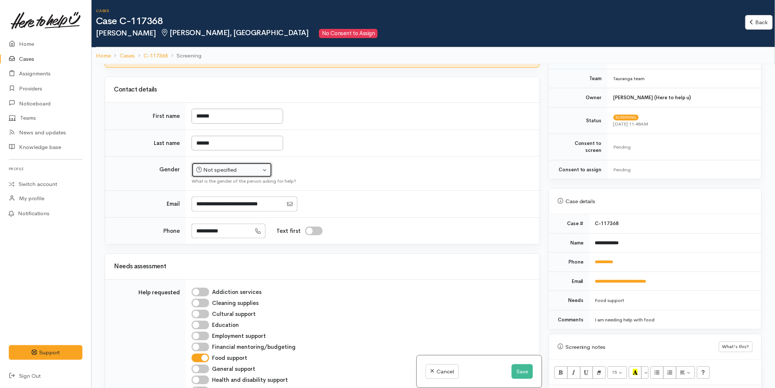
click at [215, 166] on div "Not specified" at bounding box center [228, 170] width 64 height 8
click at [211, 205] on span "Female" at bounding box center [237, 209] width 63 height 8
select select "Female"
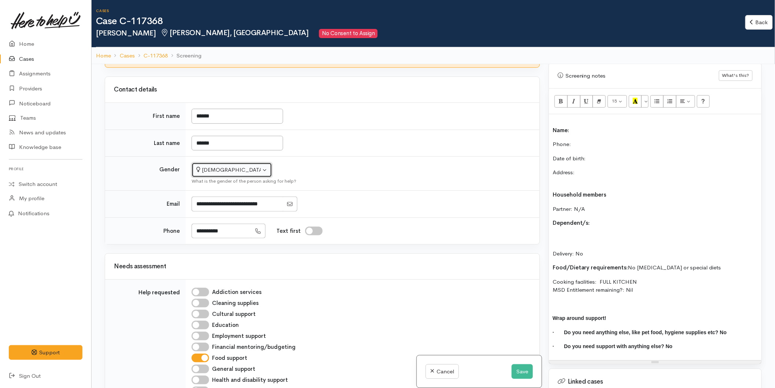
scroll to position [366, 0]
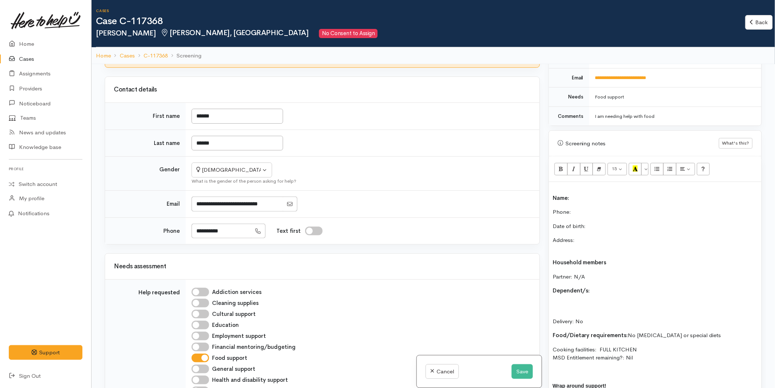
click at [593, 222] on p "Date of birth:" at bounding box center [655, 226] width 205 height 8
click at [589, 208] on p "Phone:" at bounding box center [655, 212] width 205 height 8
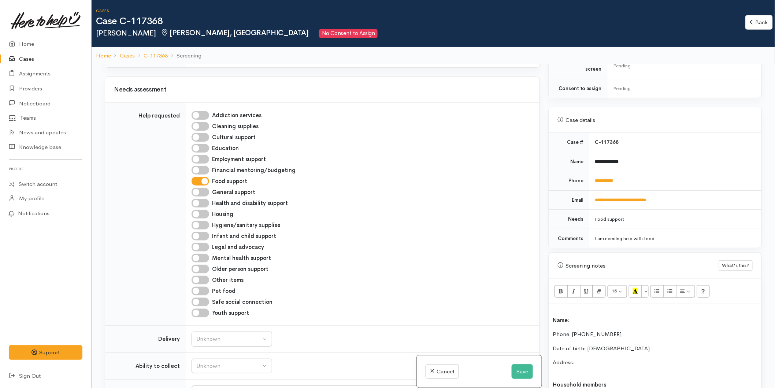
scroll to position [489, 0]
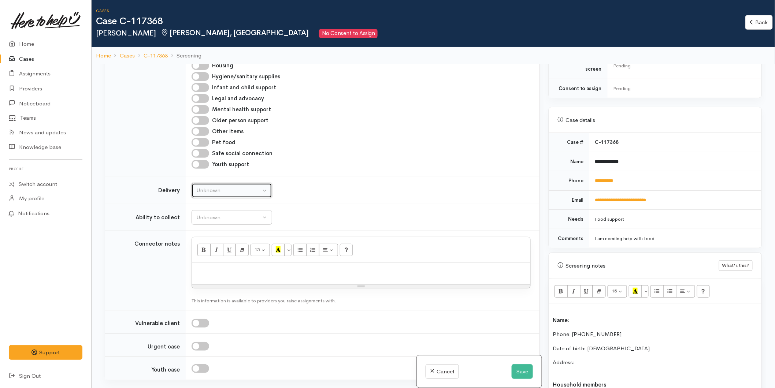
click at [211, 190] on button "Unknown" at bounding box center [232, 190] width 81 height 15
click at [202, 255] on span "No" at bounding box center [205, 259] width 8 height 8
select select "1"
click at [211, 214] on div "Unknown" at bounding box center [228, 218] width 64 height 8
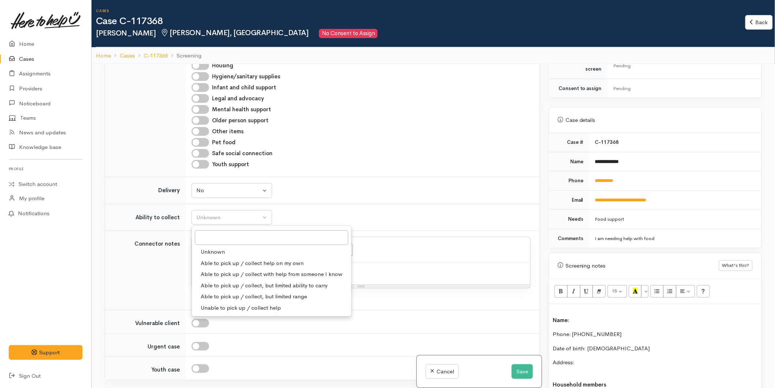
click at [217, 259] on span "Able to pick up / collect help on my own" at bounding box center [252, 263] width 103 height 8
select select "2"
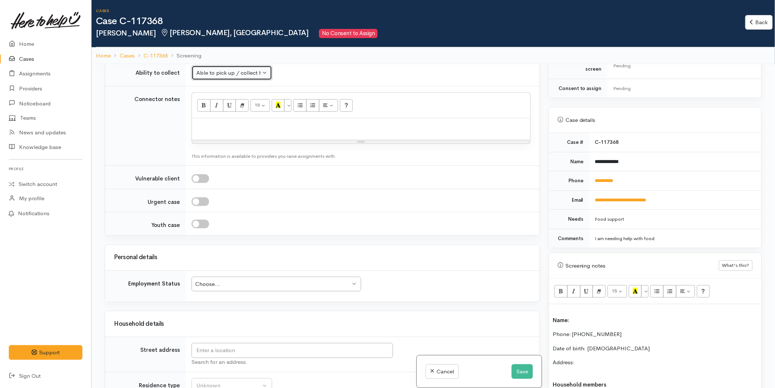
scroll to position [733, 0]
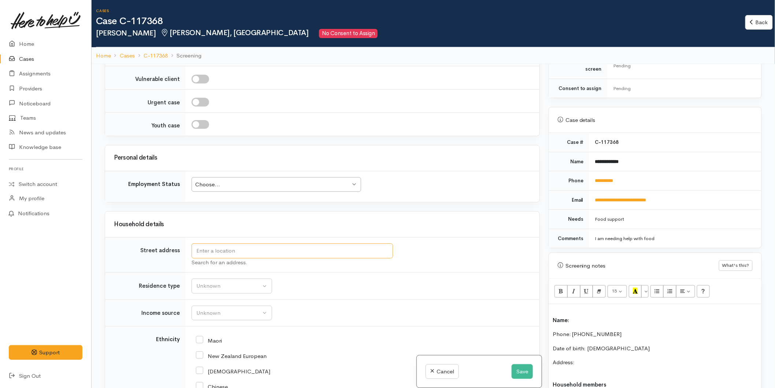
click at [213, 246] on input "text" at bounding box center [293, 251] width 202 height 15
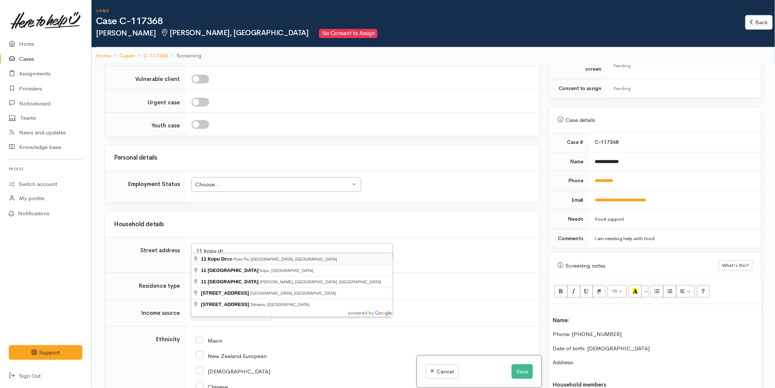
type input "11 Kopu Drive, Pyes Pa, Tauranga, New Zealand"
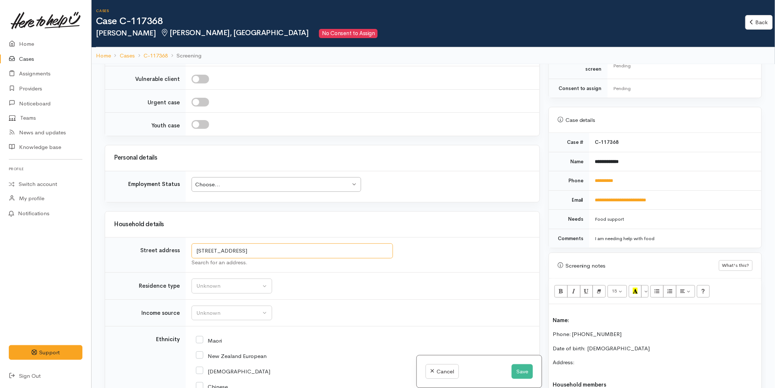
drag, startPoint x: 126, startPoint y: 231, endPoint x: 180, endPoint y: 240, distance: 54.3
click at [581, 359] on p "Address:" at bounding box center [655, 367] width 205 height 16
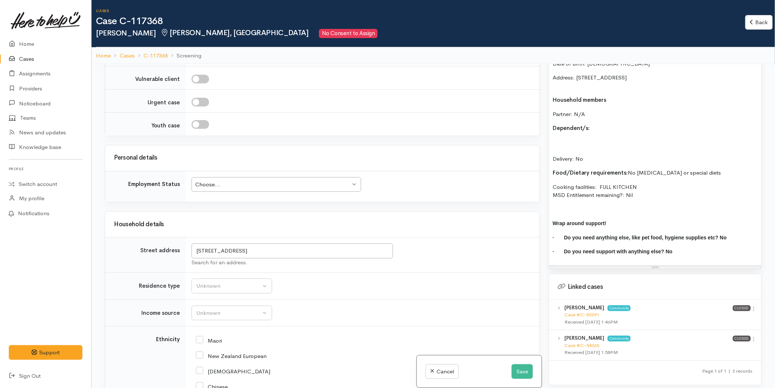
drag, startPoint x: 753, startPoint y: 303, endPoint x: 739, endPoint y: 308, distance: 14.8
click at [753, 306] on icon at bounding box center [754, 309] width 6 height 6
click at [722, 318] on link "View case" at bounding box center [728, 323] width 58 height 11
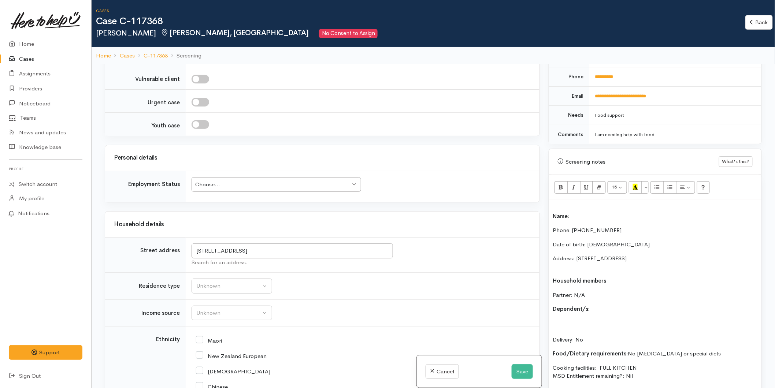
scroll to position [325, 0]
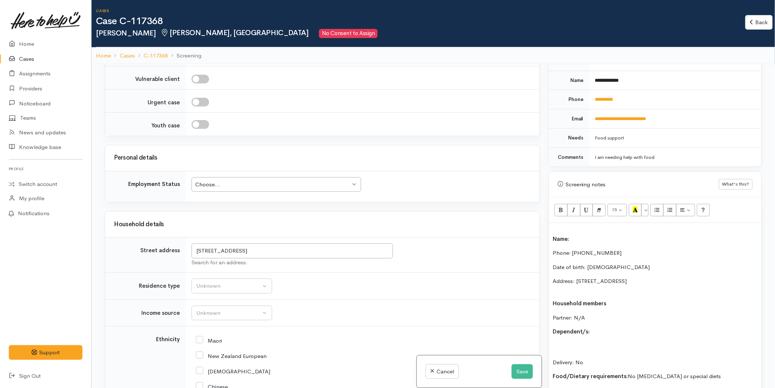
click at [195, 177] on div "Choose... Choose..." at bounding box center [277, 184] width 170 height 15
click at [221, 183] on div "Choose..." at bounding box center [272, 185] width 155 height 8
click at [213, 282] on div "Unknown" at bounding box center [228, 286] width 64 height 8
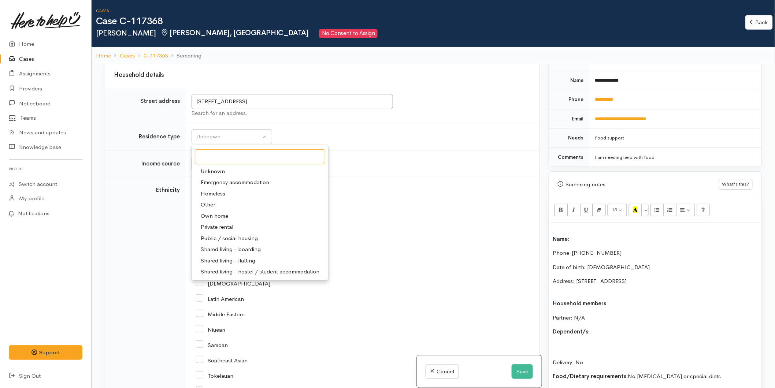
scroll to position [896, 0]
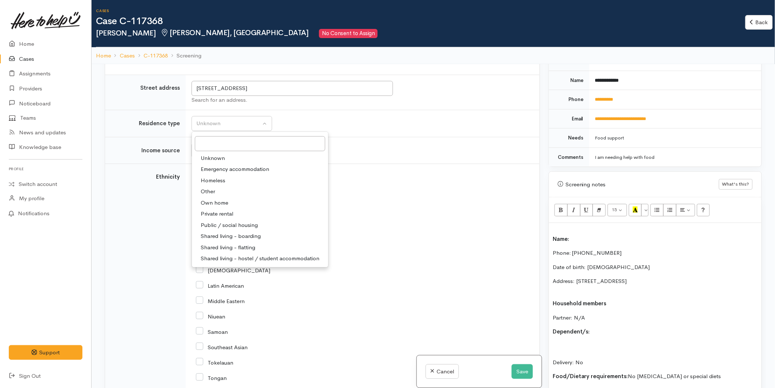
click at [389, 140] on td "Unknown ACC Maternity leave MSD - Away from Home Allowance MSD - Child Disabili…" at bounding box center [363, 150] width 354 height 27
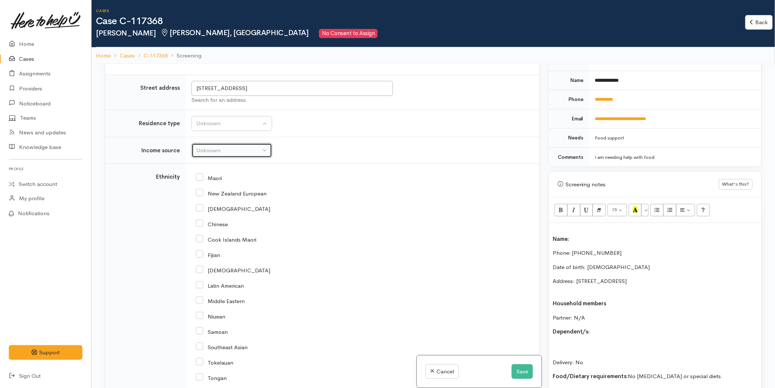
drag, startPoint x: 220, startPoint y: 145, endPoint x: 222, endPoint y: 151, distance: 6.1
click at [220, 147] on div "Unknown" at bounding box center [228, 151] width 64 height 8
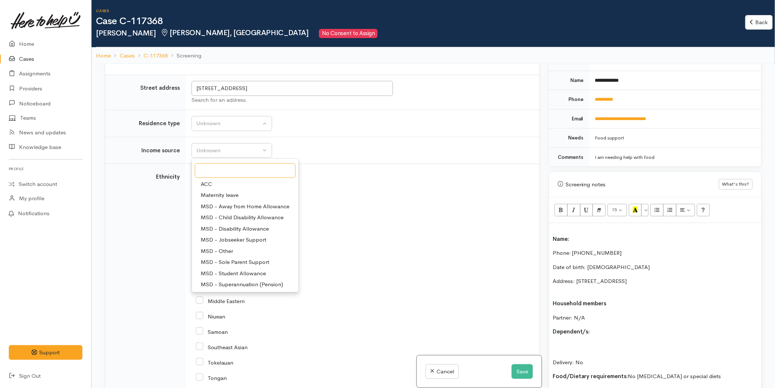
scroll to position [0, 0]
click at [217, 119] on div "Unknown" at bounding box center [228, 123] width 64 height 8
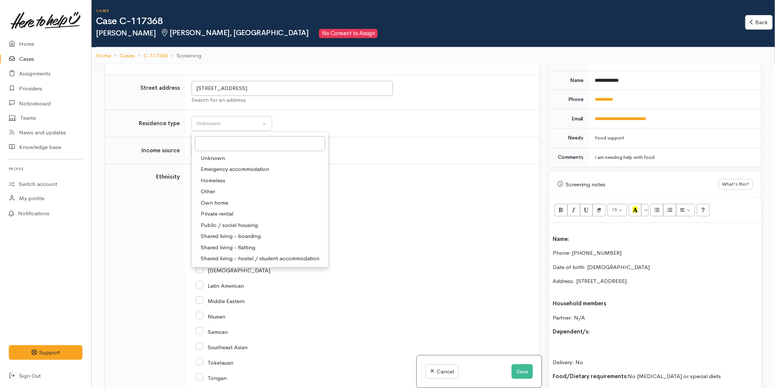
click at [218, 210] on span "Private rental" at bounding box center [217, 214] width 33 height 8
select select "2"
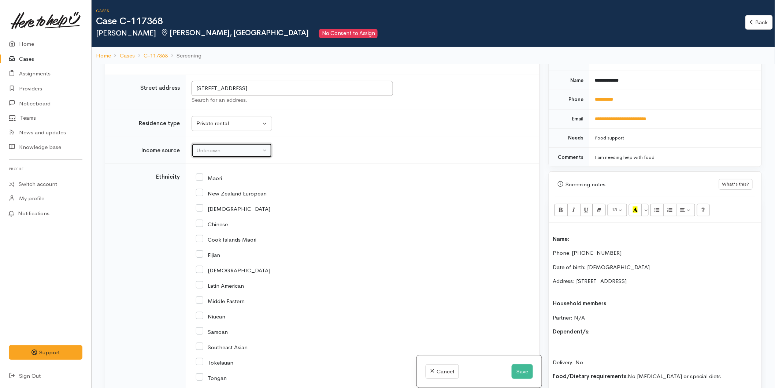
click at [215, 147] on div "Unknown" at bounding box center [228, 151] width 64 height 8
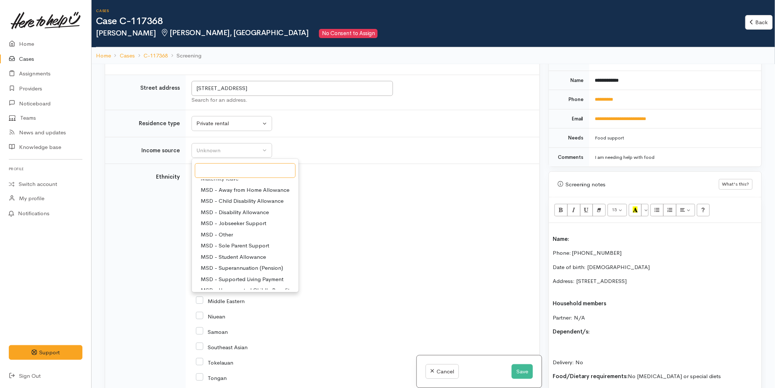
scroll to position [114, 0]
click at [218, 235] on span "Paid employment" at bounding box center [222, 239] width 43 height 8
select select "1"
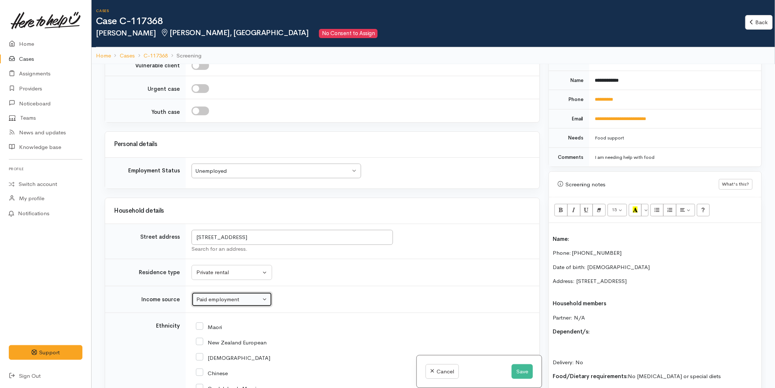
scroll to position [570, 0]
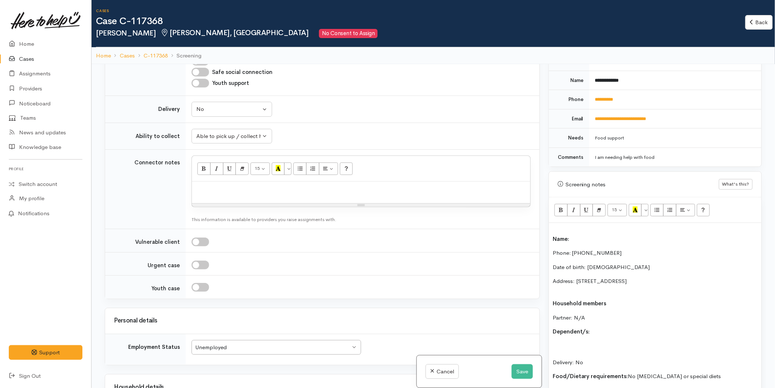
click at [218, 344] on div "Unemployed" at bounding box center [272, 348] width 155 height 8
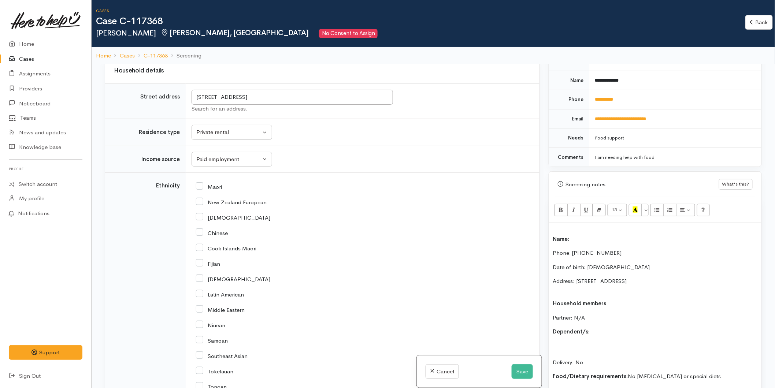
scroll to position [977, 0]
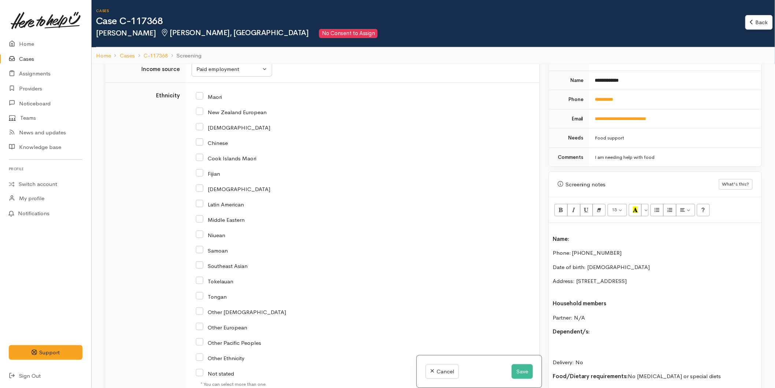
click at [200, 108] on input "New Zealand European" at bounding box center [231, 111] width 71 height 7
checkbox input "true"
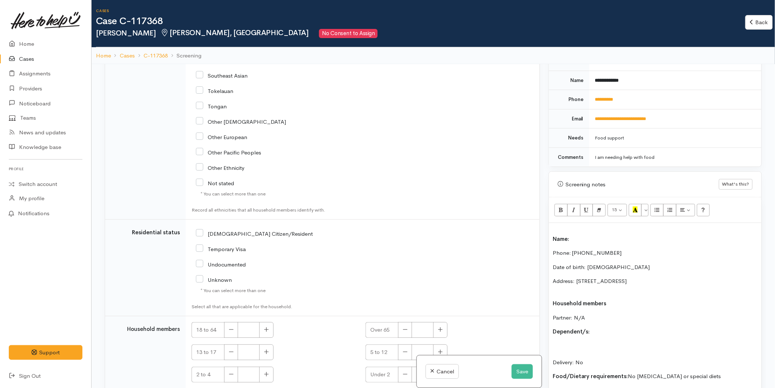
scroll to position [1189, 0]
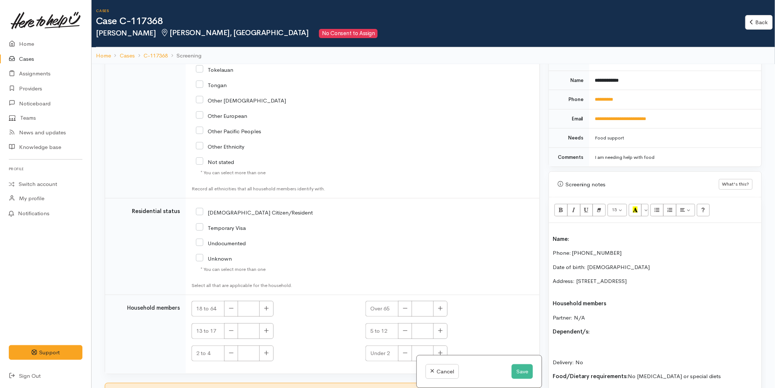
click at [207, 210] on div "NZ Citizen/Resident" at bounding box center [304, 211] width 217 height 15
click at [264, 306] on icon "button" at bounding box center [266, 308] width 5 height 5
type input "2"
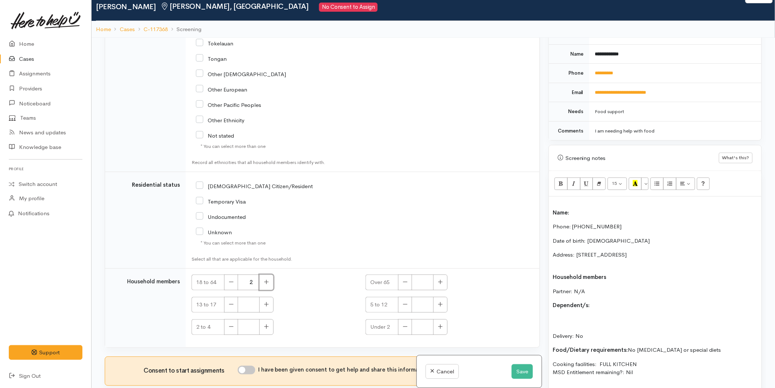
scroll to position [41, 0]
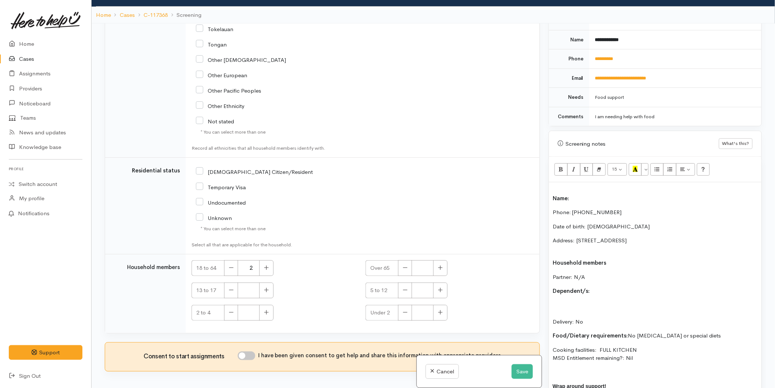
click at [576, 302] on p "Delivery: No" at bounding box center [655, 314] width 205 height 25
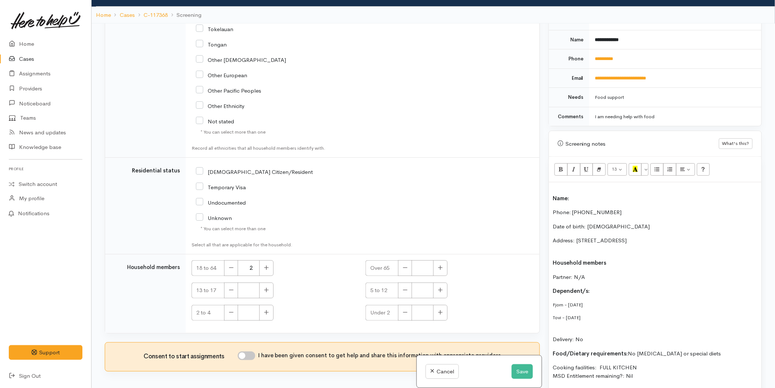
drag, startPoint x: 537, startPoint y: 295, endPoint x: 614, endPoint y: 285, distance: 77.6
click at [537, 293] on div "Related cases There are other cases potentially from the same person, address o…" at bounding box center [433, 217] width 666 height 388
click at [645, 163] on button "More Color" at bounding box center [645, 169] width 7 height 12
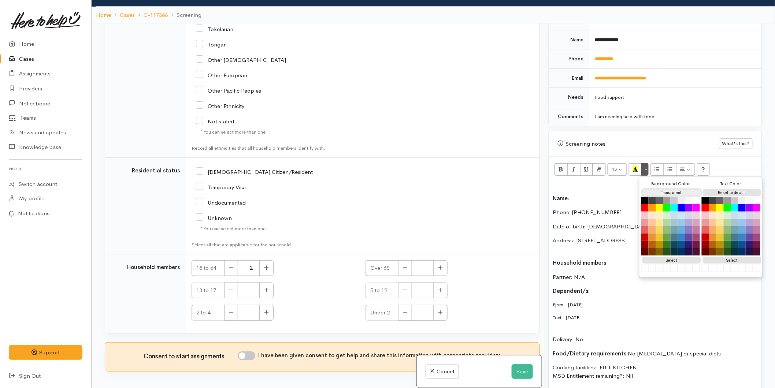
click at [655, 189] on button "Transparent" at bounding box center [672, 192] width 59 height 7
click at [739, 189] on button "Reset to default" at bounding box center [732, 192] width 59 height 7
click at [606, 287] on p "Dependent/s:" at bounding box center [655, 291] width 205 height 8
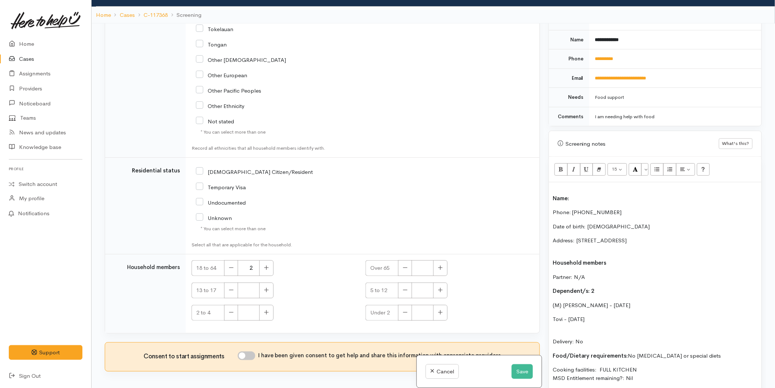
click at [551, 313] on div "Name: Phone: 0223224023 Date of birth: 17/02/1992 Address: 11 Kopu Drive, Pyes …" at bounding box center [655, 316] width 213 height 266
click at [573, 316] on p "(M) Tovi - 16/06/2020" at bounding box center [655, 320] width 205 height 8
click at [572, 330] on p "Delivery: No" at bounding box center [655, 338] width 205 height 16
click at [251, 352] on input "I have been given consent to get help and share this information with appropria…" at bounding box center [247, 356] width 18 height 9
checkbox input "true"
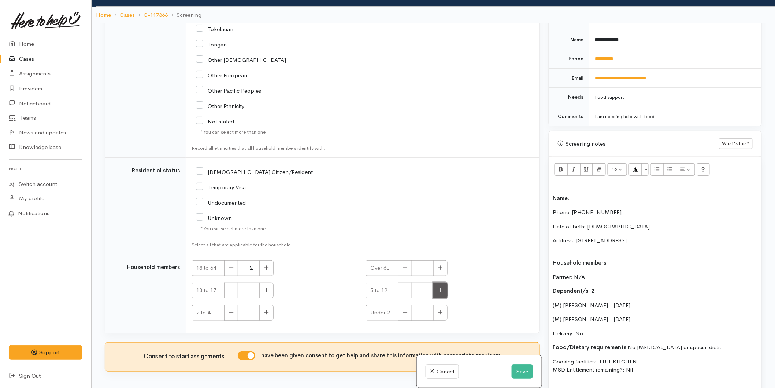
click at [441, 288] on icon "button" at bounding box center [440, 290] width 5 height 5
type input "2"
click at [575, 186] on p "Name:" at bounding box center [655, 194] width 205 height 16
click at [577, 192] on p "Name:" at bounding box center [655, 194] width 205 height 16
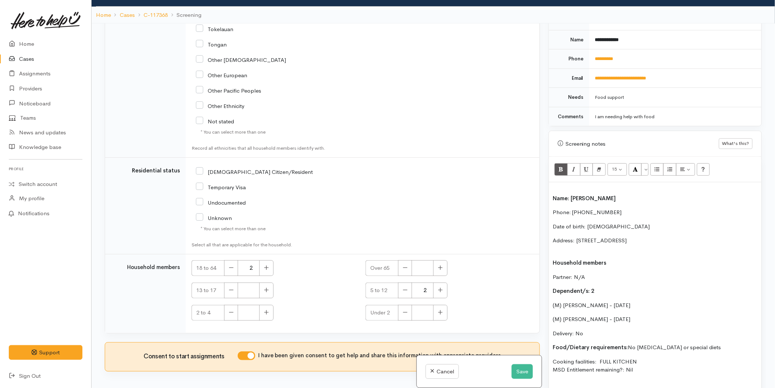
click at [567, 246] on p "Address: 11 Kopu Drive, Pyes Pa, Tauranga, New Zealand" at bounding box center [655, 245] width 205 height 16
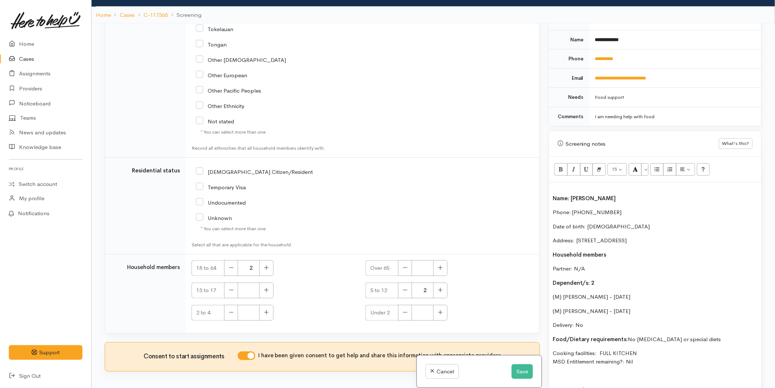
click at [554, 195] on b "Name: Tracey Watson" at bounding box center [584, 198] width 63 height 7
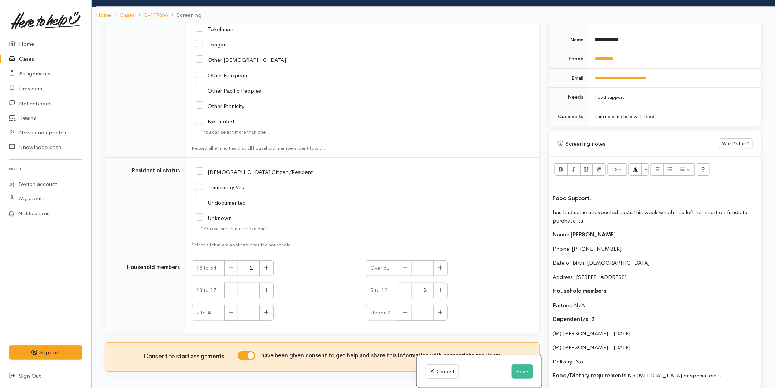
click at [551, 203] on div "Food Support: has had some unexpected costs this week which has left her short …" at bounding box center [655, 326] width 213 height 286
drag, startPoint x: 594, startPoint y: 190, endPoint x: 648, endPoint y: 174, distance: 56.4
click at [546, 188] on div "Warnings Add No warnings have been raised against this case Add Warning Title ●…" at bounding box center [656, 217] width 222 height 388
drag, startPoint x: 645, startPoint y: 163, endPoint x: 650, endPoint y: 169, distance: 8.1
click at [645, 163] on button "More Color" at bounding box center [645, 169] width 7 height 12
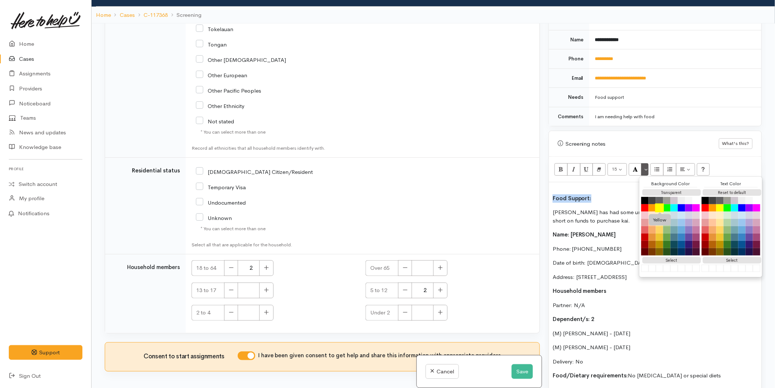
click at [661, 204] on button "Yellow" at bounding box center [660, 208] width 9 height 9
click at [555, 195] on b "Food Support:" at bounding box center [572, 198] width 39 height 7
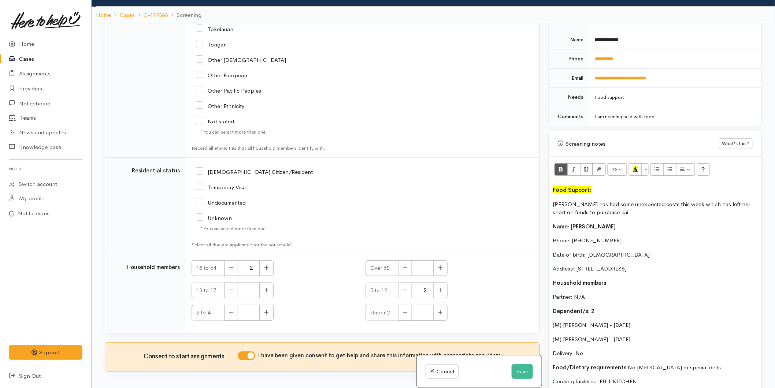
scroll to position [366, 0]
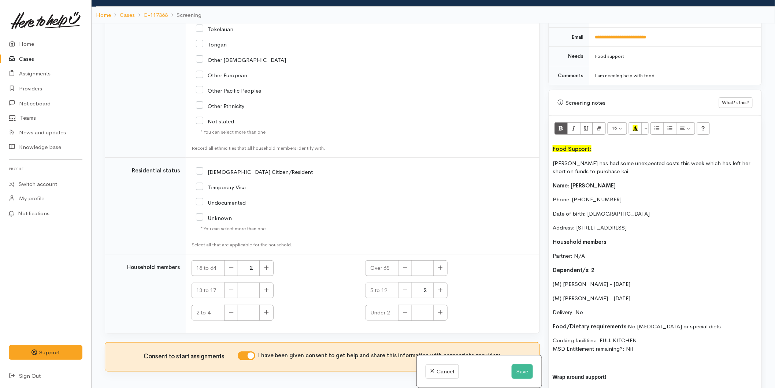
drag, startPoint x: 638, startPoint y: 343, endPoint x: 579, endPoint y: 324, distance: 62.1
click at [578, 324] on div "Food Support: Tracey has had some unexpected costs this week which has left her…" at bounding box center [655, 280] width 213 height 278
click at [677, 328] on div "Food Support: Tracey has had some unexpected costs this week which has left her…" at bounding box center [655, 280] width 213 height 278
drag, startPoint x: 708, startPoint y: 319, endPoint x: 628, endPoint y: 315, distance: 80.7
click at [628, 315] on div "Food Support: Tracey has had some unexpected costs this week which has left her…" at bounding box center [655, 280] width 213 height 278
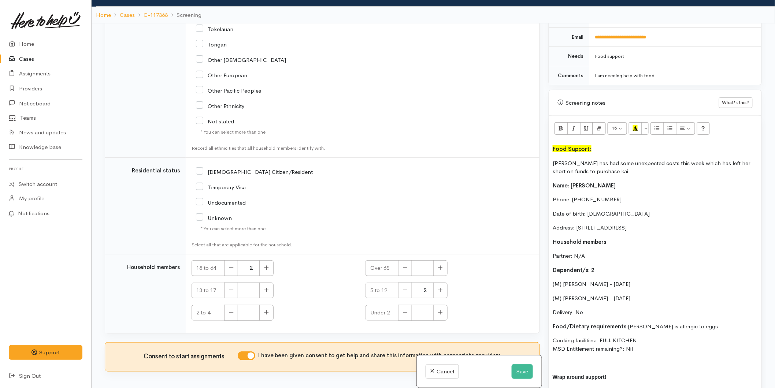
drag, startPoint x: 643, startPoint y: 343, endPoint x: 551, endPoint y: 161, distance: 204.2
click at [551, 161] on div "Food Support: Tracey has had some unexpected costs this week which has left her…" at bounding box center [655, 280] width 213 height 278
copy div "Tracey has had some unexpected costs this week which has left her short on fund…"
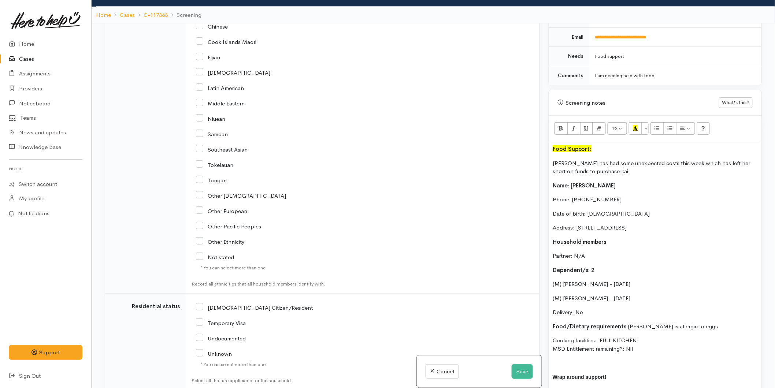
scroll to position [1067, 0]
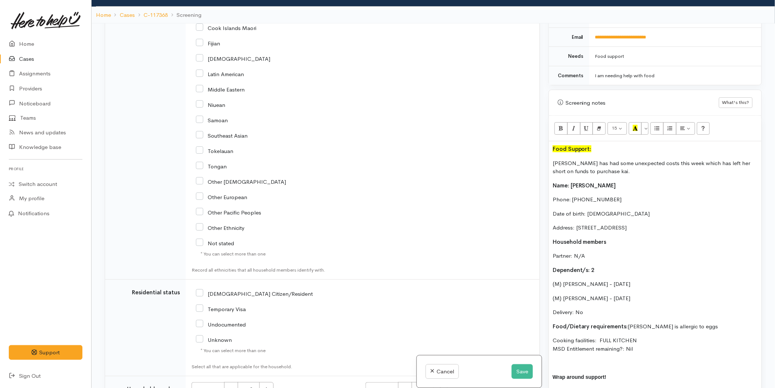
drag, startPoint x: 202, startPoint y: 287, endPoint x: 379, endPoint y: 223, distance: 187.9
click at [202, 290] on input "NZ Citizen/Resident" at bounding box center [254, 293] width 117 height 7
checkbox input "true"
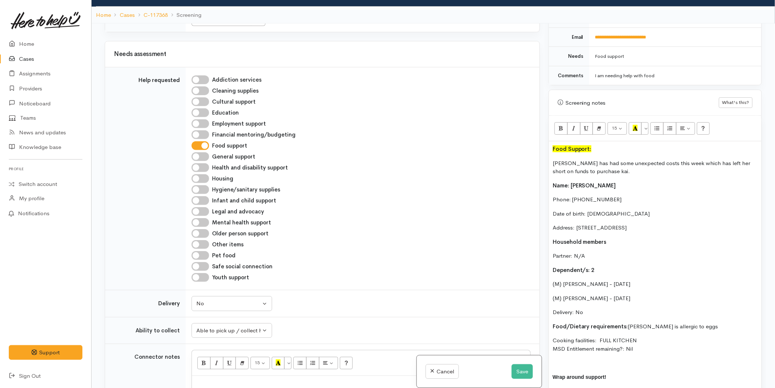
scroll to position [456, 0]
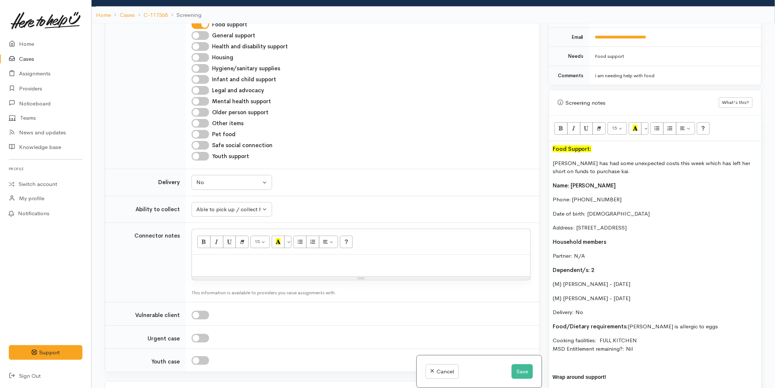
click at [651, 259] on div "Food Support: Tracey has had some unexpected costs this week which has left her…" at bounding box center [655, 280] width 213 height 278
drag, startPoint x: 642, startPoint y: 346, endPoint x: 546, endPoint y: 180, distance: 191.8
click at [546, 180] on div "Warnings Add No warnings have been raised against this case Add Warning Title ●…" at bounding box center [656, 217] width 222 height 388
copy div "Name: Tracey Watson Phone: 0223224023 Date of birth: 17/02/1992 Address: 11 Kop…"
click at [237, 261] on div at bounding box center [361, 266] width 339 height 22
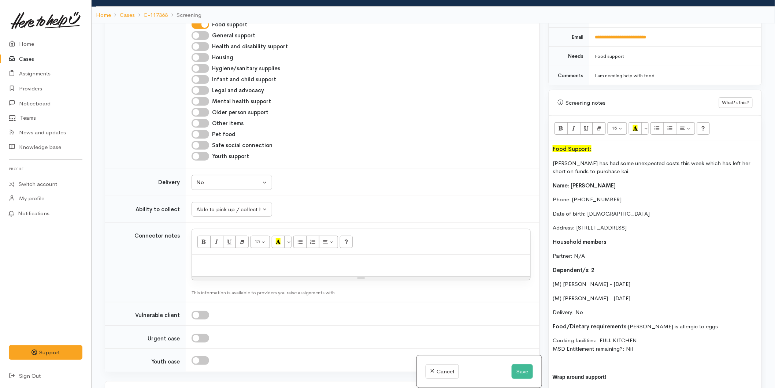
paste div
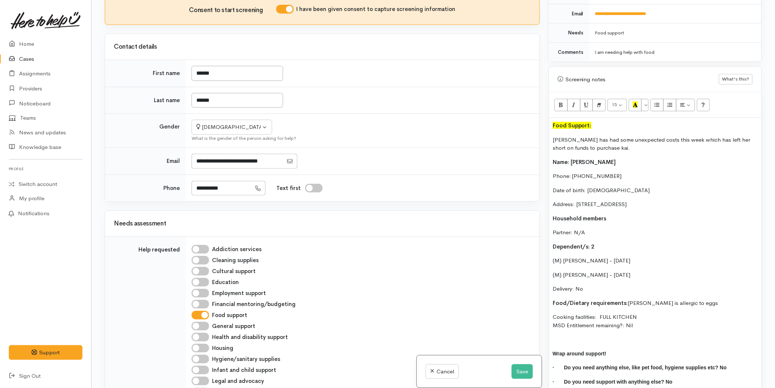
scroll to position [0, 0]
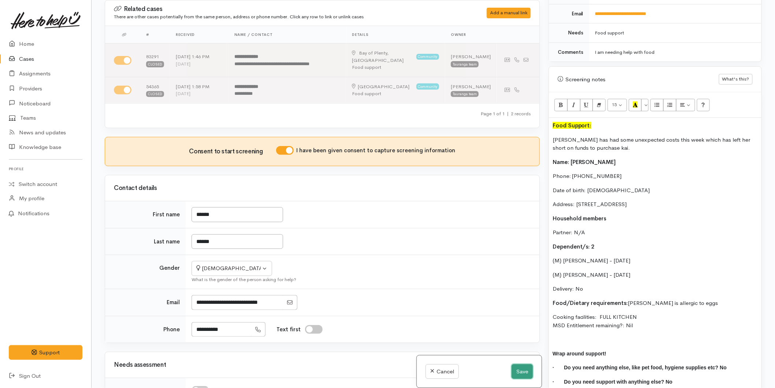
click at [521, 368] on button "Save" at bounding box center [522, 372] width 21 height 15
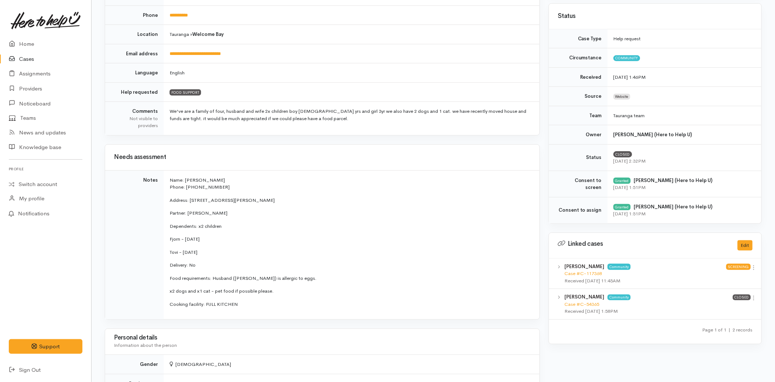
scroll to position [203, 0]
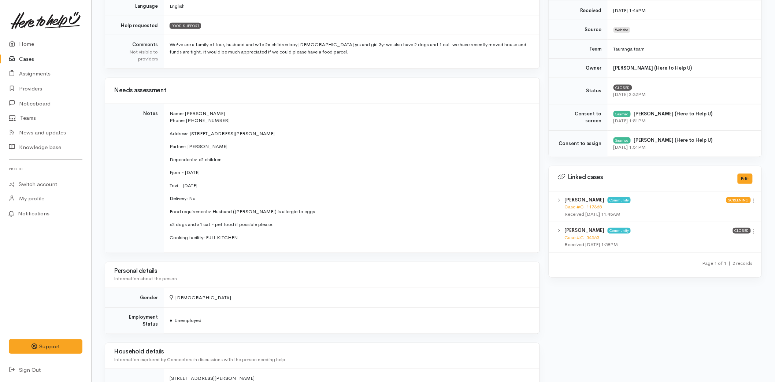
drag, startPoint x: 213, startPoint y: 187, endPoint x: 169, endPoint y: 172, distance: 46.9
click at [169, 172] on td "Name: [PERSON_NAME] Phone: [PHONE_NUMBER] Address: [STREET_ADDRESS][PERSON_NAME…" at bounding box center [352, 178] width 376 height 149
copy td "Fjorn - [DATE] Tovi - [DATE]"
click at [12, 39] on link "Home" at bounding box center [45, 44] width 91 height 15
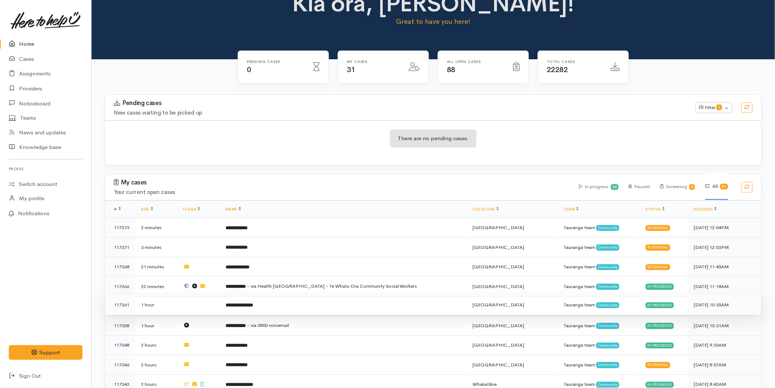
scroll to position [81, 0]
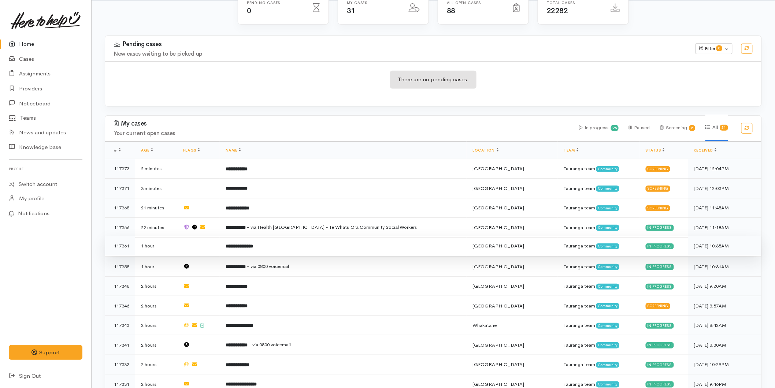
click at [256, 248] on td "**********" at bounding box center [343, 246] width 247 height 20
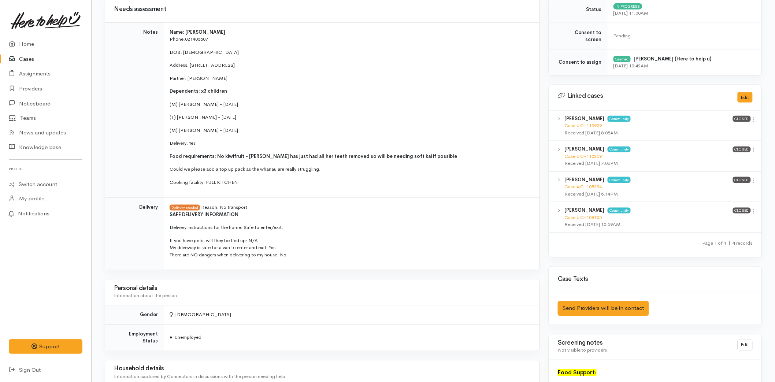
scroll to position [489, 0]
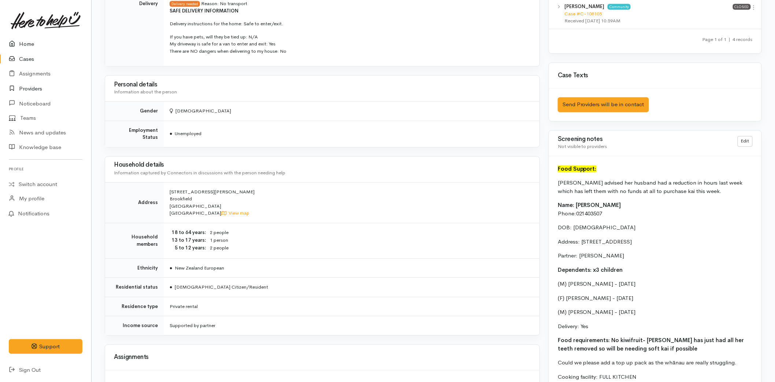
drag, startPoint x: 16, startPoint y: 45, endPoint x: 86, endPoint y: 86, distance: 80.5
click at [16, 45] on icon at bounding box center [14, 44] width 10 height 9
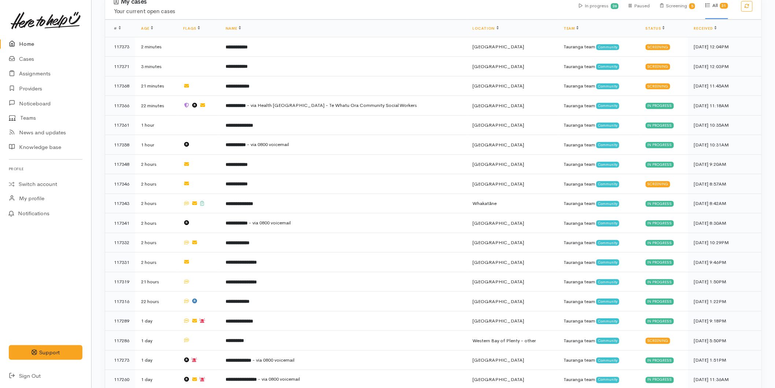
scroll to position [203, 0]
click at [252, 157] on td "**********" at bounding box center [343, 164] width 247 height 20
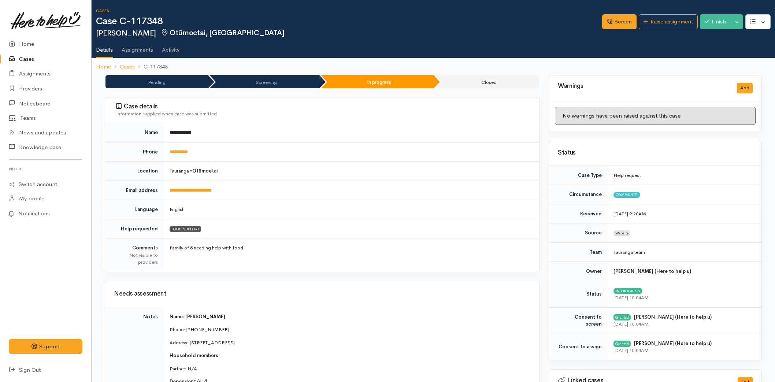
scroll to position [366, 0]
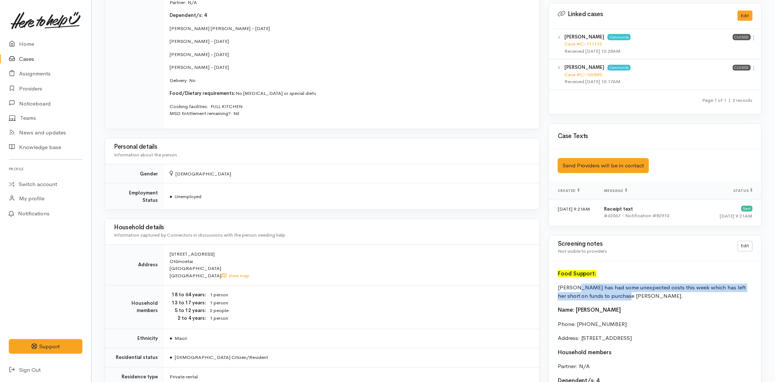
drag, startPoint x: 614, startPoint y: 299, endPoint x: 580, endPoint y: 288, distance: 35.7
click at [580, 288] on p "[PERSON_NAME] has had some unexpected costs this week which has left her short …" at bounding box center [655, 292] width 195 height 16
copy p "has had some unexpected costs this week which has left her short on funds to pu…"
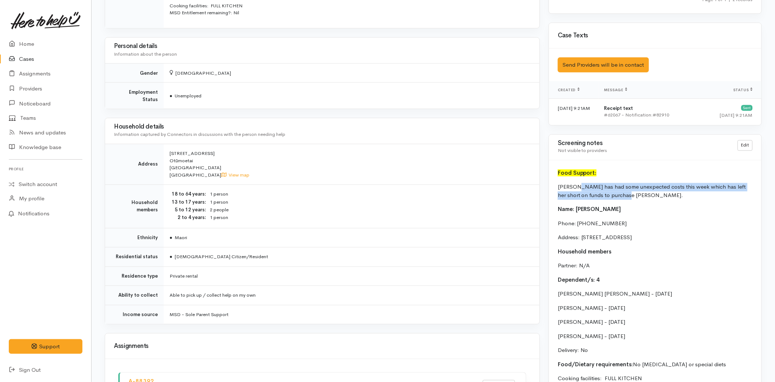
scroll to position [570, 0]
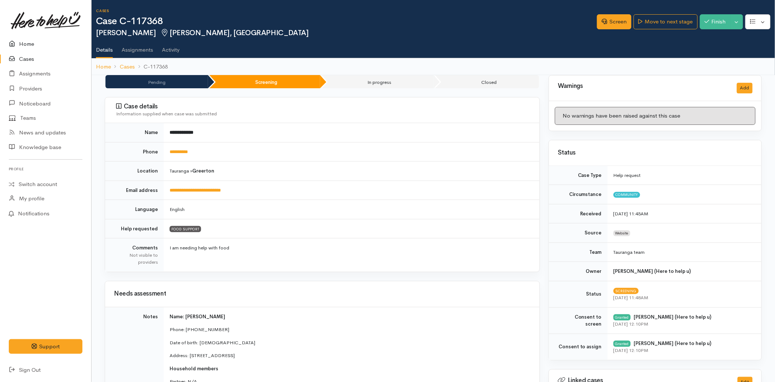
drag, startPoint x: 0, startPoint y: 0, endPoint x: 30, endPoint y: 41, distance: 51.2
click at [30, 41] on link "Home" at bounding box center [45, 44] width 91 height 15
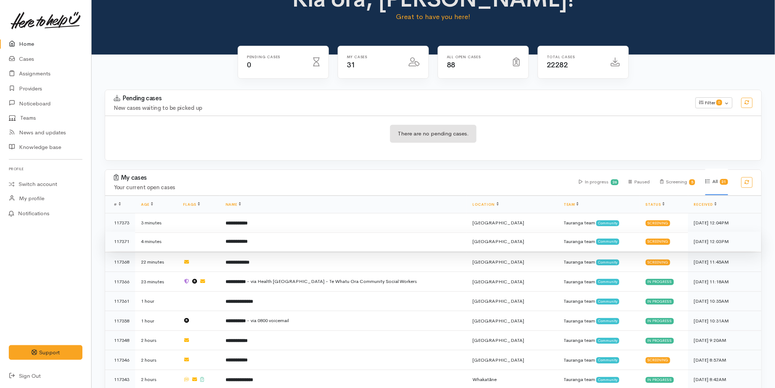
scroll to position [41, 0]
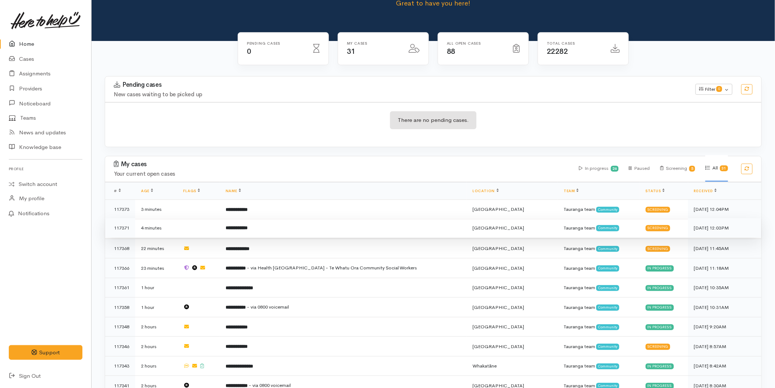
click at [242, 232] on td "**********" at bounding box center [343, 228] width 247 height 20
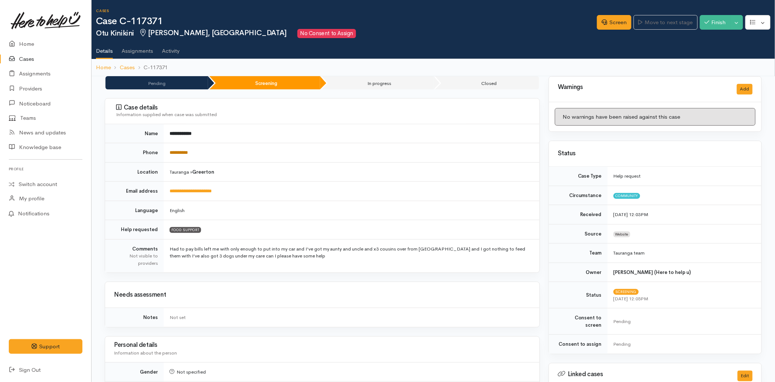
click at [180, 150] on link "**********" at bounding box center [179, 152] width 18 height 5
drag, startPoint x: 600, startPoint y: 19, endPoint x: 601, endPoint y: 25, distance: 6.0
click at [602, 19] on icon at bounding box center [604, 21] width 5 height 5
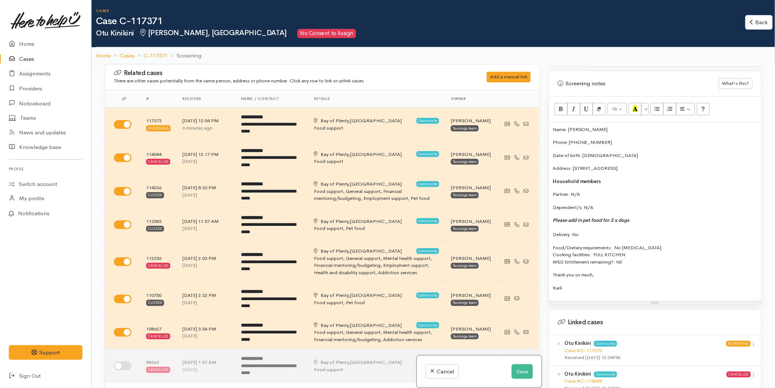
scroll to position [489, 0]
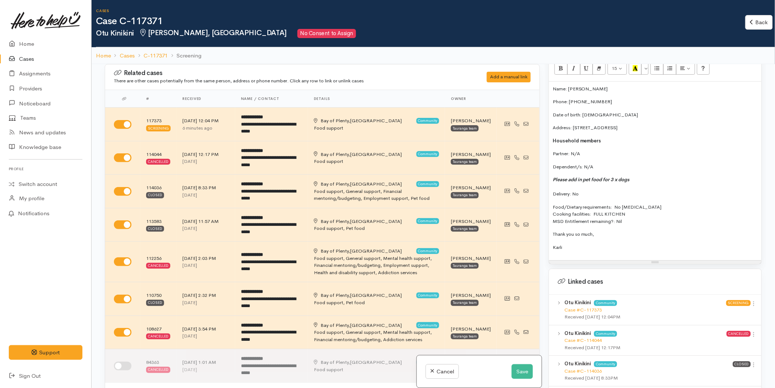
drag, startPoint x: 573, startPoint y: 238, endPoint x: 546, endPoint y: 226, distance: 28.9
click at [546, 226] on div "Warnings Add No warnings have been raised against this case Add Warning Title ●…" at bounding box center [656, 258] width 222 height 388
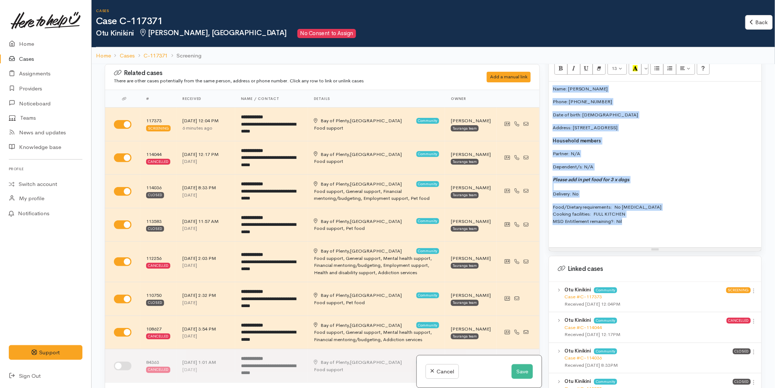
drag, startPoint x: 633, startPoint y: 211, endPoint x: 558, endPoint y: 95, distance: 138.3
click at [543, 81] on div "Related cases There are other cases potentially from the same person, address o…" at bounding box center [433, 258] width 666 height 388
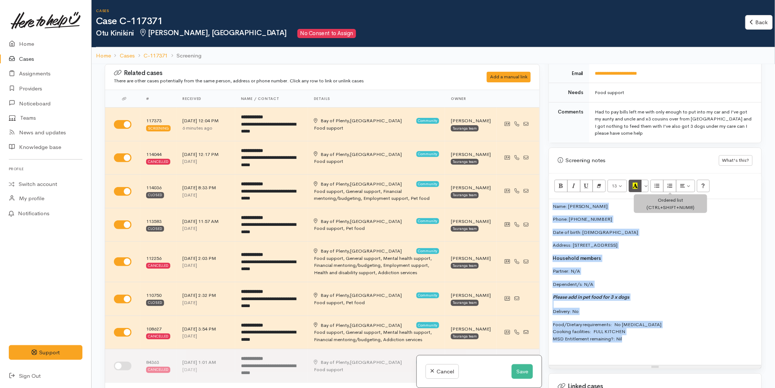
scroll to position [366, 0]
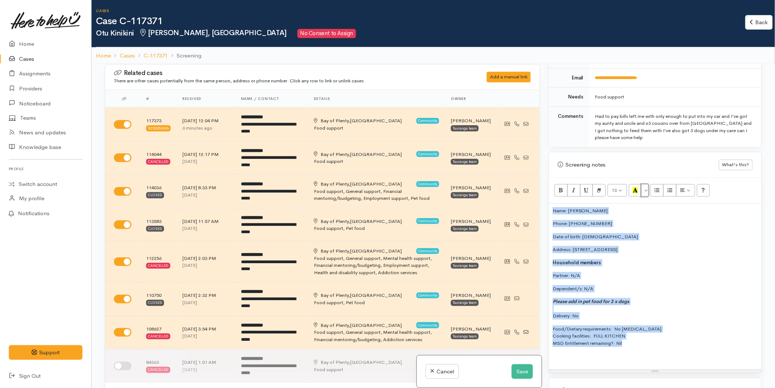
drag, startPoint x: 649, startPoint y: 185, endPoint x: 651, endPoint y: 195, distance: 10.8
click at [649, 185] on button "More Color" at bounding box center [645, 190] width 7 height 12
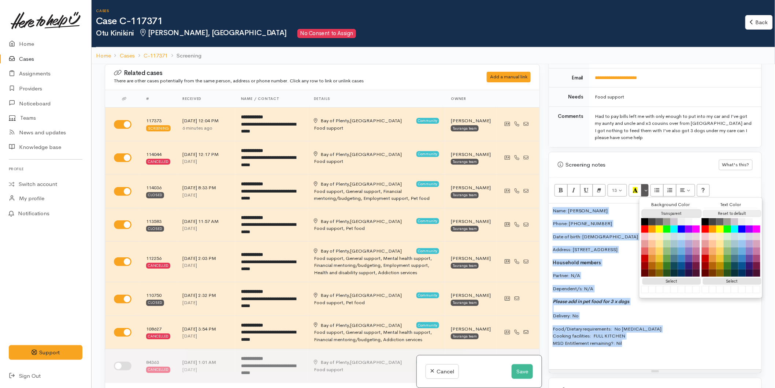
drag, startPoint x: 662, startPoint y: 207, endPoint x: 705, endPoint y: 210, distance: 43.3
click at [662, 210] on button "Transparent" at bounding box center [672, 213] width 59 height 7
click at [720, 210] on button "Reset to default" at bounding box center [732, 213] width 59 height 7
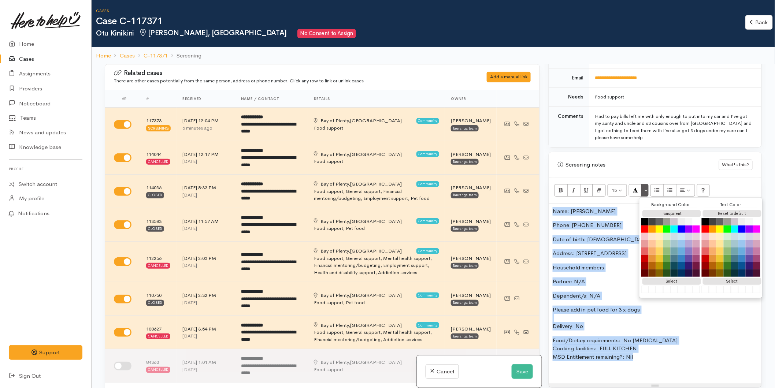
click at [552, 204] on div "Name: Otu Kinikini Phone: 0211283738 Date of birth: 30/09/2003 Address: 4 Dunro…" at bounding box center [655, 294] width 213 height 180
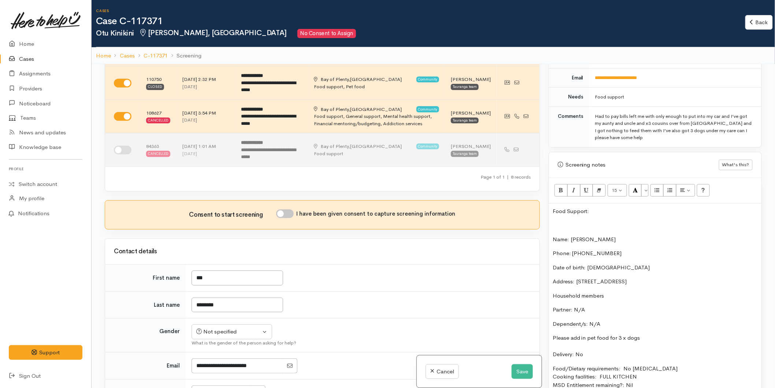
scroll to position [325, 0]
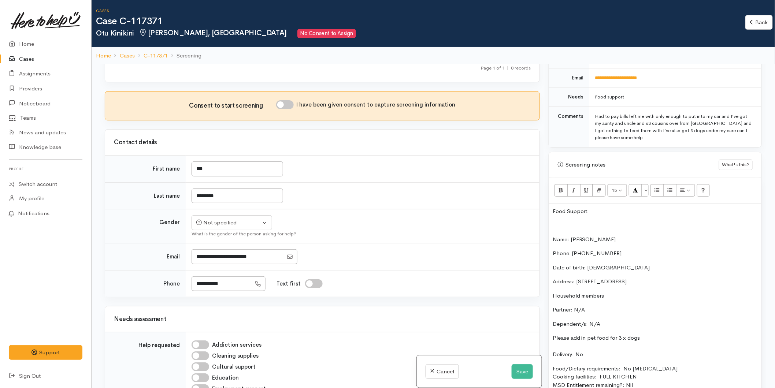
drag, startPoint x: 291, startPoint y: 104, endPoint x: 261, endPoint y: 156, distance: 59.9
click at [291, 103] on input "I have been given consent to capture screening information" at bounding box center [285, 104] width 18 height 9
checkbox input "true"
click at [214, 218] on button "Not specified" at bounding box center [232, 222] width 81 height 15
click at [214, 253] on span "Male" at bounding box center [238, 251] width 63 height 8
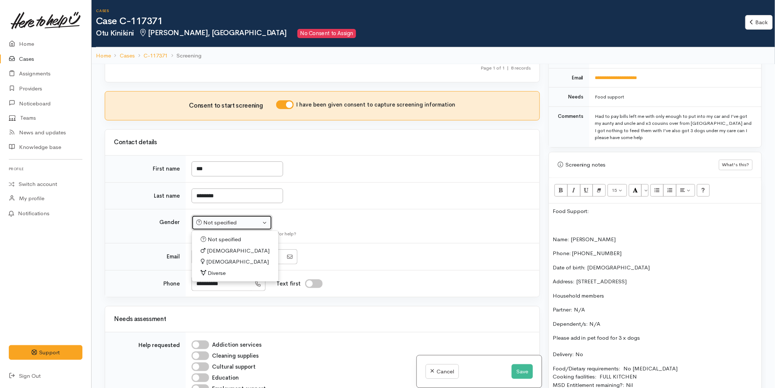
select select "Male"
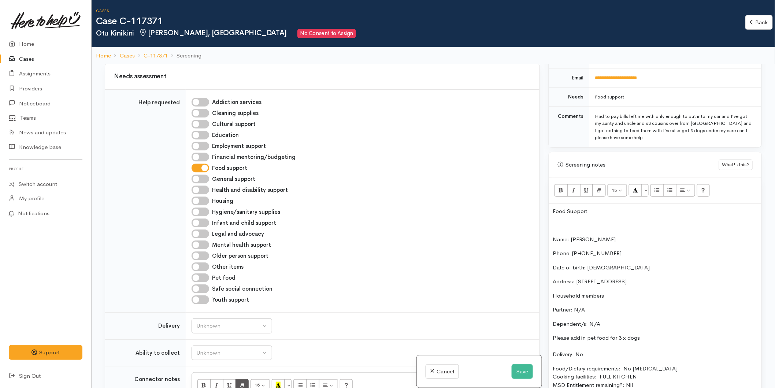
scroll to position [692, 0]
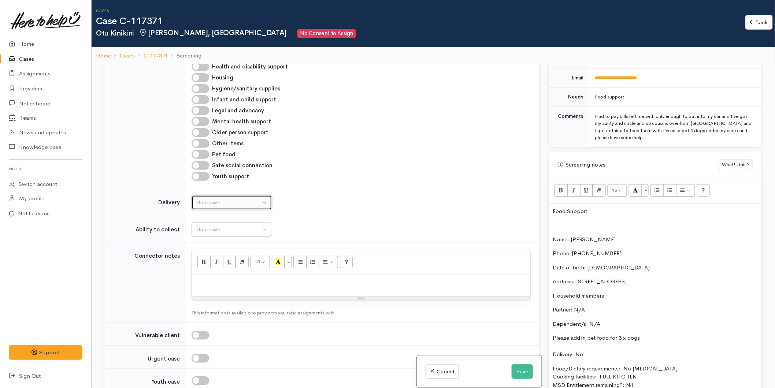
click at [197, 204] on div "Unknown" at bounding box center [228, 203] width 64 height 8
click at [207, 272] on span "No" at bounding box center [205, 271] width 8 height 8
select select "1"
click at [209, 229] on div "Unknown" at bounding box center [228, 230] width 64 height 8
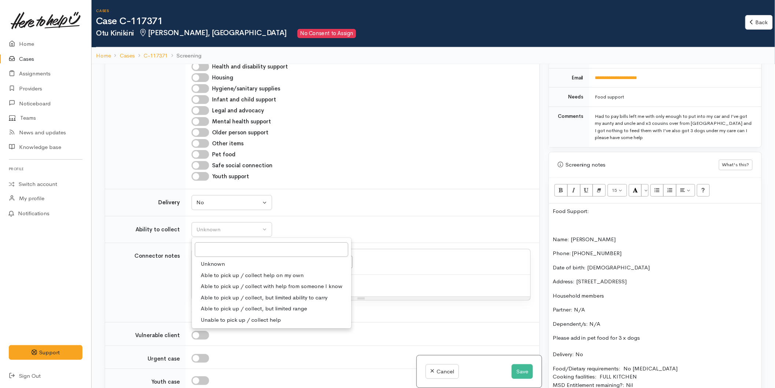
click at [217, 277] on span "Able to pick up / collect help on my own" at bounding box center [252, 276] width 103 height 8
select select "2"
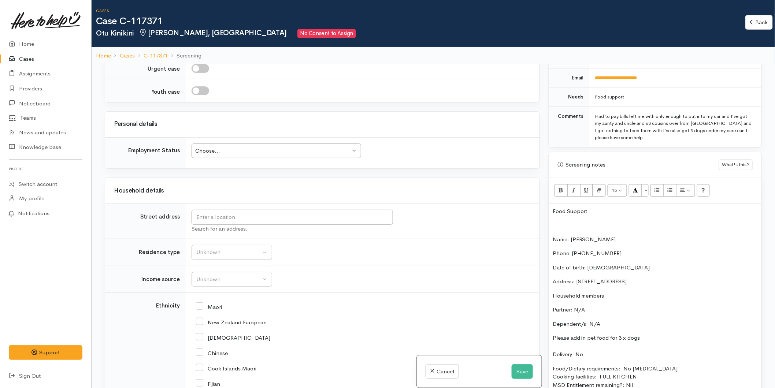
scroll to position [1018, 0]
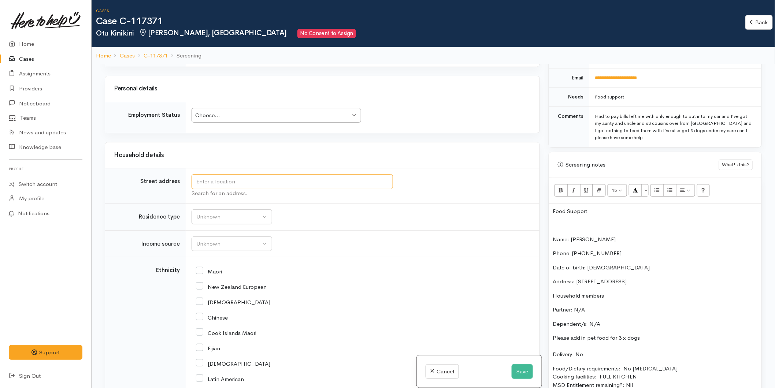
click at [203, 183] on input "text" at bounding box center [293, 181] width 202 height 15
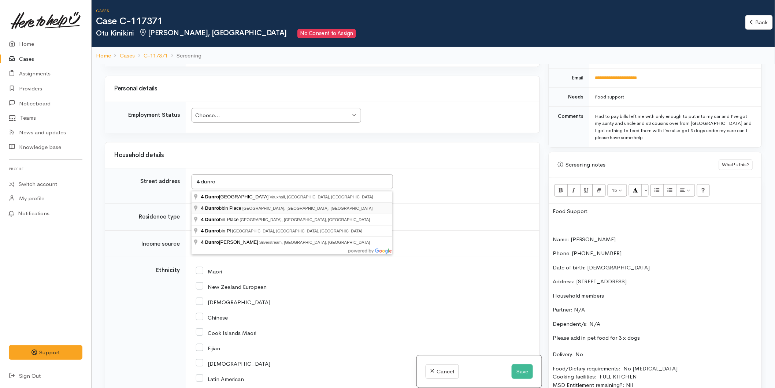
type input "4 Dunrobbin Place, Gate Pa, Tauranga, New Zealand"
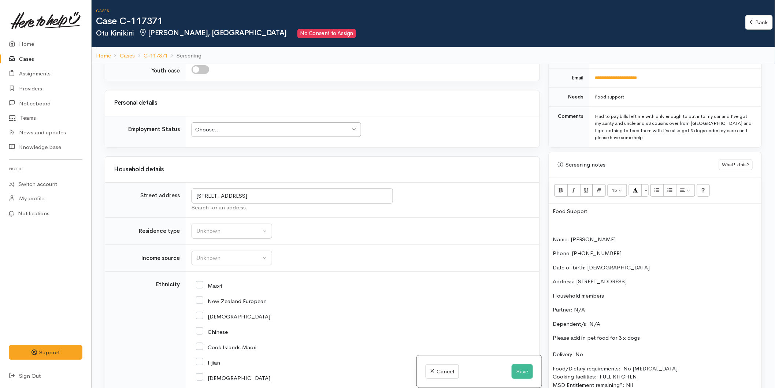
click at [205, 226] on td "Unknown Emergency accommodation Homeless Other Own home Private rental Public /…" at bounding box center [363, 231] width 354 height 27
click at [210, 227] on div "Unknown" at bounding box center [228, 231] width 64 height 8
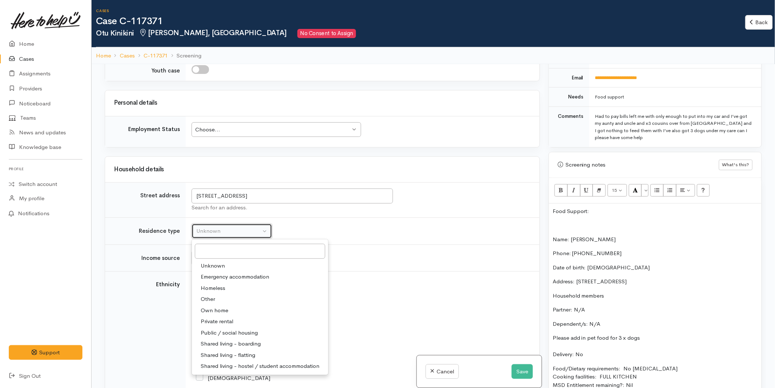
click at [222, 224] on button "Unknown" at bounding box center [232, 231] width 81 height 15
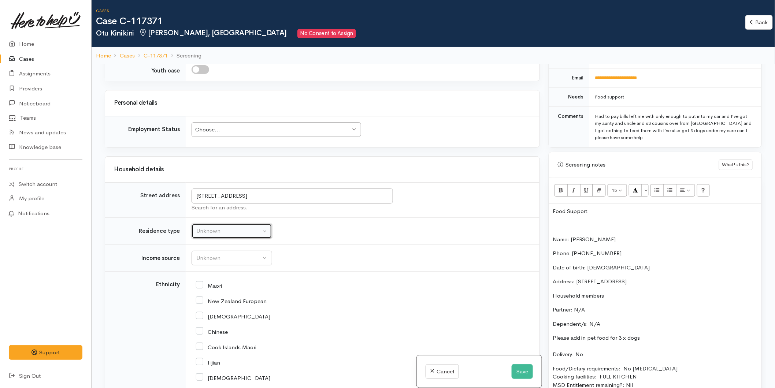
click at [224, 227] on div "Unknown" at bounding box center [228, 231] width 64 height 8
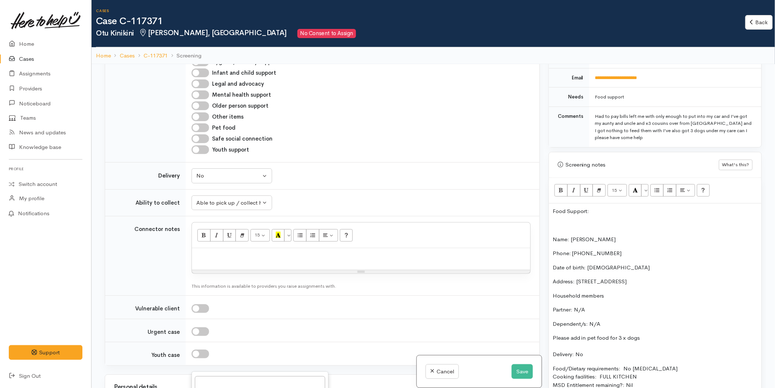
scroll to position [407, 0]
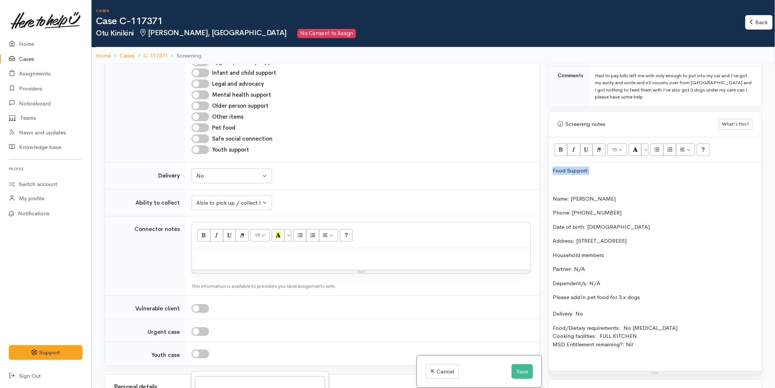
drag, startPoint x: 600, startPoint y: 162, endPoint x: 538, endPoint y: 158, distance: 62.8
click at [535, 158] on div "Related cases There are other cases potentially from the same person, address o…" at bounding box center [433, 258] width 666 height 388
click at [647, 144] on button "More Color" at bounding box center [645, 150] width 7 height 12
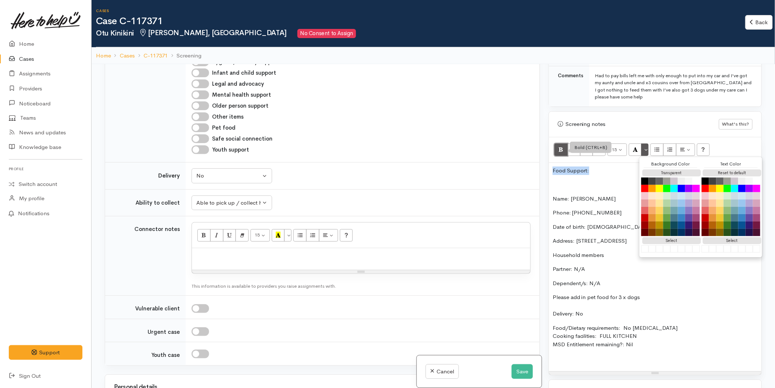
click at [560, 147] on icon "Bold (CTRL+B)" at bounding box center [561, 150] width 5 height 6
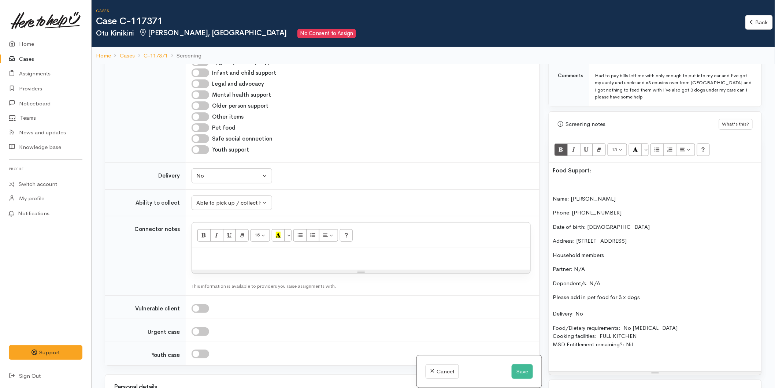
click at [607, 303] on p "Please add in pet food for 3 x dogs Delivery: No" at bounding box center [655, 306] width 205 height 25
drag, startPoint x: 630, startPoint y: 292, endPoint x: 551, endPoint y: 291, distance: 79.5
click at [551, 291] on div "Food Support: Name: Otu Kinikini Phone: 0211283738 Date of birth: 30/09/2003 Ad…" at bounding box center [655, 267] width 213 height 209
click at [561, 147] on icon "Bold (CTRL+B)" at bounding box center [561, 150] width 5 height 6
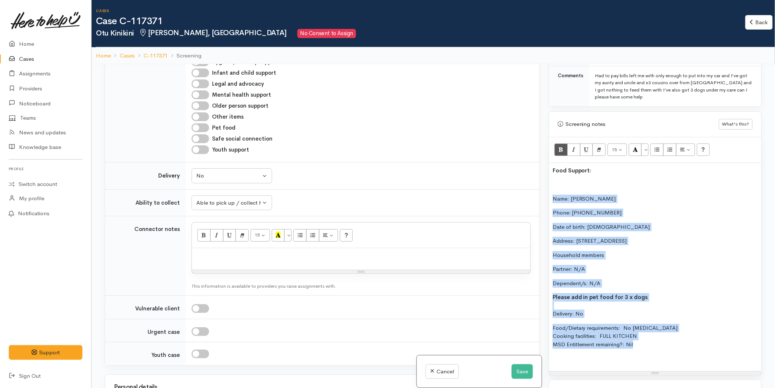
drag, startPoint x: 641, startPoint y: 341, endPoint x: 543, endPoint y: 192, distance: 178.9
click at [543, 192] on div "Related cases There are other cases potentially from the same person, address o…" at bounding box center [433, 258] width 666 height 388
copy div "Name: Otu Kinikini Phone: 0211283738 Date of birth: 30/09/2003 Address: 4 Dunro…"
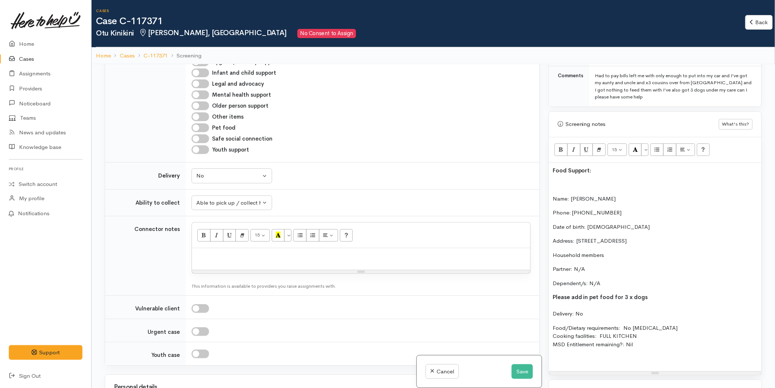
click at [210, 252] on p at bounding box center [361, 256] width 331 height 8
paste div
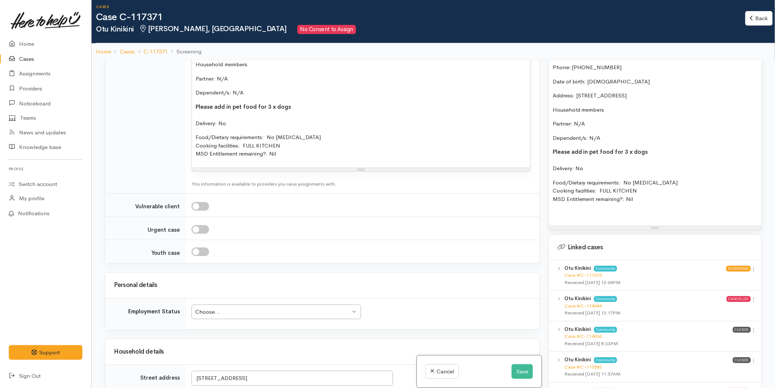
scroll to position [651, 0]
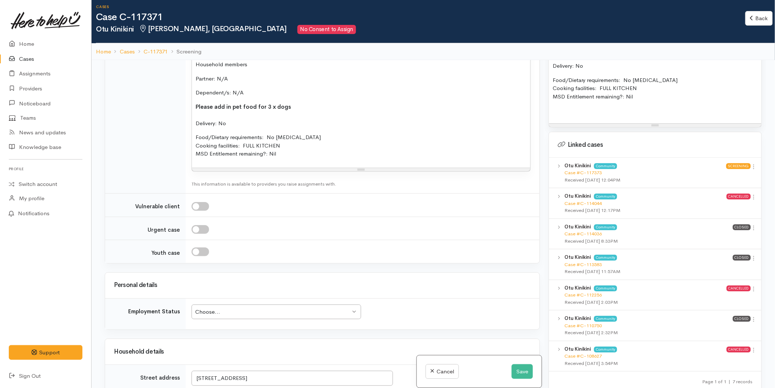
drag, startPoint x: 752, startPoint y: 221, endPoint x: 736, endPoint y: 233, distance: 20.2
click at [752, 225] on icon at bounding box center [754, 228] width 6 height 6
click at [732, 237] on link "View case" at bounding box center [728, 242] width 58 height 11
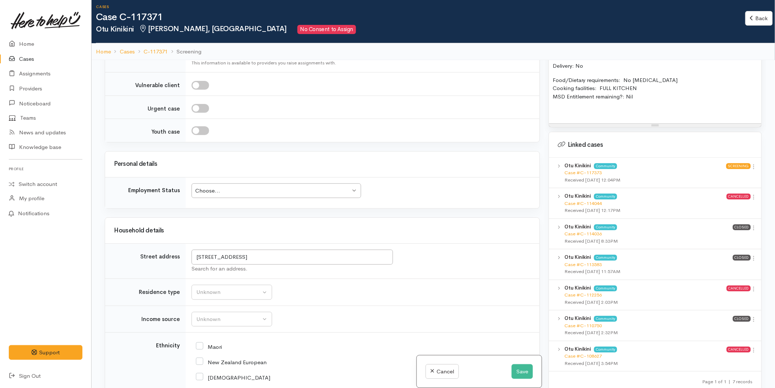
scroll to position [1099, 0]
click at [213, 186] on div "Choose..." at bounding box center [272, 190] width 155 height 8
click at [227, 284] on button "Unknown" at bounding box center [232, 291] width 81 height 15
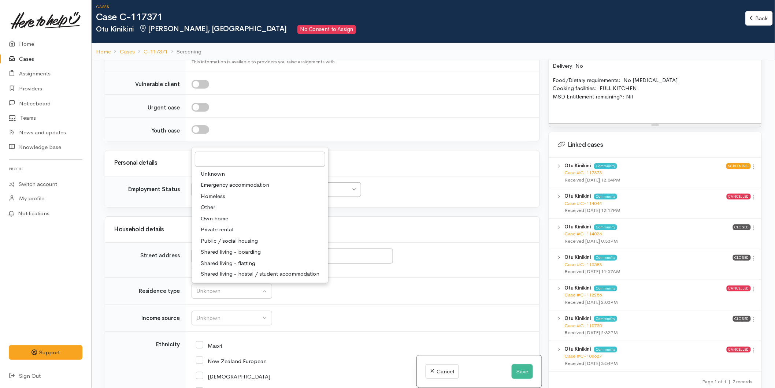
click at [233, 248] on span "Shared living - boarding" at bounding box center [231, 252] width 60 height 8
select select "4"
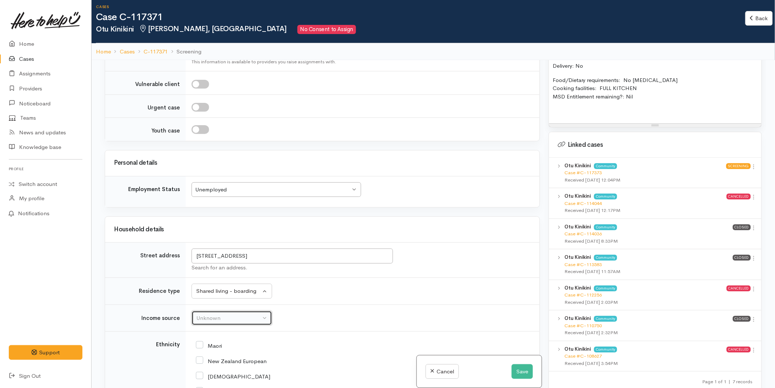
click at [217, 311] on button "Unknown" at bounding box center [232, 318] width 81 height 15
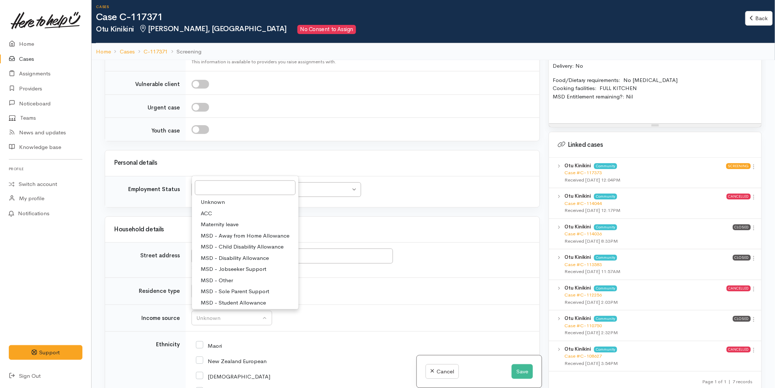
click at [226, 265] on span "MSD - Jobseeker Support" at bounding box center [234, 269] width 66 height 8
select select "4"
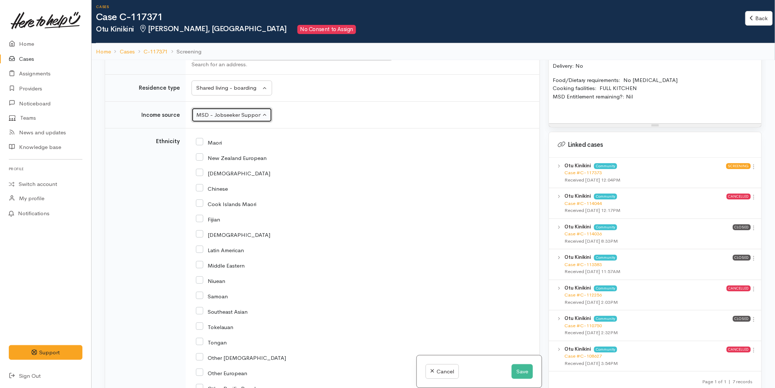
scroll to position [1384, 0]
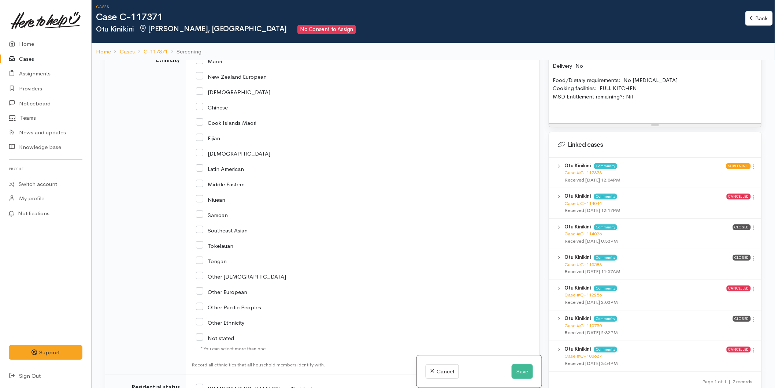
click at [200, 258] on input "Tongan" at bounding box center [211, 261] width 31 height 7
click at [202, 258] on input "Tongan" at bounding box center [211, 261] width 31 height 7
click at [200, 258] on input "Tongan" at bounding box center [211, 261] width 31 height 7
checkbox input "true"
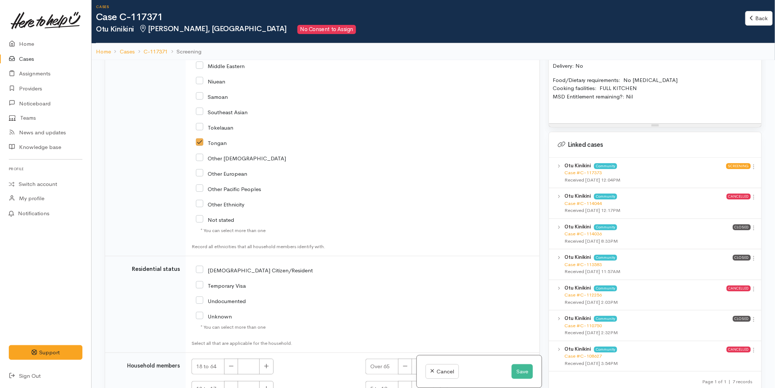
scroll to position [1558, 0]
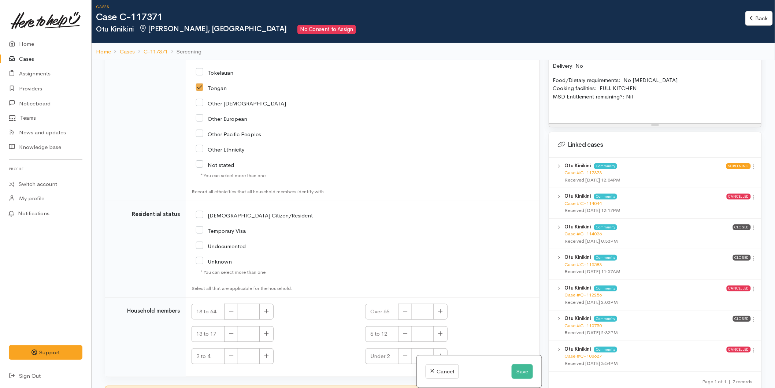
drag, startPoint x: 197, startPoint y: 203, endPoint x: 252, endPoint y: 278, distance: 93.1
click at [198, 212] on input "NZ Citizen/Resident" at bounding box center [254, 215] width 117 height 7
checkbox input "true"
drag, startPoint x: 266, startPoint y: 297, endPoint x: 243, endPoint y: 372, distance: 78.5
click at [266, 309] on icon "button" at bounding box center [266, 311] width 5 height 5
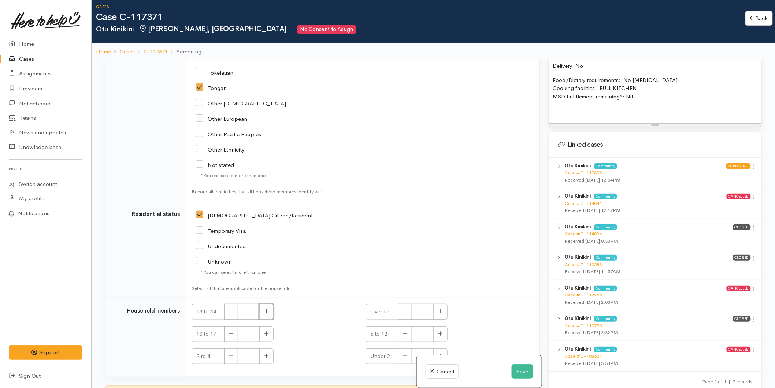
type input "1"
checkbox input "true"
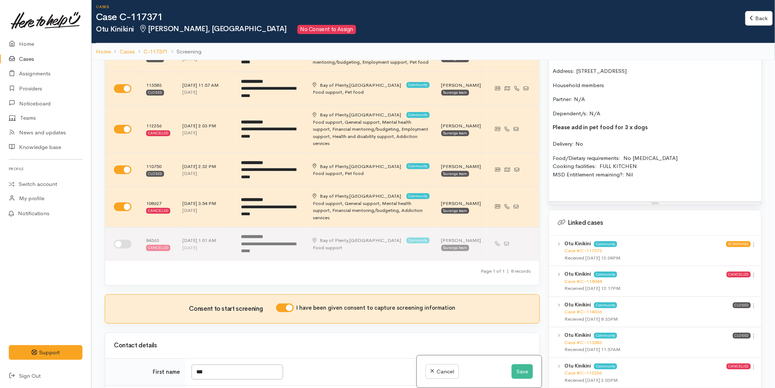
scroll to position [407, 0]
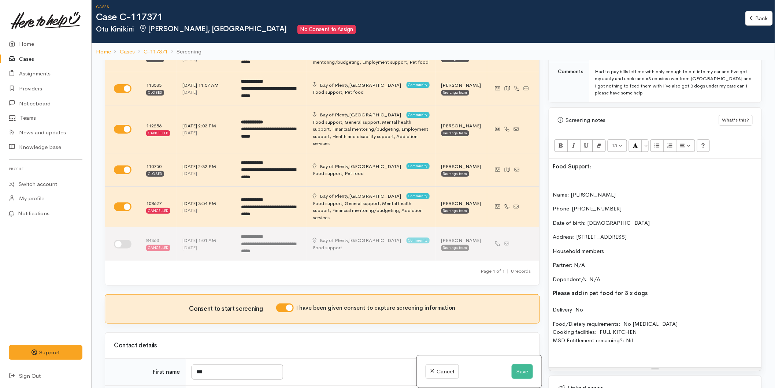
click at [563, 177] on p at bounding box center [655, 181] width 205 height 8
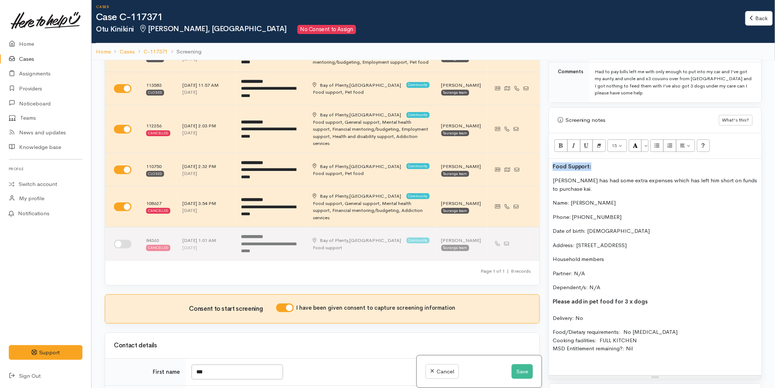
drag, startPoint x: 596, startPoint y: 159, endPoint x: 596, endPoint y: 152, distance: 7.7
click at [539, 158] on div "Related cases There are other cases potentially from the same person, address o…" at bounding box center [433, 254] width 666 height 388
click at [646, 141] on button "More Color" at bounding box center [645, 146] width 7 height 12
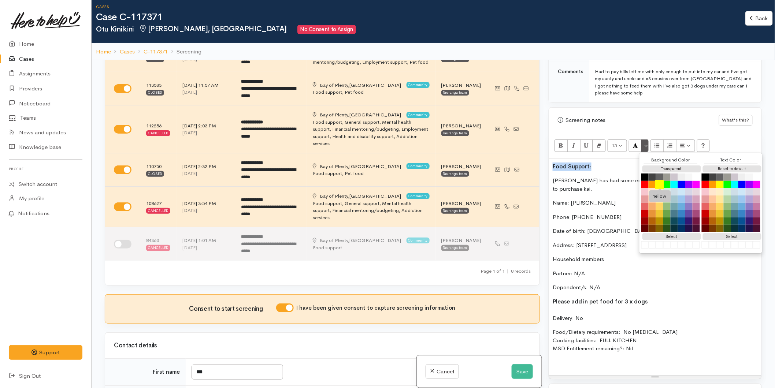
click at [659, 180] on button "Yellow" at bounding box center [660, 184] width 9 height 9
click at [525, 373] on button "Save" at bounding box center [522, 372] width 21 height 15
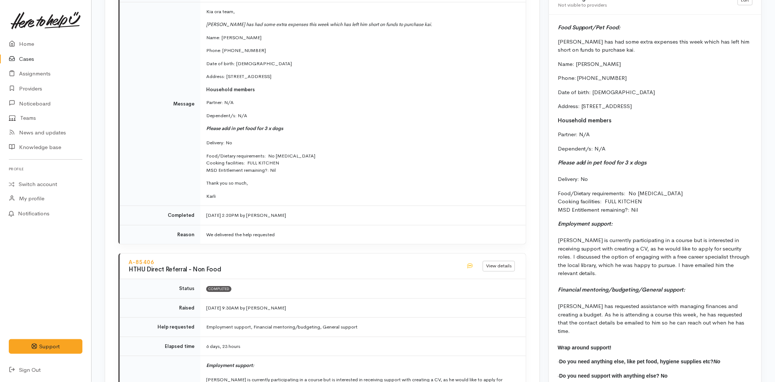
scroll to position [489, 0]
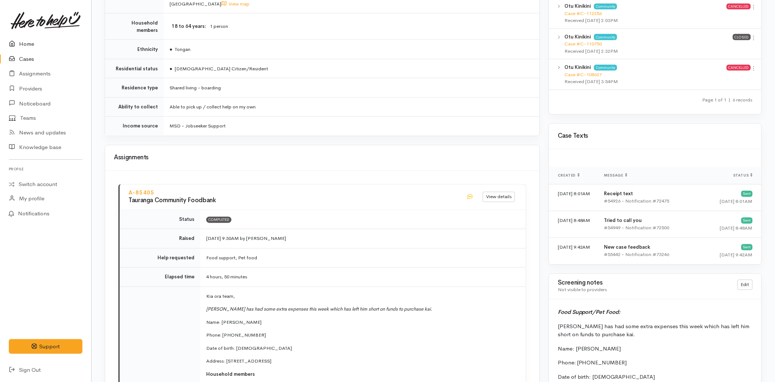
click at [26, 39] on link "Home" at bounding box center [45, 44] width 91 height 15
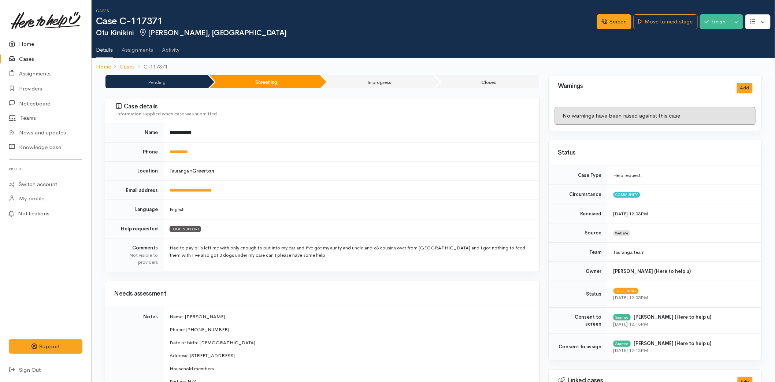
drag, startPoint x: 34, startPoint y: 44, endPoint x: 152, endPoint y: 74, distance: 121.9
click at [34, 44] on link "Home" at bounding box center [45, 44] width 91 height 15
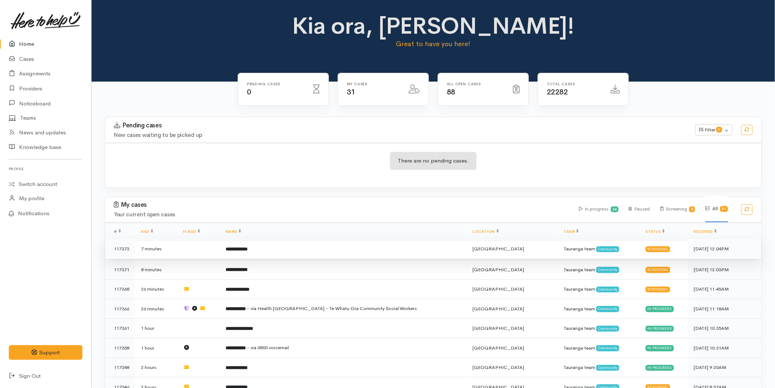
click at [242, 251] on b "**********" at bounding box center [237, 249] width 22 height 5
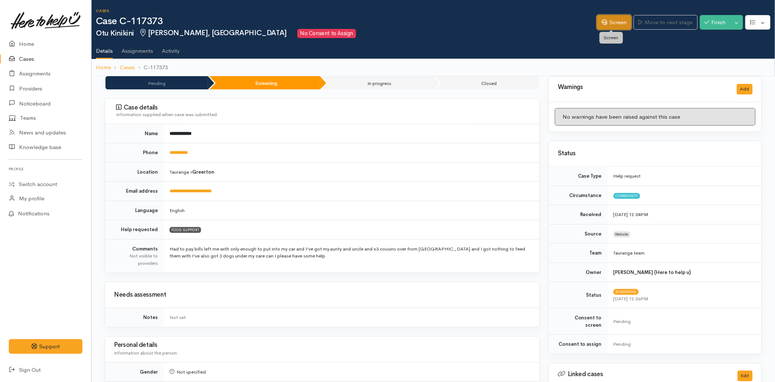
click at [610, 16] on link "Screen" at bounding box center [614, 22] width 34 height 15
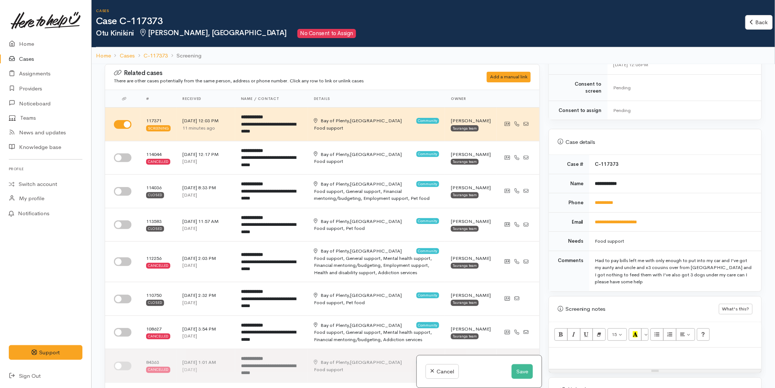
scroll to position [325, 0]
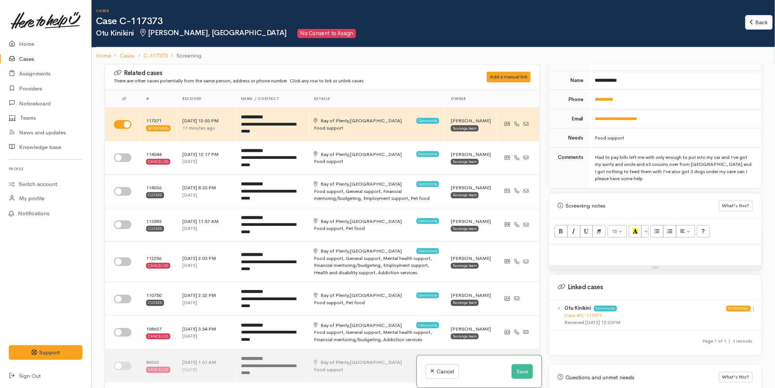
click at [570, 251] on div at bounding box center [655, 256] width 213 height 22
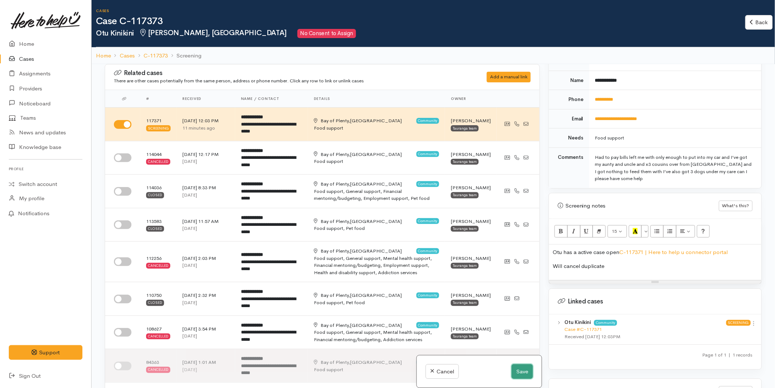
click at [515, 371] on button "Save" at bounding box center [522, 372] width 21 height 15
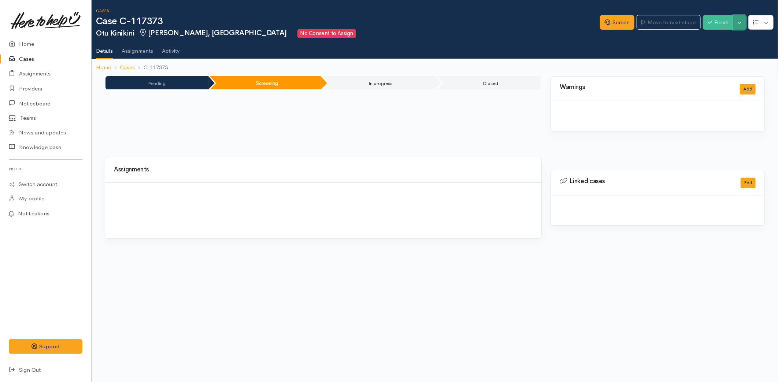
click at [740, 19] on button "Toggle Dropdown" at bounding box center [740, 22] width 13 height 15
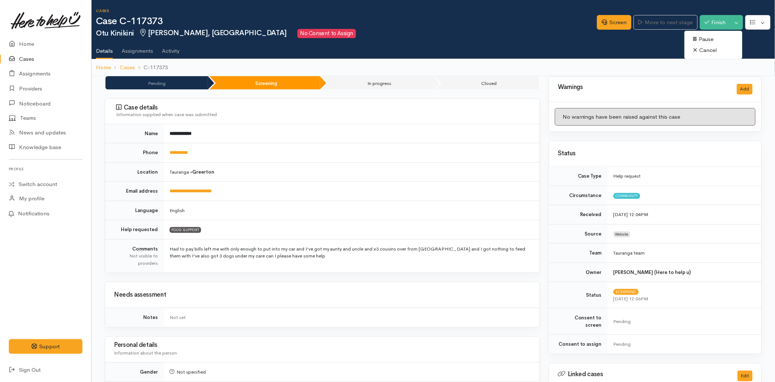
click at [712, 49] on link "Cancel" at bounding box center [714, 50] width 58 height 11
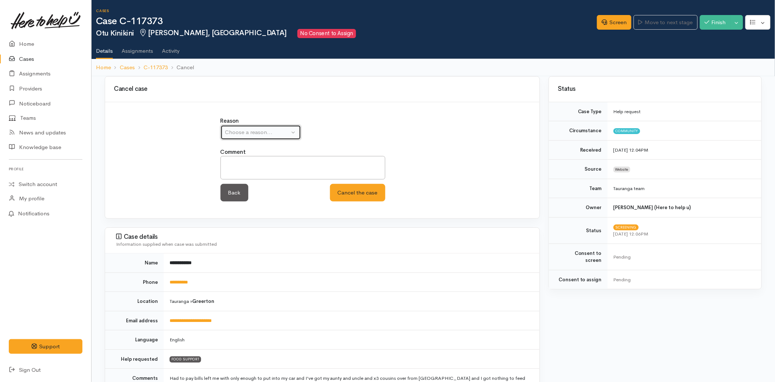
click at [266, 132] on div "Choose a reason..." at bounding box center [257, 132] width 64 height 8
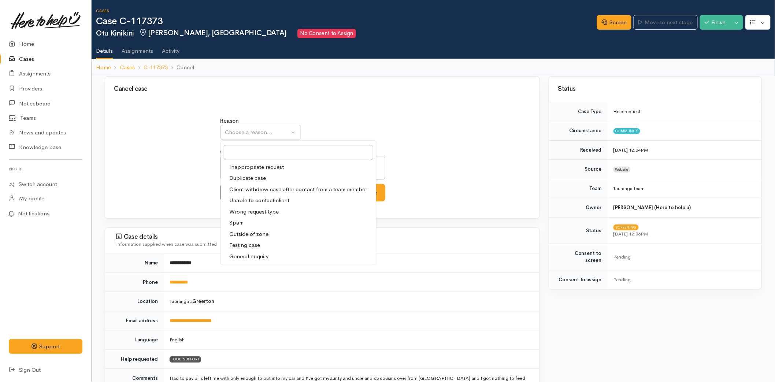
click at [239, 175] on span "Duplicate case" at bounding box center [248, 178] width 37 height 8
select select "2"
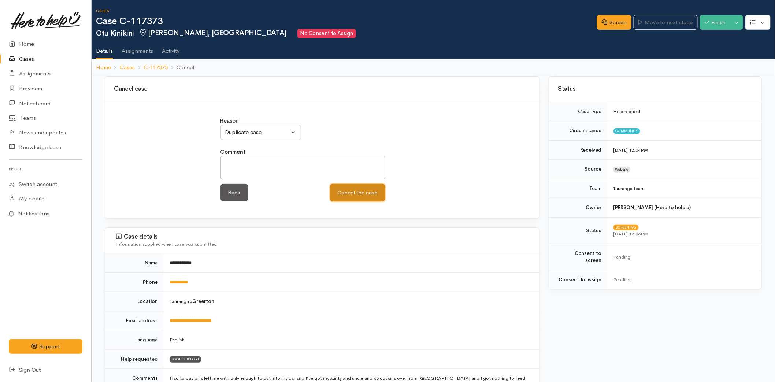
click at [374, 191] on button "Cancel the case" at bounding box center [357, 193] width 55 height 18
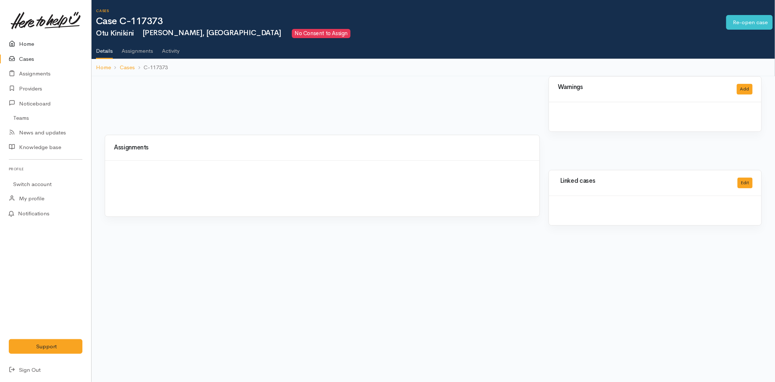
click at [30, 46] on link "Home" at bounding box center [45, 44] width 91 height 15
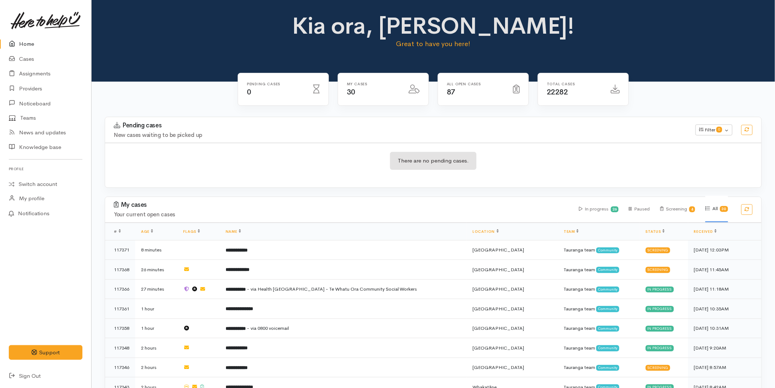
click at [16, 43] on icon at bounding box center [14, 44] width 10 height 9
click at [36, 59] on link "Cases" at bounding box center [45, 59] width 91 height 15
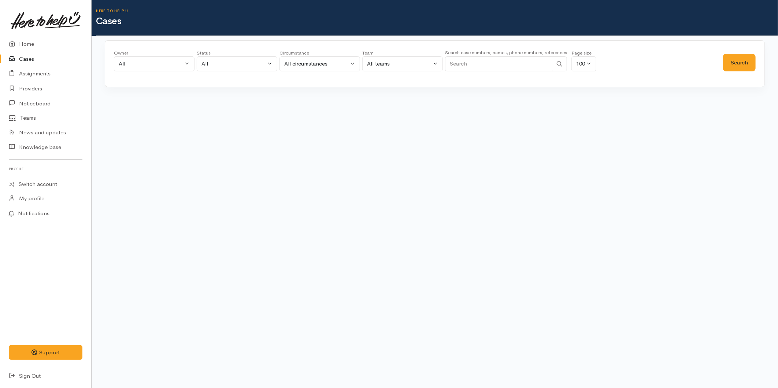
click at [511, 64] on input "Search" at bounding box center [499, 63] width 108 height 15
click at [745, 61] on button "Search" at bounding box center [739, 63] width 33 height 18
click at [745, 60] on button "Search" at bounding box center [739, 63] width 33 height 18
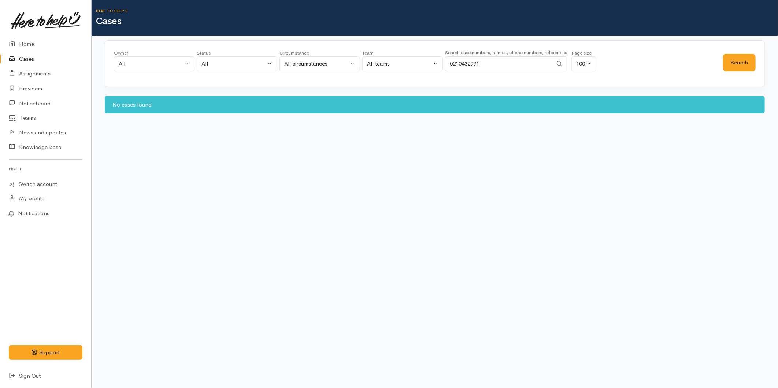
drag, startPoint x: 484, startPoint y: 63, endPoint x: 422, endPoint y: 60, distance: 62.0
click at [422, 60] on div "Owner All My cases 2Alice1 [PERSON_NAME] ('Here to help u') [PERSON_NAME] ('Her…" at bounding box center [418, 62] width 609 height 26
click at [746, 58] on button "Search" at bounding box center [739, 63] width 33 height 18
drag, startPoint x: 485, startPoint y: 60, endPoint x: 430, endPoint y: 63, distance: 54.7
click at [430, 63] on div "Owner All My cases 2Alice1 [PERSON_NAME] ('Here to help u') [PERSON_NAME] ('Her…" at bounding box center [418, 62] width 609 height 26
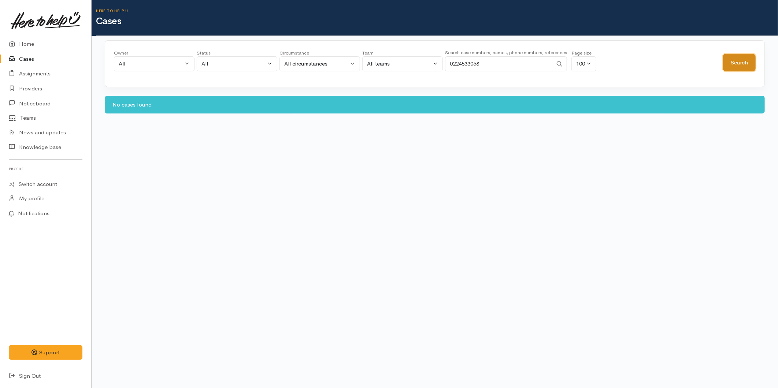
click at [743, 60] on button "Search" at bounding box center [739, 63] width 33 height 18
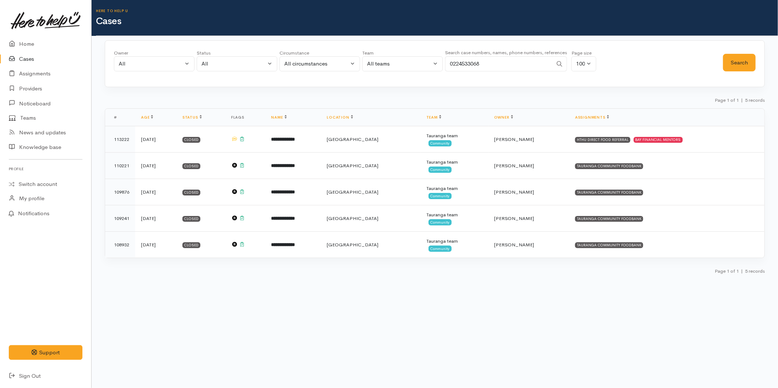
drag, startPoint x: 490, startPoint y: 65, endPoint x: 371, endPoint y: 59, distance: 118.5
click at [371, 59] on div "Owner All My cases 2Alice1 [PERSON_NAME] ('Here to help u') [PERSON_NAME] ('Her…" at bounding box center [418, 62] width 609 height 26
click at [753, 59] on button "Search" at bounding box center [739, 63] width 33 height 18
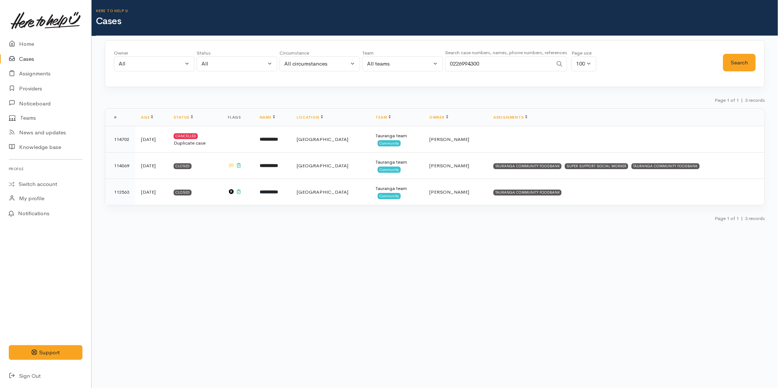
click at [371, 59] on div "Owner All My cases 2Alice1 [PERSON_NAME] ('Here to help u') [PERSON_NAME] ('Her…" at bounding box center [418, 62] width 609 height 26
type input "0221372190"
click at [742, 65] on button "Search" at bounding box center [739, 63] width 33 height 18
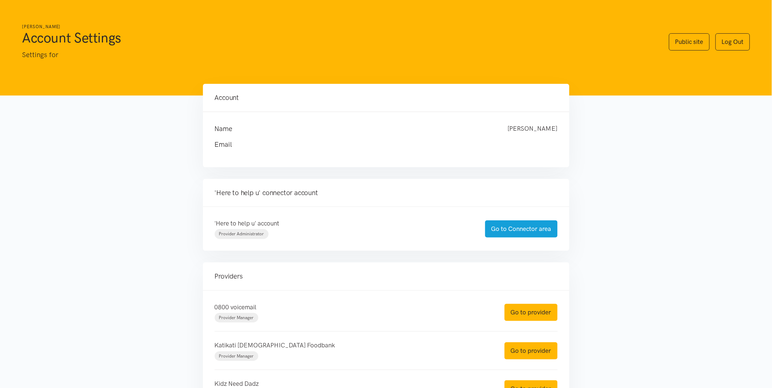
scroll to position [81, 0]
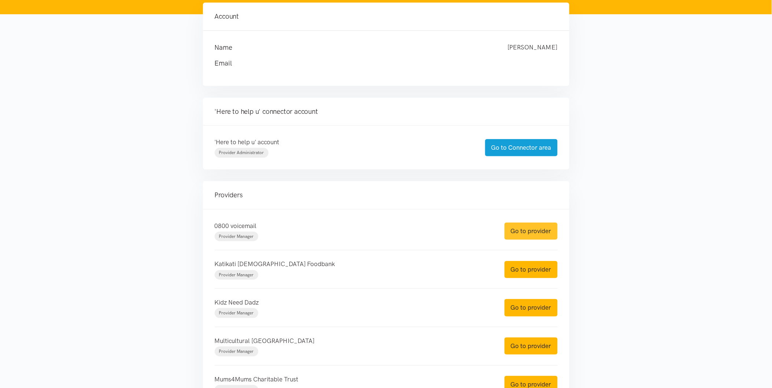
click at [524, 228] on link "Go to provider" at bounding box center [531, 231] width 53 height 17
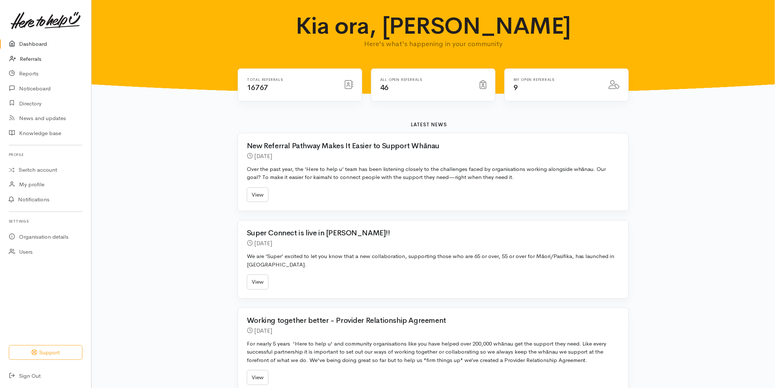
click at [17, 57] on icon at bounding box center [15, 59] width 10 height 9
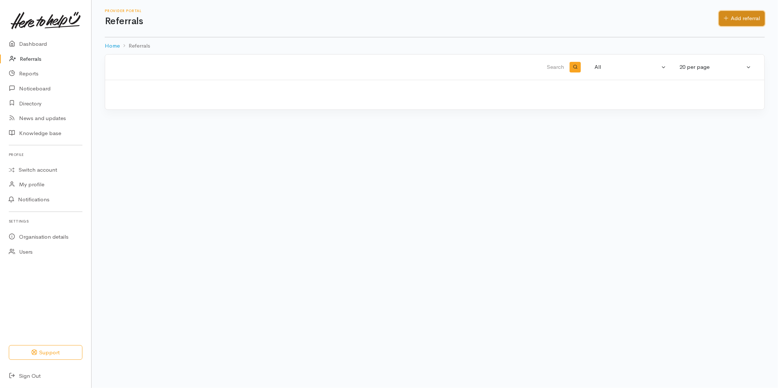
click at [727, 16] on icon at bounding box center [726, 17] width 5 height 5
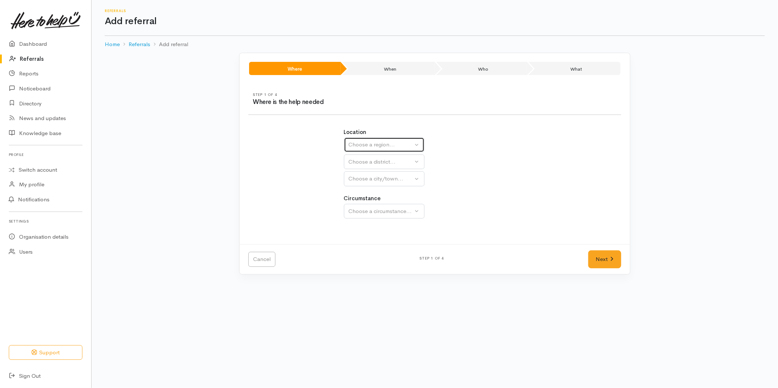
click at [377, 148] on div "Choose a region..." at bounding box center [381, 145] width 64 height 8
click at [366, 204] on span "Bay of Plenty" at bounding box center [369, 202] width 33 height 8
select select "4"
select select
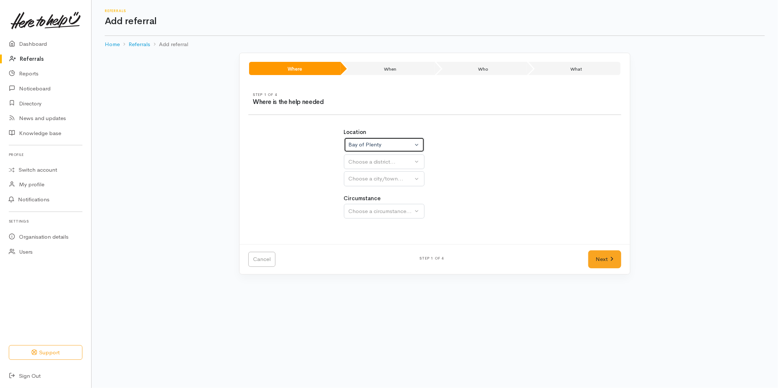
select select
click at [360, 167] on button "Choose a district..." at bounding box center [403, 162] width 119 height 15
click at [363, 198] on span "[GEOGRAPHIC_DATA]" at bounding box center [382, 196] width 58 height 8
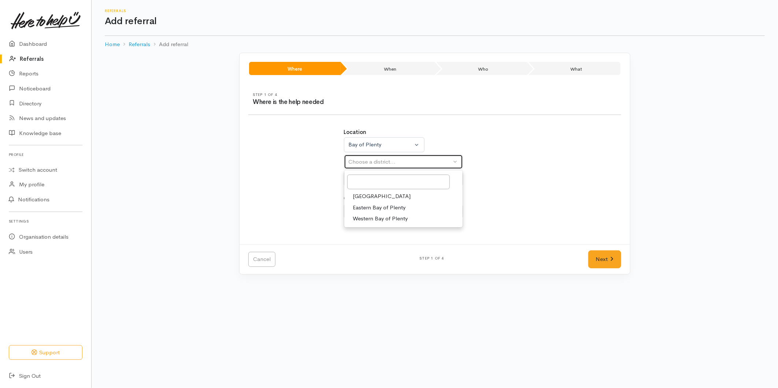
select select "6"
select select
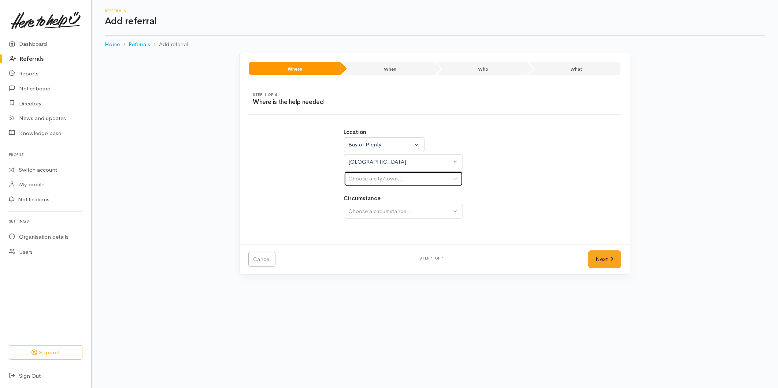
click at [362, 180] on div "Choose a city/town..." at bounding box center [400, 179] width 103 height 8
click at [362, 213] on span "[GEOGRAPHIC_DATA]" at bounding box center [382, 214] width 58 height 8
select select "4"
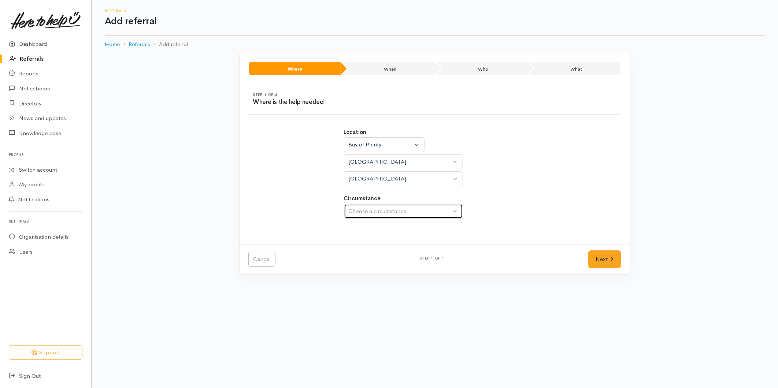
click at [365, 215] on div "Choose a circumstance..." at bounding box center [400, 211] width 103 height 8
drag, startPoint x: 364, startPoint y: 247, endPoint x: 377, endPoint y: 248, distance: 12.5
click at [368, 247] on span "Community" at bounding box center [367, 246] width 28 height 8
select select "2"
click at [618, 263] on link "Next" at bounding box center [605, 260] width 33 height 18
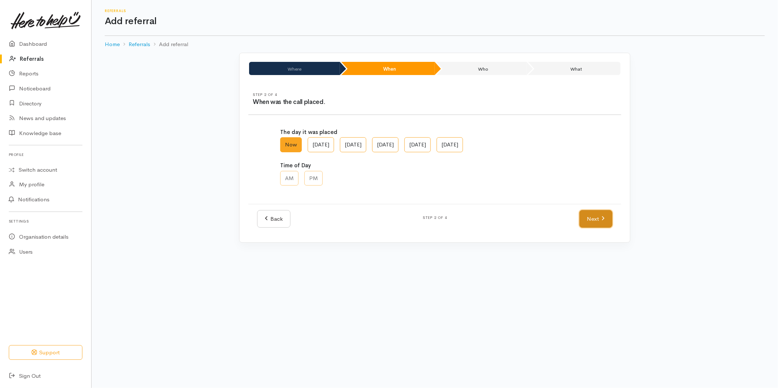
click at [591, 220] on link "Next" at bounding box center [596, 219] width 33 height 18
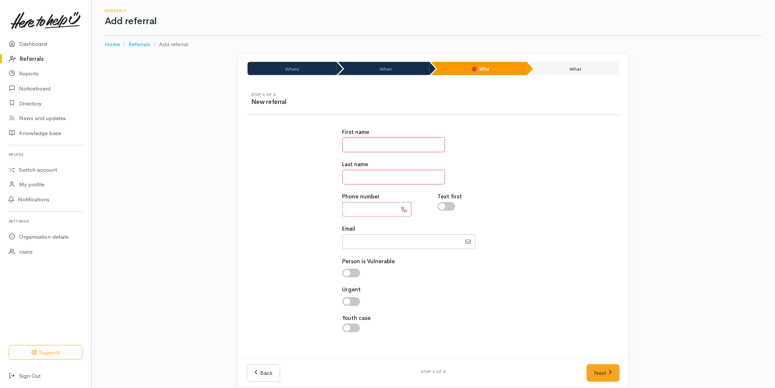
drag, startPoint x: 398, startPoint y: 148, endPoint x: 398, endPoint y: 144, distance: 4.0
click at [398, 148] on input "text" at bounding box center [394, 144] width 103 height 15
type input "*********"
type input "*"
type input "******"
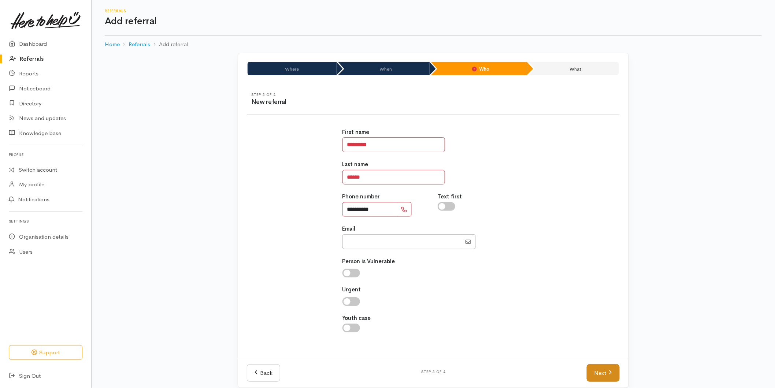
type input "**********"
click at [614, 371] on link "Next" at bounding box center [603, 374] width 33 height 18
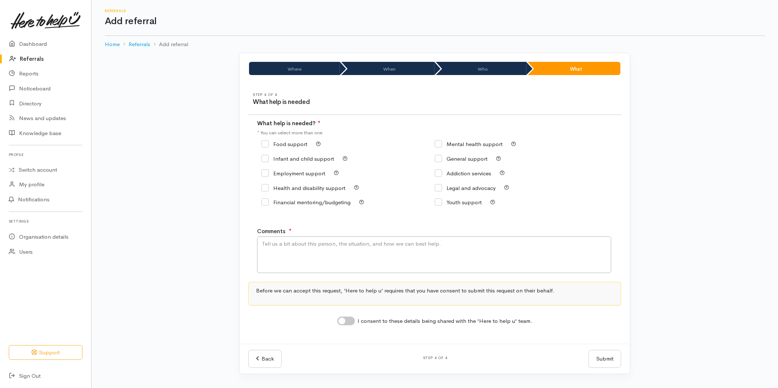
click at [269, 144] on input "Food support" at bounding box center [285, 143] width 46 height 5
checkbox input "true"
click at [286, 255] on textarea "Comments" at bounding box center [434, 255] width 354 height 37
type textarea "Requesting food support"
drag, startPoint x: 354, startPoint y: 325, endPoint x: 528, endPoint y: 349, distance: 175.3
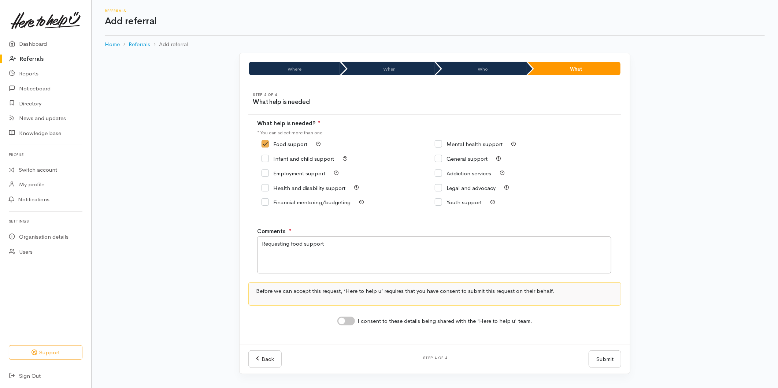
click at [354, 325] on input "I consent to these details being shared with the 'Here to help u' team." at bounding box center [347, 321] width 18 height 9
checkbox input "true"
click at [602, 362] on button "Submit" at bounding box center [605, 360] width 33 height 18
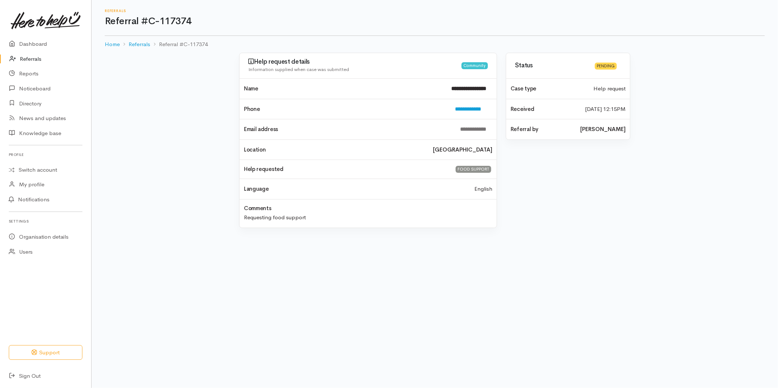
drag, startPoint x: 37, startPoint y: 54, endPoint x: 219, endPoint y: 40, distance: 182.7
click at [37, 54] on link "Referrals" at bounding box center [45, 59] width 91 height 15
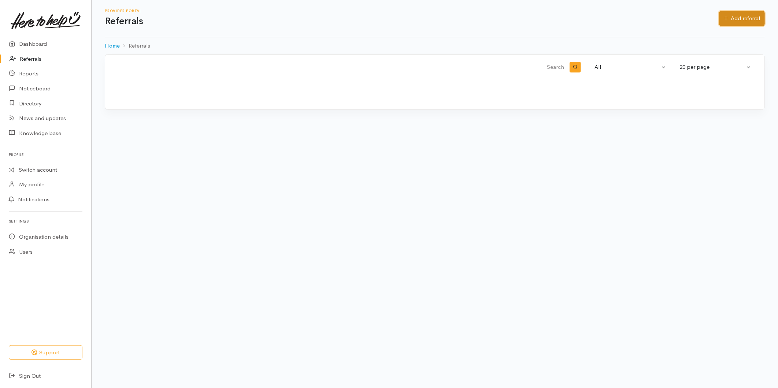
drag, startPoint x: 726, startPoint y: 16, endPoint x: 694, endPoint y: 34, distance: 37.0
click at [726, 15] on icon at bounding box center [726, 17] width 5 height 5
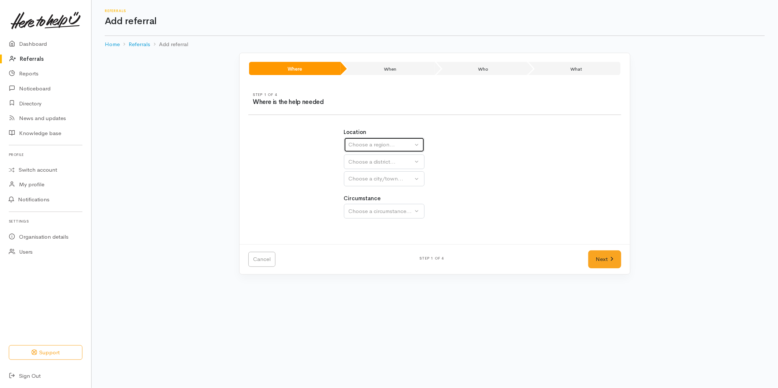
click at [363, 143] on div "Choose a region..." at bounding box center [381, 145] width 64 height 8
click at [364, 202] on span "Bay of Plenty" at bounding box center [369, 202] width 33 height 8
select select "4"
select select
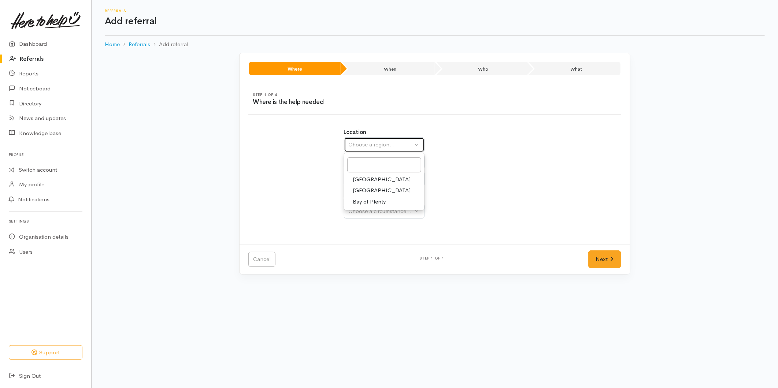
select select
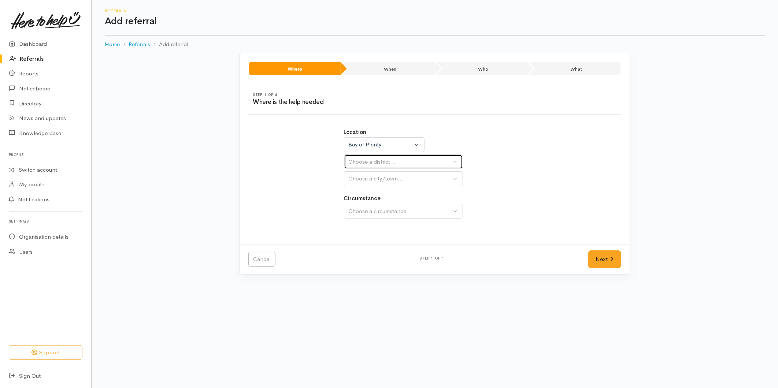
click at [355, 164] on div "Choose a district..." at bounding box center [400, 162] width 103 height 8
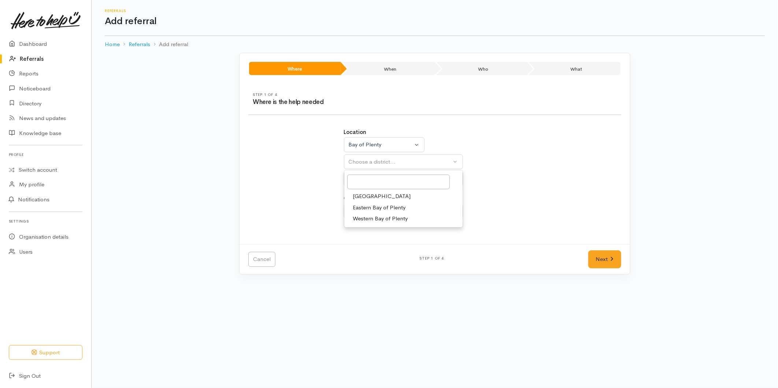
click at [360, 197] on span "[GEOGRAPHIC_DATA]" at bounding box center [382, 196] width 58 height 8
select select "6"
select select
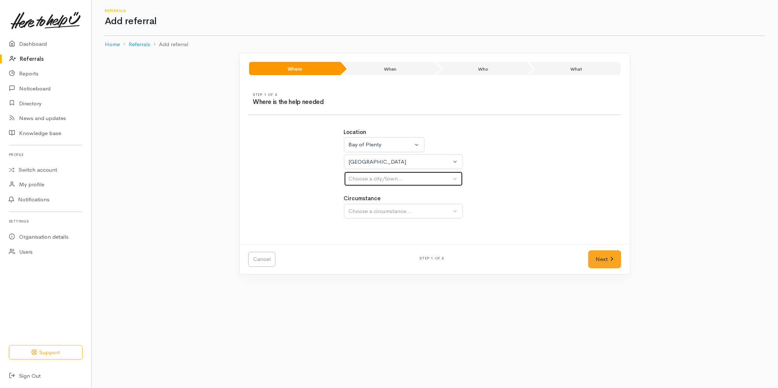
click at [363, 181] on div "Choose a city/town..." at bounding box center [400, 179] width 103 height 8
click at [360, 213] on span "[GEOGRAPHIC_DATA]" at bounding box center [382, 214] width 58 height 8
select select "4"
click at [361, 246] on span "Community" at bounding box center [367, 246] width 28 height 8
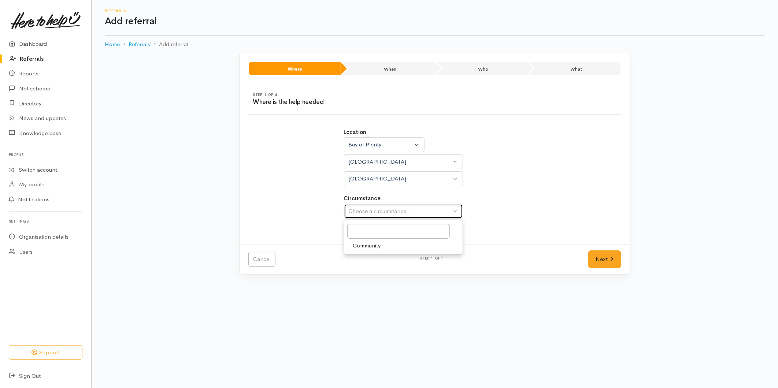
select select "2"
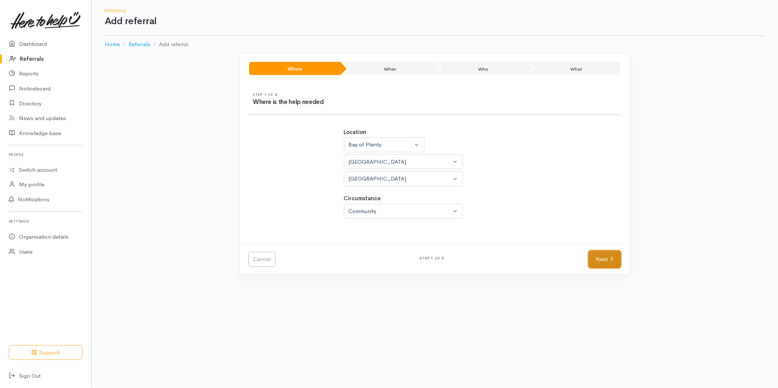
click at [609, 258] on link "Next" at bounding box center [605, 260] width 33 height 18
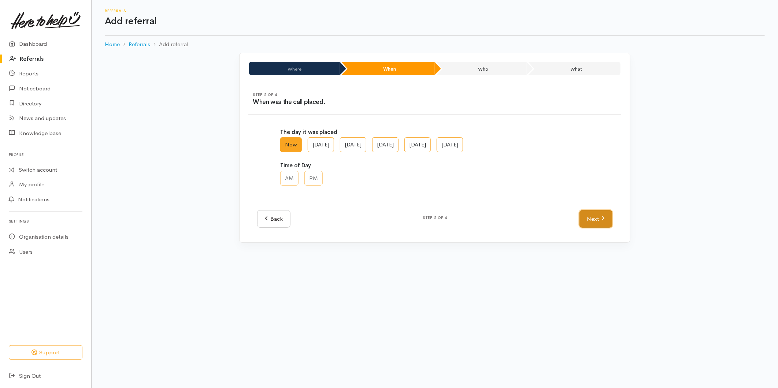
click at [603, 225] on link "Next" at bounding box center [596, 219] width 33 height 18
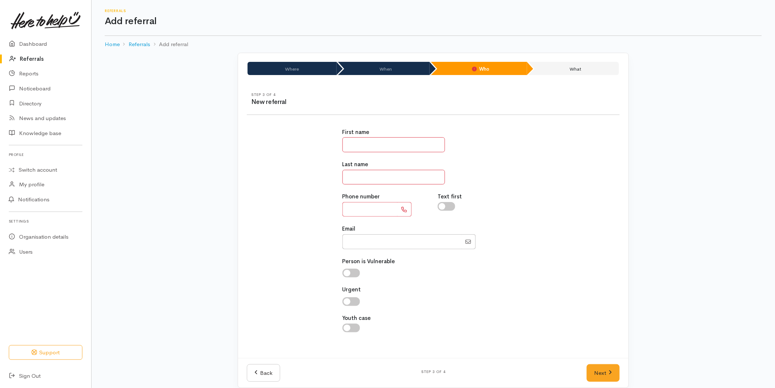
drag, startPoint x: 372, startPoint y: 147, endPoint x: 371, endPoint y: 137, distance: 9.6
click at [372, 147] on input "text" at bounding box center [394, 144] width 103 height 15
type input "****"
type input "********"
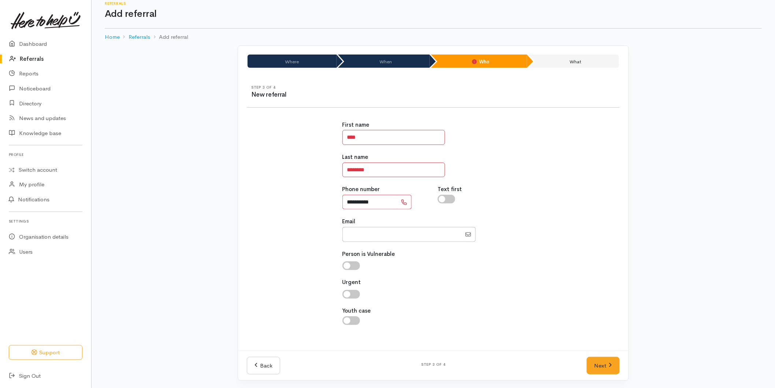
scroll to position [9, 0]
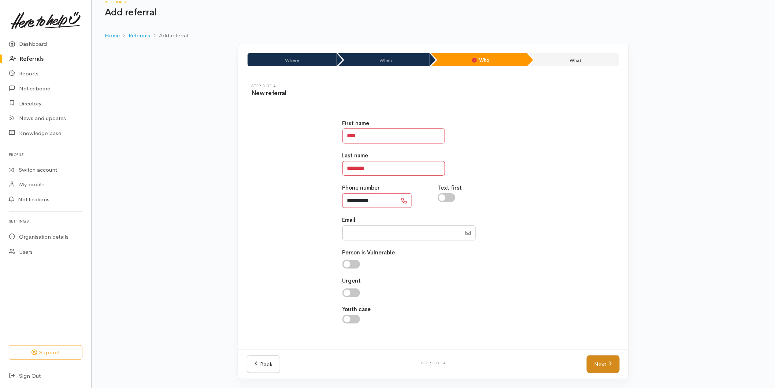
type input "**********"
click at [606, 362] on link "Next" at bounding box center [603, 365] width 33 height 18
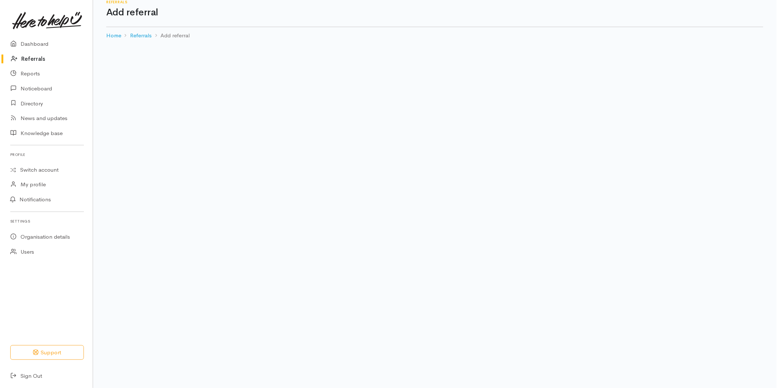
scroll to position [0, 0]
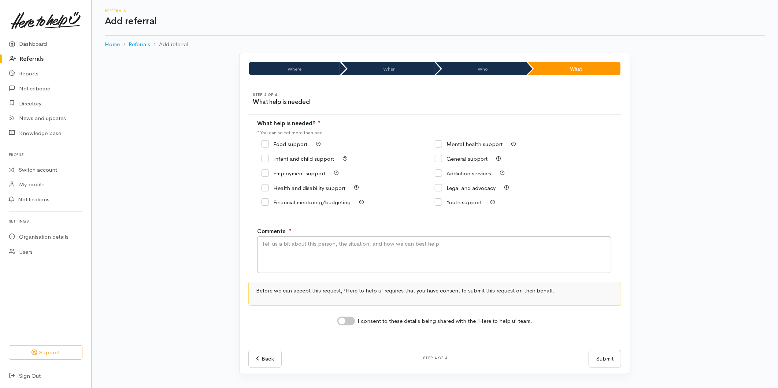
click at [269, 142] on input "Food support" at bounding box center [285, 143] width 46 height 5
checkbox input "true"
click at [273, 255] on textarea "Comments" at bounding box center [434, 255] width 354 height 37
type textarea "B"
type textarea "No kai at all for herself and her tamariki"
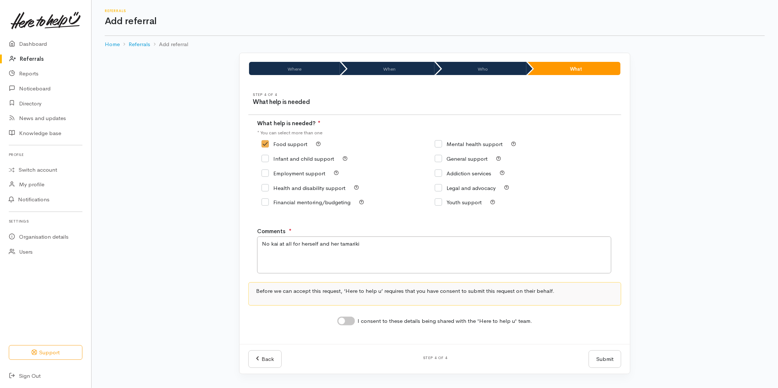
click at [350, 325] on input "I consent to these details being shared with the 'Here to help u' team." at bounding box center [347, 321] width 18 height 9
checkbox input "true"
drag, startPoint x: 605, startPoint y: 360, endPoint x: 593, endPoint y: 360, distance: 12.5
click at [605, 360] on button "Submit" at bounding box center [605, 360] width 33 height 18
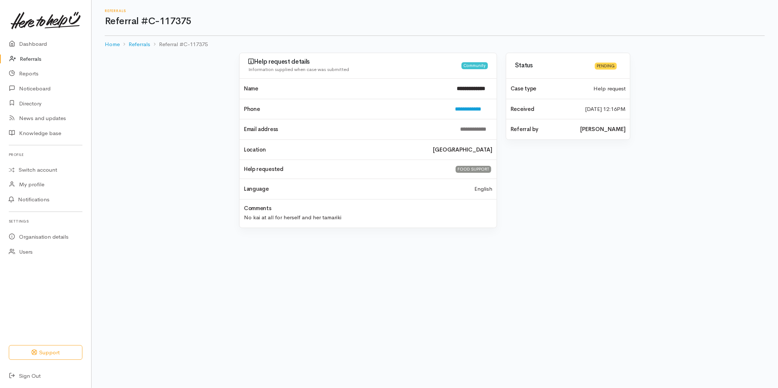
drag, startPoint x: 24, startPoint y: 58, endPoint x: 268, endPoint y: 70, distance: 244.4
click at [24, 58] on link "Referrals" at bounding box center [45, 59] width 91 height 15
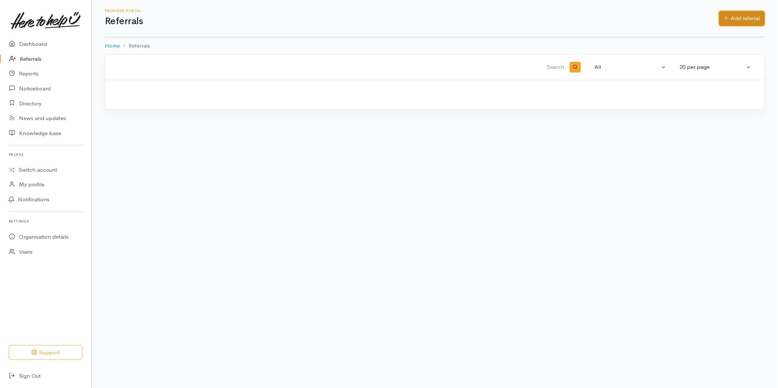
drag, startPoint x: 0, startPoint y: 0, endPoint x: 618, endPoint y: 39, distance: 619.1
click at [736, 15] on link "Add referral" at bounding box center [742, 18] width 46 height 15
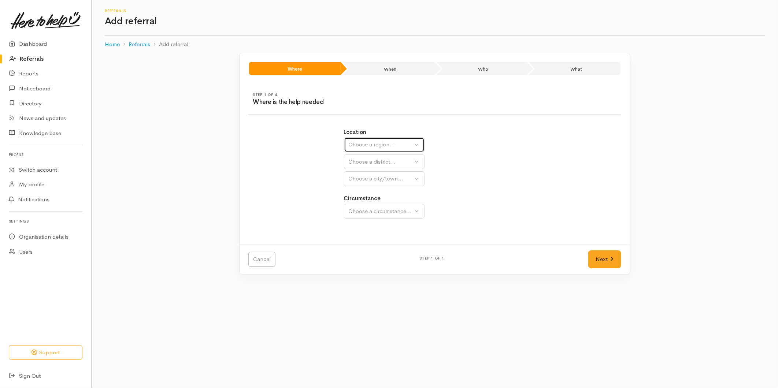
click at [360, 144] on div "Choose a region..." at bounding box center [381, 145] width 64 height 8
click at [361, 203] on span "Bay of Plenty" at bounding box center [369, 202] width 33 height 8
select select "4"
select select
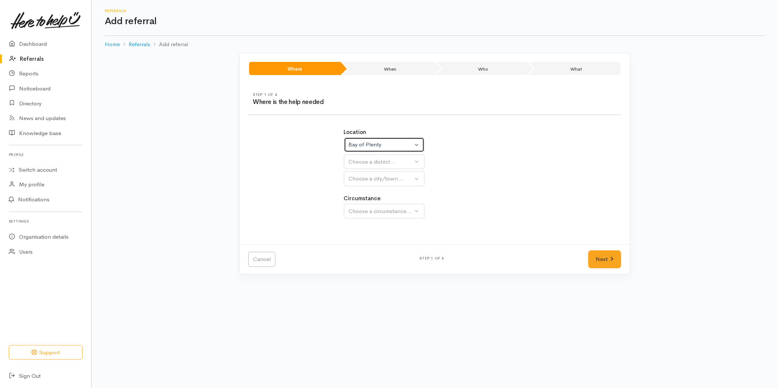
select select
click at [359, 163] on div "Choose a district..." at bounding box center [400, 162] width 103 height 8
click at [360, 193] on span "[GEOGRAPHIC_DATA]" at bounding box center [382, 196] width 58 height 8
select select "6"
select select
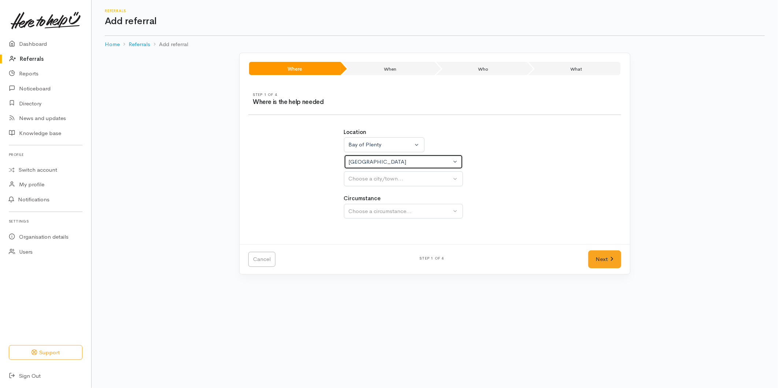
select select
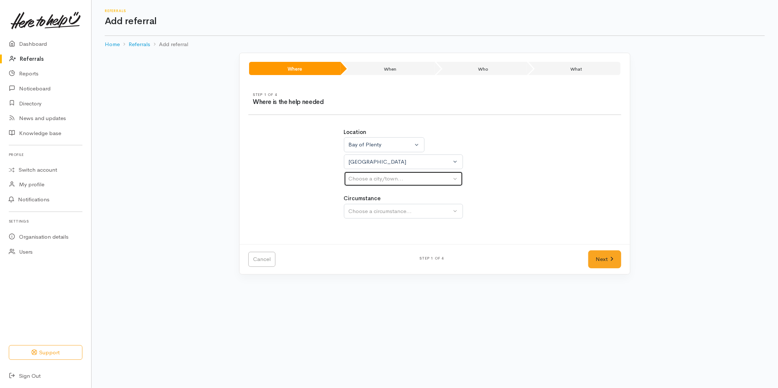
drag, startPoint x: 365, startPoint y: 184, endPoint x: 367, endPoint y: 196, distance: 12.3
click at [365, 182] on div "Choose a city/town..." at bounding box center [400, 179] width 103 height 8
click at [364, 214] on span "[GEOGRAPHIC_DATA]" at bounding box center [382, 214] width 58 height 8
select select "4"
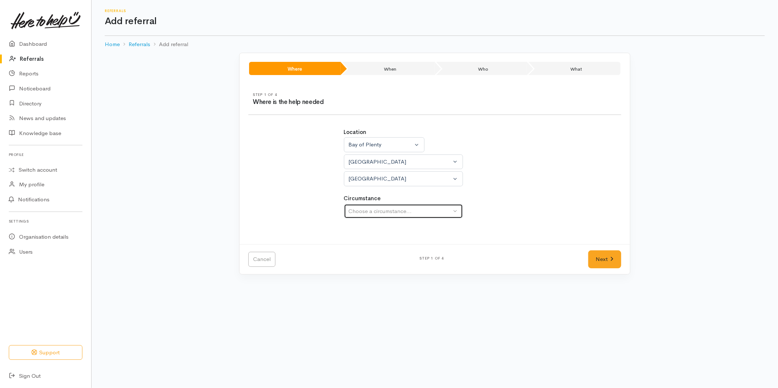
click at [375, 211] on div "Choose a circumstance..." at bounding box center [400, 211] width 103 height 8
drag, startPoint x: 364, startPoint y: 246, endPoint x: 664, endPoint y: 303, distance: 305.0
click at [365, 246] on span "Community" at bounding box center [367, 246] width 28 height 8
select select "2"
click at [609, 255] on link "Next" at bounding box center [605, 260] width 33 height 18
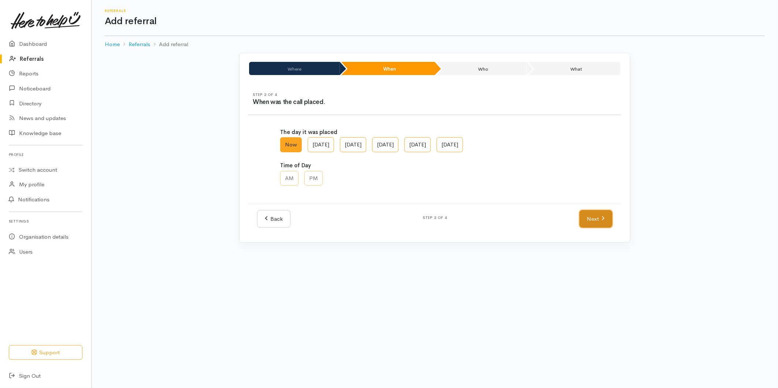
click at [594, 218] on link "Next" at bounding box center [596, 219] width 33 height 18
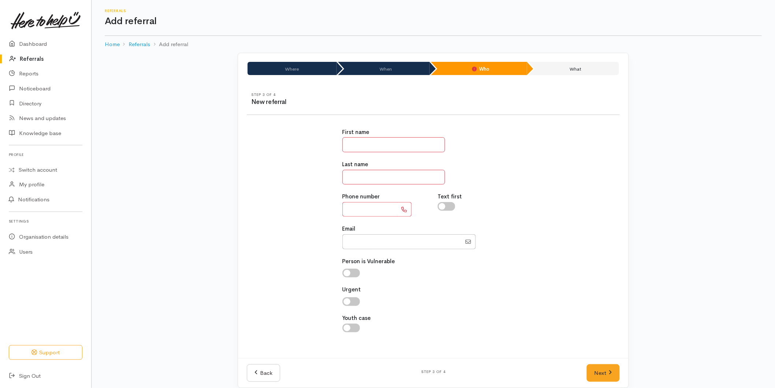
drag, startPoint x: 355, startPoint y: 140, endPoint x: 315, endPoint y: 135, distance: 40.0
click at [355, 140] on input "text" at bounding box center [394, 144] width 103 height 15
type input "*****"
type input "*******"
type input "**********"
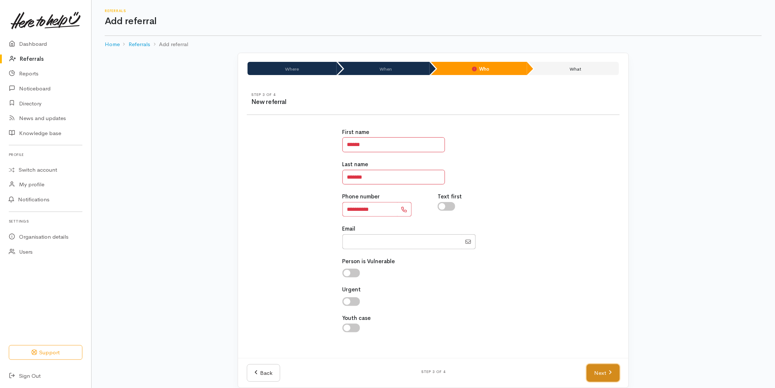
click at [603, 369] on link "Next" at bounding box center [603, 374] width 33 height 18
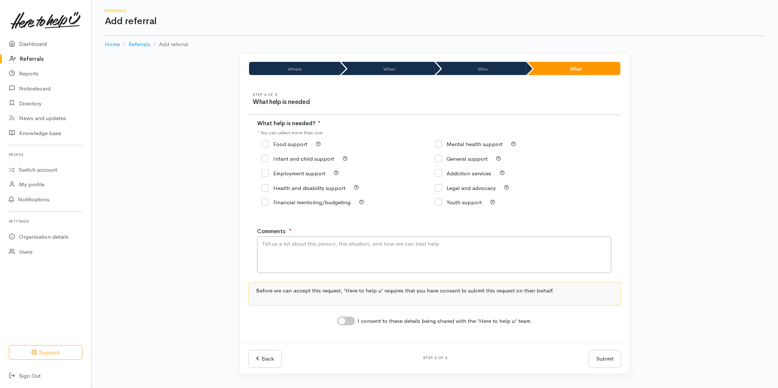
click at [278, 147] on div "Food support" at bounding box center [348, 144] width 173 height 10
drag, startPoint x: 278, startPoint y: 147, endPoint x: 290, endPoint y: 186, distance: 40.6
click at [266, 147] on input "Food support" at bounding box center [285, 143] width 46 height 5
checkbox input "true"
click at [281, 260] on textarea "Comments" at bounding box center [434, 255] width 354 height 37
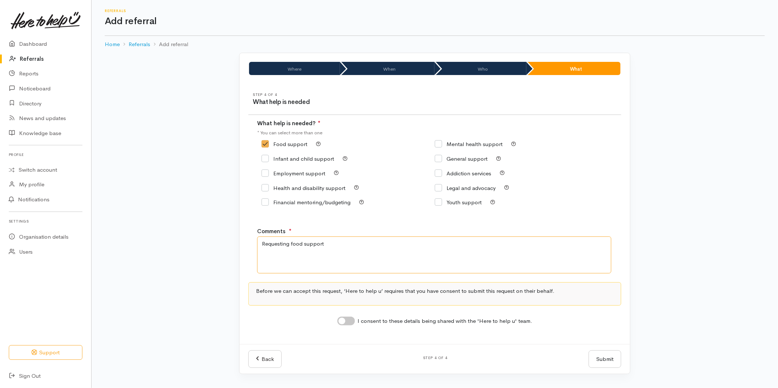
type textarea "Requesting food support"
click at [347, 324] on input "I consent to these details being shared with the 'Here to help u' team." at bounding box center [347, 321] width 18 height 9
checkbox input "true"
drag, startPoint x: 600, startPoint y: 357, endPoint x: 592, endPoint y: 352, distance: 8.9
click at [597, 355] on button "Submit" at bounding box center [605, 360] width 33 height 18
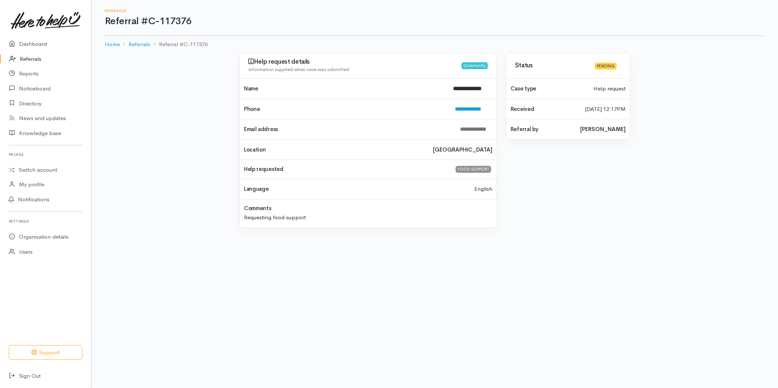
drag, startPoint x: 32, startPoint y: 53, endPoint x: 76, endPoint y: 58, distance: 44.6
click at [32, 54] on link "Referrals" at bounding box center [45, 59] width 91 height 15
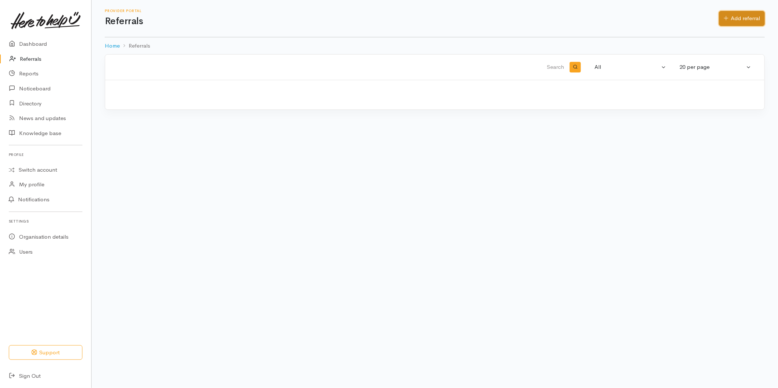
click at [721, 19] on link "Add referral" at bounding box center [742, 18] width 46 height 15
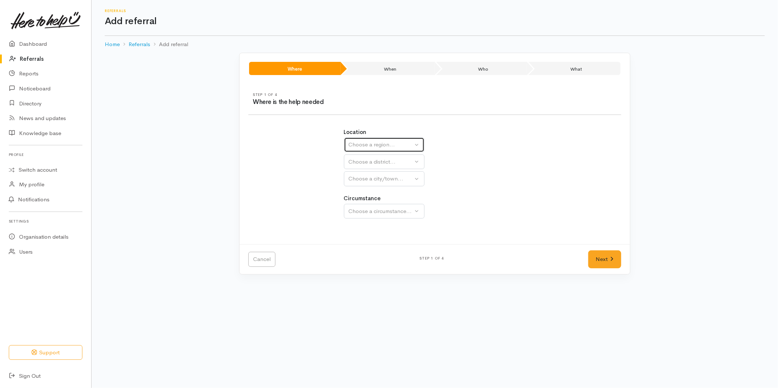
click at [360, 143] on div "Choose a region..." at bounding box center [381, 145] width 64 height 8
drag, startPoint x: 361, startPoint y: 202, endPoint x: 360, endPoint y: 163, distance: 39.2
click at [361, 200] on span "Bay of Plenty" at bounding box center [369, 202] width 33 height 8
select select "4"
select select
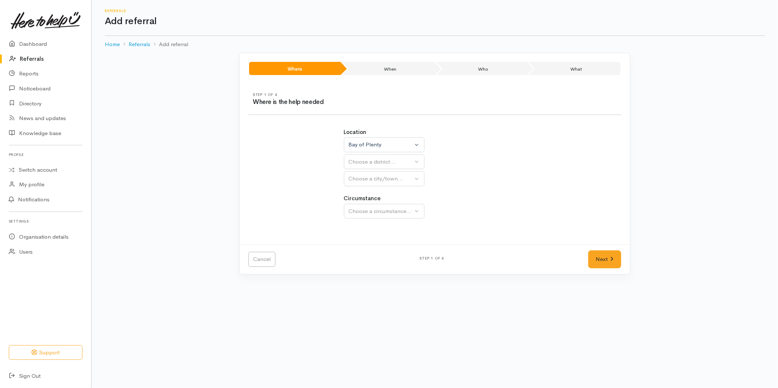
select select
click at [362, 197] on span "[GEOGRAPHIC_DATA]" at bounding box center [382, 196] width 58 height 8
select select "6"
select select
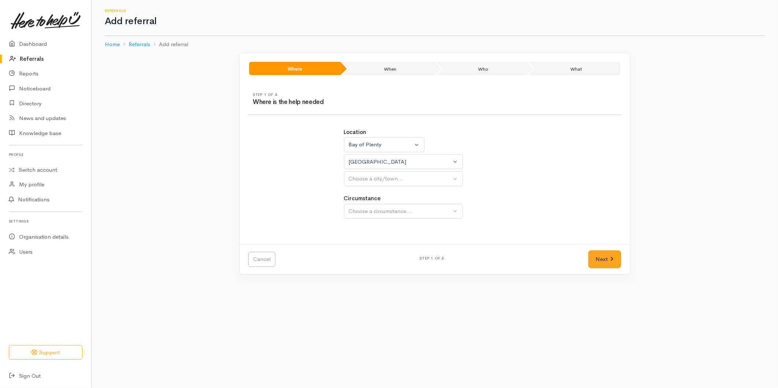
select select
click at [368, 181] on div "Choose a city/town..." at bounding box center [400, 179] width 103 height 8
click at [362, 214] on span "[GEOGRAPHIC_DATA]" at bounding box center [382, 214] width 58 height 8
select select "4"
click at [371, 211] on div "Choose a circumstance..." at bounding box center [400, 211] width 103 height 8
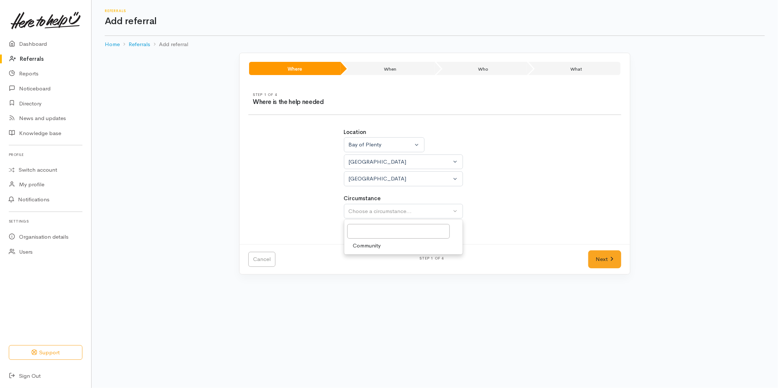
click at [360, 250] on span "Community" at bounding box center [367, 246] width 28 height 8
select select "2"
click at [595, 261] on link "Next" at bounding box center [605, 260] width 33 height 18
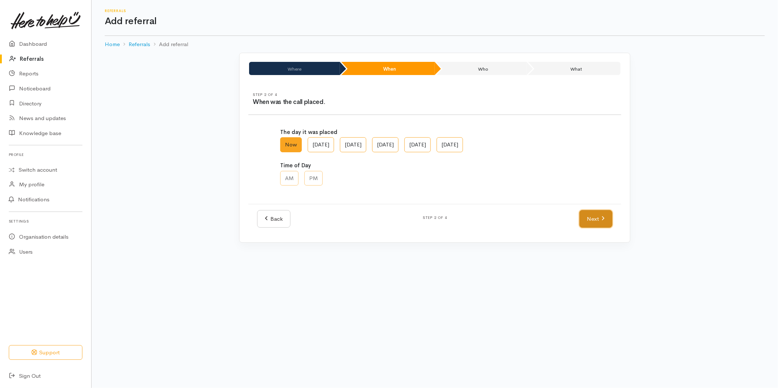
click at [600, 217] on link "Next" at bounding box center [596, 219] width 33 height 18
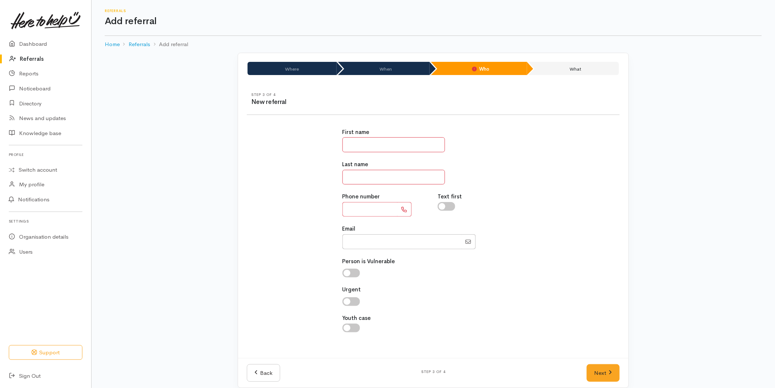
click at [354, 145] on input "text" at bounding box center [394, 144] width 103 height 15
type input "*****"
type input "****"
type input "**********"
drag, startPoint x: 669, startPoint y: 259, endPoint x: 590, endPoint y: 330, distance: 105.9
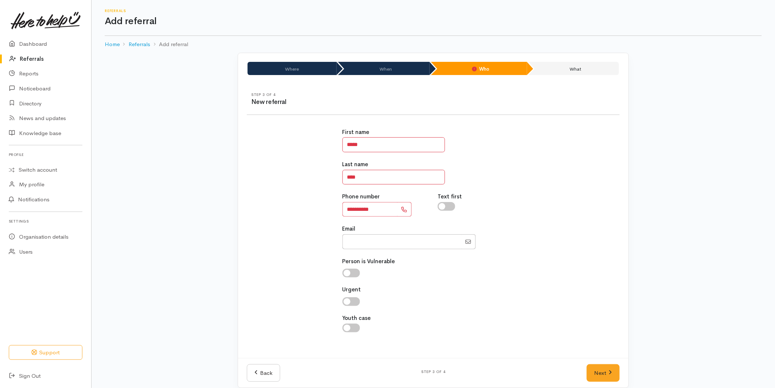
click at [669, 259] on div "Where When Who What Step 1 of 4 Where is the help needed Location Auckland Waik…" at bounding box center [434, 225] width 684 height 344
click at [602, 369] on link "Next" at bounding box center [603, 374] width 33 height 18
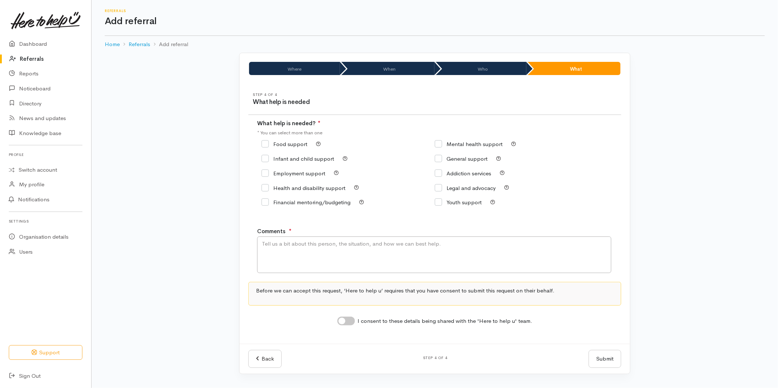
drag, startPoint x: 269, startPoint y: 147, endPoint x: 311, endPoint y: 197, distance: 64.5
click at [270, 148] on div "Food support" at bounding box center [348, 144] width 173 height 10
drag, startPoint x: 269, startPoint y: 144, endPoint x: 276, endPoint y: 171, distance: 28.0
click at [269, 144] on input "Food support" at bounding box center [285, 143] width 46 height 5
checkbox input "true"
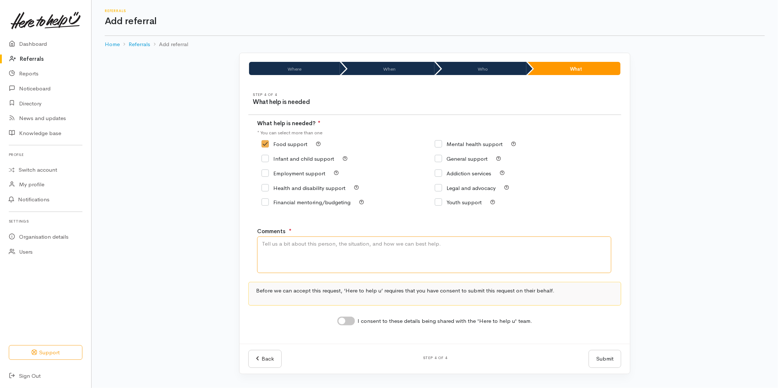
click at [275, 269] on textarea "Comments" at bounding box center [434, 255] width 354 height 37
type textarea "Requesting kai support"
drag, startPoint x: 349, startPoint y: 320, endPoint x: 464, endPoint y: 346, distance: 117.3
click at [349, 320] on input "I consent to these details being shared with the 'Here to help u' team." at bounding box center [347, 321] width 18 height 9
checkbox input "true"
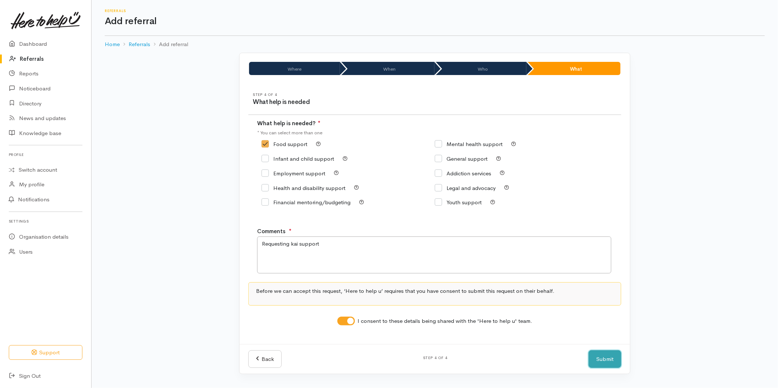
click at [614, 360] on button "Submit" at bounding box center [605, 360] width 33 height 18
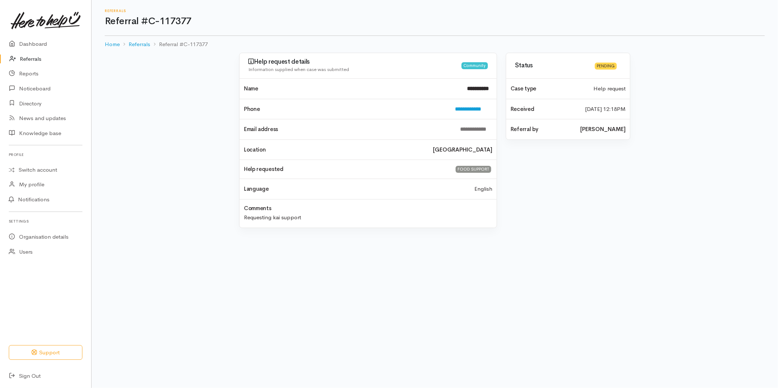
click at [29, 62] on link "Referrals" at bounding box center [45, 59] width 91 height 15
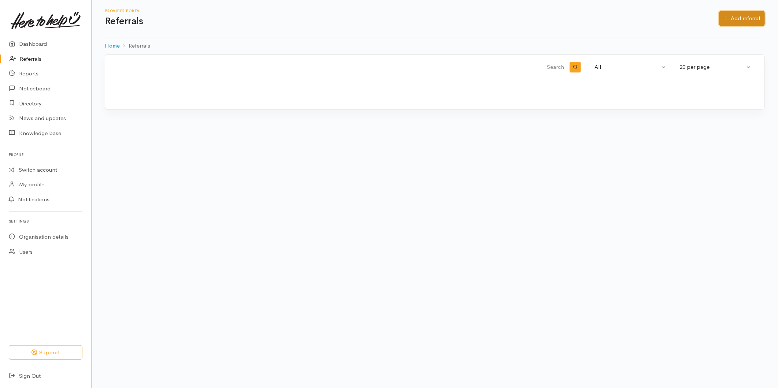
click at [732, 15] on link "Add referral" at bounding box center [742, 18] width 46 height 15
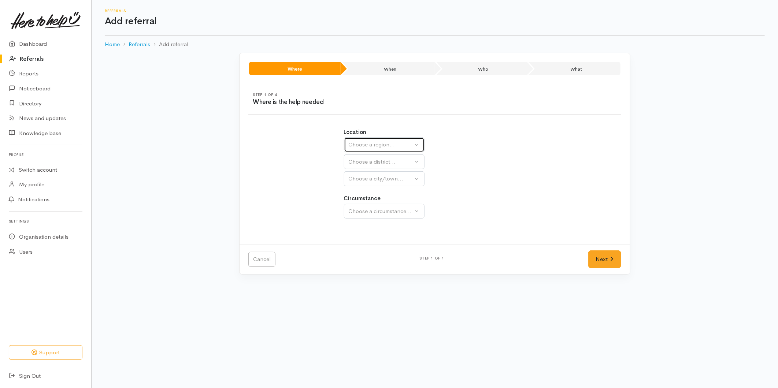
click at [369, 151] on button "Choose a region..." at bounding box center [384, 144] width 81 height 15
click at [368, 200] on span "Bay of Plenty" at bounding box center [369, 202] width 33 height 8
select select "4"
select select
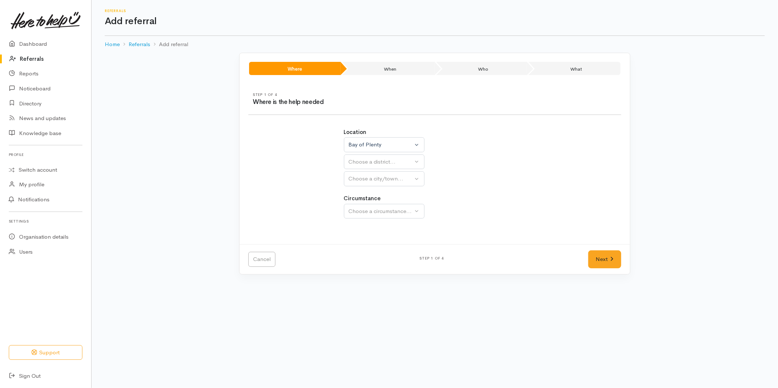
select select
click at [368, 162] on div "Choose a district..." at bounding box center [400, 162] width 103 height 8
click at [365, 198] on span "[GEOGRAPHIC_DATA]" at bounding box center [382, 196] width 58 height 8
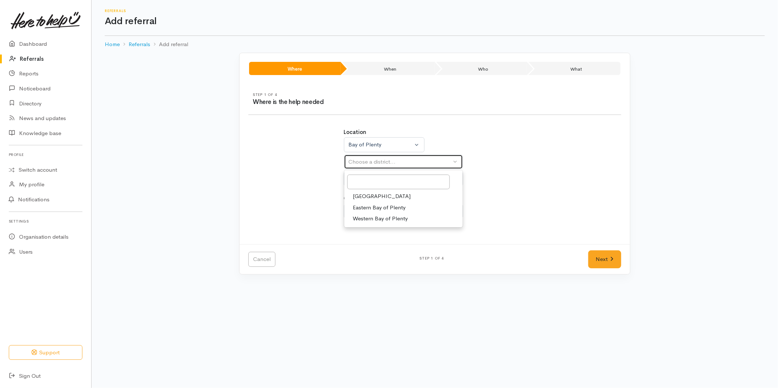
select select "6"
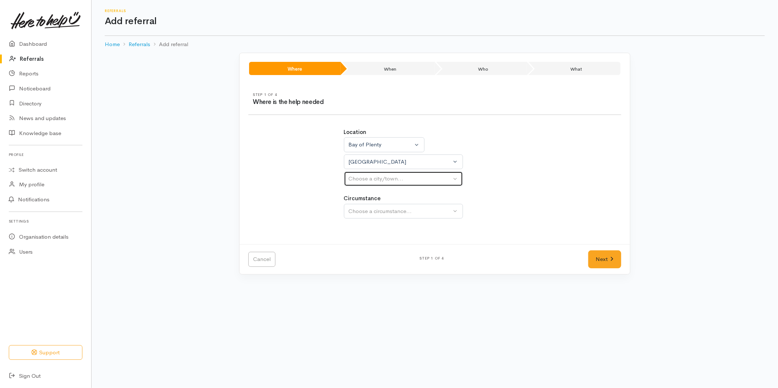
click at [371, 181] on div "Choose a city/town..." at bounding box center [400, 179] width 103 height 8
select select
click at [366, 177] on div "Choose a city/town..." at bounding box center [400, 179] width 103 height 8
drag, startPoint x: 361, startPoint y: 213, endPoint x: 369, endPoint y: 211, distance: 7.7
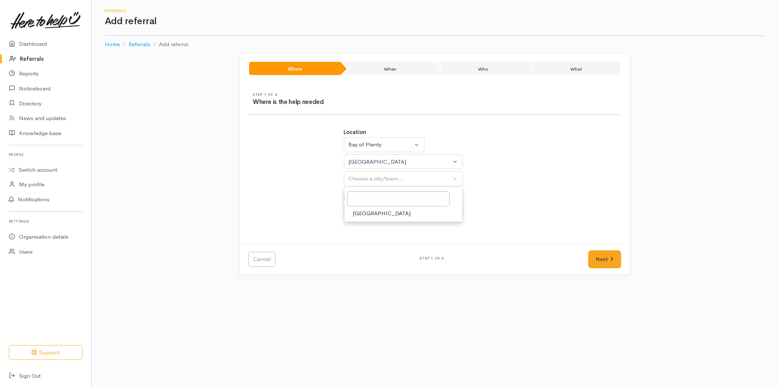
click at [362, 213] on span "[GEOGRAPHIC_DATA]" at bounding box center [382, 214] width 58 height 8
select select "4"
click at [369, 210] on div "Choose a circumstance..." at bounding box center [400, 211] width 103 height 8
click at [383, 210] on div "Choose a circumstance..." at bounding box center [400, 211] width 103 height 8
click at [364, 244] on span "Community" at bounding box center [367, 246] width 28 height 8
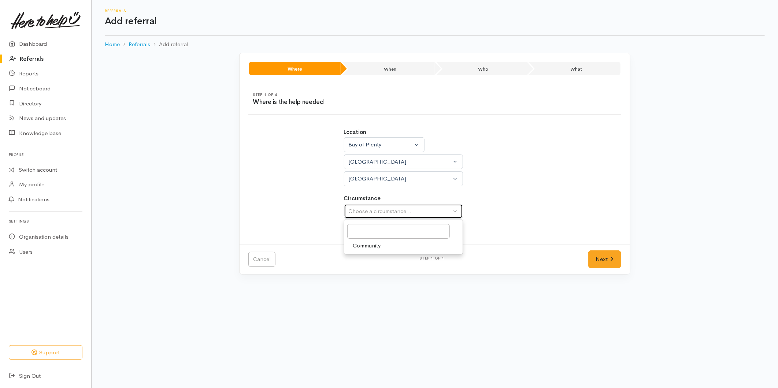
select select "2"
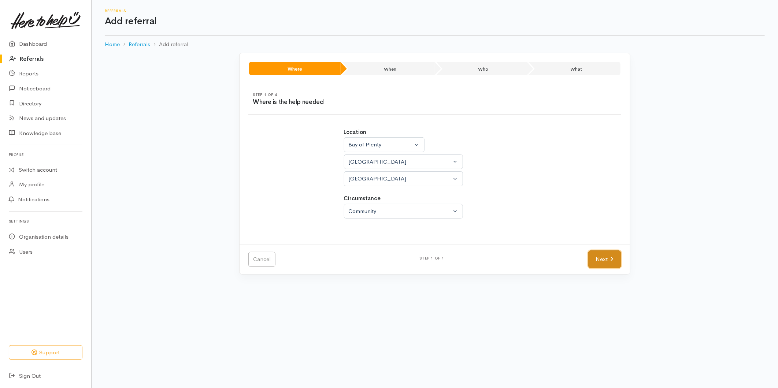
click at [599, 258] on link "Next" at bounding box center [605, 260] width 33 height 18
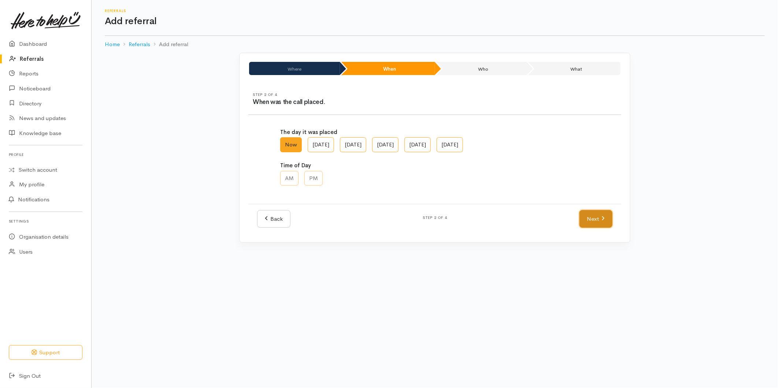
click at [600, 217] on link "Next" at bounding box center [596, 219] width 33 height 18
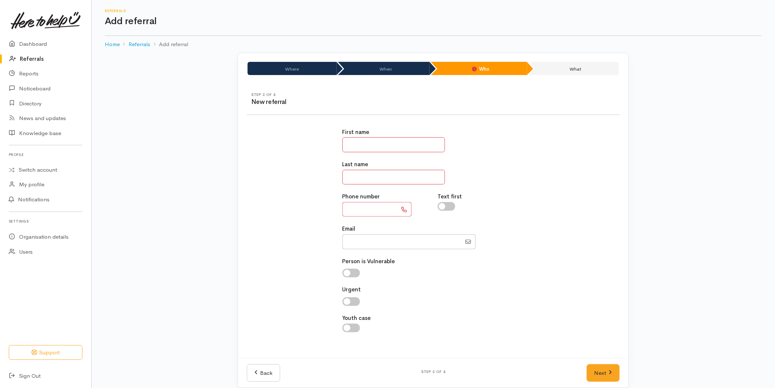
click at [350, 142] on input "text" at bounding box center [394, 144] width 103 height 15
type input "*****"
type input "******"
drag, startPoint x: 385, startPoint y: 208, endPoint x: 314, endPoint y: 202, distance: 71.4
click at [314, 202] on div "**********" at bounding box center [434, 234] width 382 height 230
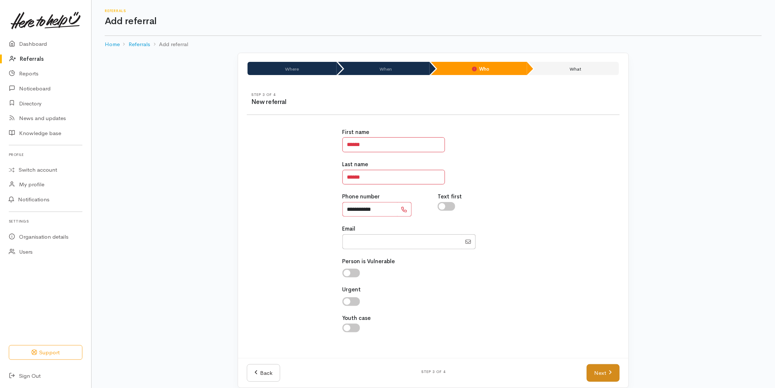
type input "**********"
click at [605, 372] on link "Next" at bounding box center [603, 374] width 33 height 18
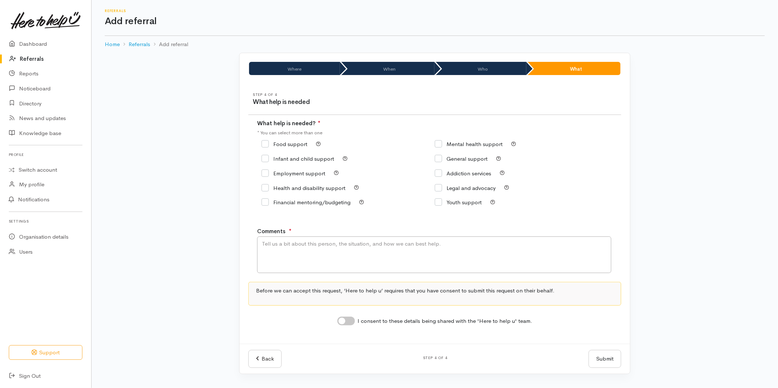
click at [283, 145] on input "Food support" at bounding box center [285, 143] width 46 height 5
checkbox input "true"
drag, startPoint x: 297, startPoint y: 251, endPoint x: 324, endPoint y: 261, distance: 28.9
click at [298, 251] on textarea "Comments" at bounding box center [434, 255] width 354 height 37
type textarea "Requesting food support"
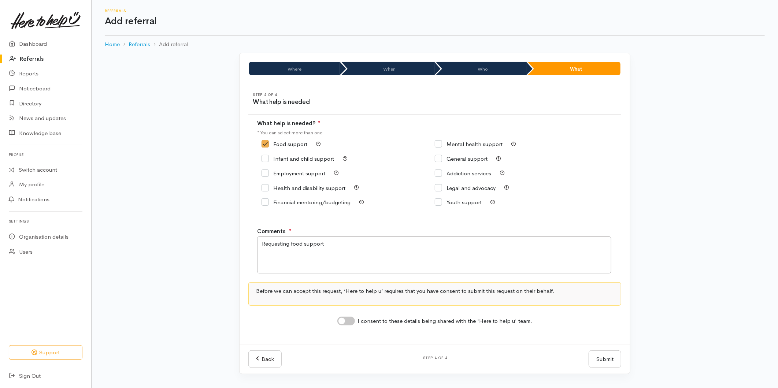
drag, startPoint x: 347, startPoint y: 325, endPoint x: 354, endPoint y: 329, distance: 8.2
click at [347, 325] on input "I consent to these details being shared with the 'Here to help u' team." at bounding box center [347, 321] width 18 height 9
checkbox input "true"
click at [600, 361] on button "Submit" at bounding box center [605, 360] width 33 height 18
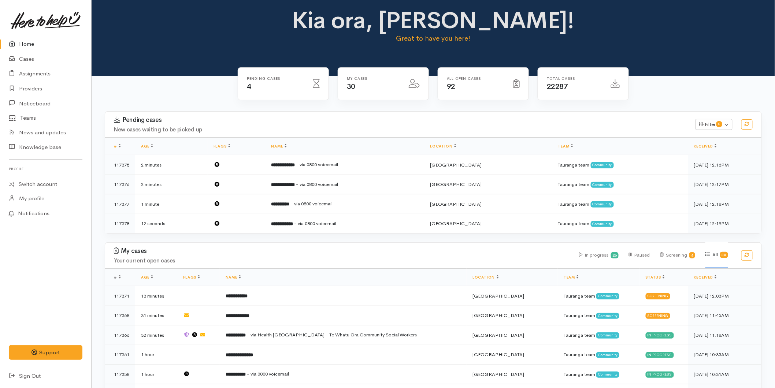
scroll to position [41, 0]
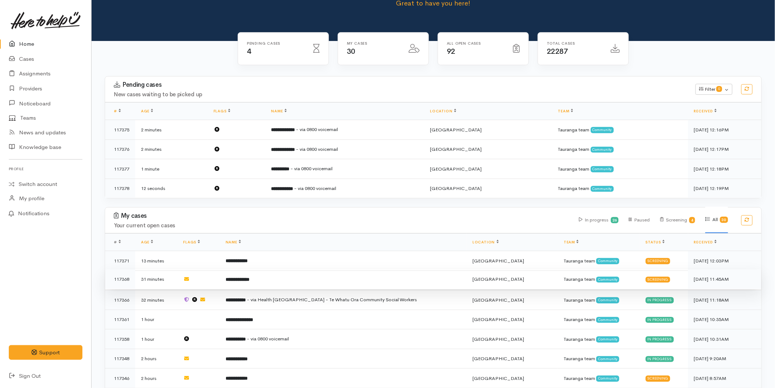
click at [290, 281] on td "**********" at bounding box center [343, 280] width 247 height 20
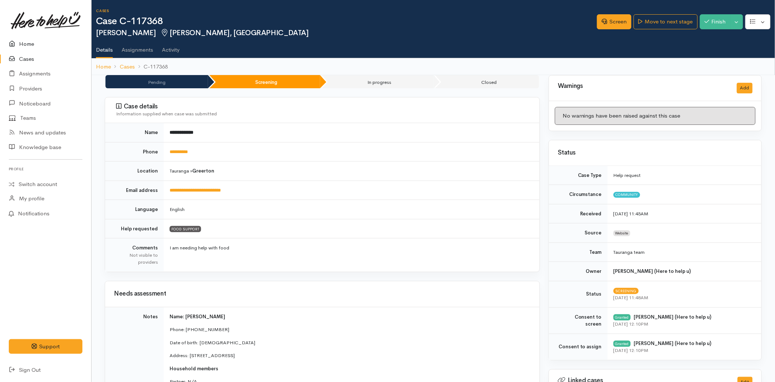
drag, startPoint x: 28, startPoint y: 42, endPoint x: 29, endPoint y: 47, distance: 5.2
click at [28, 42] on link "Home" at bounding box center [45, 44] width 91 height 15
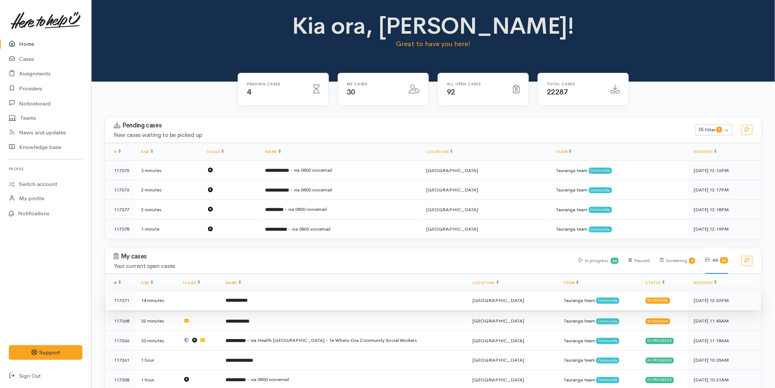
click at [248, 299] on b "**********" at bounding box center [237, 300] width 22 height 5
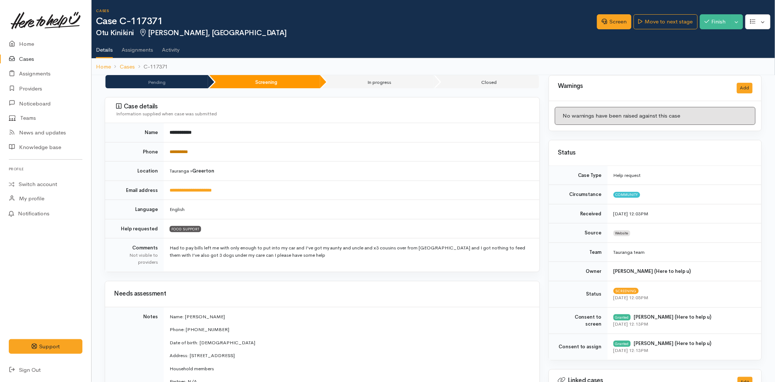
click at [178, 152] on link "**********" at bounding box center [179, 152] width 18 height 5
click at [613, 20] on link "Screen" at bounding box center [614, 21] width 34 height 15
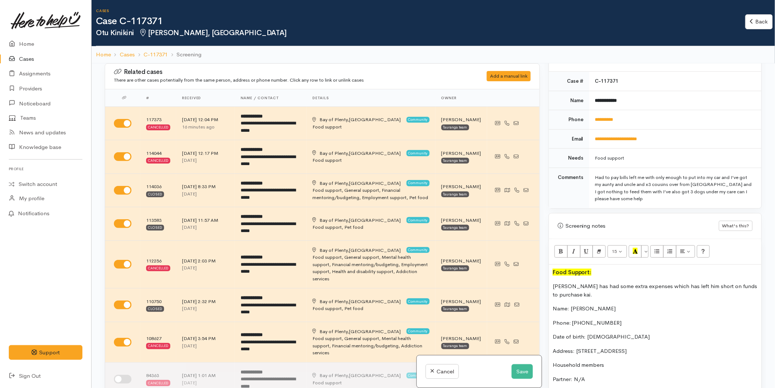
scroll to position [325, 0]
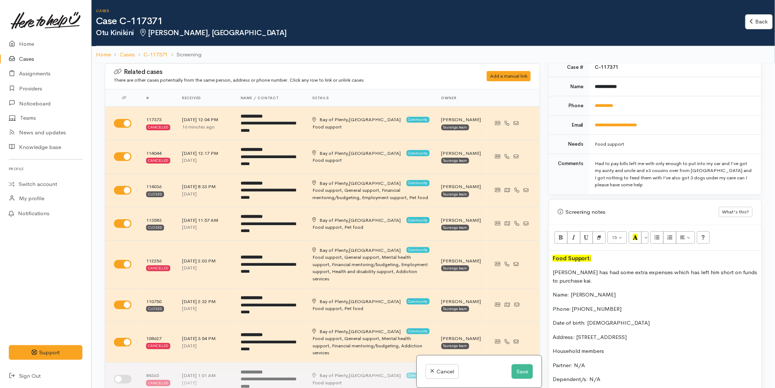
click at [552, 258] on div "Food Support: Otu has had some extra expenses which has left him short on funds…" at bounding box center [655, 359] width 213 height 217
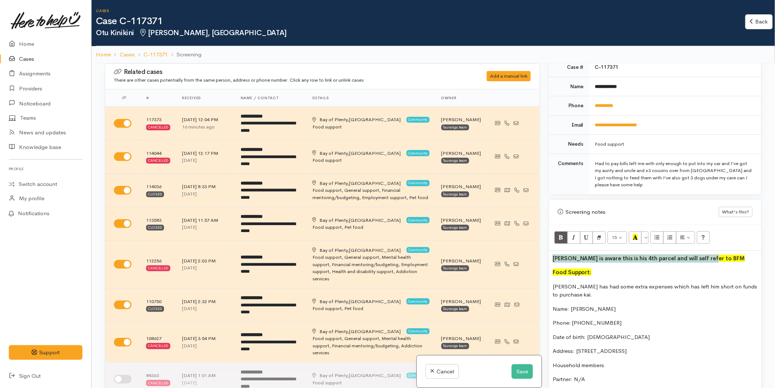
drag, startPoint x: 664, startPoint y: 258, endPoint x: 556, endPoint y: 260, distance: 108.5
click at [549, 261] on div "Otu is aware this is his 4th parcel and will self refer to BFM Food Support: Ot…" at bounding box center [655, 366] width 213 height 231
click at [646, 239] on button "More Color" at bounding box center [645, 238] width 7 height 12
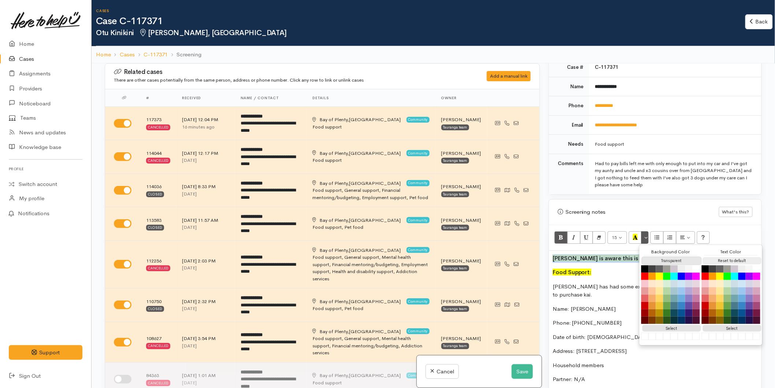
drag, startPoint x: 661, startPoint y: 263, endPoint x: 718, endPoint y: 263, distance: 56.1
click at [661, 263] on button "Transparent" at bounding box center [672, 261] width 59 height 7
drag, startPoint x: 745, startPoint y: 261, endPoint x: 678, endPoint y: 284, distance: 71.3
click at [745, 261] on button "Reset to default" at bounding box center [732, 261] width 59 height 7
drag, startPoint x: 594, startPoint y: 296, endPoint x: 580, endPoint y: 296, distance: 14.3
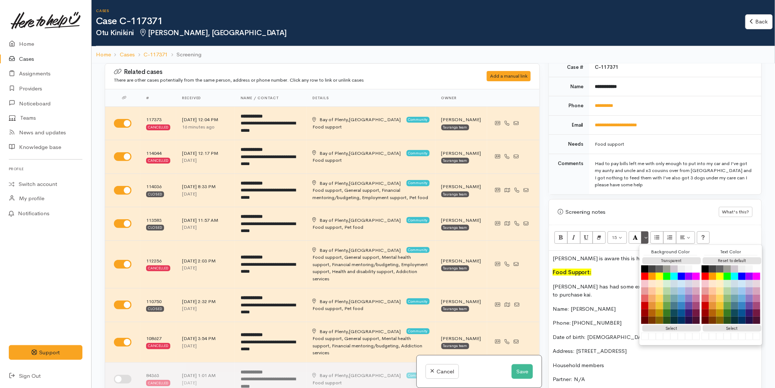
click at [595, 296] on p "Otu has had some extra expenses which has left him short on funds to purchase k…" at bounding box center [655, 291] width 205 height 16
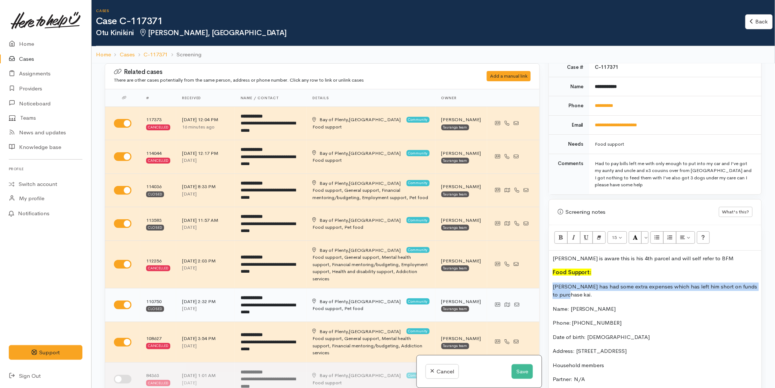
click at [529, 288] on div "Related cases There are other cases potentially from the same person, address o…" at bounding box center [433, 257] width 666 height 388
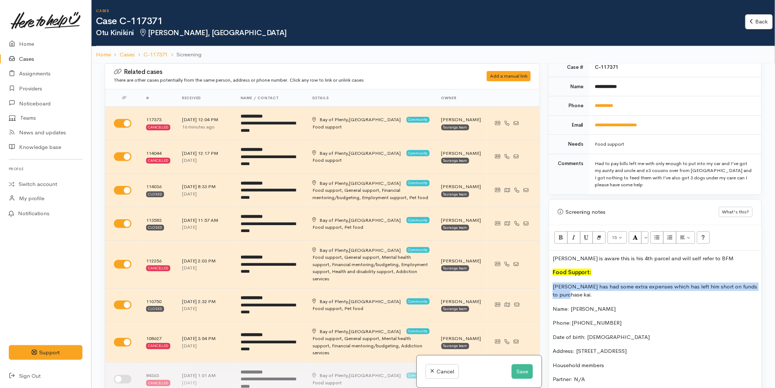
copy p "Otu has had some extra expenses which has left him short on funds to purchase k…"
click at [526, 367] on button "Save" at bounding box center [522, 372] width 21 height 15
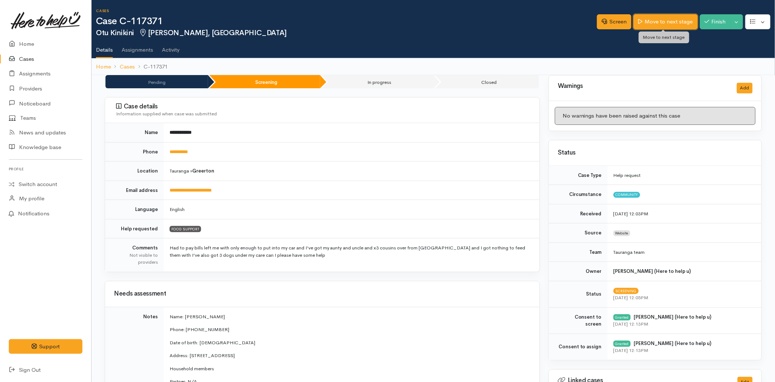
click at [654, 18] on link "Move to next stage" at bounding box center [666, 21] width 64 height 15
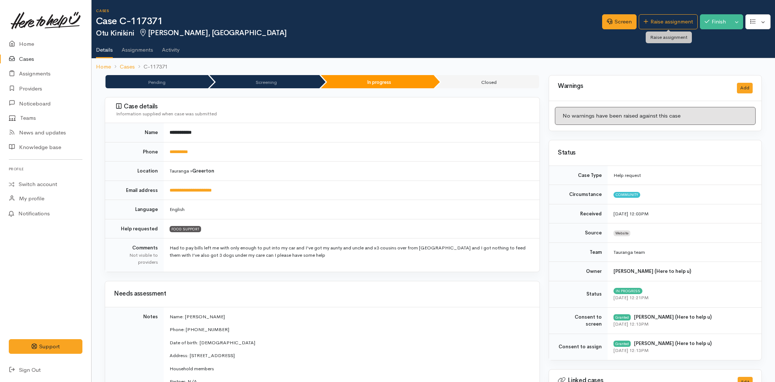
click at [656, 19] on link "Raise assignment" at bounding box center [668, 21] width 59 height 15
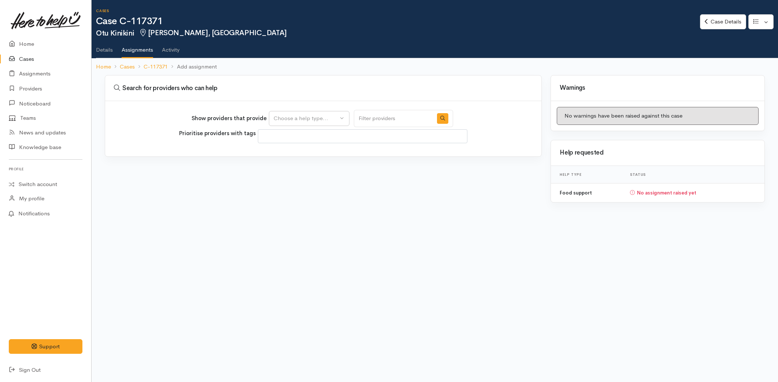
select select
click at [325, 119] on div "Choose a help type..." at bounding box center [306, 118] width 64 height 8
drag, startPoint x: 301, startPoint y: 153, endPoint x: 294, endPoint y: 155, distance: 7.6
click at [301, 153] on span "Food support" at bounding box center [295, 153] width 34 height 8
select select "3"
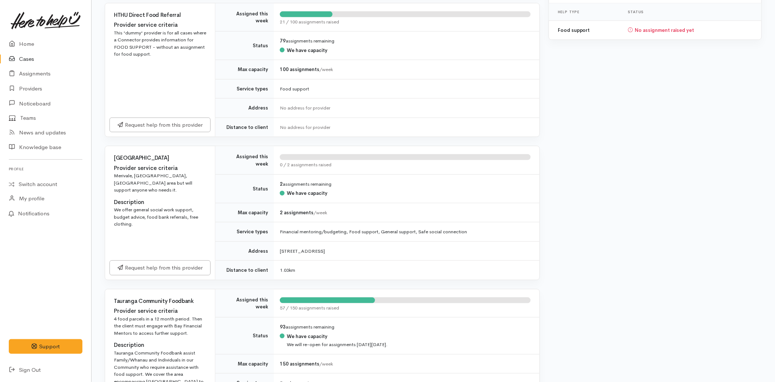
scroll to position [285, 0]
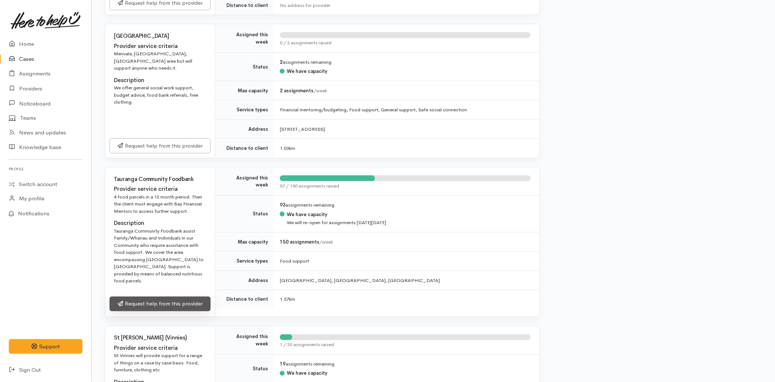
click at [136, 301] on link "Request help from this provider" at bounding box center [160, 304] width 101 height 15
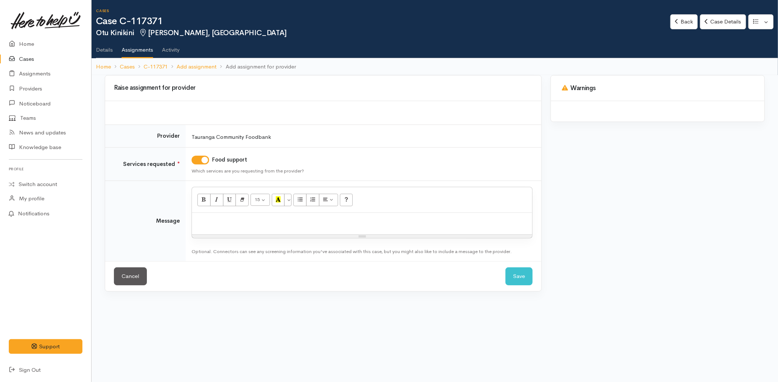
drag, startPoint x: 0, startPoint y: 0, endPoint x: 251, endPoint y: 221, distance: 334.7
click at [248, 225] on div at bounding box center [362, 224] width 340 height 22
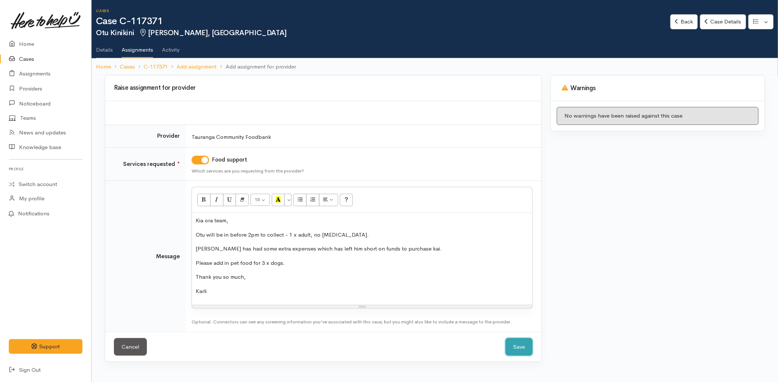
click at [517, 346] on button "Save" at bounding box center [519, 347] width 27 height 18
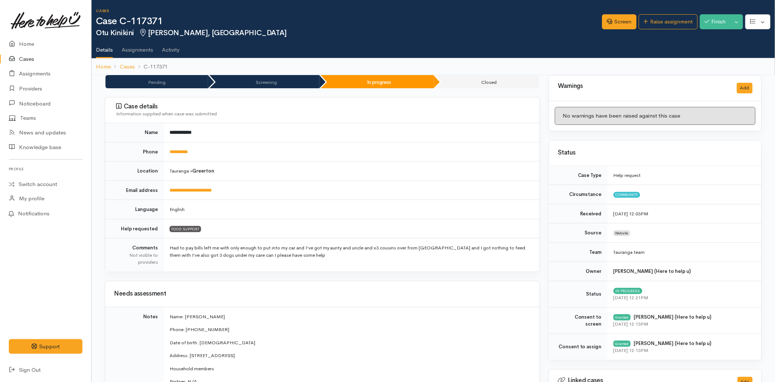
click at [41, 55] on link "Cases" at bounding box center [45, 59] width 91 height 15
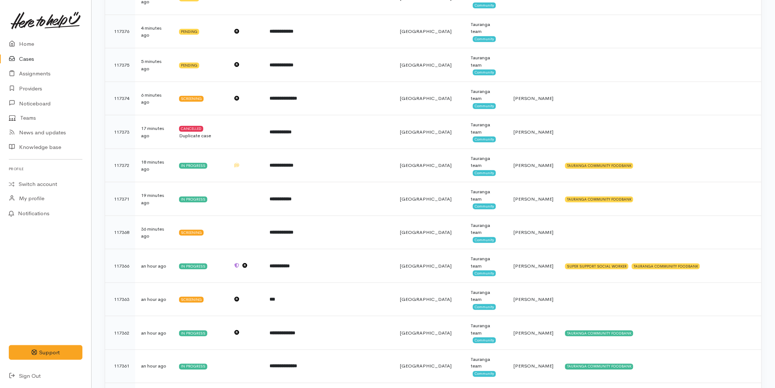
scroll to position [244, 0]
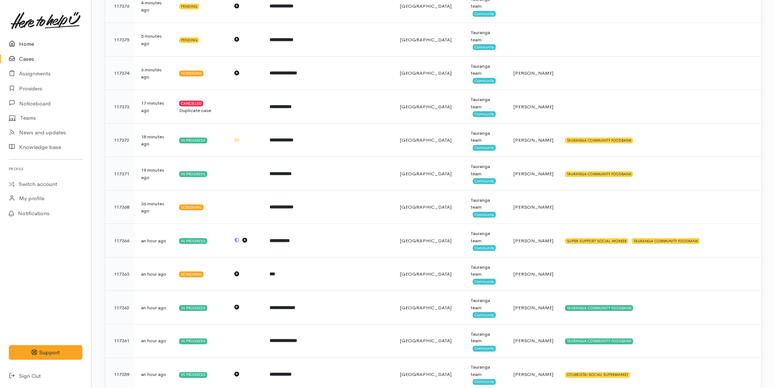
click at [41, 45] on link "Home" at bounding box center [45, 44] width 91 height 15
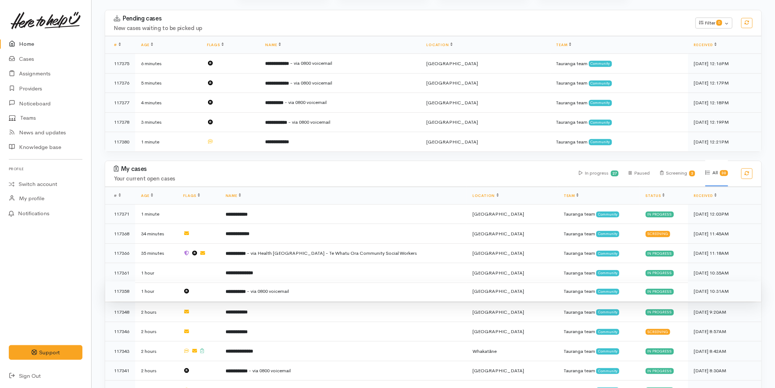
scroll to position [122, 0]
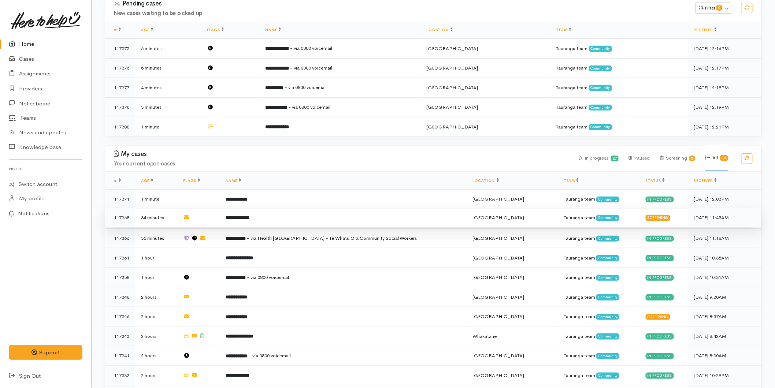
click at [268, 217] on td "**********" at bounding box center [343, 218] width 247 height 20
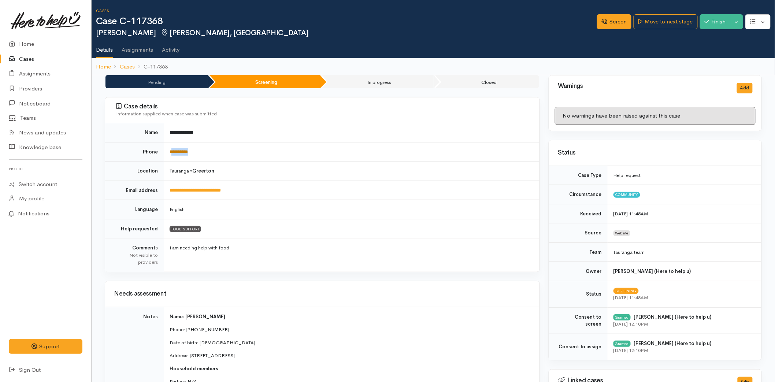
drag, startPoint x: 198, startPoint y: 150, endPoint x: 171, endPoint y: 153, distance: 27.3
click at [171, 153] on td "**********" at bounding box center [352, 151] width 376 height 19
copy link "*********"
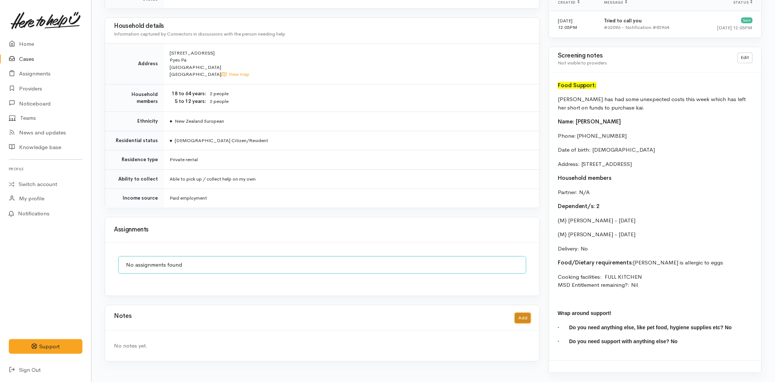
click at [525, 313] on button "Add" at bounding box center [523, 318] width 16 height 11
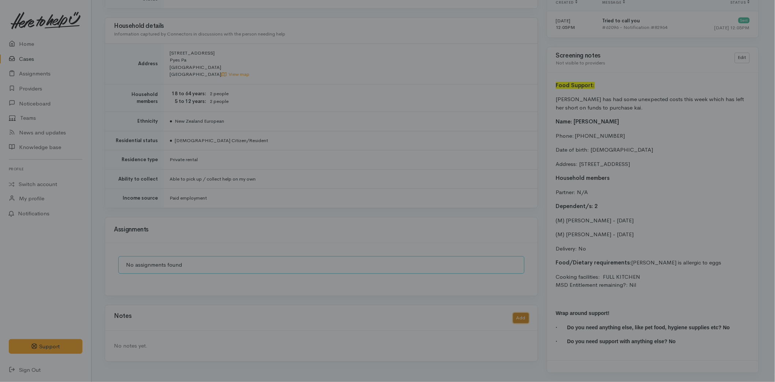
scroll to position [549, 0]
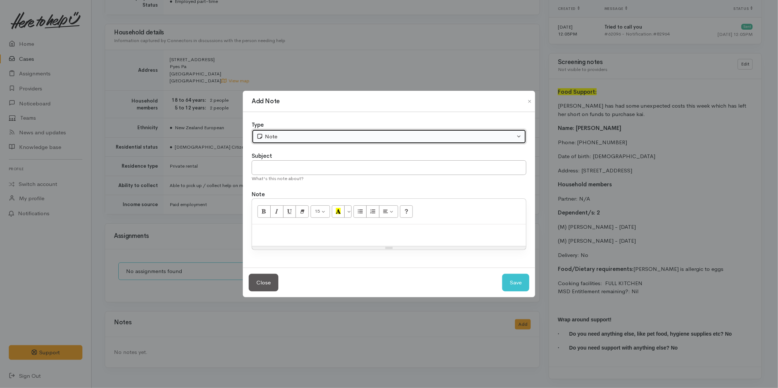
drag, startPoint x: 275, startPoint y: 136, endPoint x: 277, endPoint y: 142, distance: 6.3
click at [275, 137] on div "Note" at bounding box center [386, 137] width 259 height 8
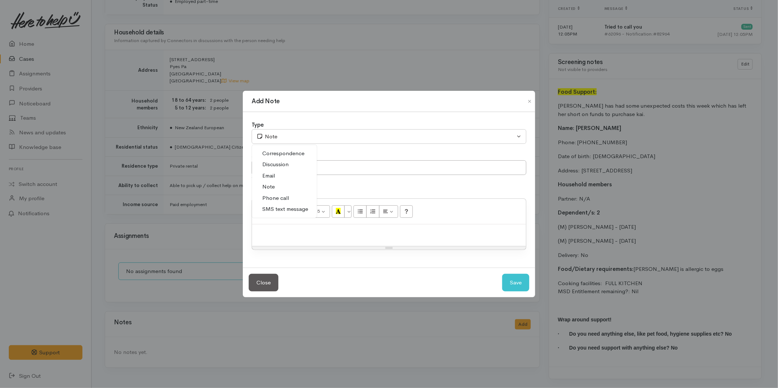
click at [281, 209] on span "SMS text message" at bounding box center [285, 209] width 46 height 8
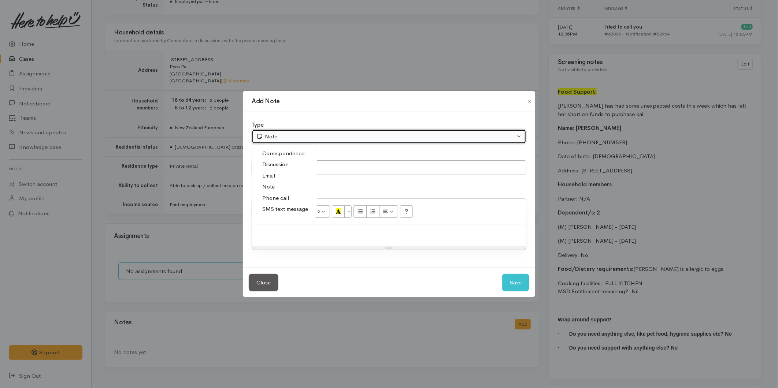
select select "5"
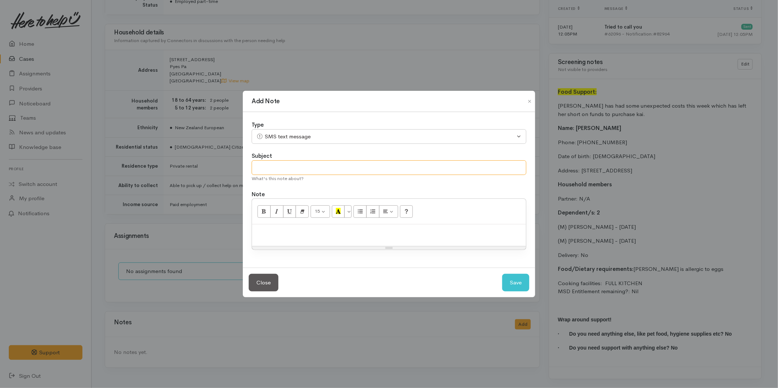
drag, startPoint x: 274, startPoint y: 166, endPoint x: 281, endPoint y: 151, distance: 16.6
click at [274, 166] on input "text" at bounding box center [389, 168] width 275 height 15
type input "Provider details"
paste div
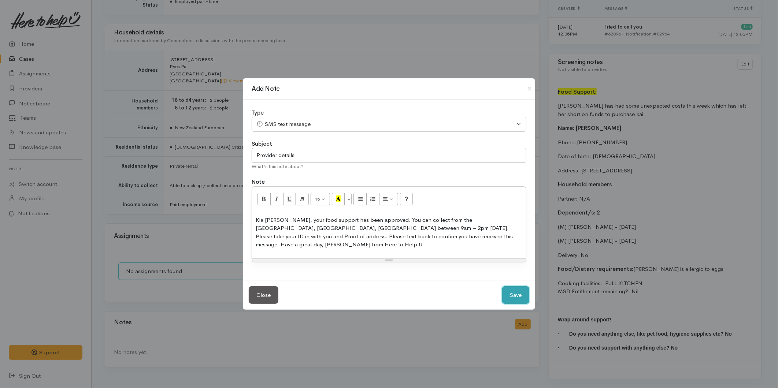
click at [510, 287] on button "Save" at bounding box center [515, 296] width 27 height 18
select select "1"
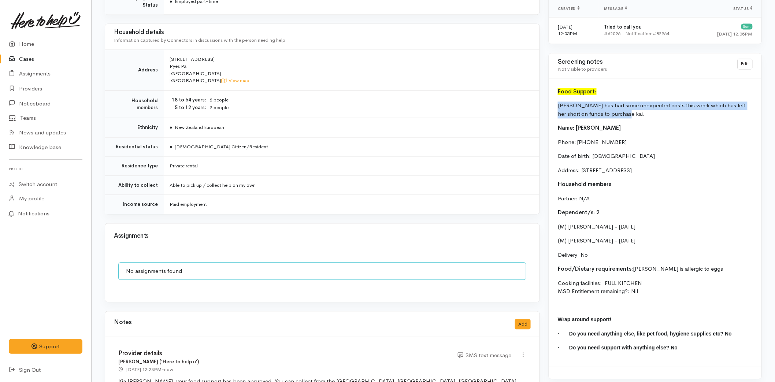
drag, startPoint x: 605, startPoint y: 112, endPoint x: 556, endPoint y: 102, distance: 50.2
click at [556, 102] on div "Food Support: Tracey has had some unexpected costs this week which has left her…" at bounding box center [655, 223] width 213 height 288
copy p "[PERSON_NAME] has had some unexpected costs this week which has left her short …"
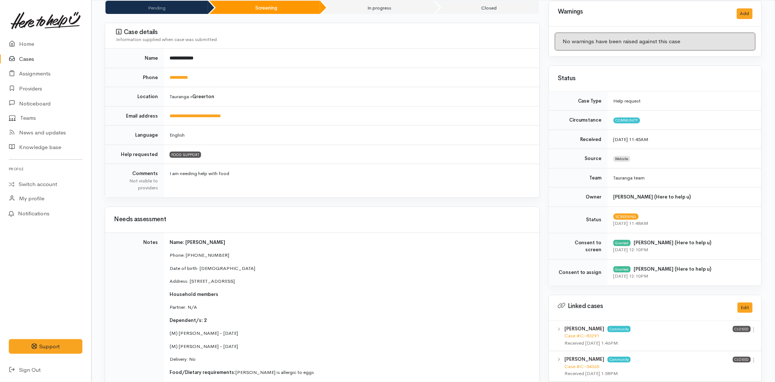
scroll to position [0, 0]
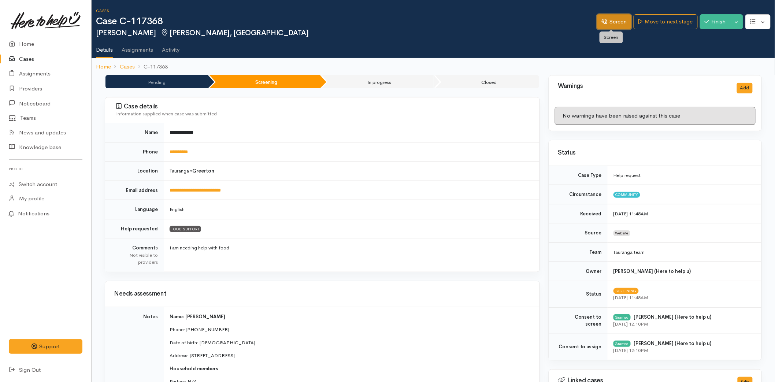
click at [609, 25] on link "Screen" at bounding box center [614, 21] width 34 height 15
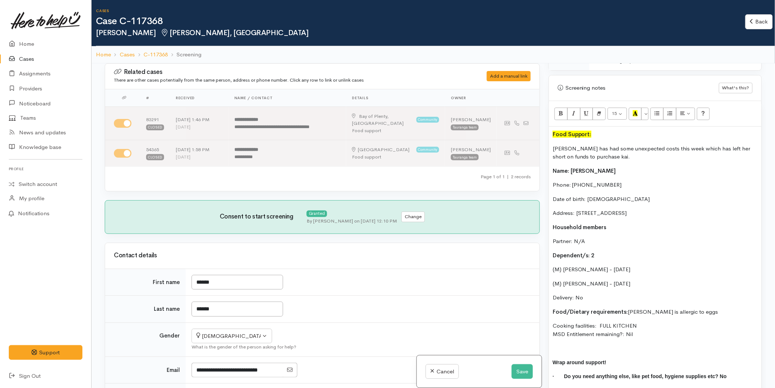
scroll to position [489, 0]
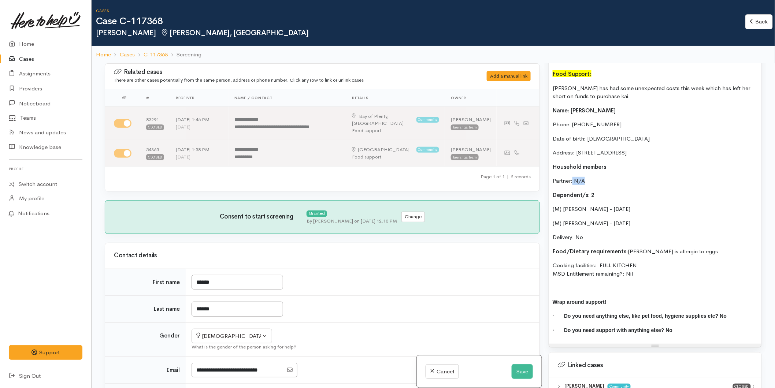
click at [574, 181] on p "Partner: N/A" at bounding box center [655, 181] width 205 height 8
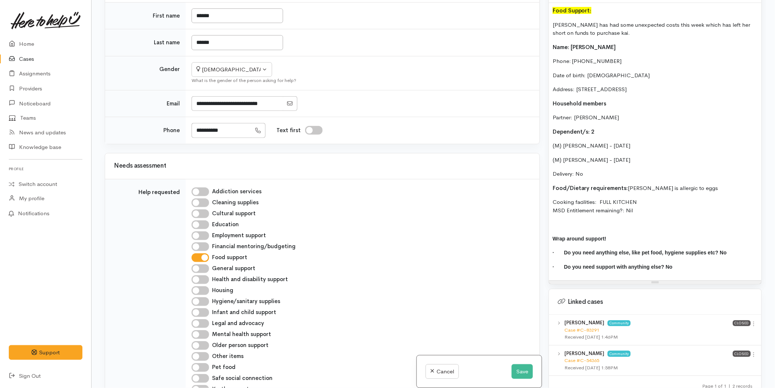
scroll to position [448, 0]
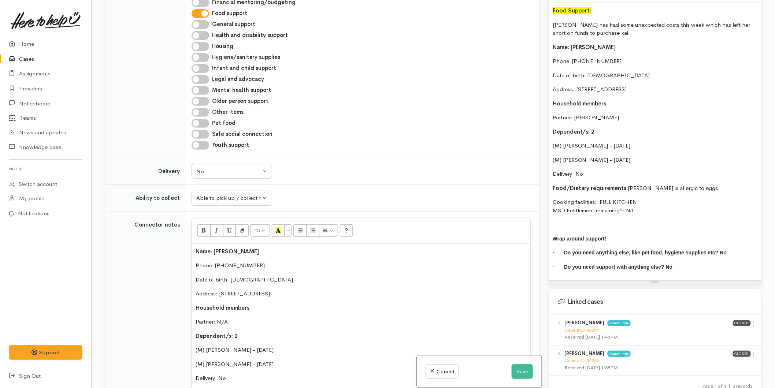
click at [244, 318] on p "Partner: N/A" at bounding box center [361, 322] width 331 height 8
click at [519, 377] on button "Save" at bounding box center [522, 372] width 21 height 15
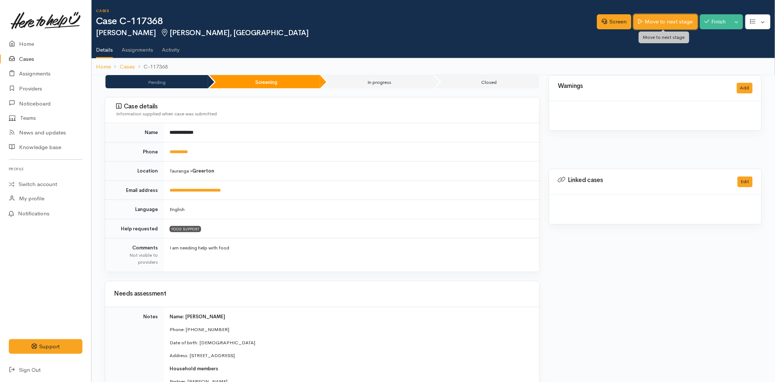
click at [639, 18] on link "Move to next stage" at bounding box center [666, 21] width 64 height 15
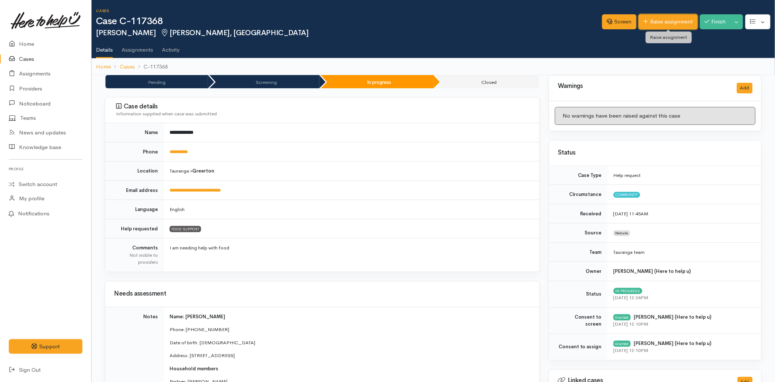
drag, startPoint x: 0, startPoint y: 0, endPoint x: 649, endPoint y: 20, distance: 649.7
click at [649, 20] on link "Raise assignment" at bounding box center [668, 21] width 59 height 15
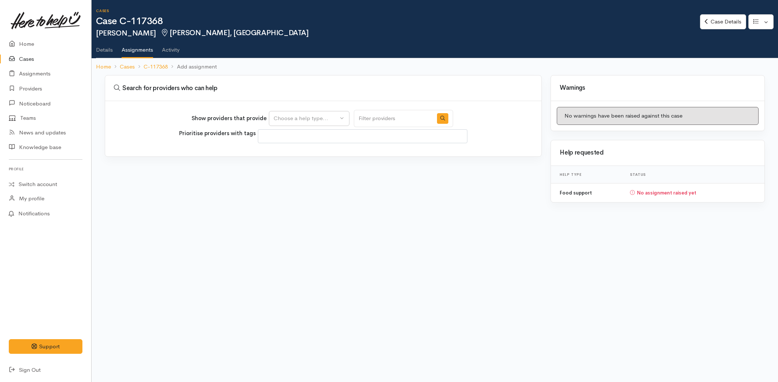
select select
click at [295, 119] on div "Choose a help type..." at bounding box center [306, 118] width 64 height 8
click at [294, 151] on span "Food support" at bounding box center [295, 153] width 34 height 8
select select "3"
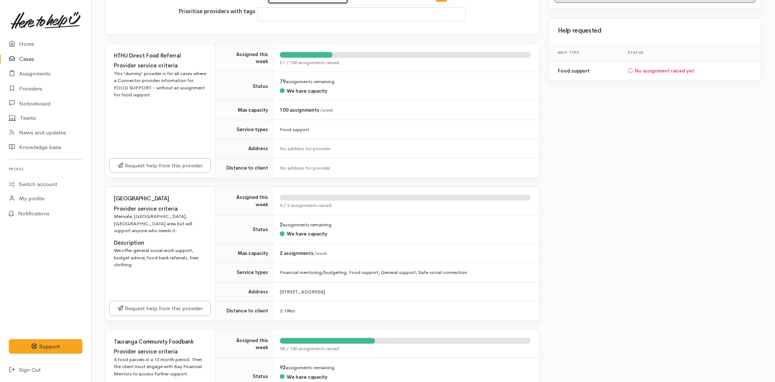
scroll to position [325, 0]
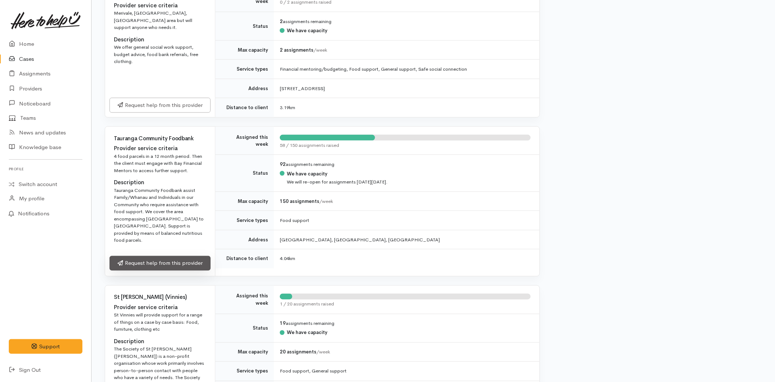
click at [152, 256] on link "Request help from this provider" at bounding box center [160, 263] width 101 height 15
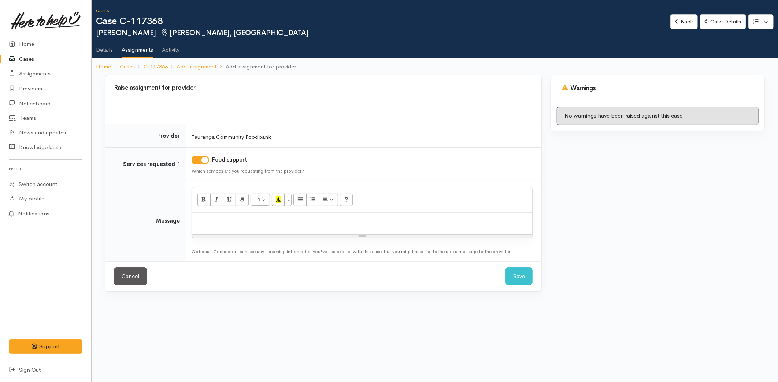
click at [262, 227] on div at bounding box center [362, 224] width 340 height 22
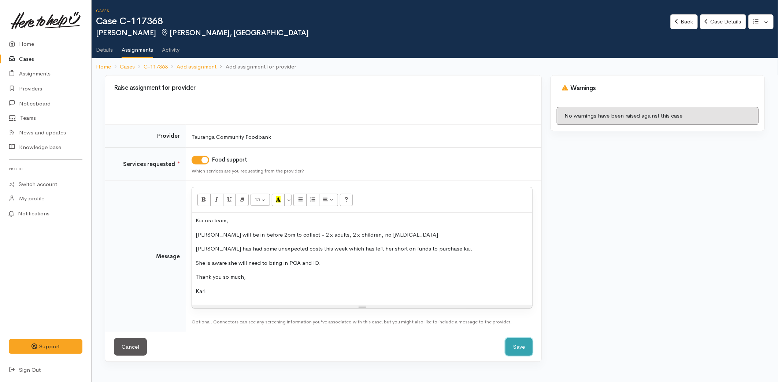
click at [510, 344] on button "Save" at bounding box center [519, 347] width 27 height 18
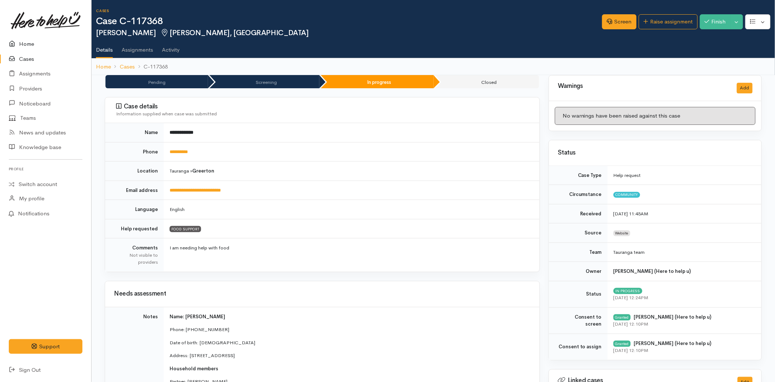
click at [37, 42] on link "Home" at bounding box center [45, 44] width 91 height 15
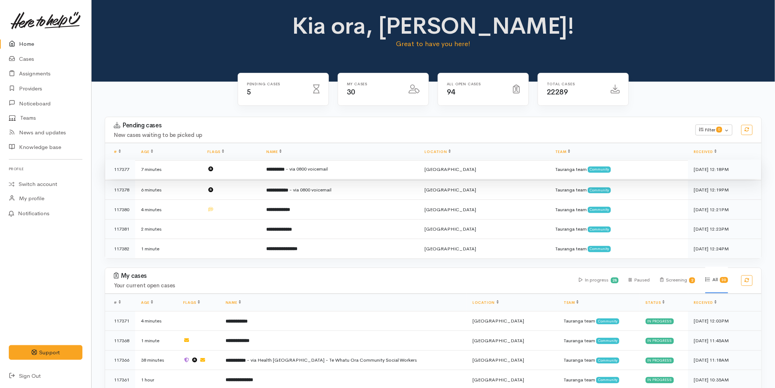
click at [285, 172] on b "**********" at bounding box center [275, 169] width 18 height 5
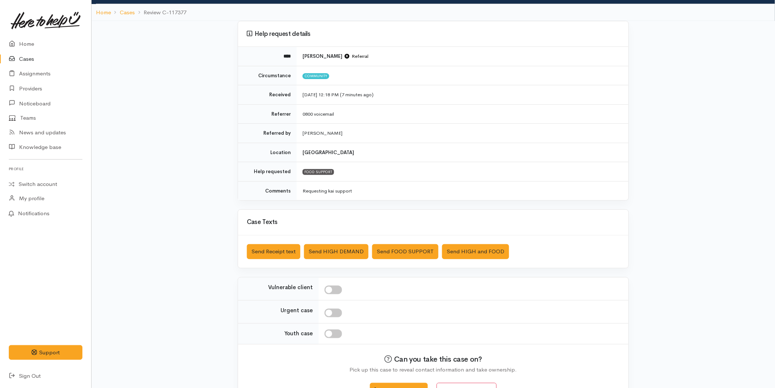
scroll to position [67, 0]
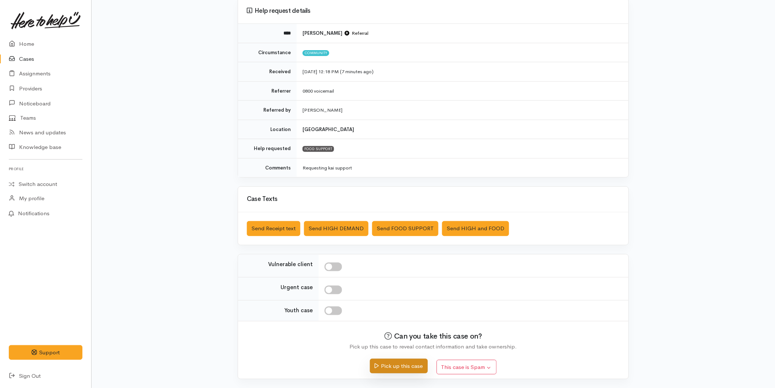
click at [409, 369] on button "Pick up this case" at bounding box center [399, 366] width 58 height 15
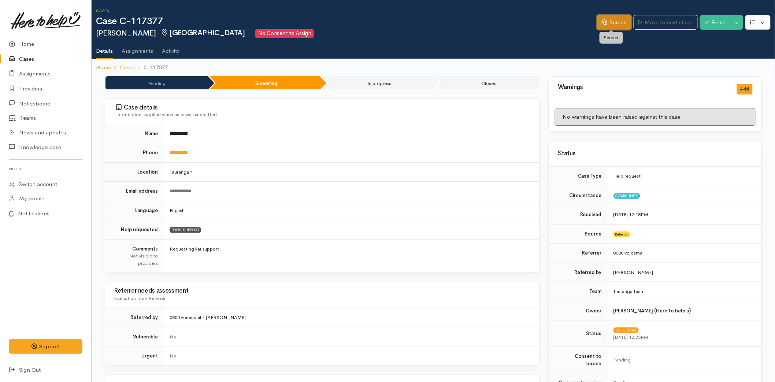
click at [609, 19] on link "Screen" at bounding box center [614, 22] width 34 height 15
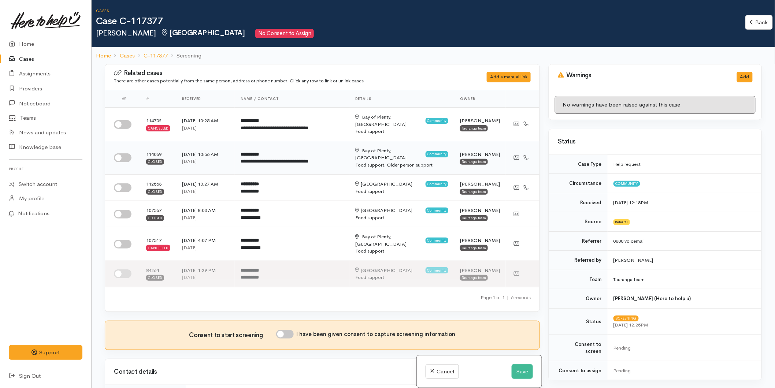
click at [129, 154] on input "checkbox" at bounding box center [123, 158] width 18 height 9
checkbox input "true"
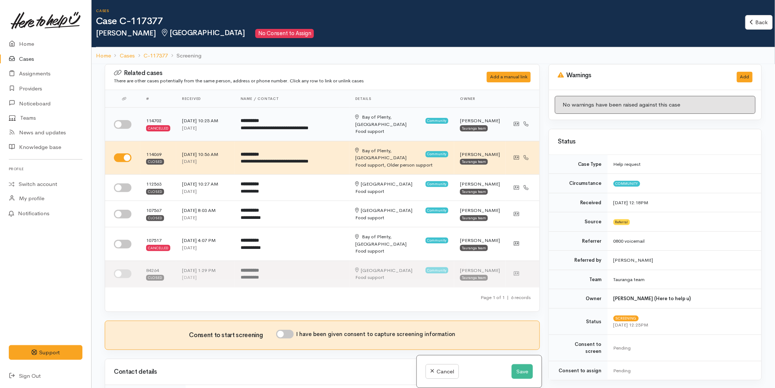
click at [125, 122] on input "checkbox" at bounding box center [123, 124] width 18 height 9
checkbox input "true"
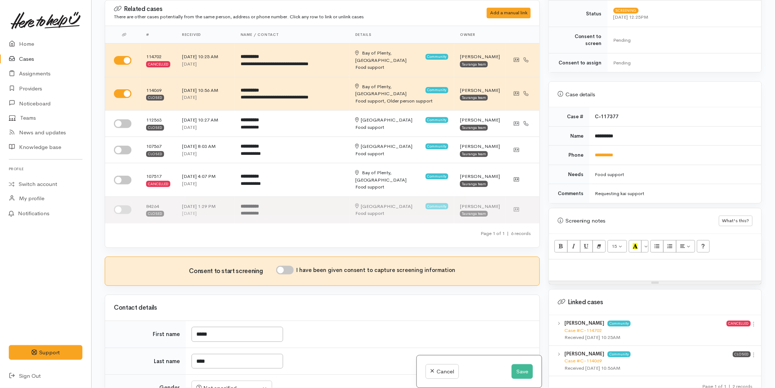
scroll to position [366, 0]
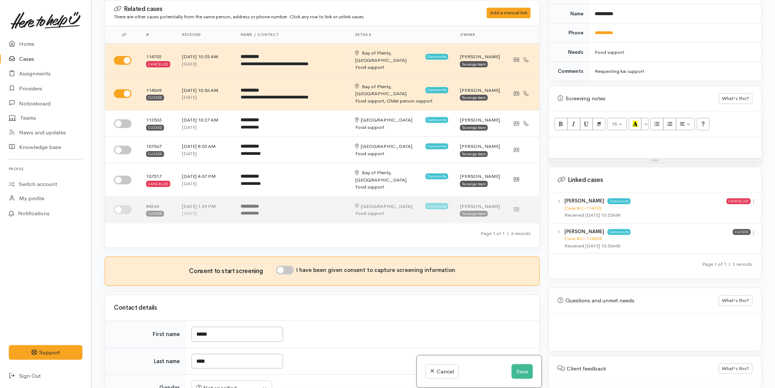
drag, startPoint x: 752, startPoint y: 227, endPoint x: 741, endPoint y: 236, distance: 14.9
click at [752, 230] on icon at bounding box center [754, 233] width 6 height 6
click at [732, 242] on link "View case" at bounding box center [728, 247] width 58 height 11
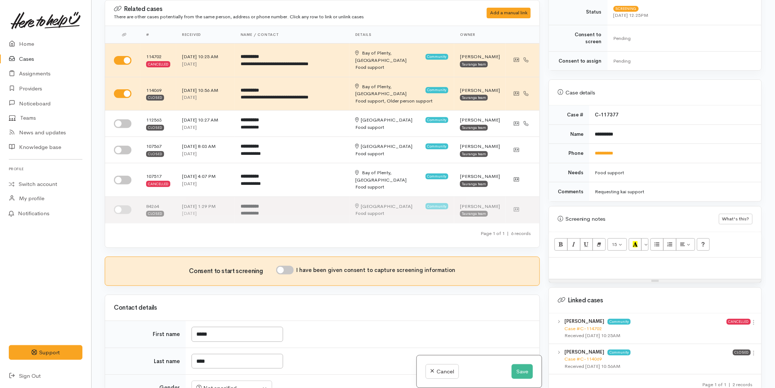
scroll to position [244, 0]
click at [602, 153] on link "**********" at bounding box center [605, 155] width 18 height 5
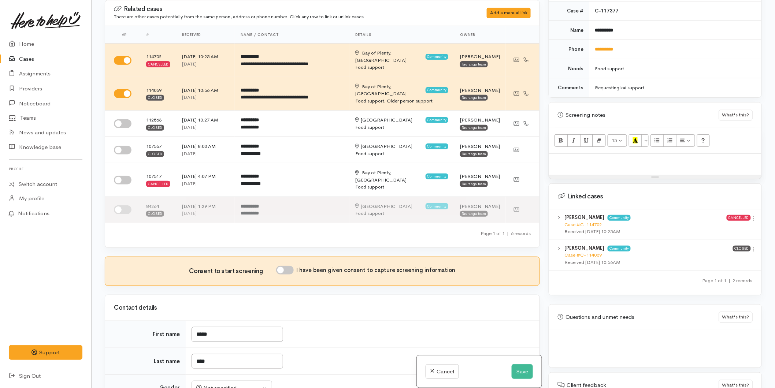
scroll to position [396, 0]
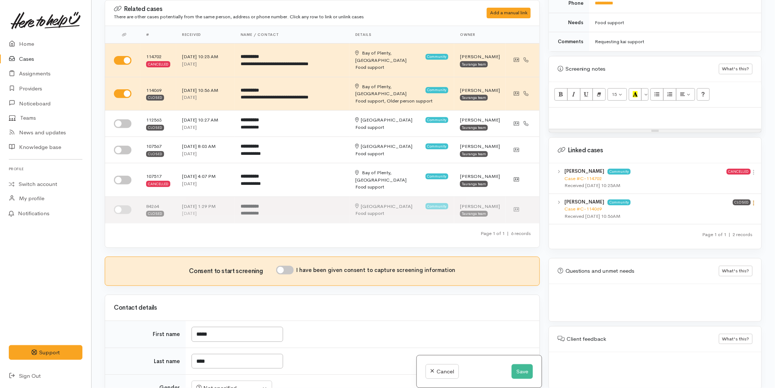
click at [753, 200] on icon at bounding box center [754, 203] width 6 height 6
click at [727, 212] on link "View case" at bounding box center [728, 217] width 58 height 11
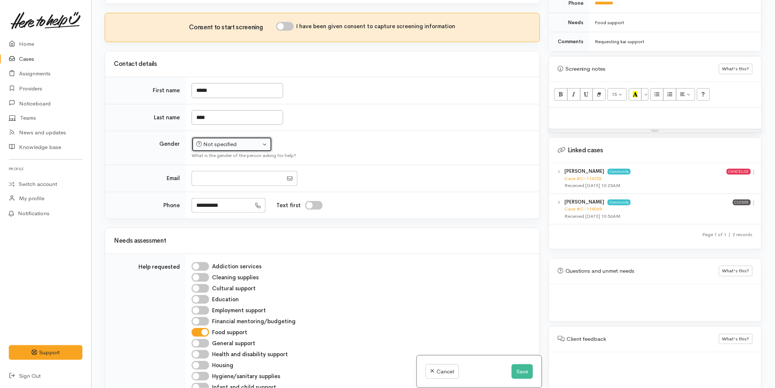
click at [215, 137] on button "Not specified" at bounding box center [232, 144] width 81 height 15
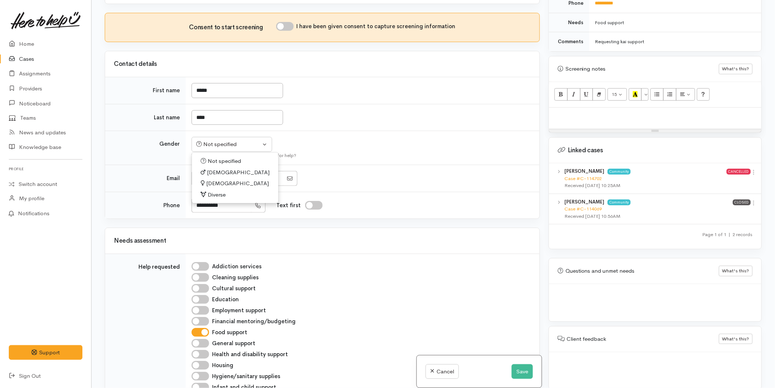
click at [213, 180] on span "[DEMOGRAPHIC_DATA]" at bounding box center [237, 184] width 63 height 8
select select "[DEMOGRAPHIC_DATA]"
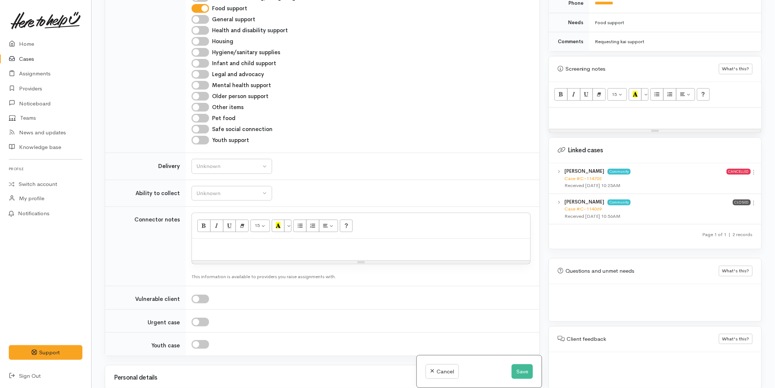
scroll to position [611, 0]
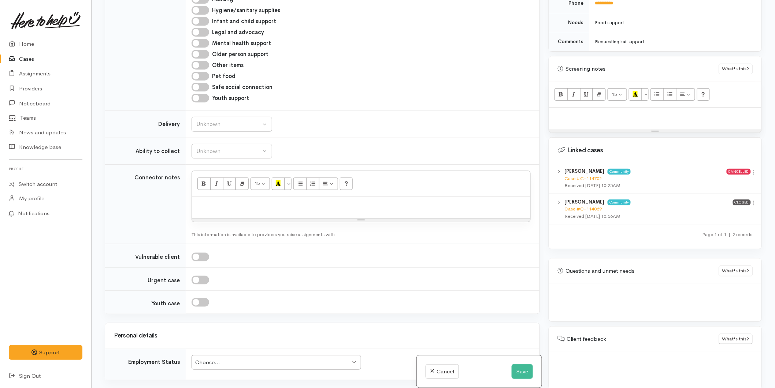
click at [206, 197] on div at bounding box center [361, 208] width 339 height 22
paste div
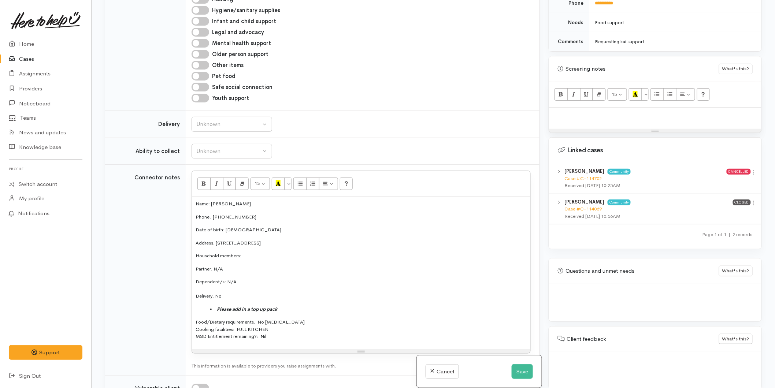
click at [582, 115] on div at bounding box center [655, 119] width 213 height 22
paste div
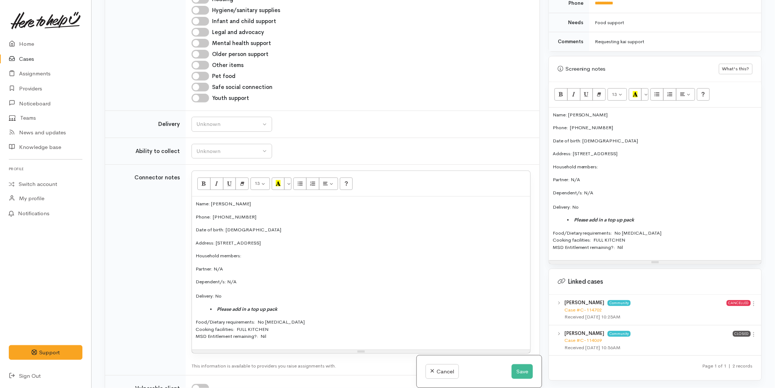
drag, startPoint x: 622, startPoint y: 241, endPoint x: 542, endPoint y: 153, distance: 118.6
click at [536, 147] on div "Related cases There are other cases potentially from the same person, address o…" at bounding box center [433, 194] width 666 height 388
click at [657, 217] on li "Please add in a top up pack" at bounding box center [663, 220] width 191 height 7
click at [531, 211] on div "Related cases There are other cases potentially from the same person, address o…" at bounding box center [433, 194] width 666 height 388
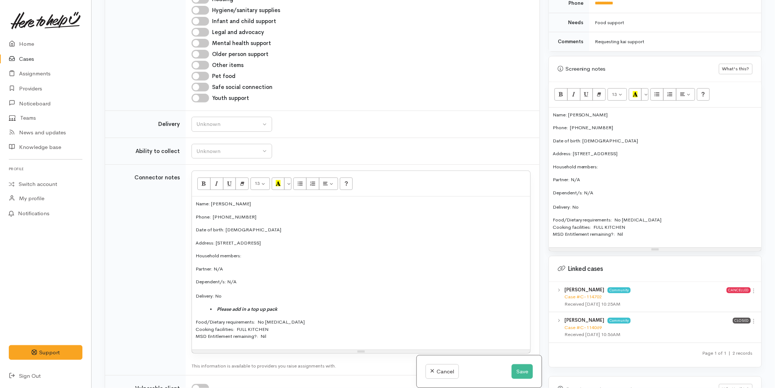
click at [584, 200] on p "Dependent/s: N/A Delivery: No" at bounding box center [655, 200] width 205 height 22
click at [235, 279] on p "Dependent/s: N/A Delivery: No" at bounding box center [361, 290] width 331 height 22
drag, startPoint x: 285, startPoint y: 286, endPoint x: 214, endPoint y: 288, distance: 71.5
click at [214, 306] on li "Please add in a top up pack" at bounding box center [368, 309] width 317 height 7
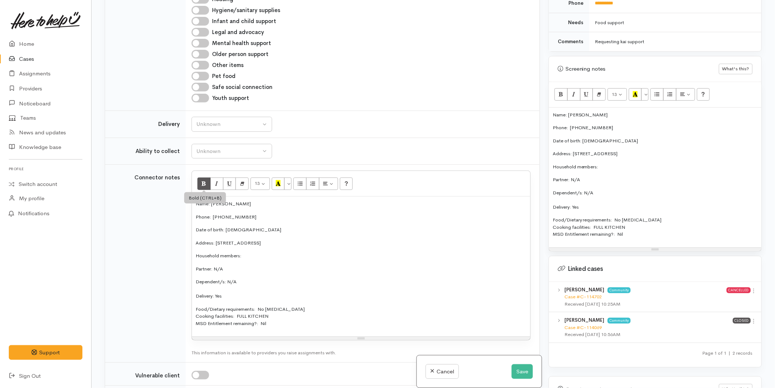
drag, startPoint x: 271, startPoint y: 302, endPoint x: 200, endPoint y: 163, distance: 156.7
click at [200, 171] on div "13 8 9 10 11 12 14 18 24 36 Background Color Transparent Select #ffff00 Text Co…" at bounding box center [361, 256] width 339 height 170
click at [222, 252] on p "Household members:" at bounding box center [361, 255] width 331 height 7
drag, startPoint x: 276, startPoint y: 306, endPoint x: 279, endPoint y: 191, distance: 114.8
click at [193, 171] on div "13 8 9 10 11 12 14 18 24 36 Background Color Transparent Select #ffff00 Text Co…" at bounding box center [361, 256] width 339 height 170
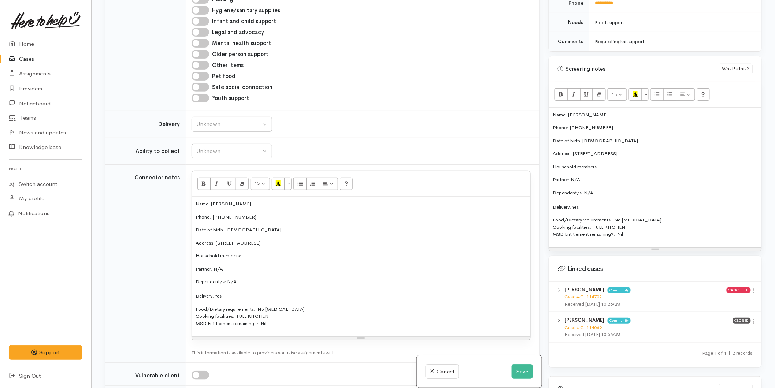
click at [292, 171] on div "13 8 9 10 11 12 14 18 24 36 Background Color Transparent Select #ffff00 Text Co…" at bounding box center [361, 184] width 339 height 26
drag, startPoint x: 280, startPoint y: 307, endPoint x: 181, endPoint y: 176, distance: 164.0
click at [181, 176] on tr "Connector notes <p style="font-size: 13px;">Name: April Kiwi</p><p style="font-…" at bounding box center [322, 264] width 435 height 198
click at [290, 178] on button "More Color" at bounding box center [287, 184] width 7 height 12
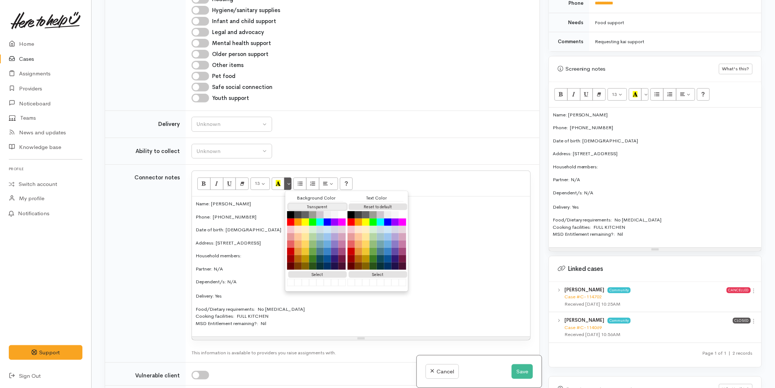
click at [336, 204] on button "Transparent" at bounding box center [317, 207] width 59 height 7
click at [365, 204] on button "Reset to default" at bounding box center [378, 207] width 59 height 7
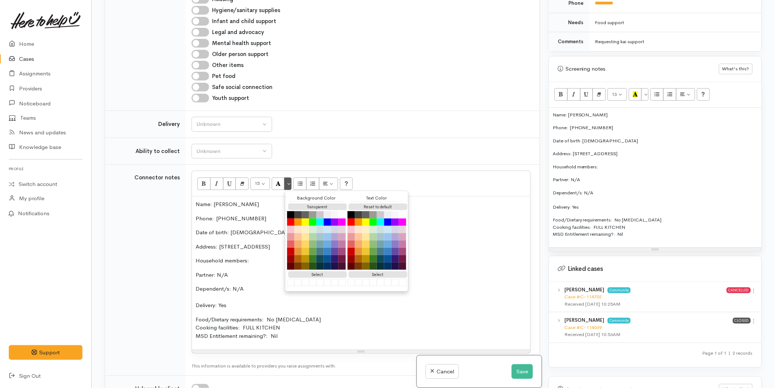
click at [240, 257] on p "Household members:" at bounding box center [361, 261] width 331 height 8
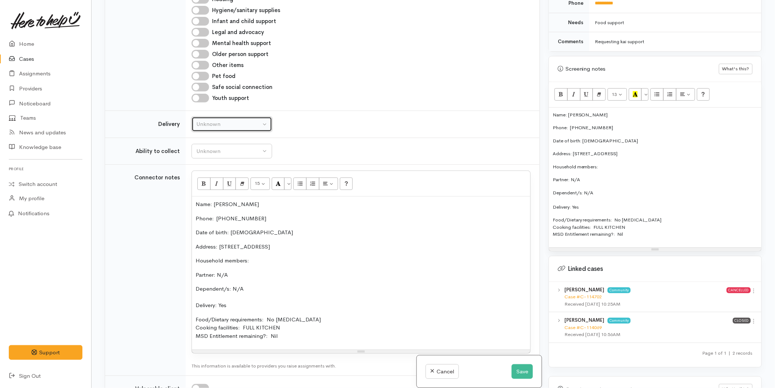
click at [230, 117] on button "Unknown" at bounding box center [232, 124] width 81 height 15
click at [232, 166] on span "Delivery needed" at bounding box center [221, 170] width 40 height 8
select select "3"
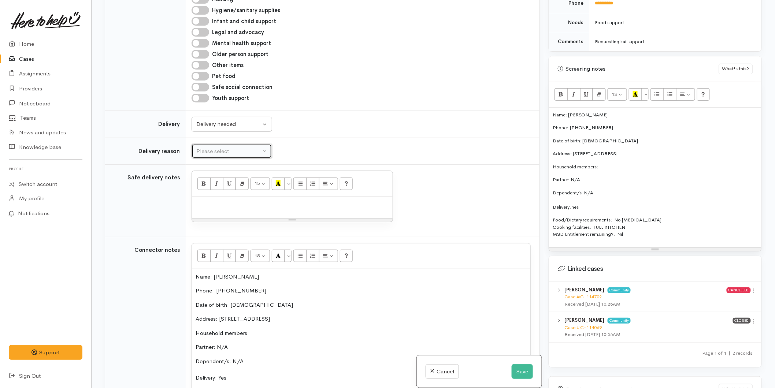
drag, startPoint x: 224, startPoint y: 128, endPoint x: 226, endPoint y: 133, distance: 5.9
click at [224, 147] on div "Please select" at bounding box center [228, 151] width 64 height 8
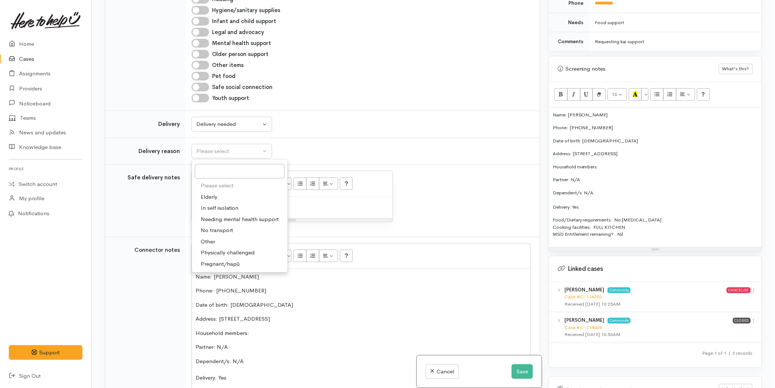
click at [212, 193] on span "Elderly" at bounding box center [209, 197] width 16 height 8
select select "6"
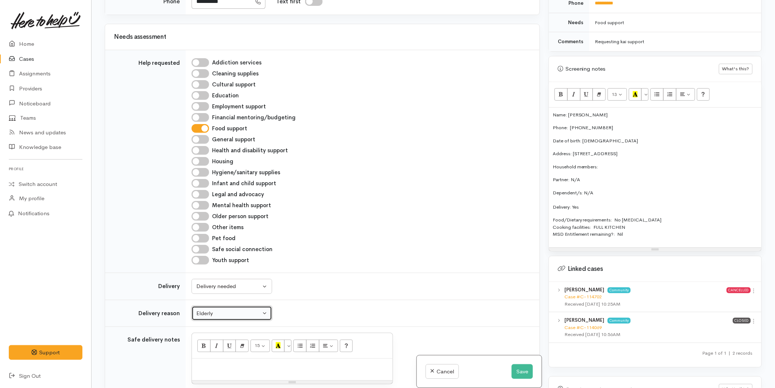
scroll to position [448, 0]
click at [202, 213] on input "Older person support" at bounding box center [201, 217] width 18 height 9
checkbox input "true"
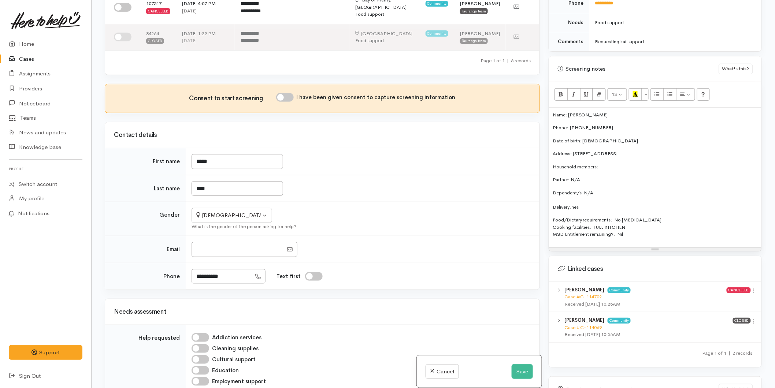
scroll to position [122, 0]
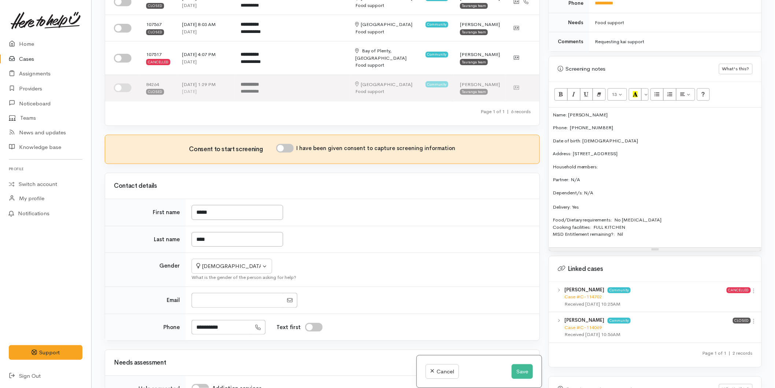
drag, startPoint x: 292, startPoint y: 124, endPoint x: 293, endPoint y: 128, distance: 4.6
click at [292, 144] on input "I have been given consent to capture screening information" at bounding box center [285, 148] width 18 height 9
checkbox input "true"
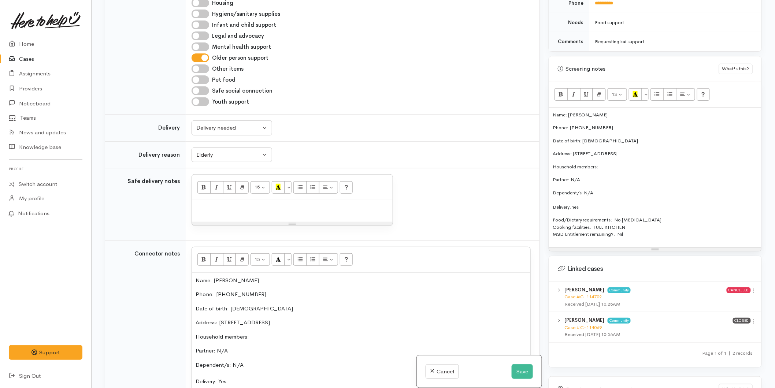
scroll to position [651, 0]
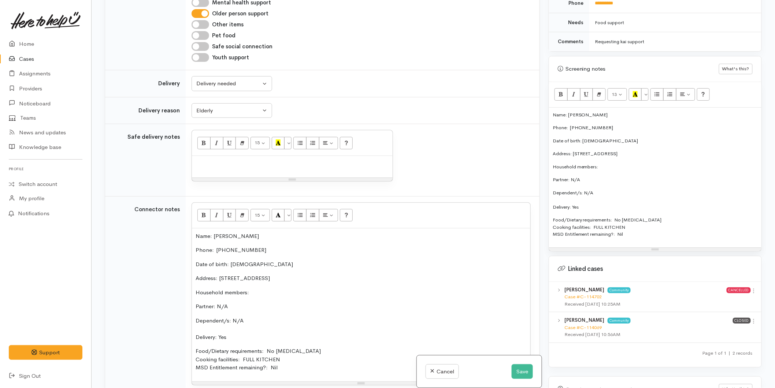
drag, startPoint x: 279, startPoint y: 347, endPoint x: 172, endPoint y: 202, distance: 180.4
click at [172, 202] on tr "Connector notes <p style="">Name: April Kiwi</p><p style="">Phone:  0226994300<…" at bounding box center [322, 301] width 435 height 211
copy div "Name: April Kiwi Phone:  0226994300 Date of birth: 24/04/1959 Address: 48B Pate…"
drag, startPoint x: 626, startPoint y: 231, endPoint x: 515, endPoint y: 80, distance: 187.2
click at [515, 80] on div "Related cases There are other cases potentially from the same person, address o…" at bounding box center [433, 194] width 666 height 388
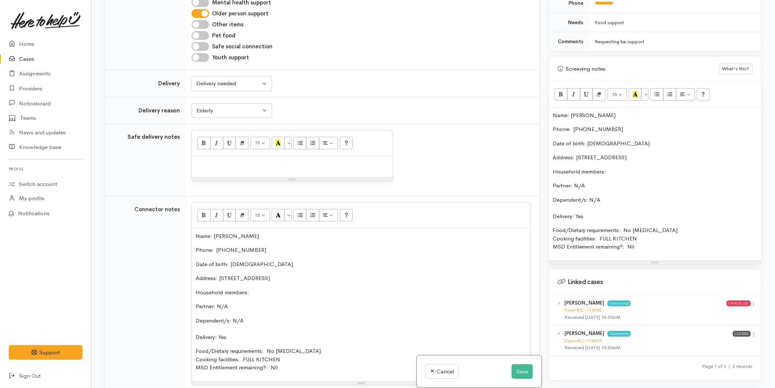
click at [552, 108] on div "Name: April Kiwi Phone:  0226994300 Date of birth: 24/04/1959 Address: 48B Pate…" at bounding box center [655, 184] width 213 height 153
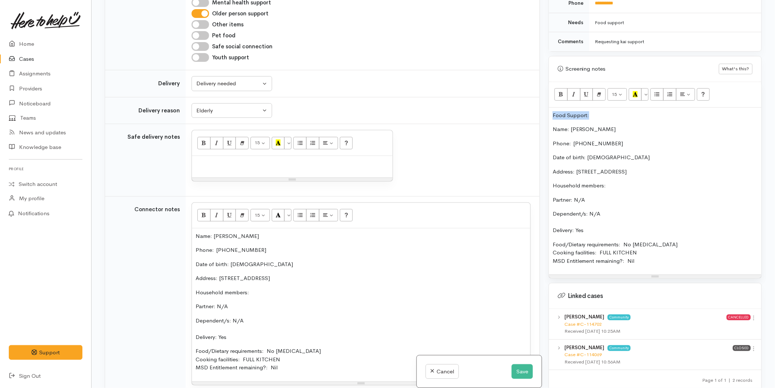
drag, startPoint x: 595, startPoint y: 107, endPoint x: 527, endPoint y: 109, distance: 67.8
click at [527, 109] on div "Related cases There are other cases potentially from the same person, address o…" at bounding box center [433, 194] width 666 height 388
click at [564, 91] on icon "Bold (CTRL+B)" at bounding box center [561, 94] width 5 height 6
click at [613, 126] on p "Name: [PERSON_NAME]" at bounding box center [655, 129] width 205 height 8
drag, startPoint x: 561, startPoint y: 122, endPoint x: 551, endPoint y: 98, distance: 25.7
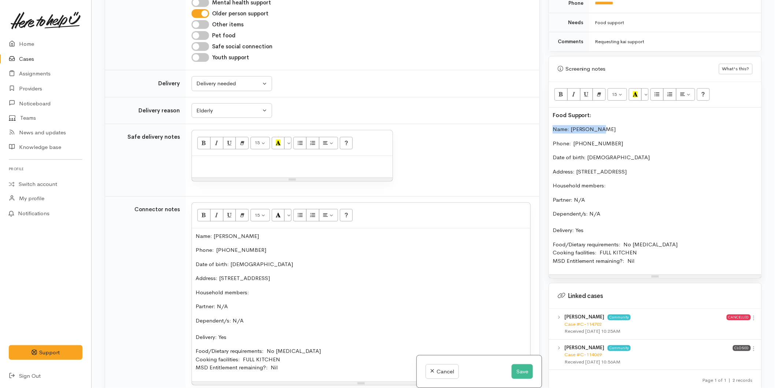
click at [533, 126] on div "Related cases There are other cases potentially from the same person, address o…" at bounding box center [433, 194] width 666 height 388
click at [559, 91] on icon "Bold (CTRL+B)" at bounding box center [561, 94] width 5 height 6
click at [583, 140] on p "Phone:  [PHONE_NUMBER]" at bounding box center [655, 144] width 205 height 8
click at [596, 111] on p "Food Support:" at bounding box center [655, 115] width 205 height 8
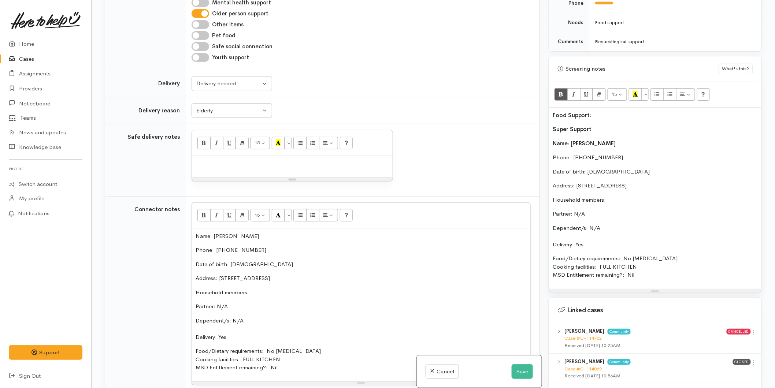
drag, startPoint x: 589, startPoint y: 259, endPoint x: 551, endPoint y: 123, distance: 142.0
click at [551, 123] on div "Food Support: Super Support Name: April Kiwi Phone:  0226994300 Date of birth: …" at bounding box center [655, 198] width 213 height 181
copy div "Super Support Name: April Kiwi Phone:  0226994300 Date of birth: 24/04/1959 Add…"
click at [595, 125] on p "Super Support" at bounding box center [655, 129] width 205 height 8
click at [600, 125] on p "Super Support" at bounding box center [655, 129] width 205 height 8
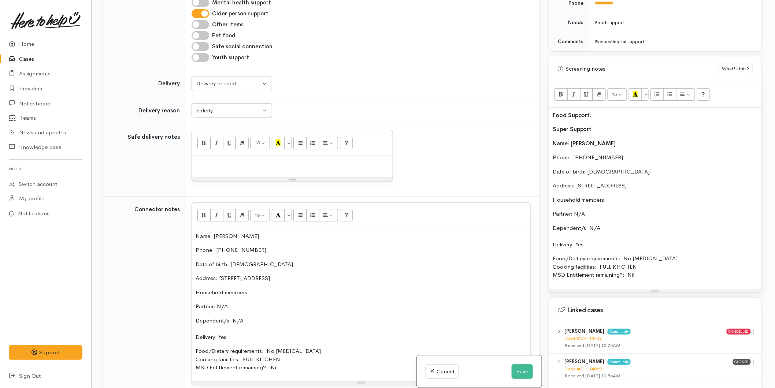
click at [553, 125] on p "Super Support" at bounding box center [655, 129] width 205 height 8
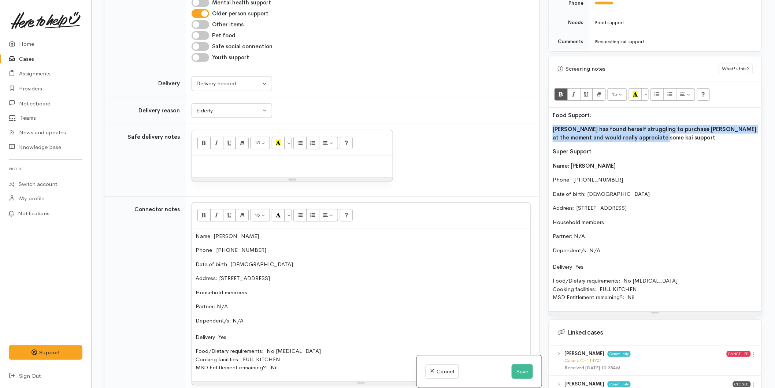
drag, startPoint x: 645, startPoint y: 134, endPoint x: 548, endPoint y: 116, distance: 99.5
click at [546, 119] on div "Warnings Add No warnings have been raised against this case Add Warning Title ●…" at bounding box center [656, 194] width 222 height 388
click at [559, 91] on icon "Bold (CTRL+B)" at bounding box center [561, 94] width 5 height 6
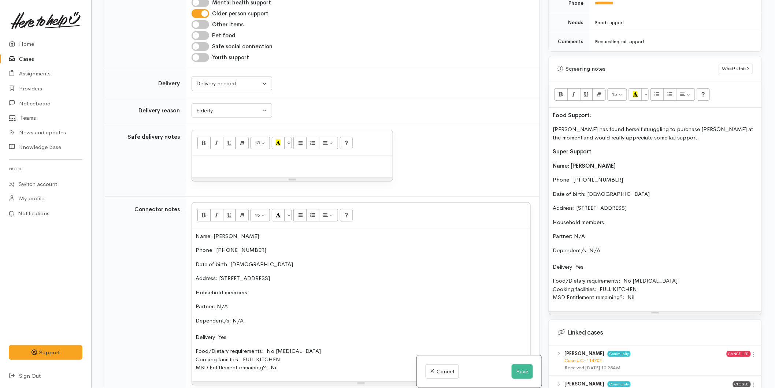
drag, startPoint x: 570, startPoint y: 120, endPoint x: 574, endPoint y: 120, distance: 4.4
click at [570, 125] on p "April has found herself struggling to purchase kai at the moment and would real…" at bounding box center [655, 133] width 205 height 16
click at [599, 111] on p "Food Support:" at bounding box center [655, 115] width 205 height 8
drag, startPoint x: 602, startPoint y: 105, endPoint x: 615, endPoint y: 90, distance: 20.3
click at [521, 105] on div "Related cases There are other cases potentially from the same person, address o…" at bounding box center [433, 194] width 666 height 388
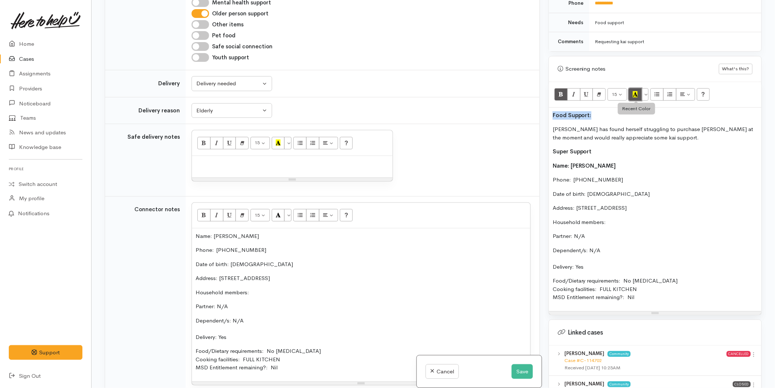
click at [638, 91] on icon "Recent Color" at bounding box center [635, 94] width 5 height 6
click at [631, 132] on p "April has found herself struggling to purchase kai at the moment and would real…" at bounding box center [655, 133] width 205 height 16
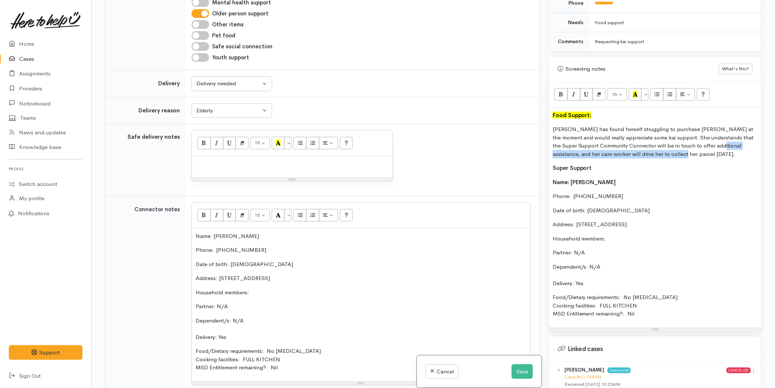
drag, startPoint x: 675, startPoint y: 148, endPoint x: 719, endPoint y: 141, distance: 44.9
click at [719, 141] on p "April has found herself struggling to purchase kai at the moment and would real…" at bounding box center [655, 141] width 205 height 33
click at [622, 130] on p "[PERSON_NAME] has found herself struggling to purchase [PERSON_NAME] at the mom…" at bounding box center [655, 141] width 205 height 33
click at [639, 235] on p "Household members:" at bounding box center [655, 239] width 205 height 8
click at [204, 156] on div at bounding box center [292, 167] width 201 height 22
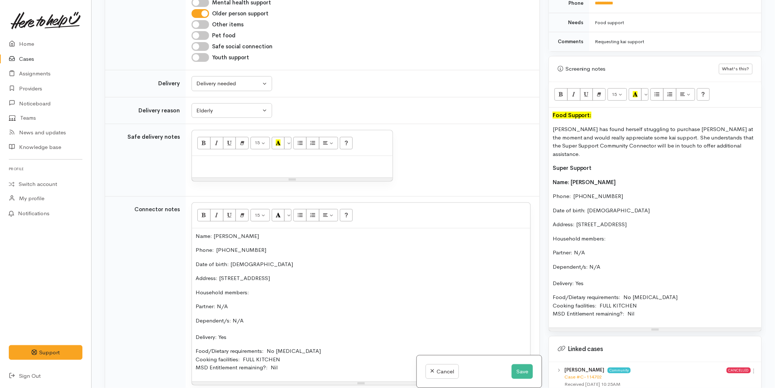
paste div
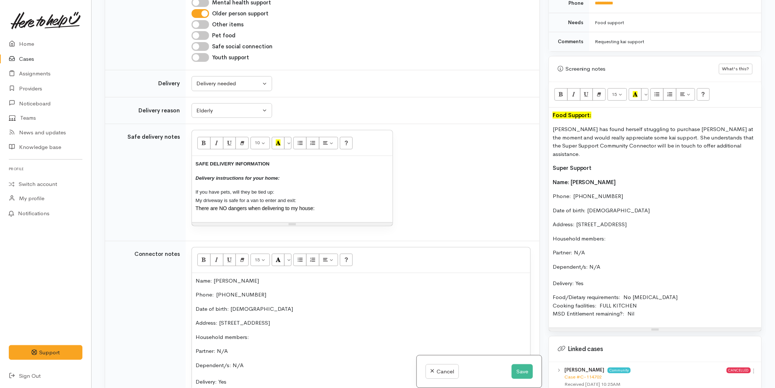
drag, startPoint x: 323, startPoint y: 185, endPoint x: 137, endPoint y: 138, distance: 191.5
click at [124, 139] on tr "Safe delivery notes 10 8 9 10 11 12 14 18 24 36 Background Color Transparent Se…" at bounding box center [322, 182] width 435 height 117
click at [290, 137] on button "More Color" at bounding box center [287, 143] width 7 height 12
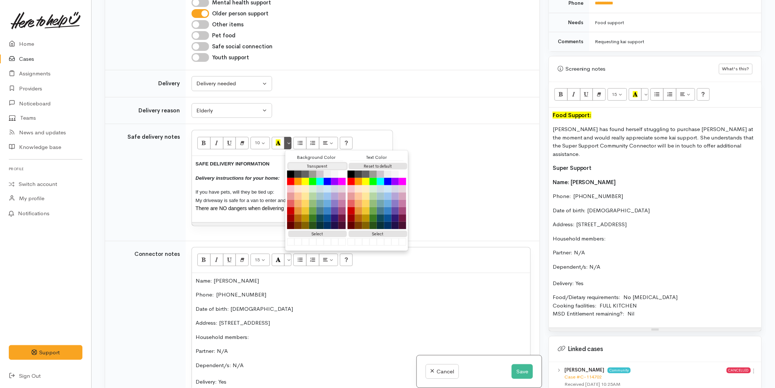
click at [319, 163] on button "Transparent" at bounding box center [317, 166] width 59 height 7
click at [365, 163] on button "Reset to default" at bounding box center [378, 166] width 59 height 7
click at [260, 156] on div "SAFE DELIVERY INFORMATION Delivery instructions for your home: If you have pets…" at bounding box center [292, 189] width 201 height 66
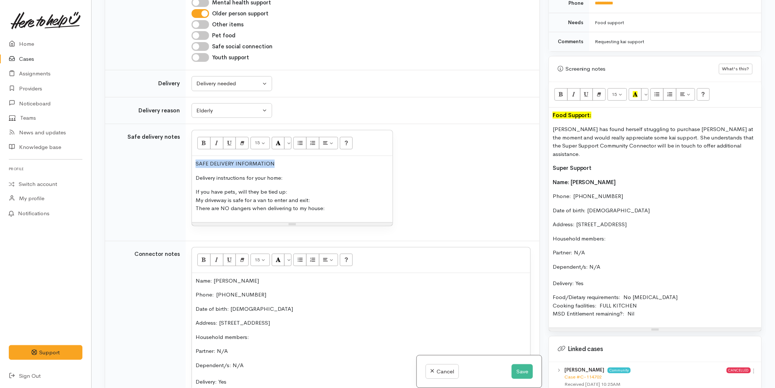
click at [192, 156] on div "SAFE DELIVERY INFORMATION Delivery instructions for your home: If you have pets…" at bounding box center [292, 189] width 201 height 66
click at [204, 140] on icon "Bold (CTRL+B)" at bounding box center [204, 143] width 5 height 6
click at [232, 174] on p "Delivery instructions for your home:" at bounding box center [292, 178] width 193 height 8
click at [288, 174] on p "Delivery instructions for your home:" at bounding box center [292, 178] width 193 height 8
click at [309, 188] on p "If you have pets, will they be tied up: My driveway is safe for a van to enter …" at bounding box center [292, 200] width 193 height 25
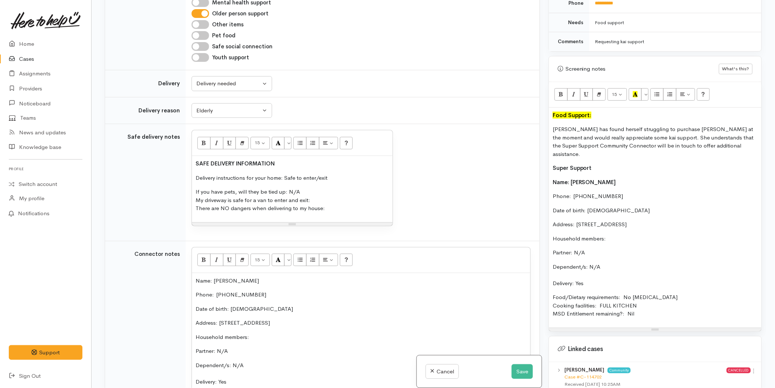
click at [328, 188] on p "If you have pets, will they be tied up: N/A My driveway is safe for a van to en…" at bounding box center [292, 200] width 193 height 25
click at [359, 191] on p "If you have pets, will they be tied up: N/A My driveway is safe for a van to en…" at bounding box center [292, 200] width 193 height 25
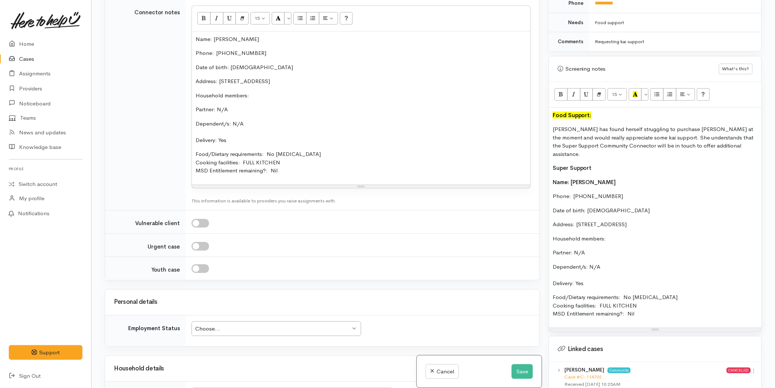
scroll to position [977, 0]
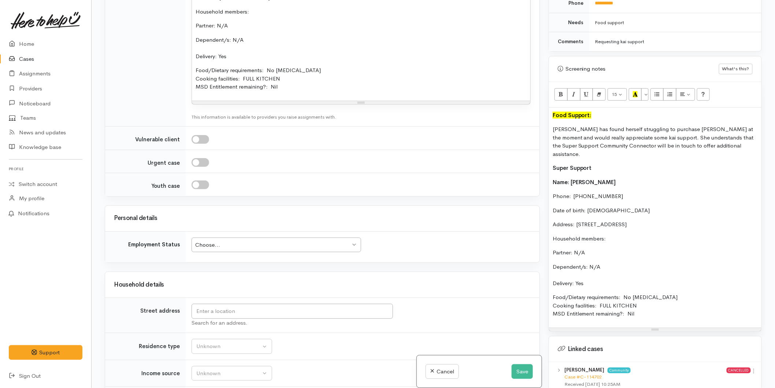
click at [221, 241] on div "Choose..." at bounding box center [272, 245] width 155 height 8
click at [240, 304] on input "text" at bounding box center [293, 311] width 202 height 15
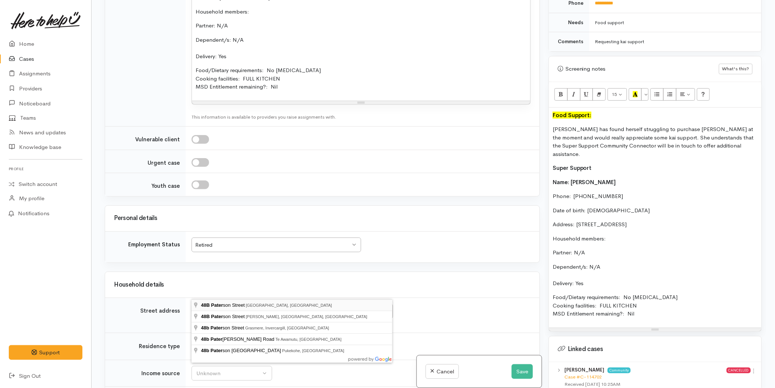
type input "48B Paterson Street, Mount Maunganui, New Zealand"
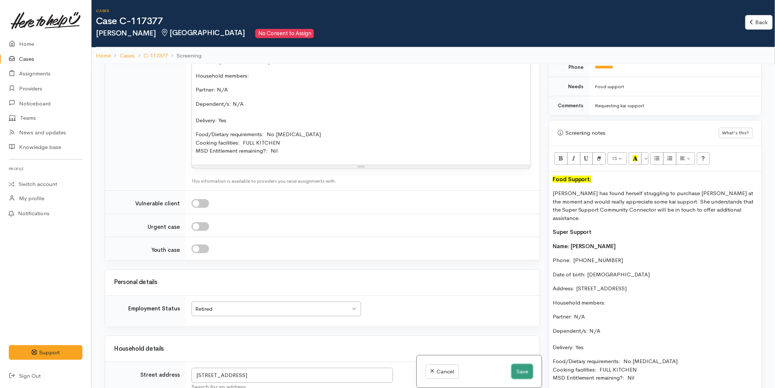
click at [522, 365] on button "Save" at bounding box center [522, 372] width 21 height 15
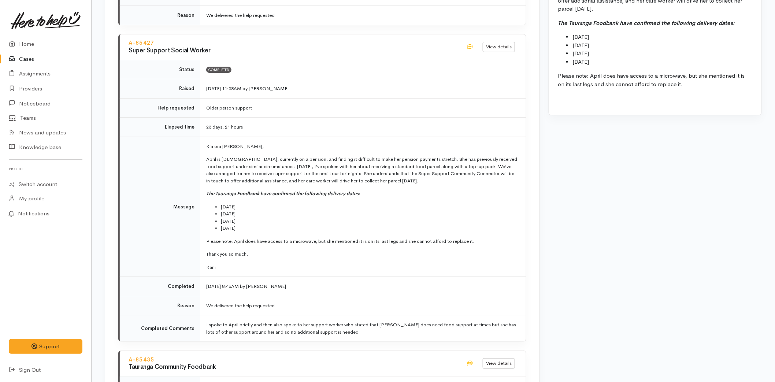
scroll to position [1058, 0]
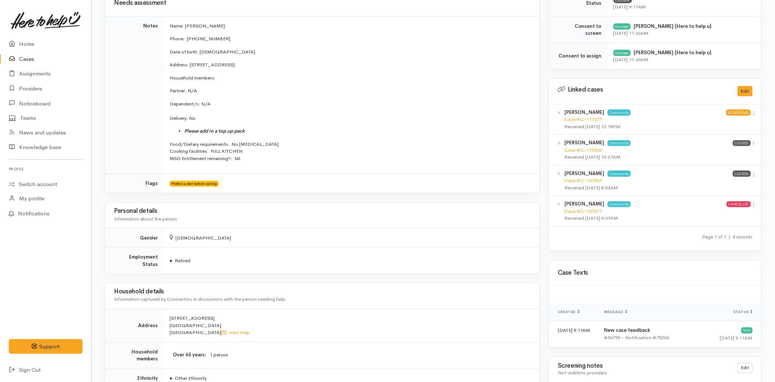
scroll to position [204, 0]
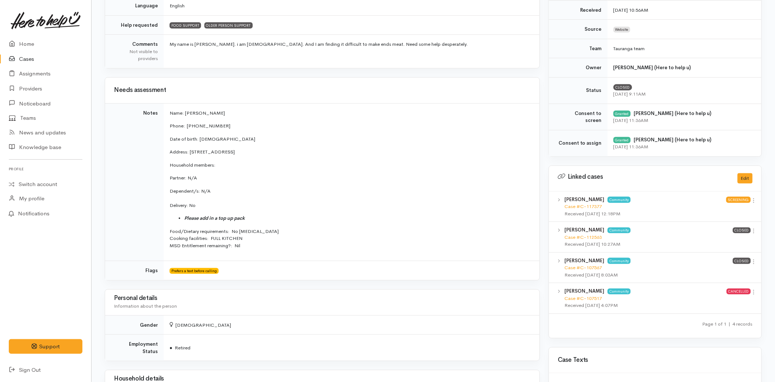
drag, startPoint x: 169, startPoint y: 110, endPoint x: 263, endPoint y: 245, distance: 164.3
click at [263, 245] on td "Name: April Kiwi Phone:  0226994300 Date of birth: 24/04/1959 Address: 48B Pate…" at bounding box center [352, 182] width 376 height 158
copy td "Name: April Kiwi Phone:  0226994300 Date of birth: 24/04/1959 Address: 48B Pate…"
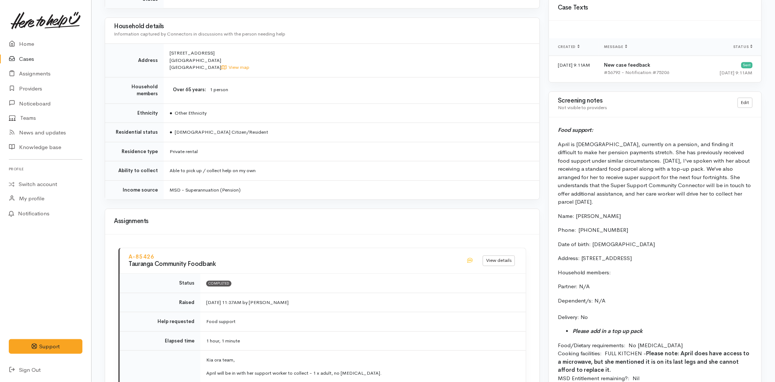
scroll to position [570, 0]
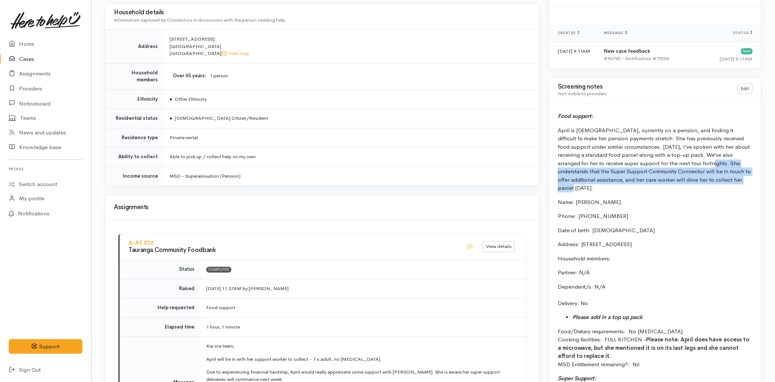
drag, startPoint x: 708, startPoint y: 178, endPoint x: 662, endPoint y: 163, distance: 48.0
click at [662, 163] on p "April is 84 years old, currently on a pension, and finding it difficult to make…" at bounding box center [655, 160] width 195 height 66
copy p "She understands that the Super Support Community Connector will be in touch to …"
click at [19, 42] on link "Home" at bounding box center [45, 44] width 91 height 15
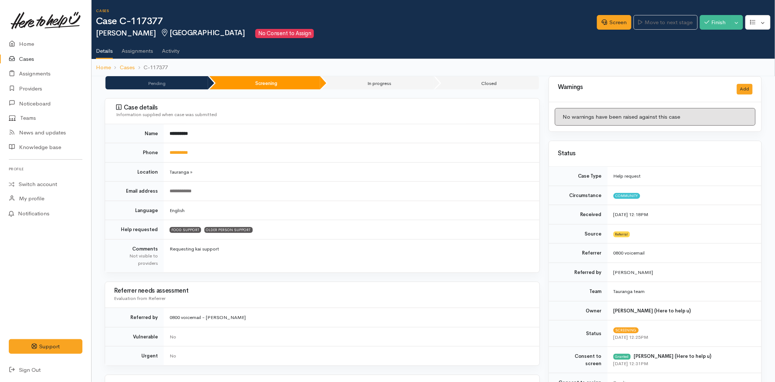
click at [23, 34] on link at bounding box center [46, 20] width 74 height 32
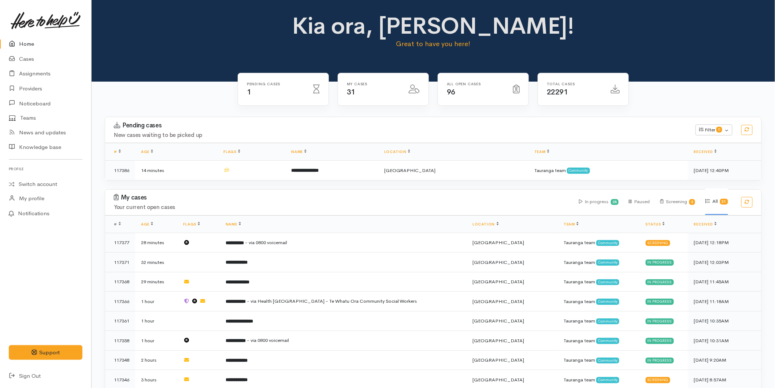
click at [35, 43] on link "Home" at bounding box center [45, 44] width 91 height 15
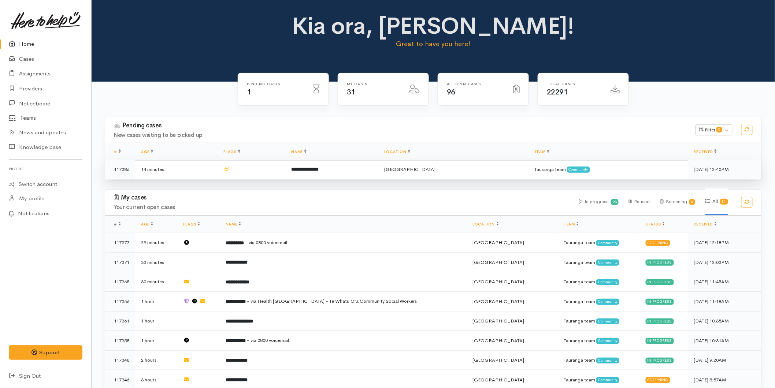
click at [324, 174] on td "**********" at bounding box center [331, 169] width 93 height 19
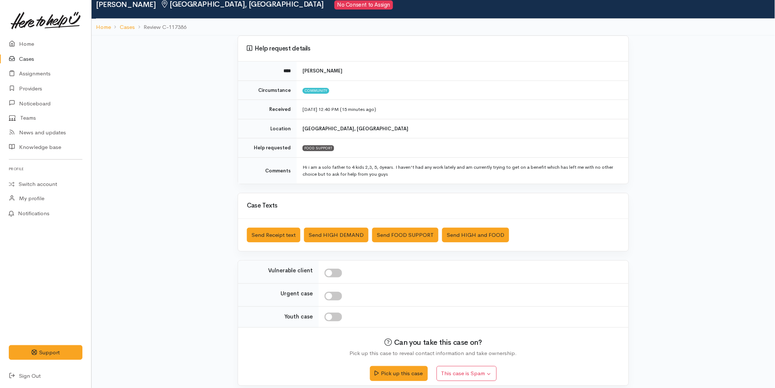
scroll to position [36, 0]
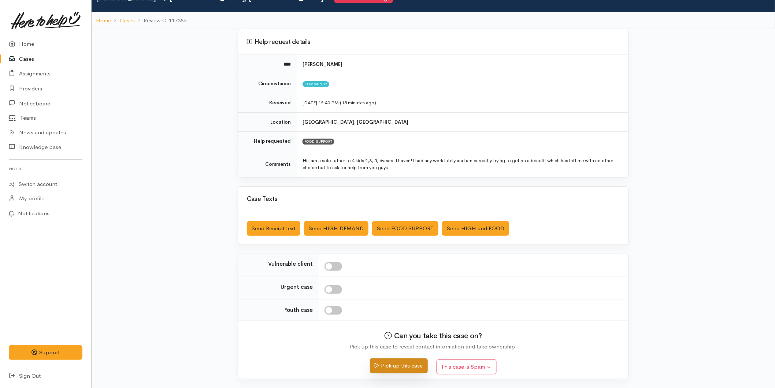
click at [393, 368] on button "Pick up this case" at bounding box center [399, 366] width 58 height 15
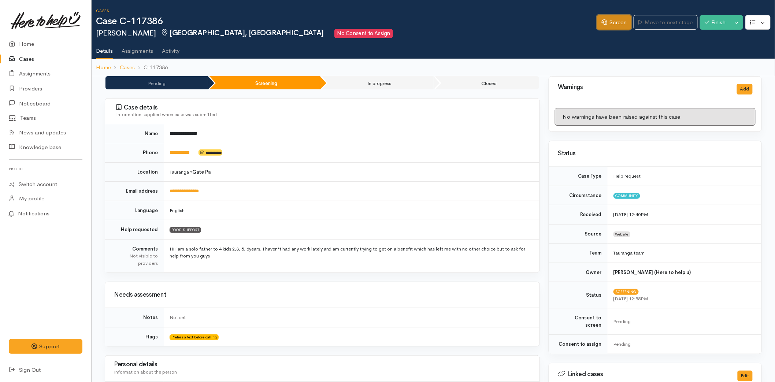
click at [611, 24] on link "Screen" at bounding box center [614, 22] width 34 height 15
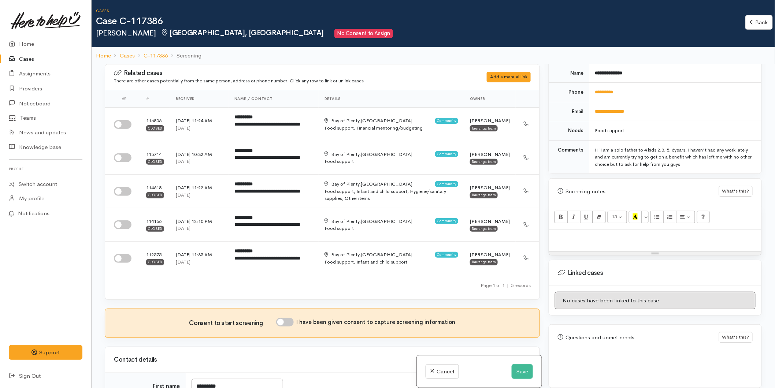
scroll to position [335, 0]
drag, startPoint x: 128, startPoint y: 125, endPoint x: 127, endPoint y: 158, distance: 32.6
click at [128, 125] on input "checkbox" at bounding box center [123, 124] width 18 height 9
checkbox input "true"
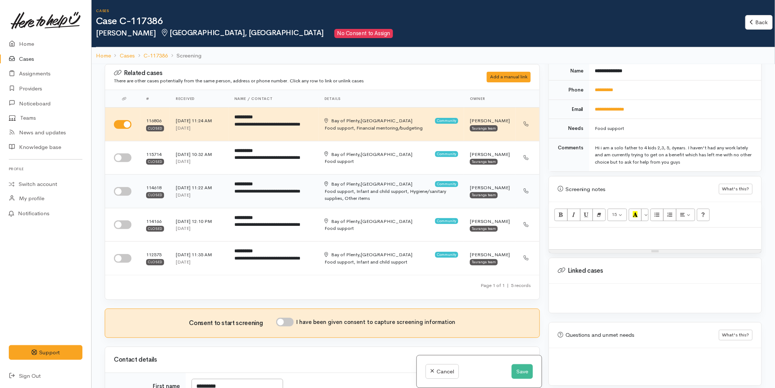
drag, startPoint x: 122, startPoint y: 159, endPoint x: 119, endPoint y: 175, distance: 16.0
click at [122, 159] on input "checkbox" at bounding box center [123, 158] width 18 height 9
checkbox input "true"
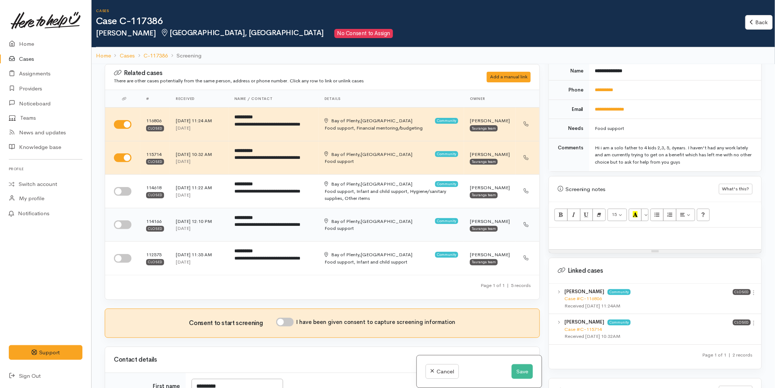
drag, startPoint x: 120, startPoint y: 192, endPoint x: 125, endPoint y: 224, distance: 31.9
click at [121, 192] on input "checkbox" at bounding box center [123, 191] width 18 height 9
checkbox input "true"
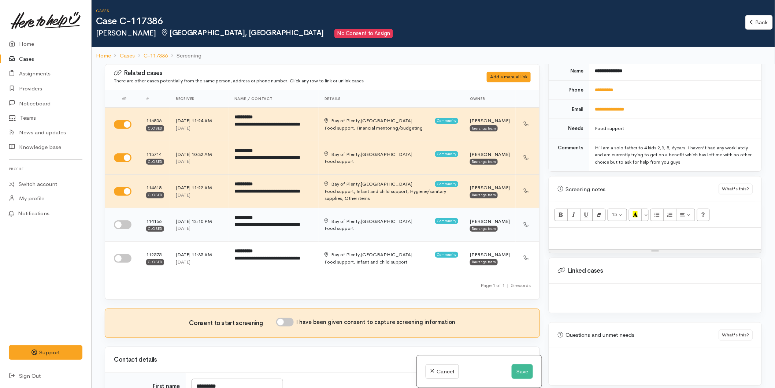
click at [125, 224] on input "checkbox" at bounding box center [123, 225] width 18 height 9
checkbox input "true"
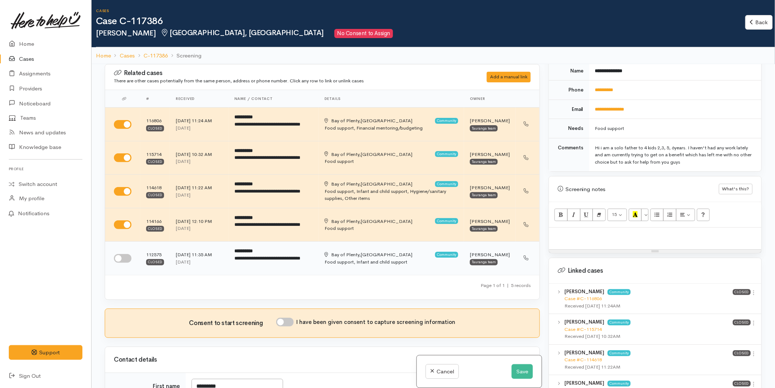
click at [122, 259] on input "checkbox" at bounding box center [123, 258] width 18 height 9
checkbox input "true"
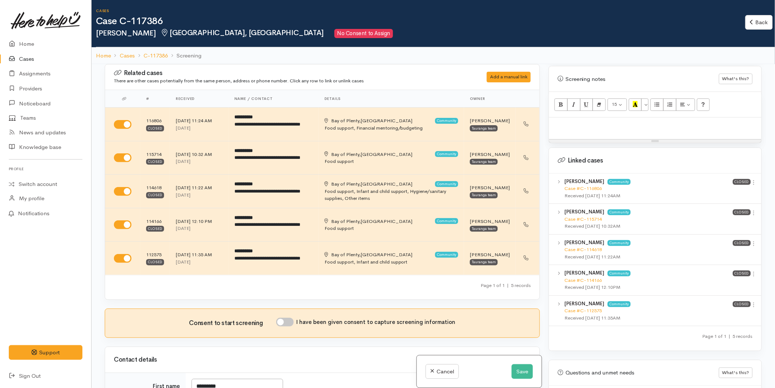
scroll to position [457, 0]
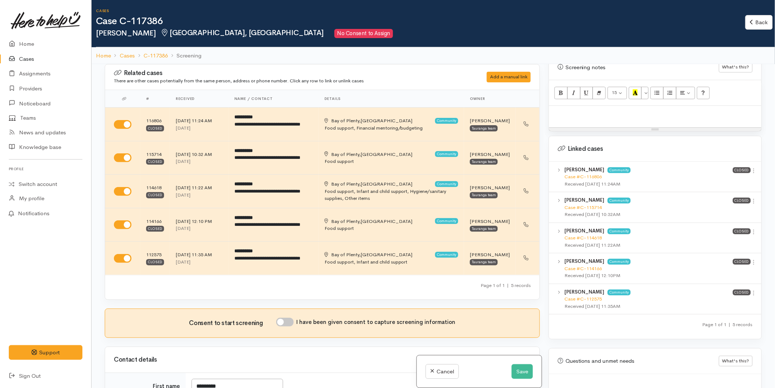
drag, startPoint x: 751, startPoint y: 165, endPoint x: 746, endPoint y: 169, distance: 6.0
click at [751, 168] on icon at bounding box center [754, 171] width 6 height 6
click at [731, 180] on link "View case" at bounding box center [728, 185] width 58 height 11
click at [26, 46] on link "Home" at bounding box center [45, 44] width 91 height 15
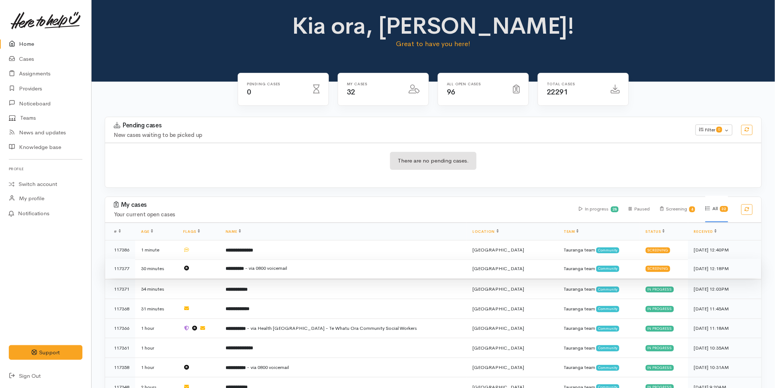
click at [259, 266] on span "- via 0800 voicemail" at bounding box center [266, 268] width 42 height 6
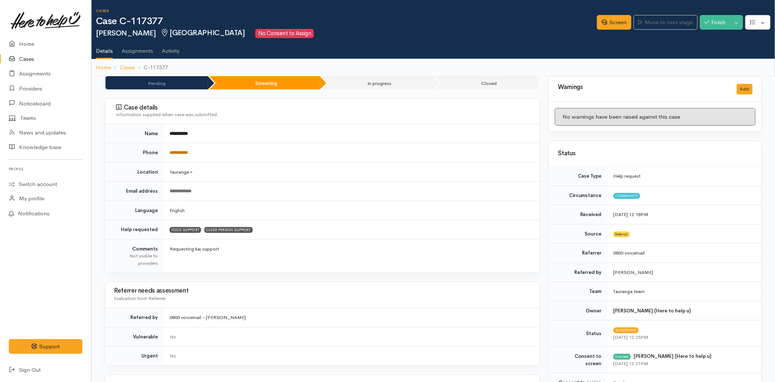
click at [181, 151] on link "**********" at bounding box center [179, 152] width 18 height 5
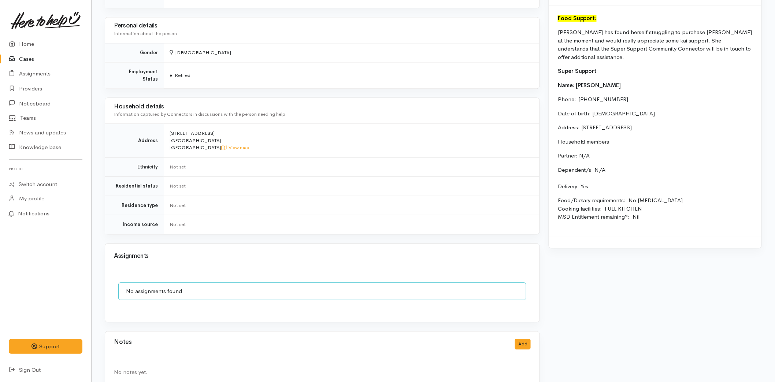
scroll to position [618, 0]
